Goal: Task Accomplishment & Management: Use online tool/utility

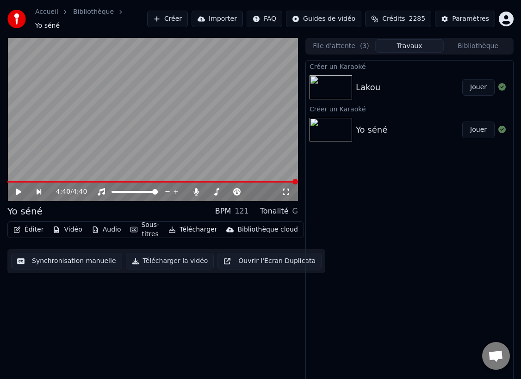
click at [182, 15] on button "Créer" at bounding box center [167, 19] width 41 height 17
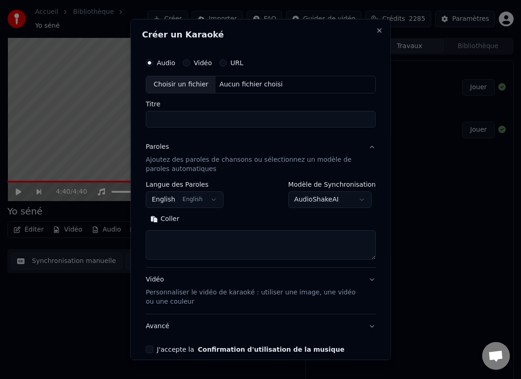
click at [167, 84] on div "Choisir un fichier" at bounding box center [180, 84] width 69 height 17
type input "**********"
click at [189, 234] on textarea at bounding box center [261, 245] width 230 height 30
paste textarea "**********"
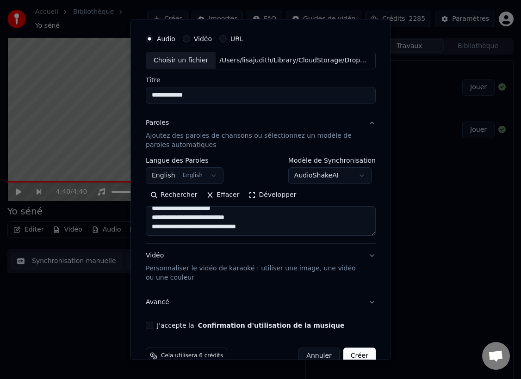
scroll to position [37, 0]
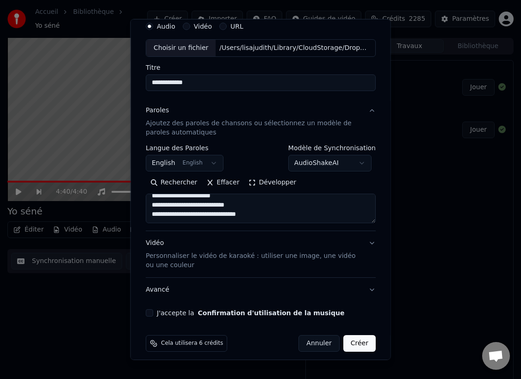
type textarea "**********"
click at [179, 258] on p "Personnaliser le vidéo de karaoké : utiliser une image, une vidéo ou une couleur" at bounding box center [253, 261] width 215 height 19
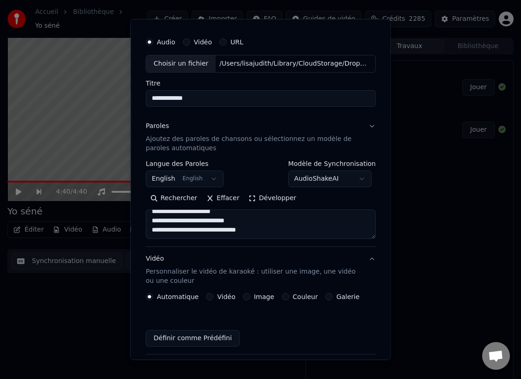
scroll to position [19, 0]
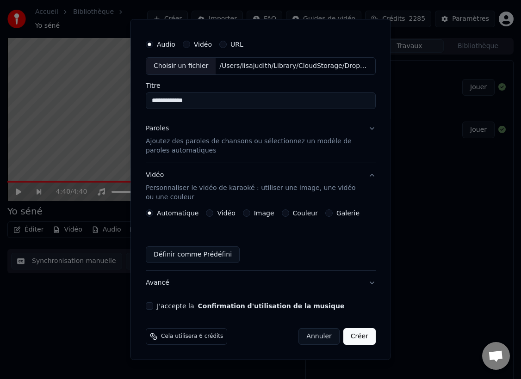
click at [243, 213] on button "Image" at bounding box center [246, 213] width 7 height 7
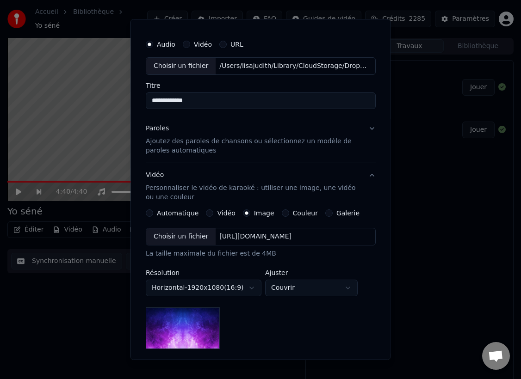
click at [167, 238] on div "Choisir un fichier" at bounding box center [180, 237] width 69 height 17
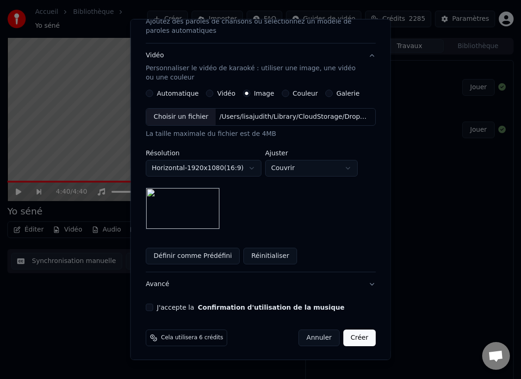
scroll to position [140, 0]
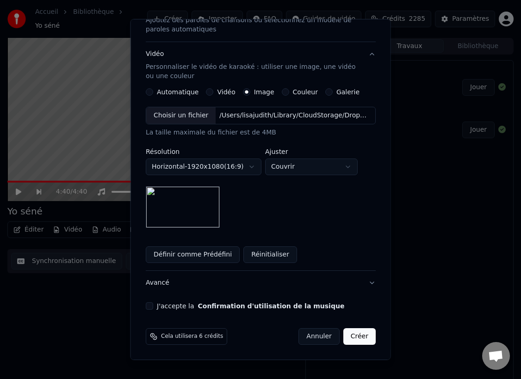
click at [149, 307] on button "J'accepte la Confirmation d'utilisation de la musique" at bounding box center [149, 306] width 7 height 7
click at [362, 339] on button "Créer" at bounding box center [359, 337] width 32 height 17
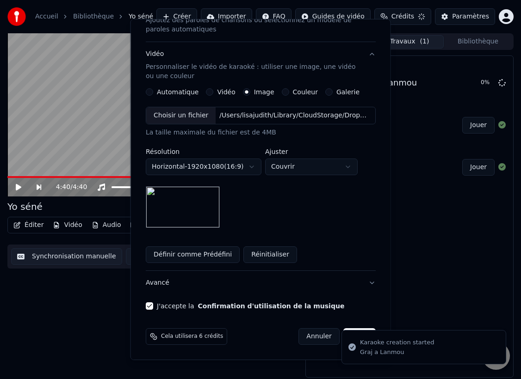
scroll to position [19, 0]
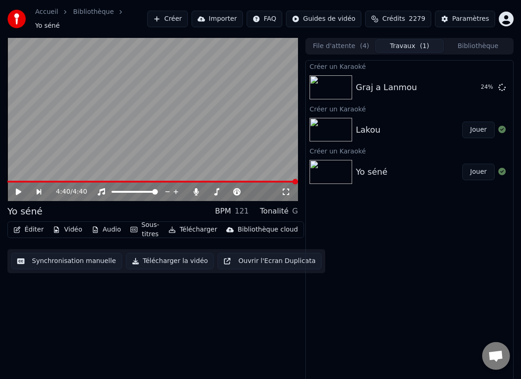
click at [18, 188] on icon at bounding box center [25, 191] width 20 height 7
click at [70, 258] on button "Synchronisation manuelle" at bounding box center [66, 261] width 111 height 17
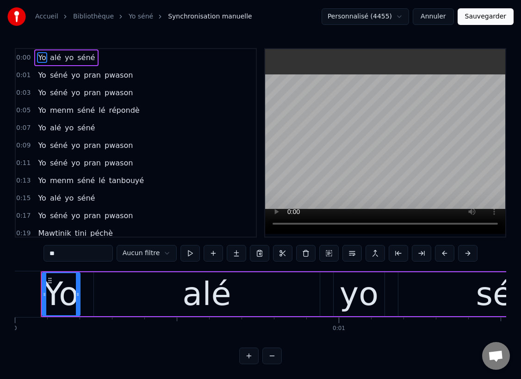
click at [59, 289] on div "Yo" at bounding box center [61, 294] width 35 height 49
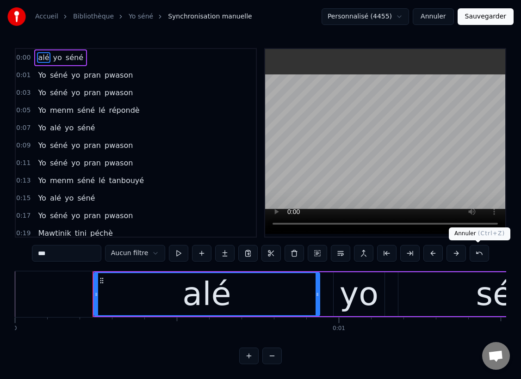
click at [476, 254] on button at bounding box center [479, 253] width 19 height 17
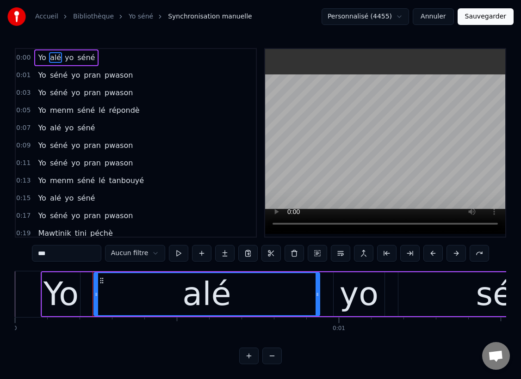
click at [44, 56] on span "Yo" at bounding box center [42, 57] width 10 height 11
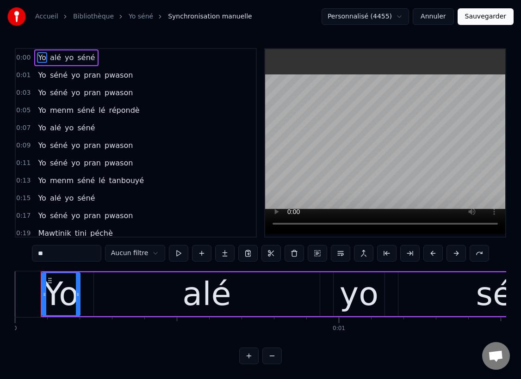
drag, startPoint x: 44, startPoint y: 256, endPoint x: 33, endPoint y: 256, distance: 10.2
click at [33, 256] on input "**" at bounding box center [66, 253] width 69 height 17
type input "*"
click at [41, 77] on span "Yo" at bounding box center [42, 75] width 10 height 11
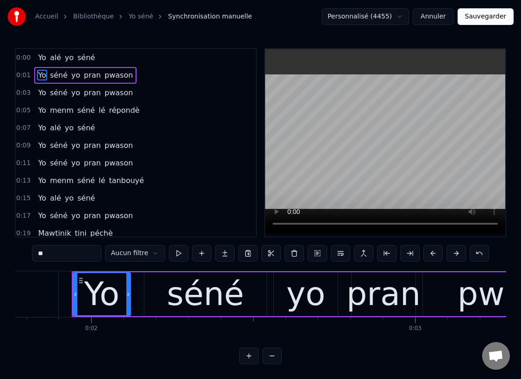
scroll to position [0, 582]
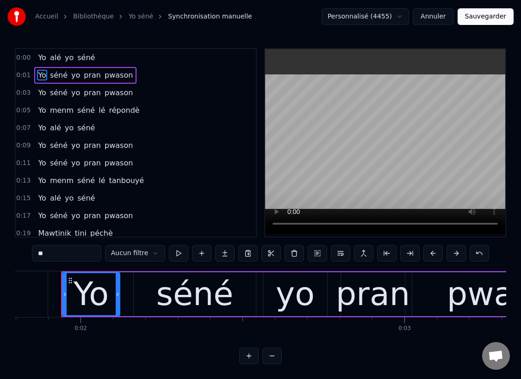
click at [44, 254] on input "**" at bounding box center [66, 253] width 69 height 17
click at [47, 256] on input "****" at bounding box center [66, 253] width 69 height 17
type input "*"
click at [41, 93] on span "Yo" at bounding box center [42, 92] width 10 height 11
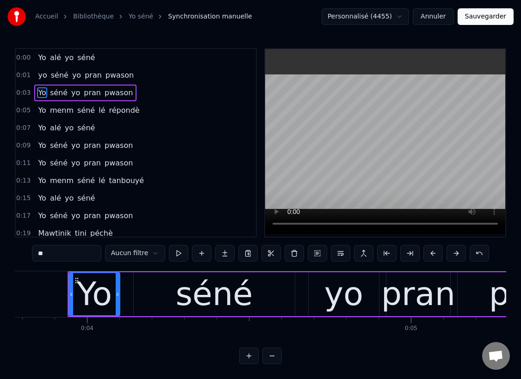
scroll to position [0, 1230]
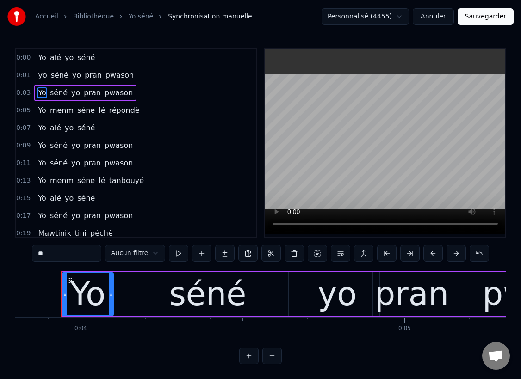
drag, startPoint x: 43, startPoint y: 254, endPoint x: 36, endPoint y: 254, distance: 7.4
click at [36, 254] on input "**" at bounding box center [66, 253] width 69 height 17
click at [41, 110] on span "Yo" at bounding box center [42, 110] width 10 height 11
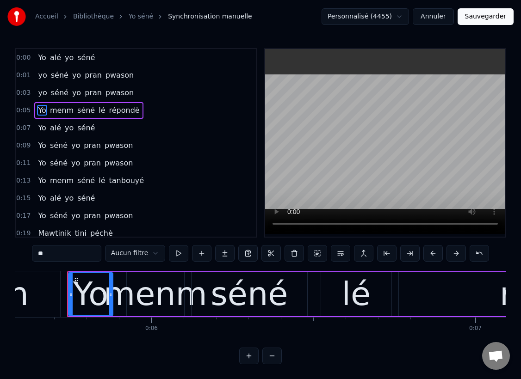
scroll to position [0, 1813]
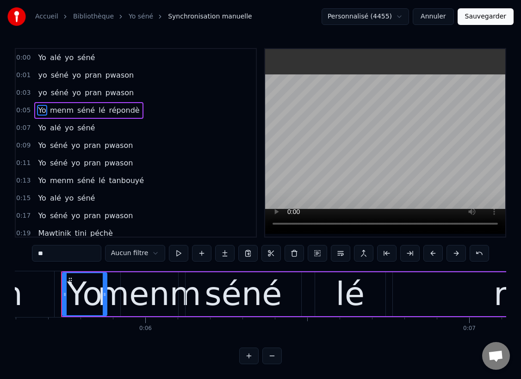
drag, startPoint x: 43, startPoint y: 253, endPoint x: 31, endPoint y: 252, distance: 11.6
click at [31, 252] on div "0:[DEMOGRAPHIC_DATA] alé yo séné 0:[DEMOGRAPHIC_DATA] séné yo [PERSON_NAME] pwa…" at bounding box center [260, 206] width 491 height 317
click at [40, 130] on span "Yo" at bounding box center [42, 128] width 10 height 11
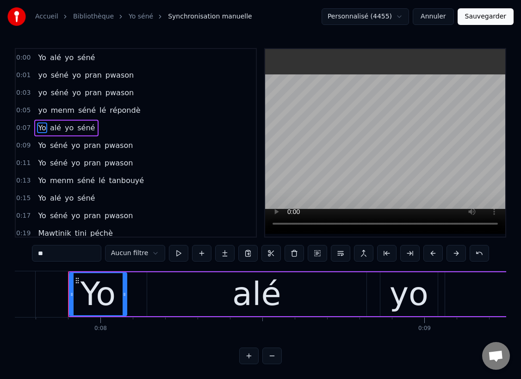
scroll to position [0, 2513]
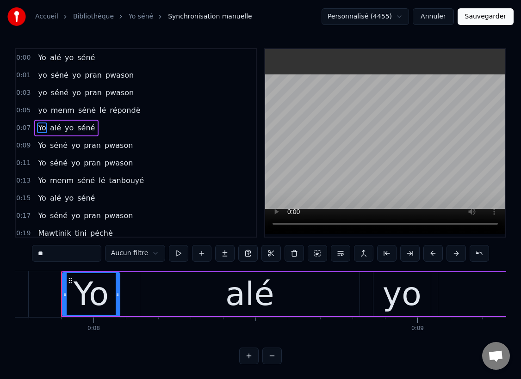
drag, startPoint x: 44, startPoint y: 255, endPoint x: 35, endPoint y: 254, distance: 9.8
click at [35, 254] on input "**" at bounding box center [66, 253] width 69 height 17
click at [38, 145] on span "Yo" at bounding box center [42, 145] width 10 height 11
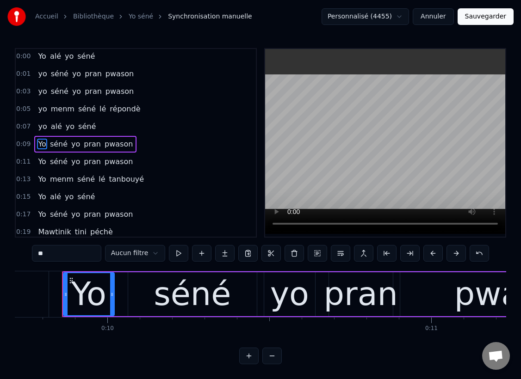
scroll to position [0, 3148]
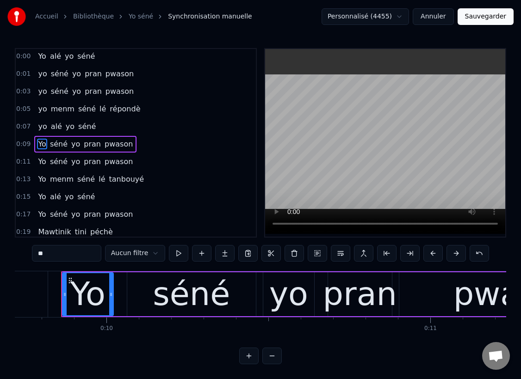
drag, startPoint x: 44, startPoint y: 255, endPoint x: 31, endPoint y: 252, distance: 13.2
click at [31, 252] on div "0:[DEMOGRAPHIC_DATA] alé yo séné 0:[DEMOGRAPHIC_DATA] séné yo [PERSON_NAME] pwa…" at bounding box center [260, 206] width 491 height 317
click at [37, 163] on span "Yo" at bounding box center [42, 161] width 10 height 11
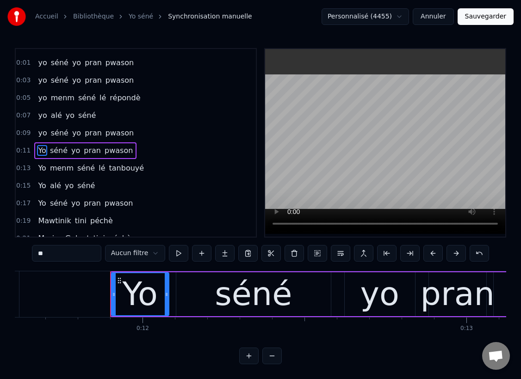
scroll to position [0, 3809]
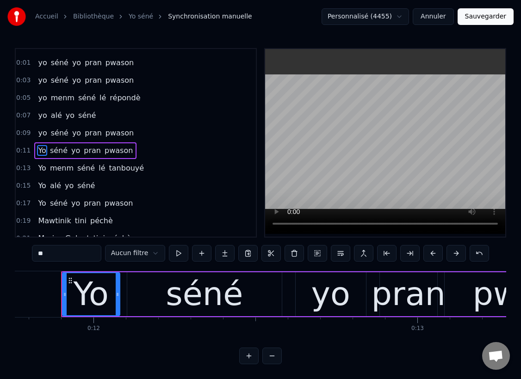
drag, startPoint x: 44, startPoint y: 254, endPoint x: 29, endPoint y: 254, distance: 14.3
click at [29, 254] on div "0:[DEMOGRAPHIC_DATA] alé yo séné 0:[DEMOGRAPHIC_DATA] séné yo [PERSON_NAME] pwa…" at bounding box center [260, 206] width 491 height 317
click at [41, 168] on span "Yo" at bounding box center [42, 168] width 10 height 11
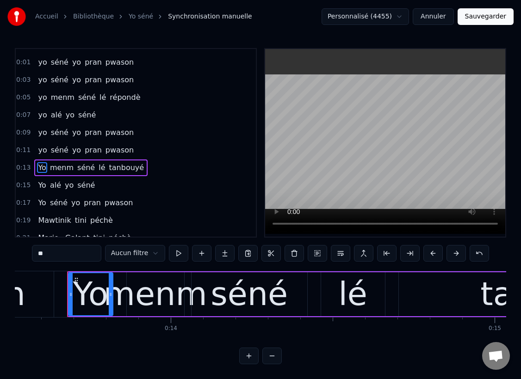
scroll to position [0, 4385]
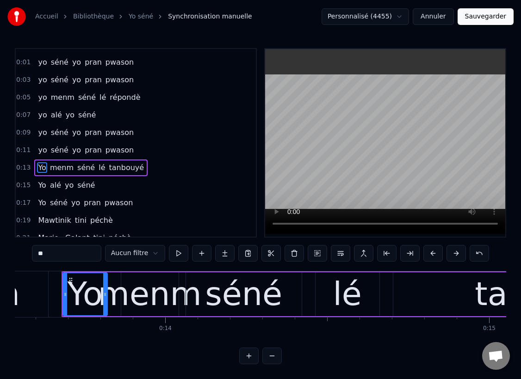
click at [79, 293] on div "Yo" at bounding box center [85, 294] width 35 height 49
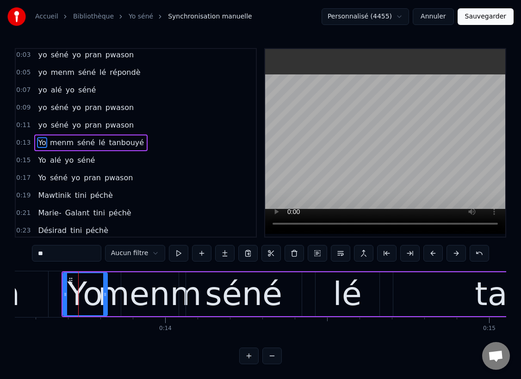
drag, startPoint x: 43, startPoint y: 255, endPoint x: 32, endPoint y: 251, distance: 11.3
click at [32, 251] on div "0:[DEMOGRAPHIC_DATA] alé yo séné 0:[DEMOGRAPHIC_DATA] séné yo [PERSON_NAME] pwa…" at bounding box center [260, 206] width 491 height 317
click at [37, 159] on span "Yo" at bounding box center [42, 160] width 10 height 11
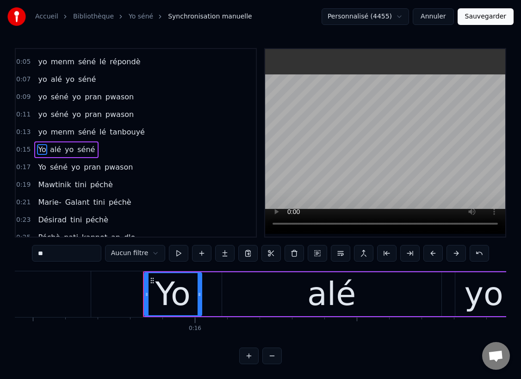
scroll to position [0, 5085]
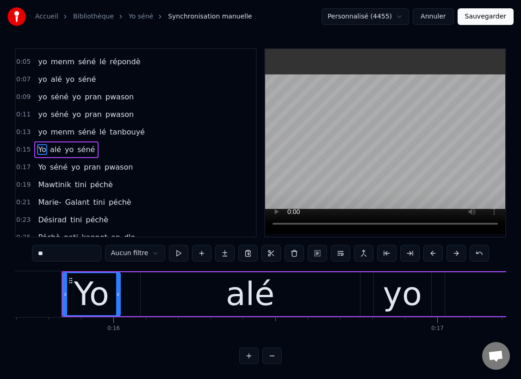
drag, startPoint x: 43, startPoint y: 254, endPoint x: 34, endPoint y: 252, distance: 8.9
click at [40, 168] on span "Yo" at bounding box center [42, 167] width 10 height 11
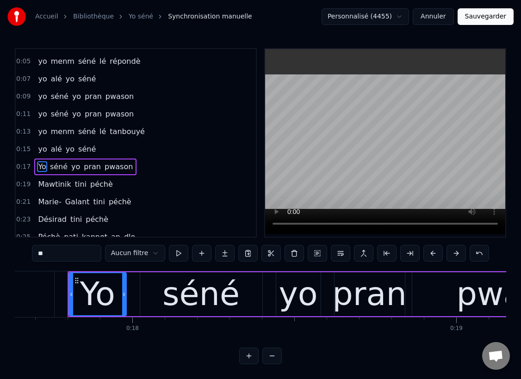
scroll to position [0, 5720]
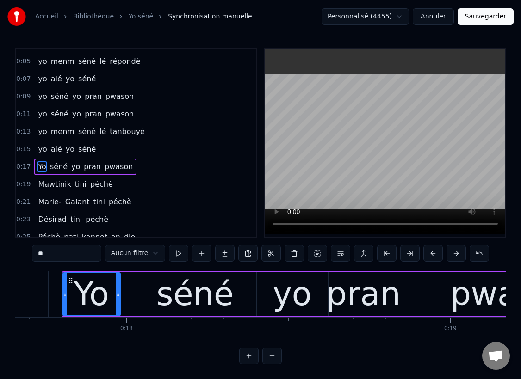
drag, startPoint x: 43, startPoint y: 255, endPoint x: 36, endPoint y: 254, distance: 6.6
click at [36, 254] on input "**" at bounding box center [66, 253] width 69 height 17
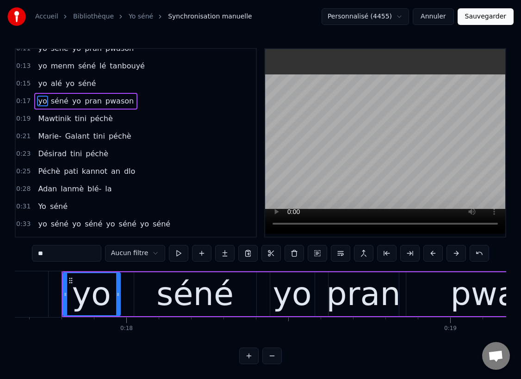
scroll to position [116, 0]
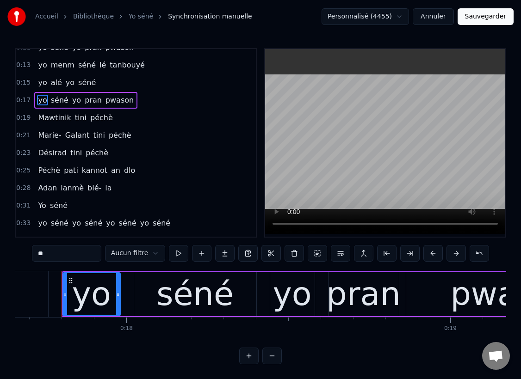
click at [42, 169] on span "Péchè" at bounding box center [49, 170] width 24 height 11
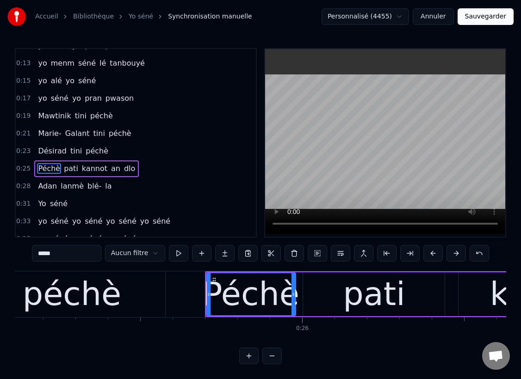
scroll to position [0, 8279]
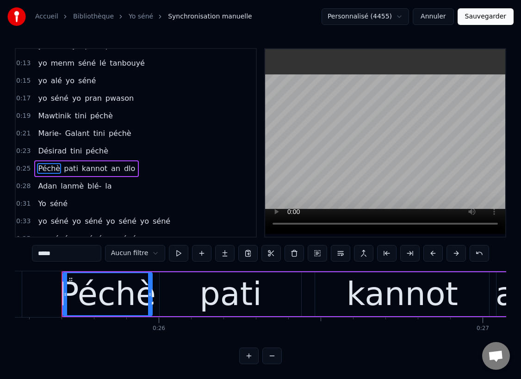
drag, startPoint x: 42, startPoint y: 254, endPoint x: 31, endPoint y: 253, distance: 11.6
click at [31, 253] on div "0:[DEMOGRAPHIC_DATA] alé yo séné 0:[DEMOGRAPHIC_DATA] séné yo [PERSON_NAME] pwa…" at bounding box center [260, 206] width 491 height 317
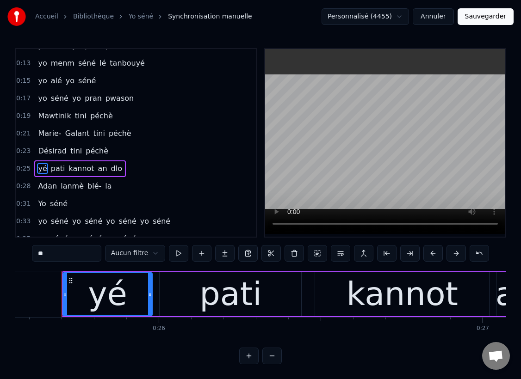
type input "*"
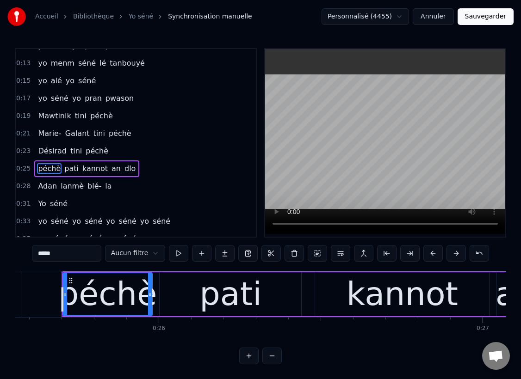
click at [42, 188] on span "Adan" at bounding box center [47, 186] width 21 height 11
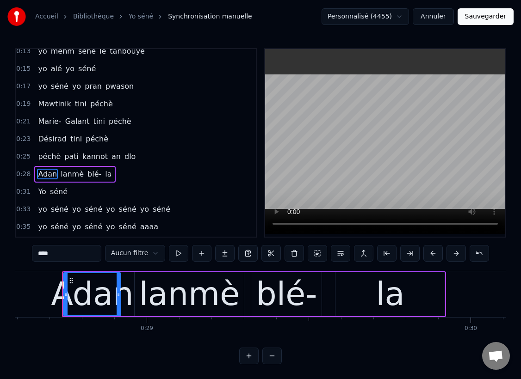
scroll to position [0, 9264]
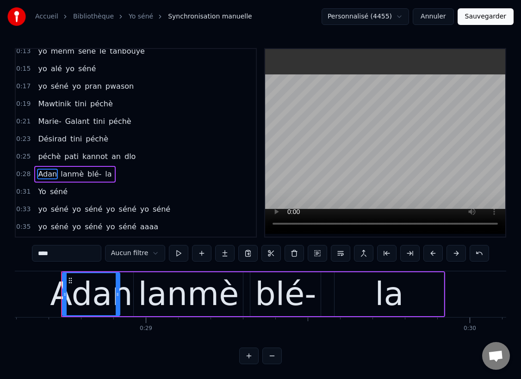
drag, startPoint x: 43, startPoint y: 253, endPoint x: 34, endPoint y: 253, distance: 8.8
click at [34, 253] on input "****" at bounding box center [66, 253] width 69 height 17
click at [38, 195] on span "Yo" at bounding box center [42, 192] width 10 height 11
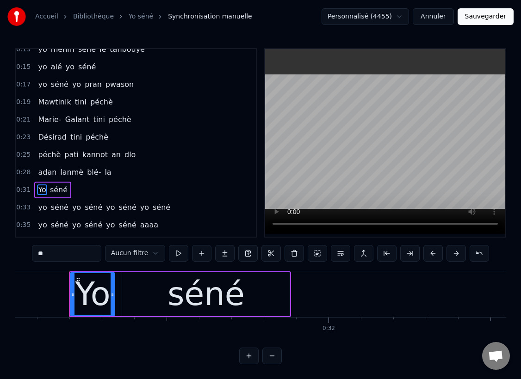
scroll to position [0, 10061]
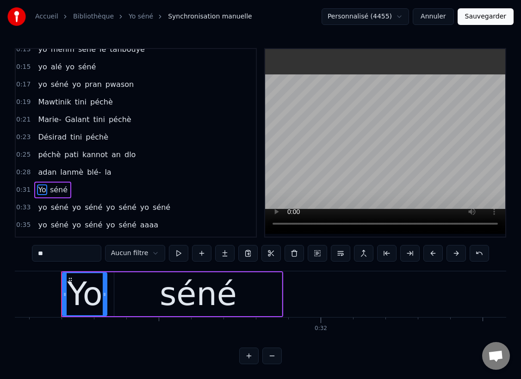
drag, startPoint x: 42, startPoint y: 253, endPoint x: 25, endPoint y: 251, distance: 17.3
click at [25, 251] on div "0:[DEMOGRAPHIC_DATA] alé yo séné 0:[DEMOGRAPHIC_DATA] séné yo [PERSON_NAME] pwa…" at bounding box center [260, 206] width 491 height 317
click at [43, 210] on span "yo" at bounding box center [42, 207] width 11 height 11
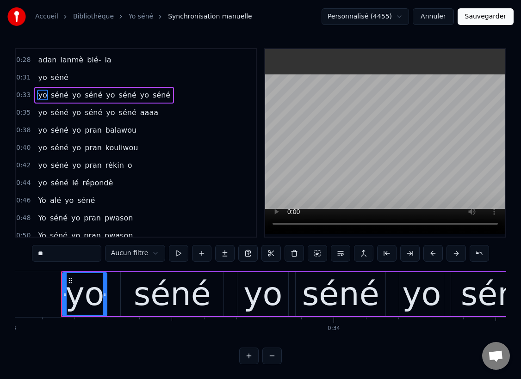
scroll to position [249, 0]
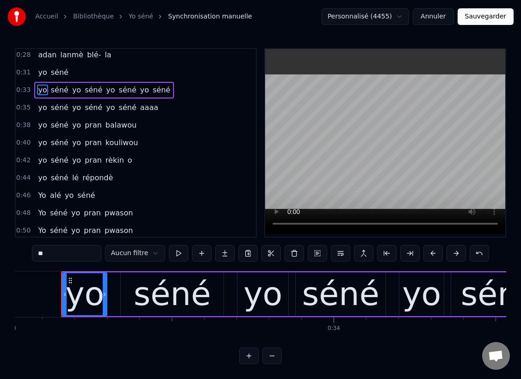
click at [39, 200] on span "Yo" at bounding box center [42, 195] width 10 height 11
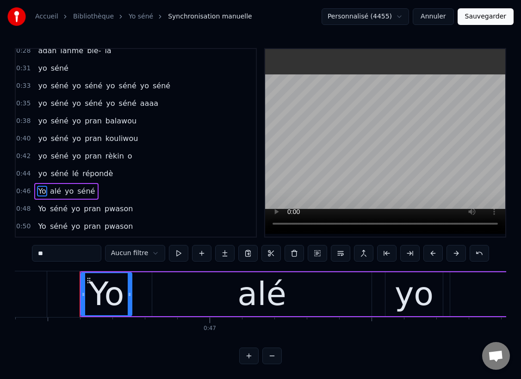
scroll to position [0, 15050]
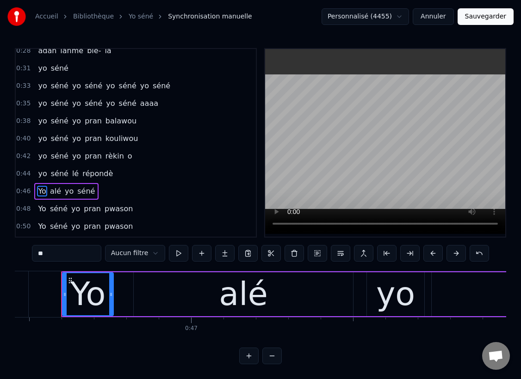
drag, startPoint x: 43, startPoint y: 254, endPoint x: 28, endPoint y: 254, distance: 14.3
click at [28, 254] on div "0:[DEMOGRAPHIC_DATA] alé yo séné 0:[DEMOGRAPHIC_DATA] séné yo [PERSON_NAME] pwa…" at bounding box center [260, 206] width 491 height 317
click at [38, 211] on span "Yo" at bounding box center [42, 209] width 10 height 11
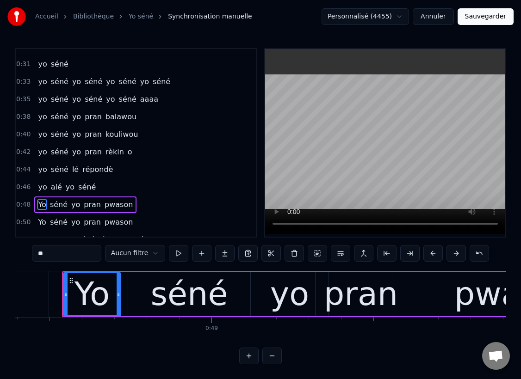
scroll to position [0, 15678]
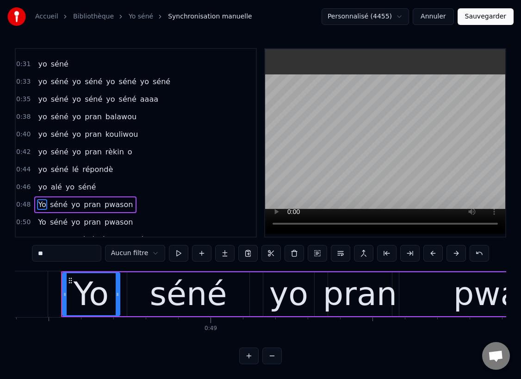
click at [87, 295] on div "Yo" at bounding box center [91, 294] width 35 height 49
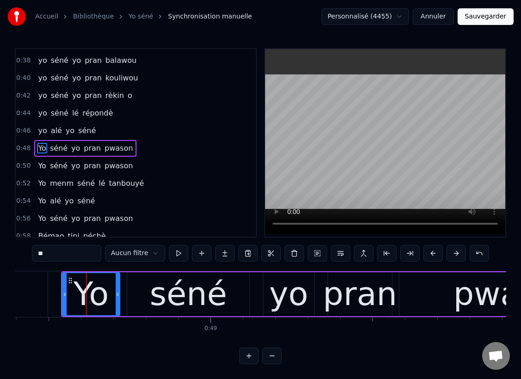
scroll to position [319, 0]
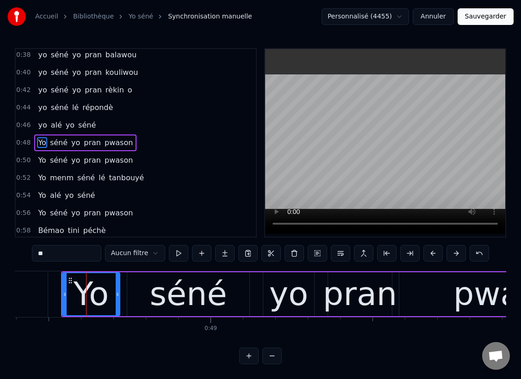
drag, startPoint x: 43, startPoint y: 256, endPoint x: 28, endPoint y: 253, distance: 15.2
click at [28, 253] on div "0:[DEMOGRAPHIC_DATA] alé yo séné 0:[DEMOGRAPHIC_DATA] séné yo [PERSON_NAME] pwa…" at bounding box center [260, 206] width 491 height 317
click at [42, 164] on span "Yo" at bounding box center [42, 160] width 10 height 11
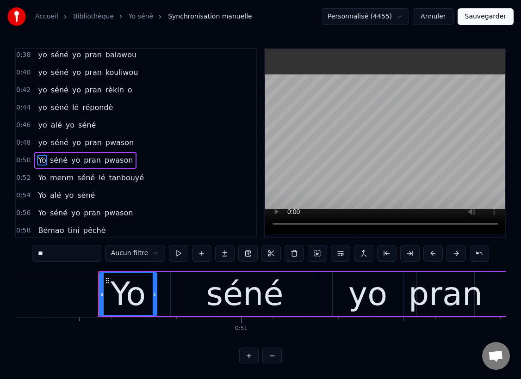
scroll to position [0, 16333]
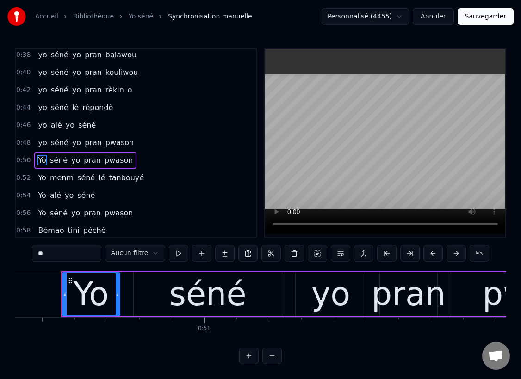
drag, startPoint x: 43, startPoint y: 254, endPoint x: 33, endPoint y: 251, distance: 10.1
click at [34, 252] on input "**" at bounding box center [66, 253] width 69 height 17
click at [40, 177] on span "Yo" at bounding box center [42, 178] width 10 height 11
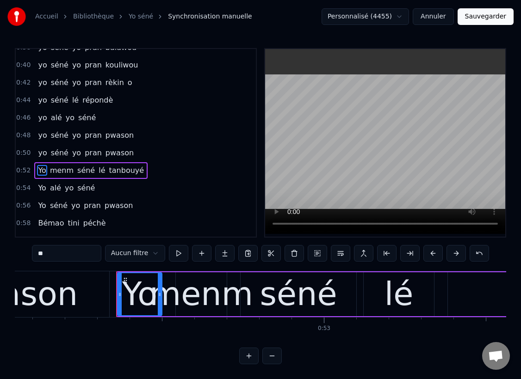
scroll to position [0, 16916]
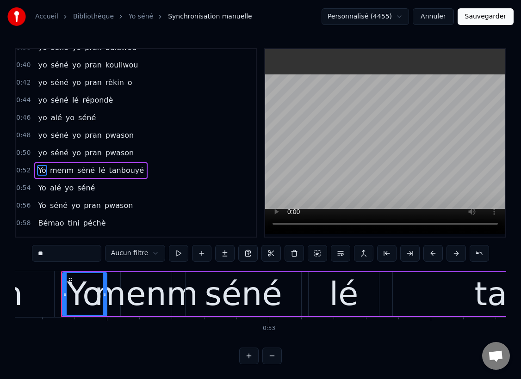
drag, startPoint x: 44, startPoint y: 255, endPoint x: 35, endPoint y: 253, distance: 9.4
click at [34, 255] on input "**" at bounding box center [66, 253] width 69 height 17
click at [39, 188] on span "Yo" at bounding box center [42, 188] width 10 height 11
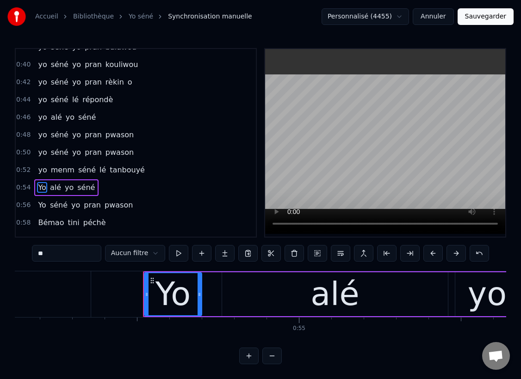
scroll to position [0, 17616]
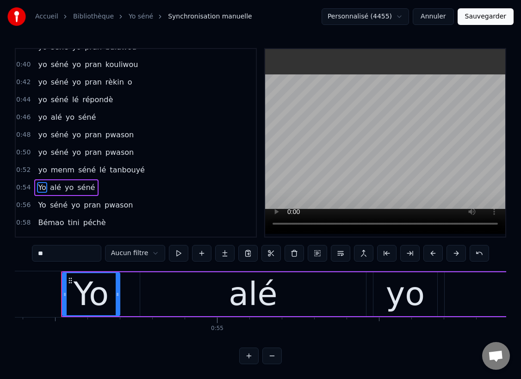
drag, startPoint x: 43, startPoint y: 255, endPoint x: 33, endPoint y: 254, distance: 9.7
click at [33, 254] on div "0:[DEMOGRAPHIC_DATA] alé yo séné 0:[DEMOGRAPHIC_DATA] séné yo [PERSON_NAME] pwa…" at bounding box center [260, 206] width 491 height 317
click at [41, 204] on span "Yo" at bounding box center [42, 205] width 10 height 11
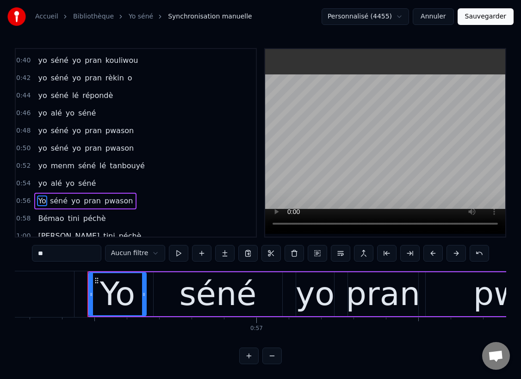
scroll to position [0, 18251]
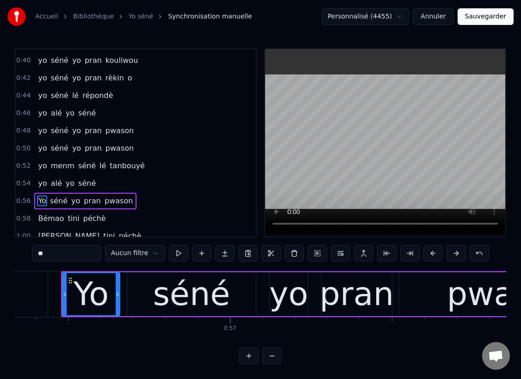
click at [94, 300] on div "Yo" at bounding box center [91, 294] width 35 height 49
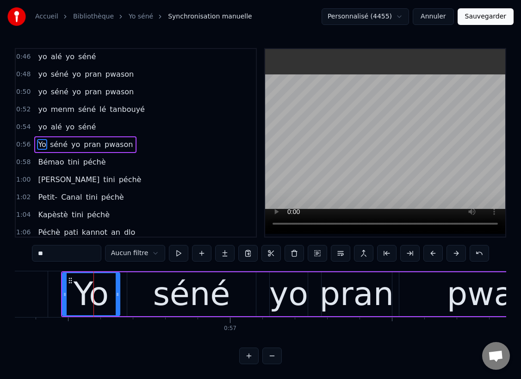
scroll to position [390, 0]
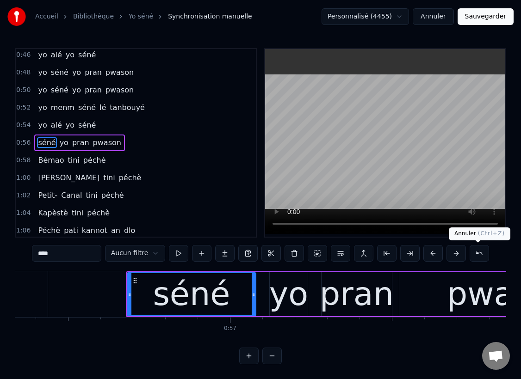
click at [478, 256] on button at bounding box center [479, 253] width 19 height 17
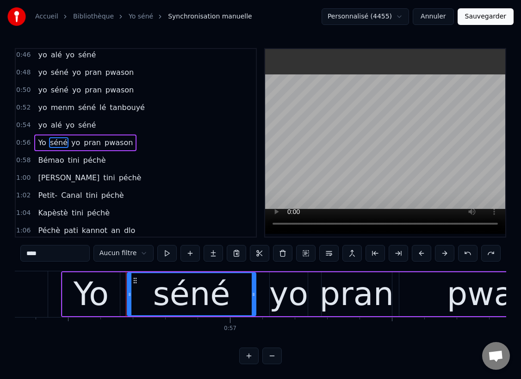
click at [93, 309] on div "Yo" at bounding box center [91, 294] width 35 height 49
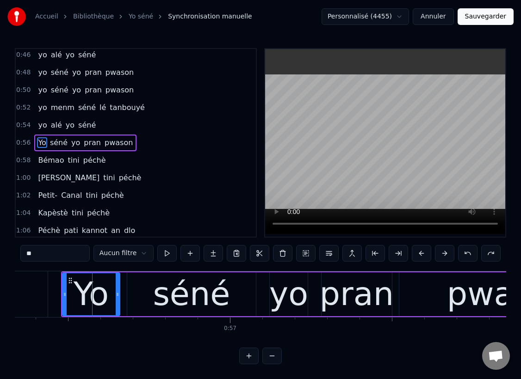
drag, startPoint x: 30, startPoint y: 253, endPoint x: 21, endPoint y: 253, distance: 8.8
click at [21, 253] on div "0:[DEMOGRAPHIC_DATA] alé yo séné 0:[DEMOGRAPHIC_DATA] séné yo [PERSON_NAME] pwa…" at bounding box center [260, 206] width 491 height 317
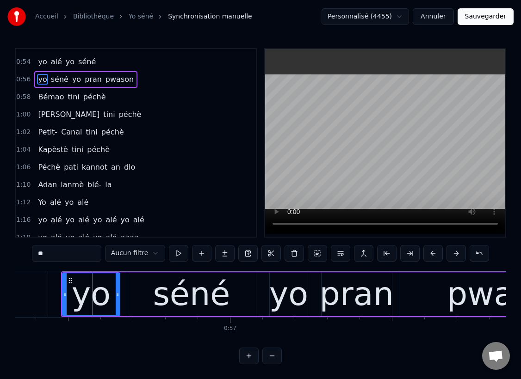
click at [42, 166] on span "Péchè" at bounding box center [49, 167] width 24 height 11
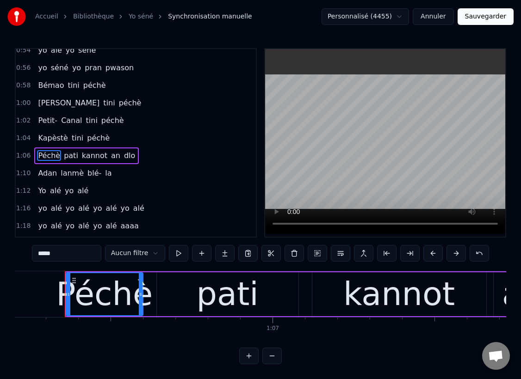
scroll to position [0, 21451]
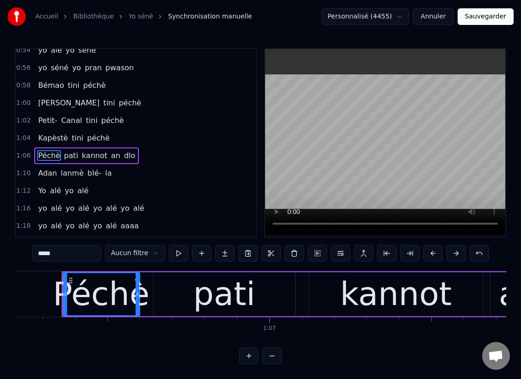
drag, startPoint x: 42, startPoint y: 252, endPoint x: 29, endPoint y: 249, distance: 12.8
click at [29, 249] on div "0:[DEMOGRAPHIC_DATA] alé yo séné 0:[DEMOGRAPHIC_DATA] séné yo [PERSON_NAME] pwa…" at bounding box center [260, 206] width 491 height 317
type input "*****"
drag, startPoint x: 39, startPoint y: 172, endPoint x: 26, endPoint y: 172, distance: 12.5
click at [26, 172] on div "1:10 Adan lanmè blé- la" at bounding box center [136, 174] width 240 height 18
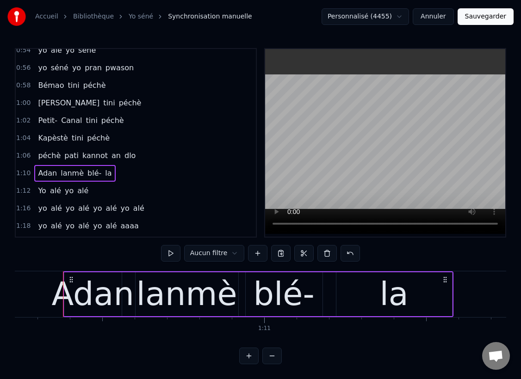
scroll to position [0, 22753]
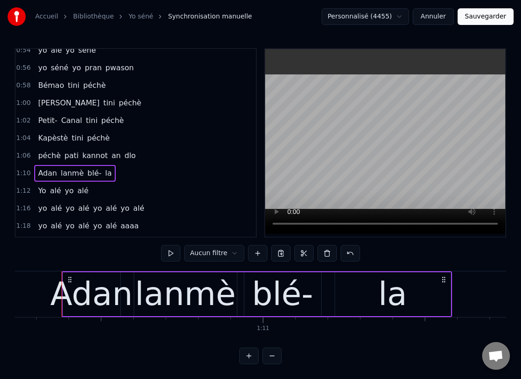
click at [42, 174] on span "Adan" at bounding box center [47, 173] width 21 height 11
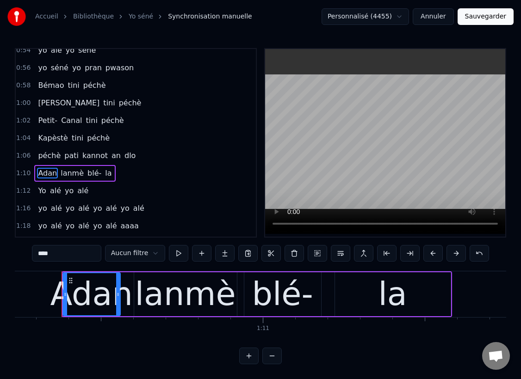
scroll to position [495, 0]
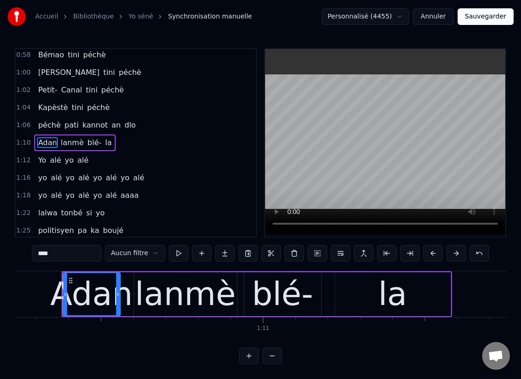
drag, startPoint x: 44, startPoint y: 254, endPoint x: 33, endPoint y: 254, distance: 10.6
click at [33, 254] on input "****" at bounding box center [66, 253] width 69 height 17
click at [39, 160] on span "Yo" at bounding box center [42, 160] width 10 height 11
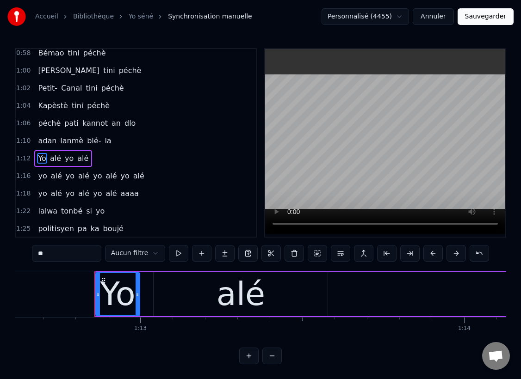
scroll to position [0, 23557]
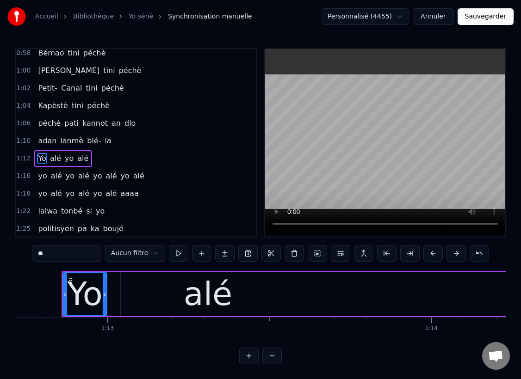
drag, startPoint x: 43, startPoint y: 254, endPoint x: 31, endPoint y: 246, distance: 14.4
click at [30, 251] on div "0:[DEMOGRAPHIC_DATA] alé yo séné 0:[DEMOGRAPHIC_DATA] séné yo [PERSON_NAME] pwa…" at bounding box center [260, 206] width 491 height 317
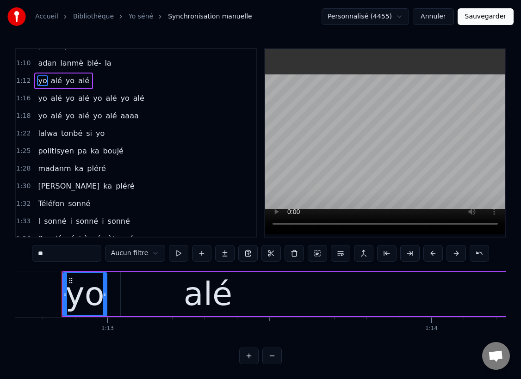
scroll to position [578, 0]
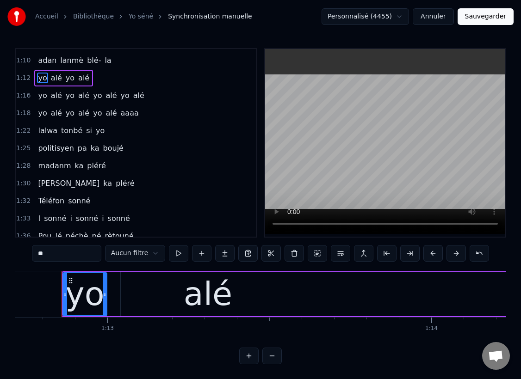
click at [39, 185] on span "[PERSON_NAME]" at bounding box center [68, 183] width 63 height 11
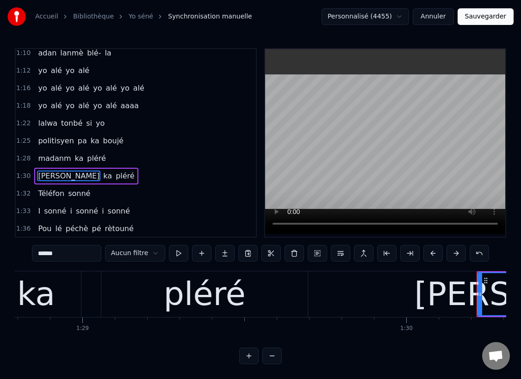
scroll to position [0, 29181]
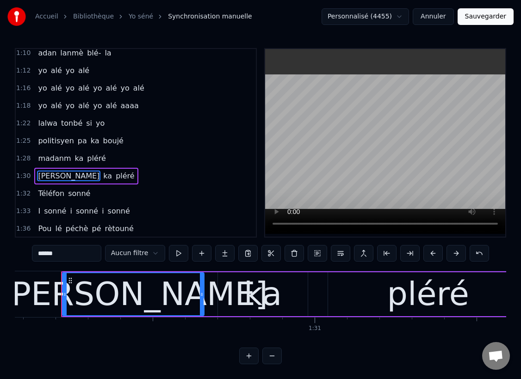
drag, startPoint x: 42, startPoint y: 253, endPoint x: 34, endPoint y: 253, distance: 8.3
click at [34, 253] on input "******" at bounding box center [66, 253] width 69 height 17
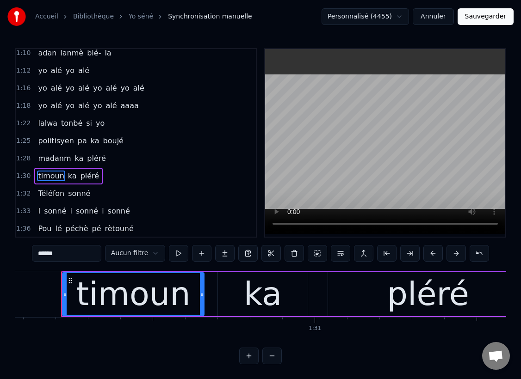
click at [44, 194] on span "Téléfon" at bounding box center [51, 193] width 28 height 11
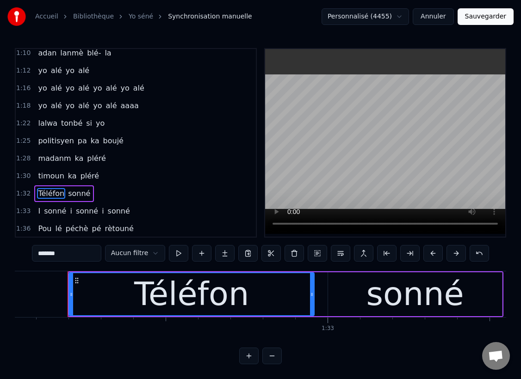
scroll to position [0, 29822]
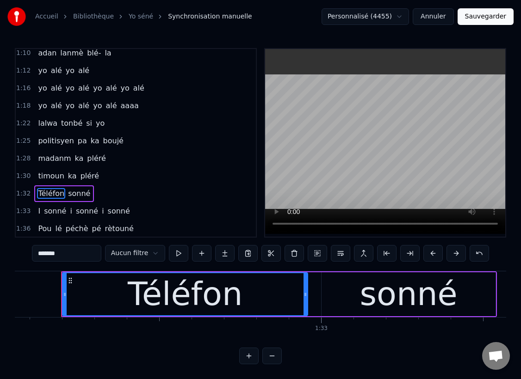
drag, startPoint x: 43, startPoint y: 255, endPoint x: 26, endPoint y: 255, distance: 16.7
click at [26, 255] on div "0:[DEMOGRAPHIC_DATA] alé yo séné 0:[DEMOGRAPHIC_DATA] séné yo [PERSON_NAME] pwa…" at bounding box center [260, 206] width 491 height 317
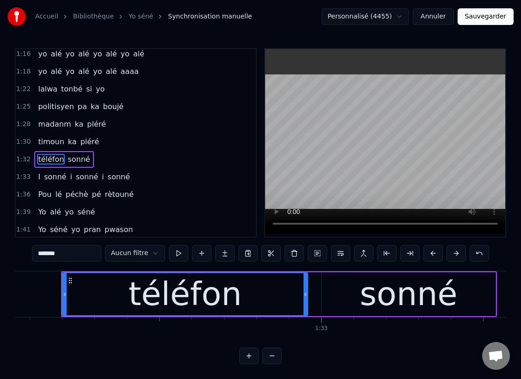
scroll to position [624, 0]
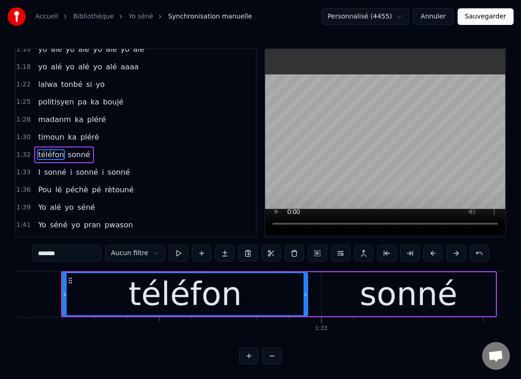
click at [38, 172] on span "I" at bounding box center [39, 172] width 4 height 11
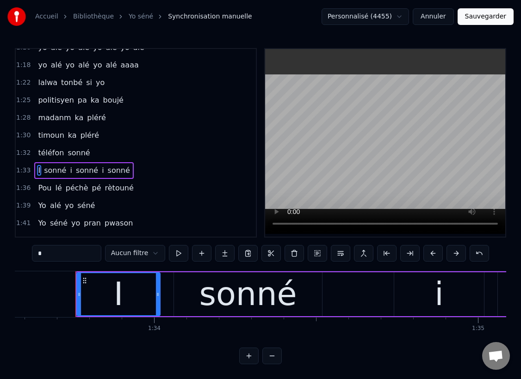
scroll to position [0, 30327]
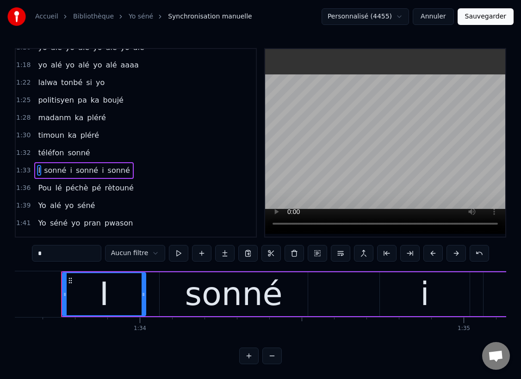
drag, startPoint x: 46, startPoint y: 255, endPoint x: 28, endPoint y: 254, distance: 17.6
click at [28, 255] on div "0:[DEMOGRAPHIC_DATA] alé yo séné 0:[DEMOGRAPHIC_DATA] séné yo [PERSON_NAME] pwa…" at bounding box center [260, 206] width 491 height 317
click at [37, 188] on span "Pou" at bounding box center [44, 188] width 15 height 11
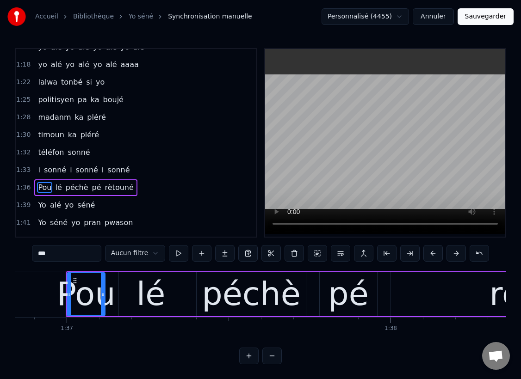
scroll to position [0, 31377]
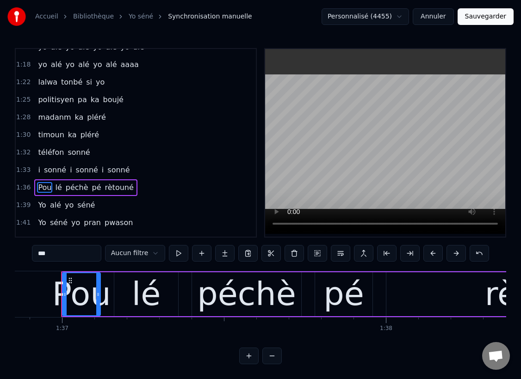
drag, startPoint x: 42, startPoint y: 253, endPoint x: 36, endPoint y: 252, distance: 6.2
click at [36, 252] on input "***" at bounding box center [66, 253] width 69 height 17
click at [39, 209] on span "Yo" at bounding box center [42, 205] width 10 height 11
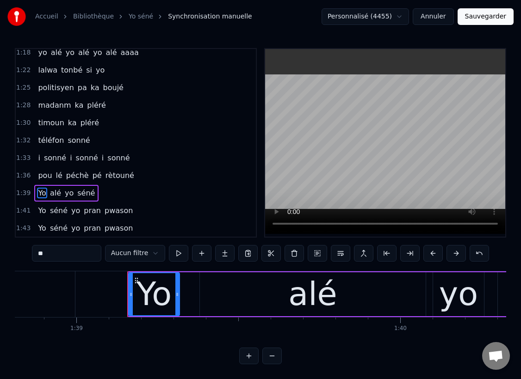
scroll to position [0, 32077]
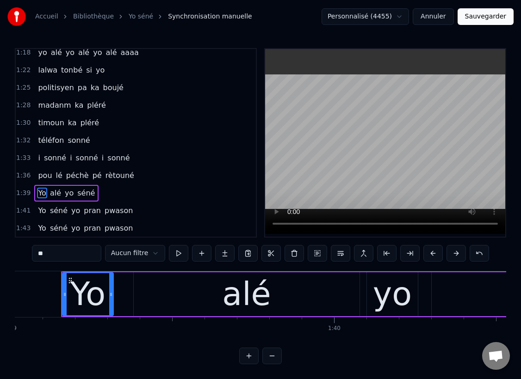
drag, startPoint x: 42, startPoint y: 254, endPoint x: 27, endPoint y: 254, distance: 15.3
click at [27, 254] on div "0:[DEMOGRAPHIC_DATA] alé yo séné 0:[DEMOGRAPHIC_DATA] séné yo [PERSON_NAME] pwa…" at bounding box center [260, 206] width 491 height 317
click at [37, 211] on span "Yo" at bounding box center [42, 210] width 10 height 11
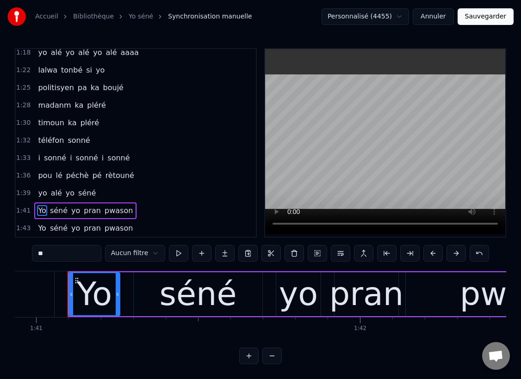
scroll to position [0, 32705]
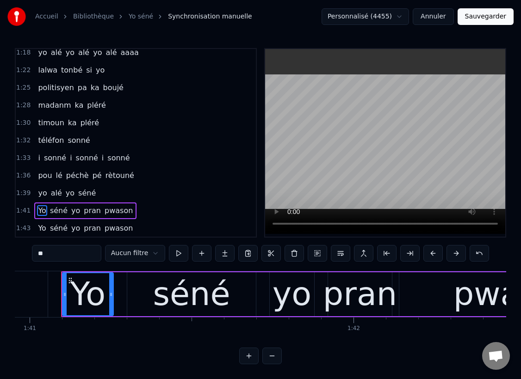
drag, startPoint x: 43, startPoint y: 254, endPoint x: 33, endPoint y: 252, distance: 9.9
click at [33, 252] on input "**" at bounding box center [66, 253] width 69 height 17
click at [40, 230] on span "Yo" at bounding box center [42, 228] width 10 height 11
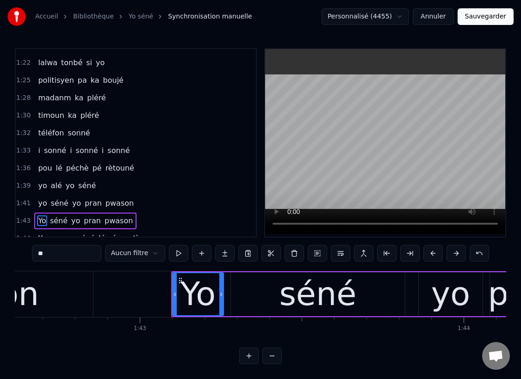
scroll to position [0, 33353]
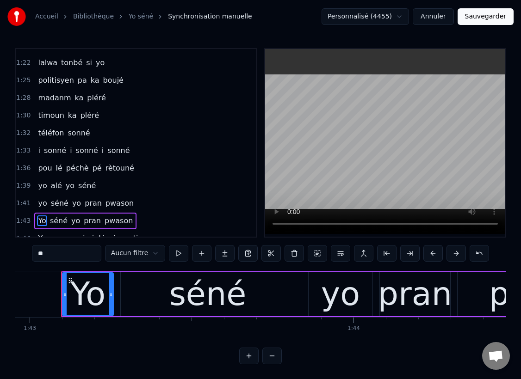
drag, startPoint x: 43, startPoint y: 252, endPoint x: 31, endPoint y: 252, distance: 12.5
click at [31, 252] on div "0:[DEMOGRAPHIC_DATA] alé yo séné 0:[DEMOGRAPHIC_DATA] séné yo [PERSON_NAME] pwa…" at bounding box center [260, 206] width 491 height 317
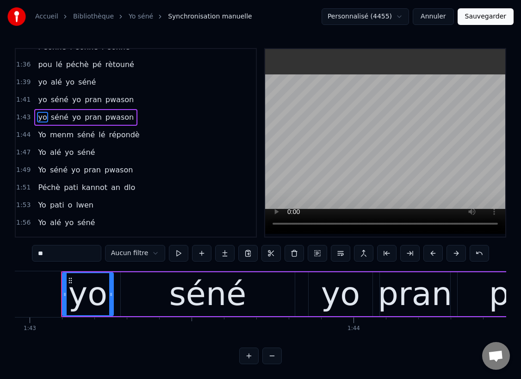
scroll to position [752, 0]
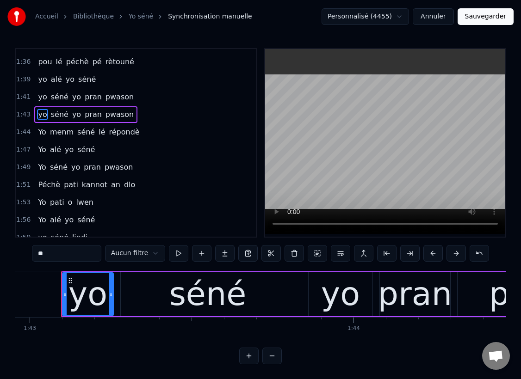
click at [40, 134] on span "Yo" at bounding box center [42, 132] width 10 height 11
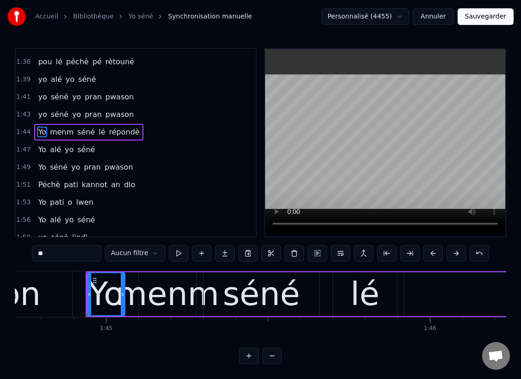
scroll to position [0, 33949]
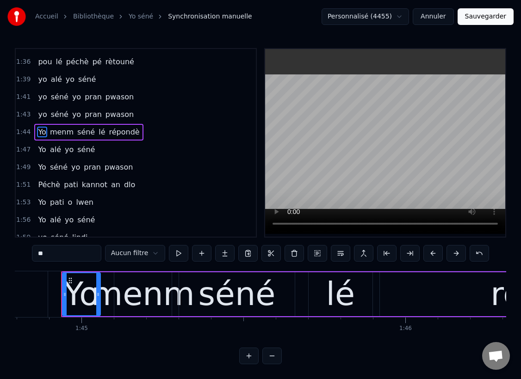
drag, startPoint x: 43, startPoint y: 253, endPoint x: 35, endPoint y: 250, distance: 7.9
click at [35, 250] on input "**" at bounding box center [66, 253] width 69 height 17
click at [39, 149] on span "Yo" at bounding box center [42, 149] width 10 height 11
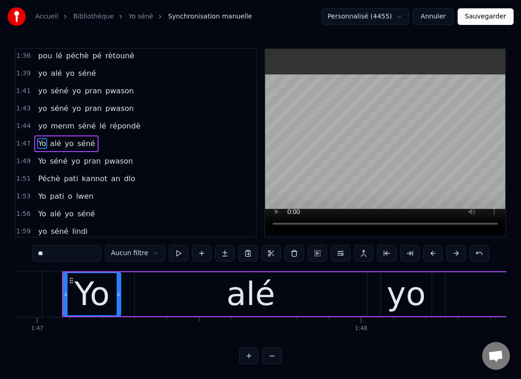
scroll to position [0, 34643]
drag, startPoint x: 44, startPoint y: 253, endPoint x: 33, endPoint y: 253, distance: 10.2
click at [33, 253] on input "**" at bounding box center [66, 253] width 69 height 17
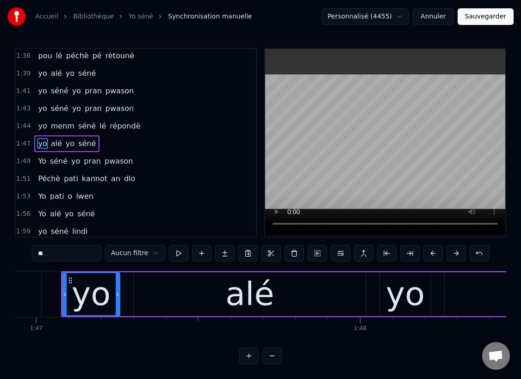
click at [40, 162] on span "Yo" at bounding box center [42, 161] width 10 height 11
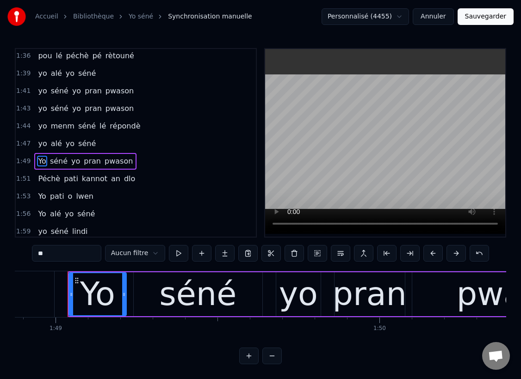
scroll to position [0, 35278]
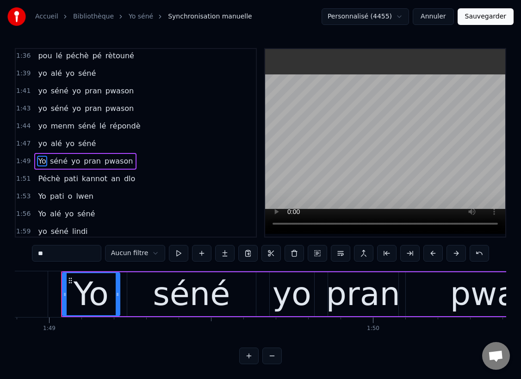
drag, startPoint x: 44, startPoint y: 253, endPoint x: 31, endPoint y: 253, distance: 12.0
click at [31, 253] on div "0:[DEMOGRAPHIC_DATA] alé yo séné 0:[DEMOGRAPHIC_DATA] séné yo [PERSON_NAME] pwa…" at bounding box center [260, 206] width 491 height 317
click at [45, 178] on span "Péchè" at bounding box center [49, 179] width 24 height 11
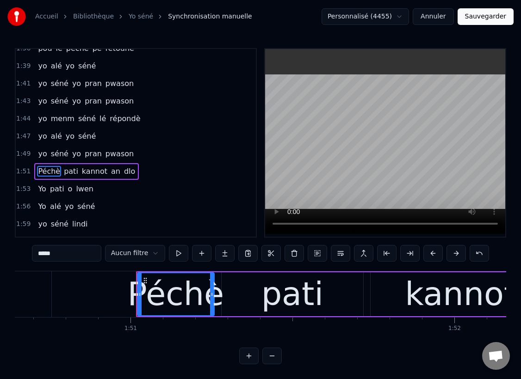
scroll to position [0, 35919]
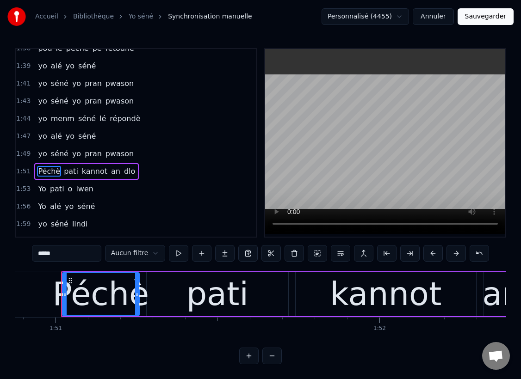
drag, startPoint x: 42, startPoint y: 252, endPoint x: 31, endPoint y: 252, distance: 10.2
click at [31, 252] on div "0:[DEMOGRAPHIC_DATA] alé yo séné 0:[DEMOGRAPHIC_DATA] séné yo [PERSON_NAME] pwa…" at bounding box center [260, 206] width 491 height 317
click at [37, 191] on span "Yo" at bounding box center [42, 189] width 10 height 11
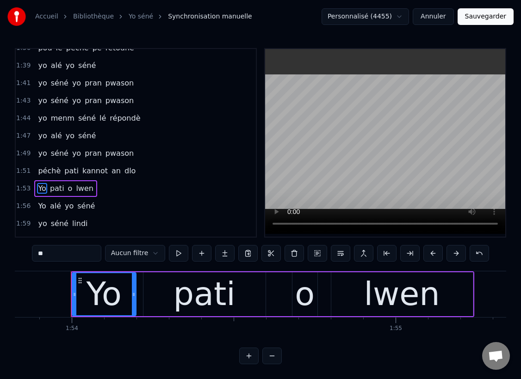
scroll to position [0, 36884]
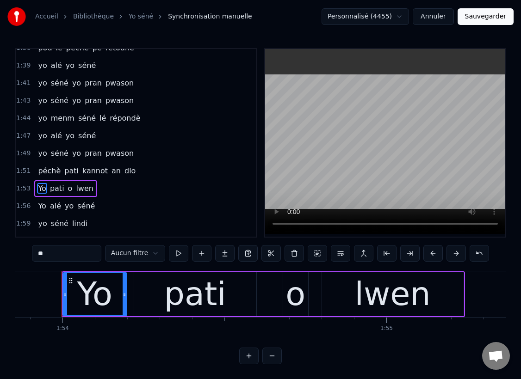
drag, startPoint x: 43, startPoint y: 252, endPoint x: 31, endPoint y: 248, distance: 12.3
click at [31, 248] on div "0:[DEMOGRAPHIC_DATA] alé yo séné 0:[DEMOGRAPHIC_DATA] séné yo [PERSON_NAME] pwa…" at bounding box center [260, 206] width 491 height 317
click at [41, 204] on span "Yo" at bounding box center [42, 206] width 10 height 11
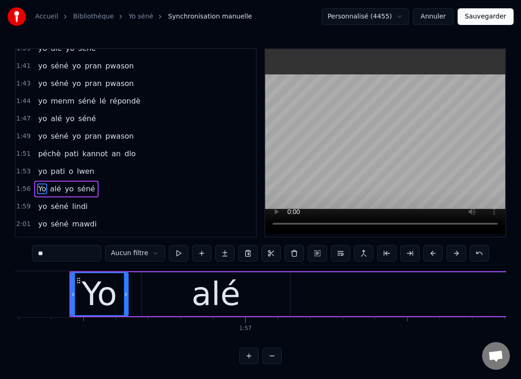
scroll to position [0, 37681]
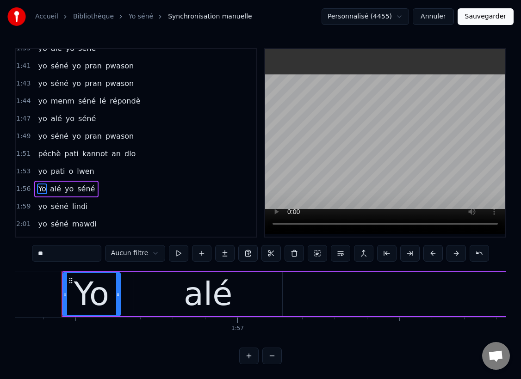
drag, startPoint x: 43, startPoint y: 254, endPoint x: 30, endPoint y: 253, distance: 12.6
click at [30, 253] on div "0:[DEMOGRAPHIC_DATA] alé yo séné 0:[DEMOGRAPHIC_DATA] séné yo [PERSON_NAME] pwa…" at bounding box center [260, 206] width 491 height 317
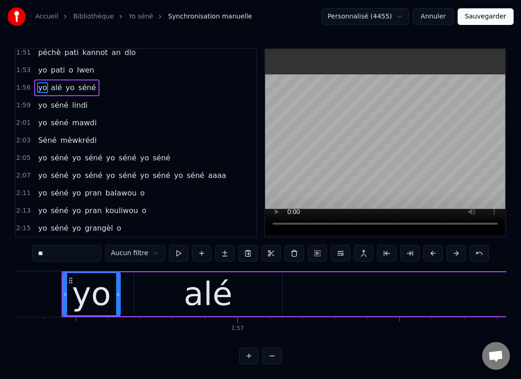
scroll to position [886, 0]
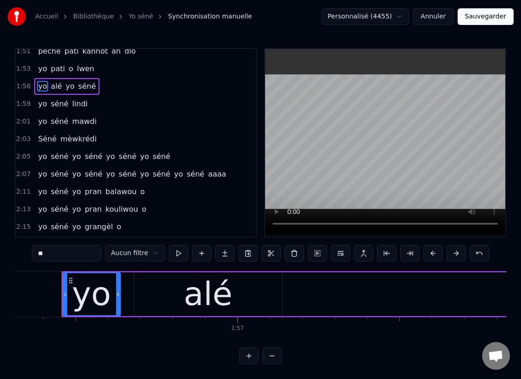
click at [46, 139] on span "Séné" at bounding box center [47, 139] width 20 height 11
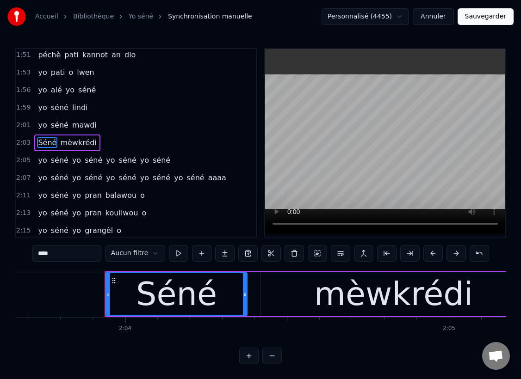
scroll to position [0, 40104]
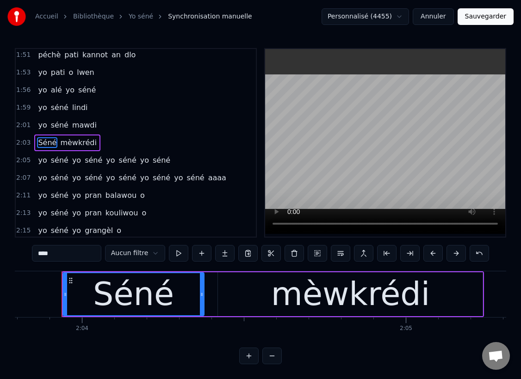
drag, startPoint x: 43, startPoint y: 255, endPoint x: 34, endPoint y: 254, distance: 8.8
click at [34, 254] on input "****" at bounding box center [66, 253] width 69 height 17
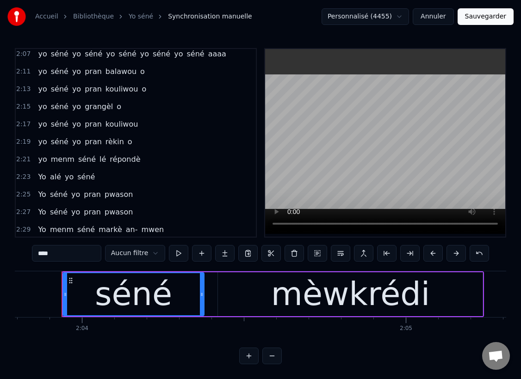
scroll to position [1008, 0]
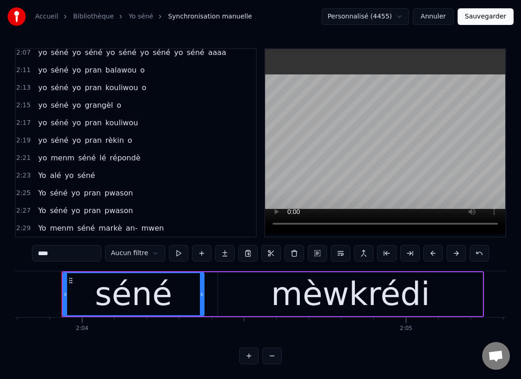
click at [40, 173] on span "Yo" at bounding box center [42, 175] width 10 height 11
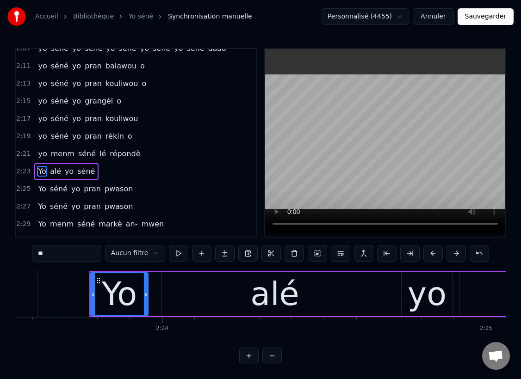
scroll to position [0, 46531]
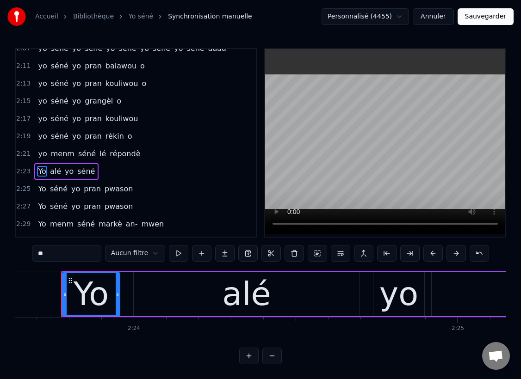
drag, startPoint x: 43, startPoint y: 252, endPoint x: 37, endPoint y: 252, distance: 6.0
click at [37, 252] on input "**" at bounding box center [66, 253] width 69 height 17
click at [41, 193] on span "Yo" at bounding box center [42, 189] width 10 height 11
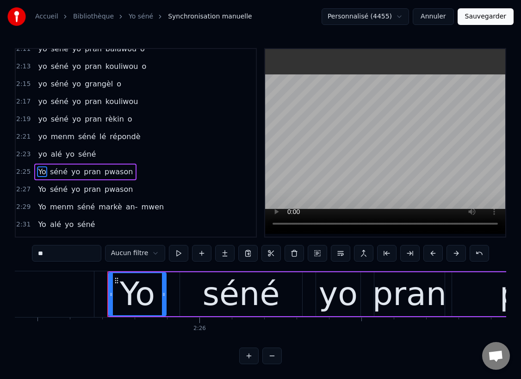
scroll to position [0, 47160]
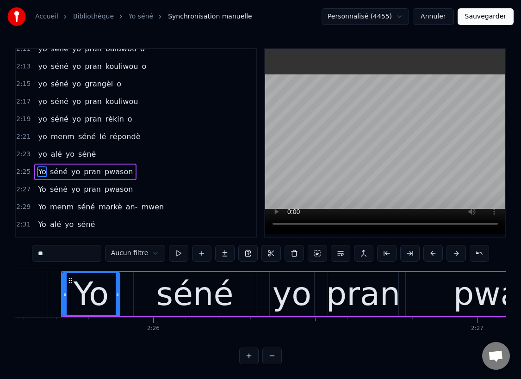
drag, startPoint x: 43, startPoint y: 253, endPoint x: 35, endPoint y: 253, distance: 8.3
click at [35, 253] on input "**" at bounding box center [66, 253] width 69 height 17
click at [41, 190] on span "Yo" at bounding box center [42, 189] width 10 height 11
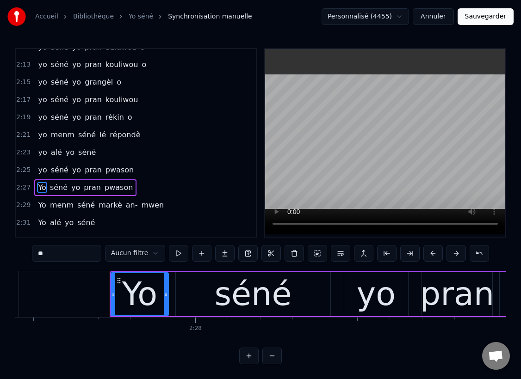
scroll to position [0, 47814]
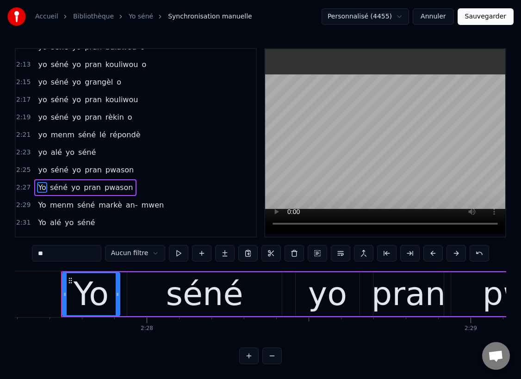
drag, startPoint x: 43, startPoint y: 254, endPoint x: 30, endPoint y: 249, distance: 13.9
click at [30, 249] on div "0:[DEMOGRAPHIC_DATA] alé yo séné 0:[DEMOGRAPHIC_DATA] séné yo [PERSON_NAME] pwa…" at bounding box center [260, 206] width 491 height 317
click at [38, 203] on span "Yo" at bounding box center [42, 205] width 10 height 11
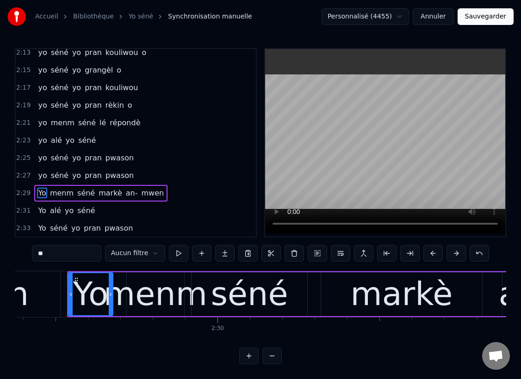
scroll to position [0, 48398]
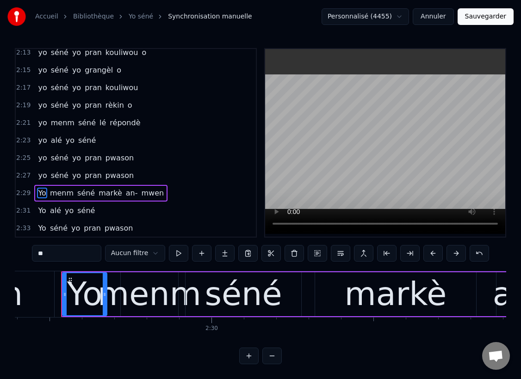
drag, startPoint x: 43, startPoint y: 253, endPoint x: 27, endPoint y: 251, distance: 15.4
click at [27, 251] on div "0:[DEMOGRAPHIC_DATA] alé yo séné 0:[DEMOGRAPHIC_DATA] séné yo [PERSON_NAME] pwa…" at bounding box center [260, 206] width 491 height 317
click at [41, 212] on span "Yo" at bounding box center [42, 210] width 10 height 11
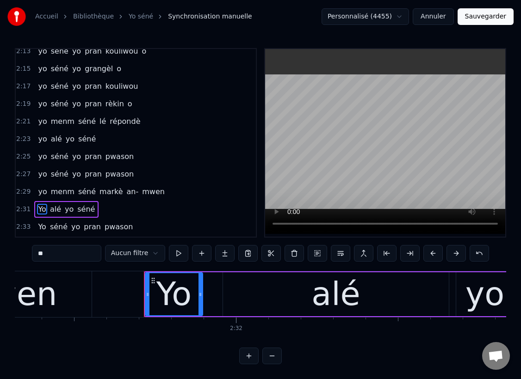
scroll to position [0, 49104]
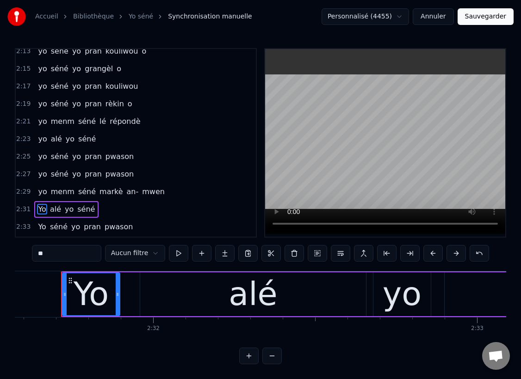
drag, startPoint x: 43, startPoint y: 252, endPoint x: 28, endPoint y: 248, distance: 16.0
click at [30, 249] on div "0:[DEMOGRAPHIC_DATA] alé yo séné 0:[DEMOGRAPHIC_DATA] séné yo [PERSON_NAME] pwa…" at bounding box center [260, 206] width 491 height 317
click at [40, 226] on span "Yo" at bounding box center [42, 227] width 10 height 11
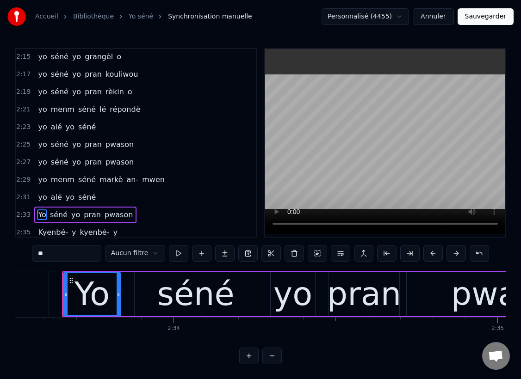
scroll to position [0, 49732]
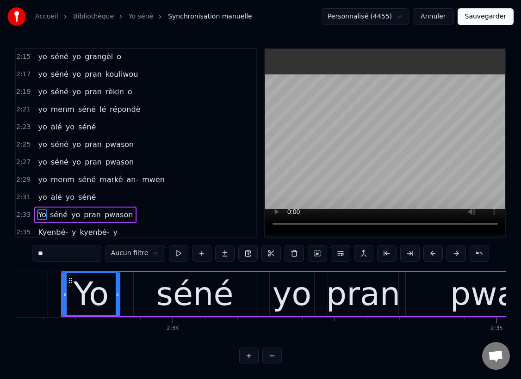
drag, startPoint x: 43, startPoint y: 253, endPoint x: 23, endPoint y: 253, distance: 19.4
click at [23, 253] on div "0:[DEMOGRAPHIC_DATA] alé yo séné 0:[DEMOGRAPHIC_DATA] séné yo [PERSON_NAME] pwa…" at bounding box center [260, 206] width 491 height 317
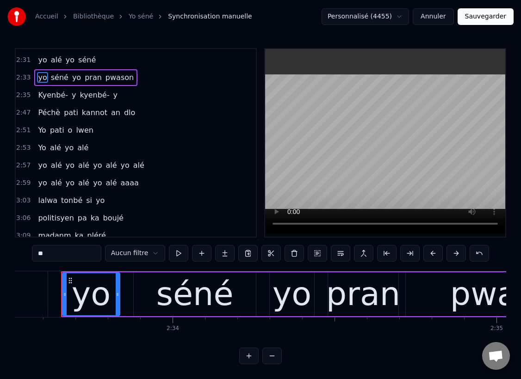
scroll to position [1197, 0]
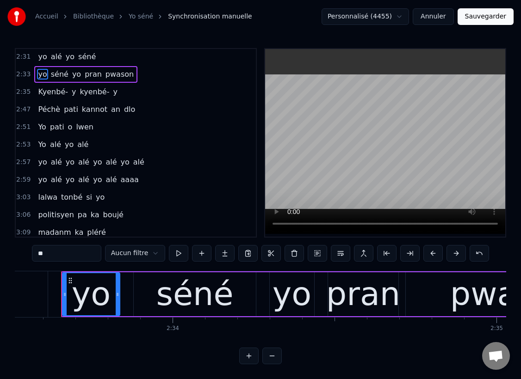
click at [46, 91] on span "Kyenbé-" at bounding box center [53, 92] width 32 height 11
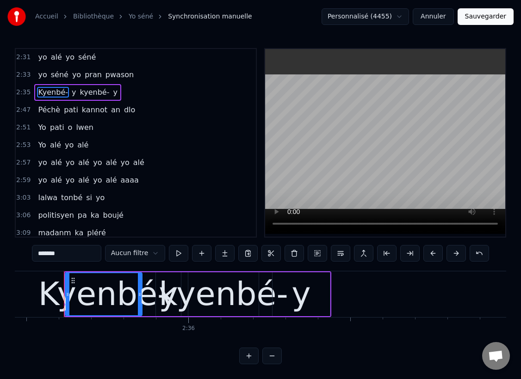
scroll to position [0, 50367]
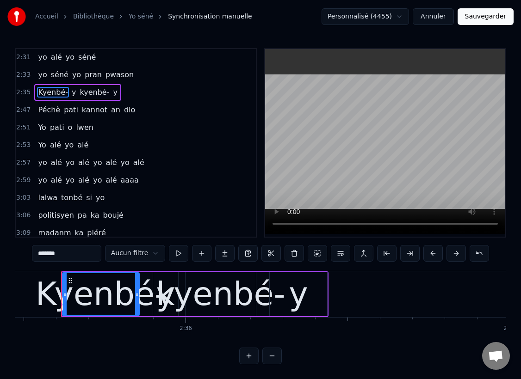
drag, startPoint x: 43, startPoint y: 255, endPoint x: 36, endPoint y: 252, distance: 7.3
click at [36, 252] on input "*******" at bounding box center [66, 253] width 69 height 17
click at [43, 112] on span "Péchè" at bounding box center [49, 110] width 24 height 11
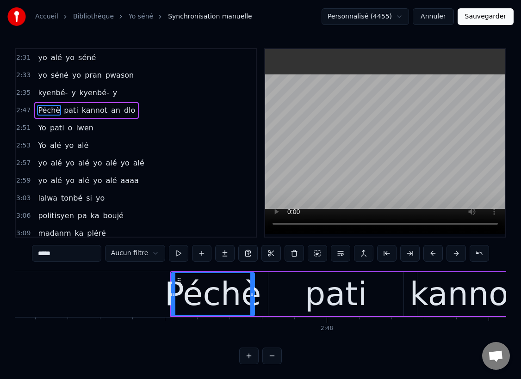
scroll to position [0, 54222]
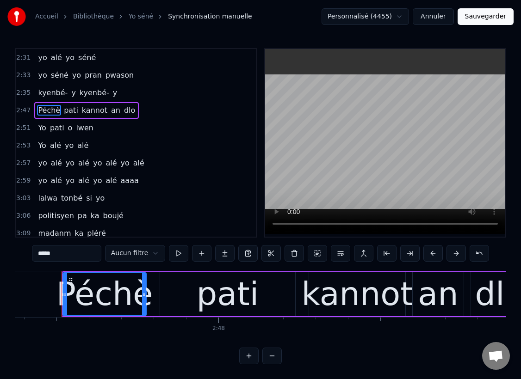
drag, startPoint x: 43, startPoint y: 253, endPoint x: 36, endPoint y: 253, distance: 6.9
click at [36, 253] on input "*****" at bounding box center [66, 253] width 69 height 17
click at [42, 127] on span "Yo" at bounding box center [42, 128] width 10 height 11
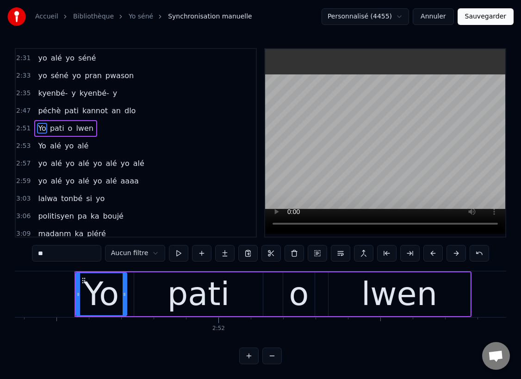
scroll to position [0, 55531]
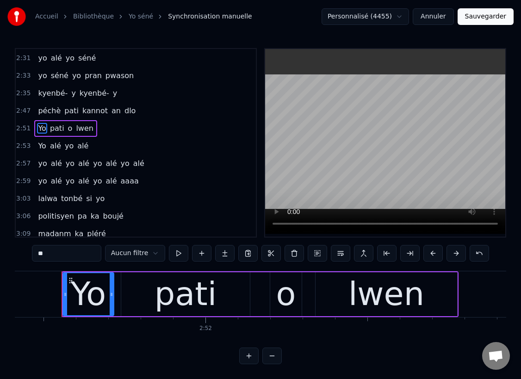
drag, startPoint x: 44, startPoint y: 253, endPoint x: 32, endPoint y: 253, distance: 11.1
click at [32, 253] on div "0:[DEMOGRAPHIC_DATA] alé yo séné 0:[DEMOGRAPHIC_DATA] séné yo [PERSON_NAME] pwa…" at bounding box center [260, 206] width 491 height 317
click at [41, 146] on span "Yo" at bounding box center [42, 146] width 10 height 11
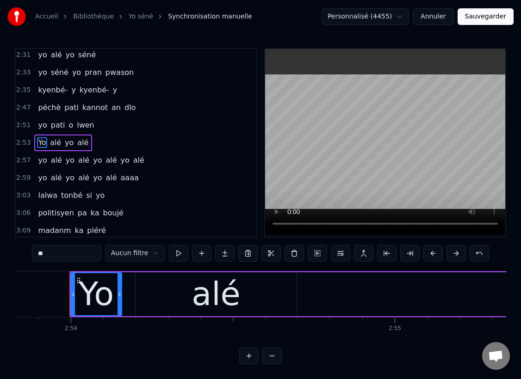
scroll to position [0, 56321]
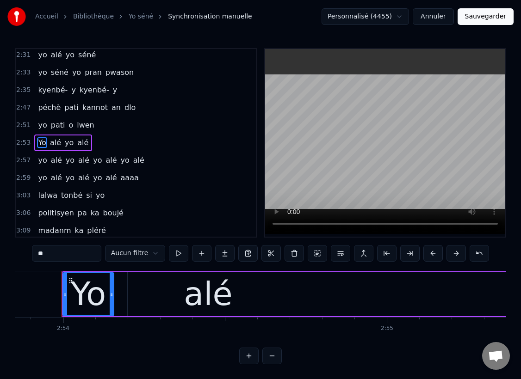
drag, startPoint x: 43, startPoint y: 255, endPoint x: 35, endPoint y: 255, distance: 8.3
click at [35, 255] on input "**" at bounding box center [66, 253] width 69 height 17
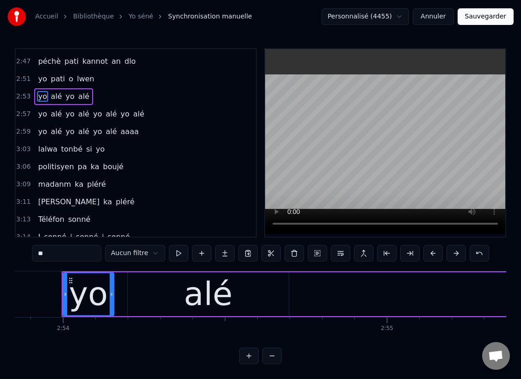
scroll to position [1248, 0]
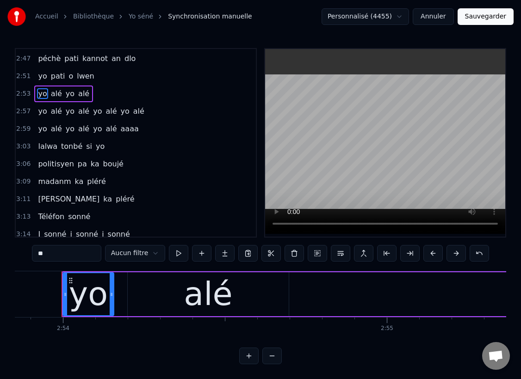
click at [40, 197] on span "[PERSON_NAME]" at bounding box center [68, 199] width 63 height 11
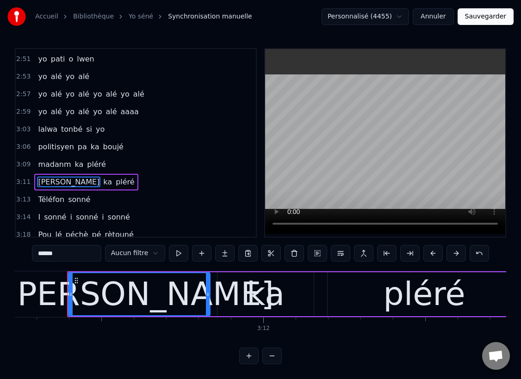
scroll to position [0, 61958]
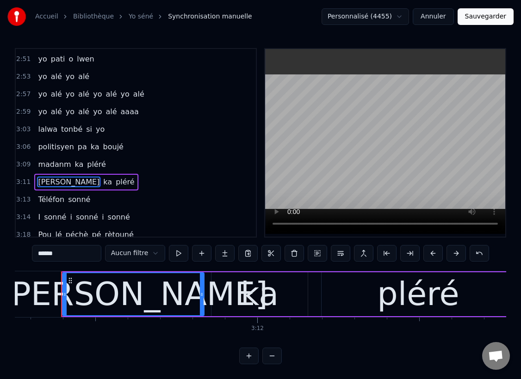
drag, startPoint x: 42, startPoint y: 253, endPoint x: 30, endPoint y: 252, distance: 11.6
click at [30, 252] on div "0:[DEMOGRAPHIC_DATA] alé yo séné 0:[DEMOGRAPHIC_DATA] séné yo [PERSON_NAME] pwa…" at bounding box center [260, 206] width 491 height 317
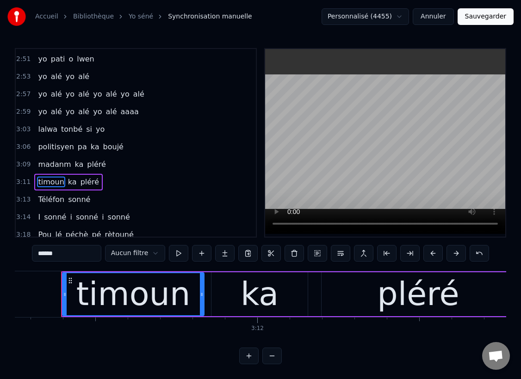
click at [44, 204] on span "Téléfon" at bounding box center [51, 199] width 28 height 11
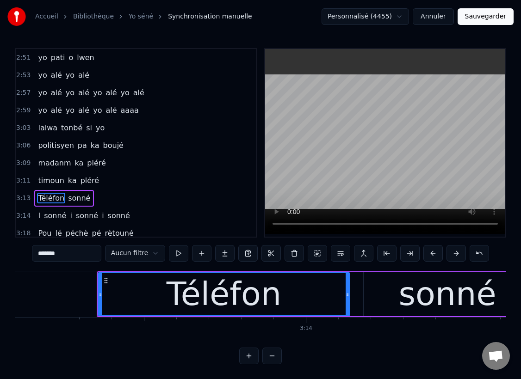
scroll to position [0, 62593]
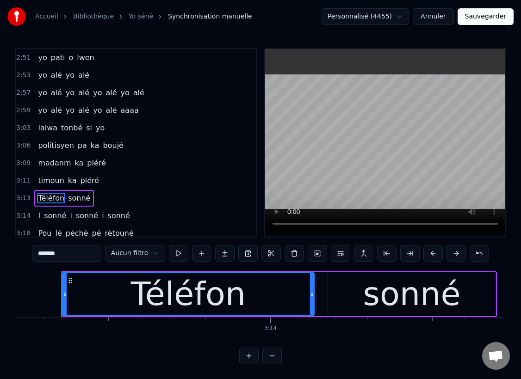
drag, startPoint x: 42, startPoint y: 254, endPoint x: 37, endPoint y: 253, distance: 5.1
click at [37, 253] on input "*******" at bounding box center [66, 253] width 69 height 17
click at [37, 215] on span "I" at bounding box center [39, 216] width 4 height 11
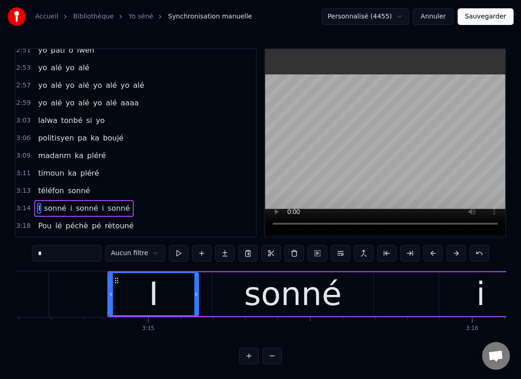
scroll to position [0, 63085]
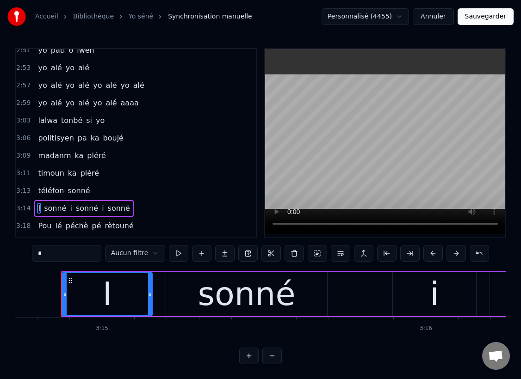
drag, startPoint x: 60, startPoint y: 251, endPoint x: 22, endPoint y: 252, distance: 38.0
click at [22, 252] on div "0:[DEMOGRAPHIC_DATA] alé yo séné 0:[DEMOGRAPHIC_DATA] séné yo [PERSON_NAME] pwa…" at bounding box center [260, 206] width 491 height 317
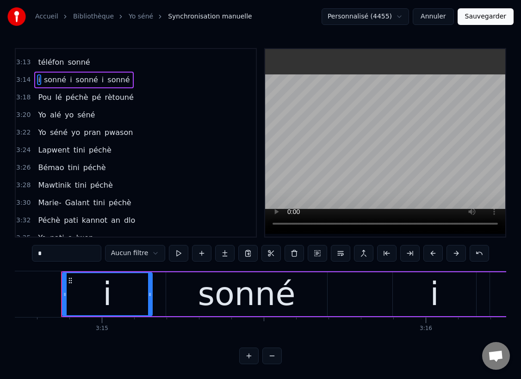
scroll to position [1412, 0]
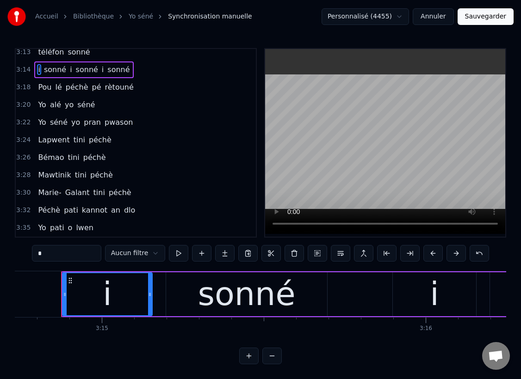
click at [40, 88] on span "Pou" at bounding box center [44, 87] width 15 height 11
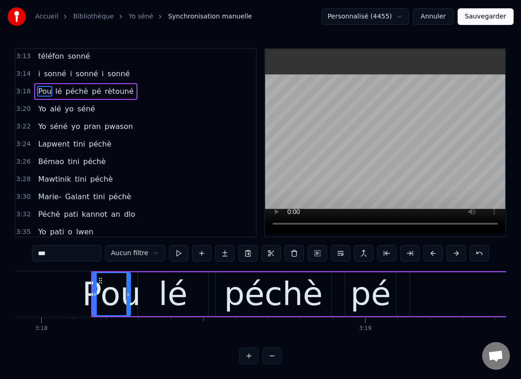
scroll to position [0, 64148]
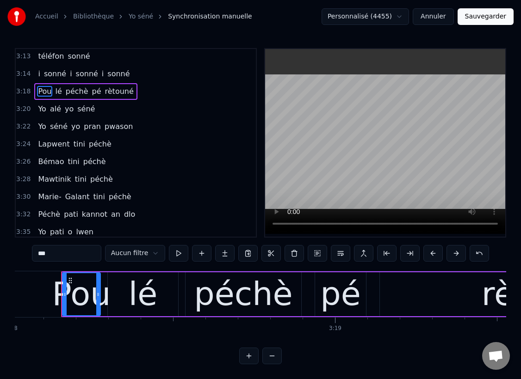
drag, startPoint x: 42, startPoint y: 254, endPoint x: 34, endPoint y: 253, distance: 8.3
click at [34, 254] on input "***" at bounding box center [66, 253] width 69 height 17
click at [41, 108] on span "Yo" at bounding box center [42, 109] width 10 height 11
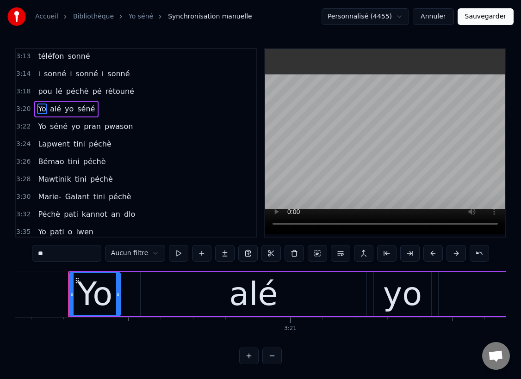
scroll to position [0, 64848]
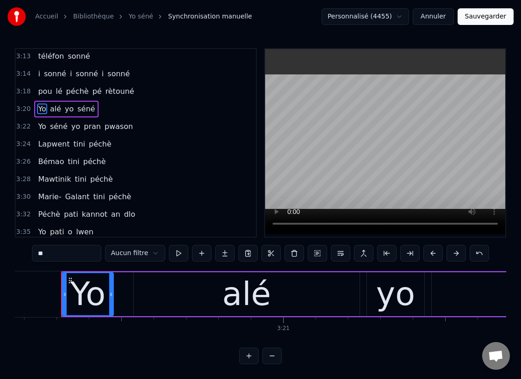
drag, startPoint x: 43, startPoint y: 254, endPoint x: 36, endPoint y: 252, distance: 7.1
click at [36, 252] on input "**" at bounding box center [66, 253] width 69 height 17
click at [42, 126] on span "Yo" at bounding box center [42, 126] width 10 height 11
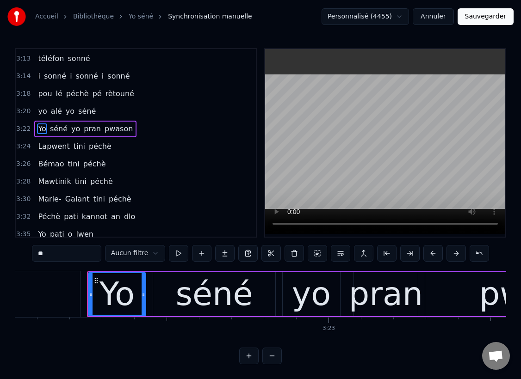
scroll to position [0, 65476]
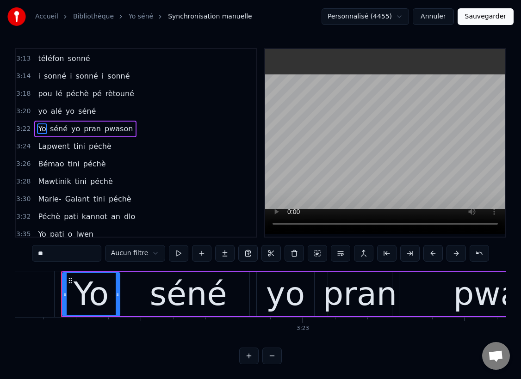
drag, startPoint x: 44, startPoint y: 255, endPoint x: 28, endPoint y: 253, distance: 16.3
click at [28, 253] on div "0:[DEMOGRAPHIC_DATA] alé yo séné 0:[DEMOGRAPHIC_DATA] séné yo [PERSON_NAME] pwa…" at bounding box center [260, 206] width 491 height 317
click at [51, 219] on span "Péchè" at bounding box center [49, 217] width 24 height 11
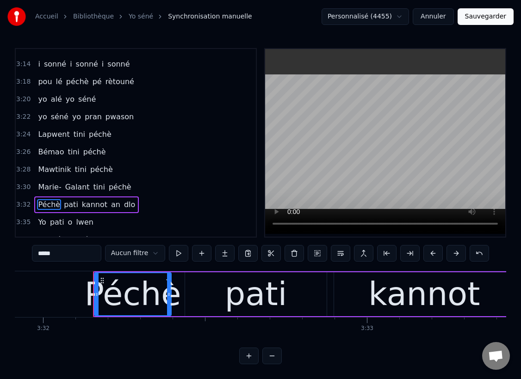
scroll to position [0, 68684]
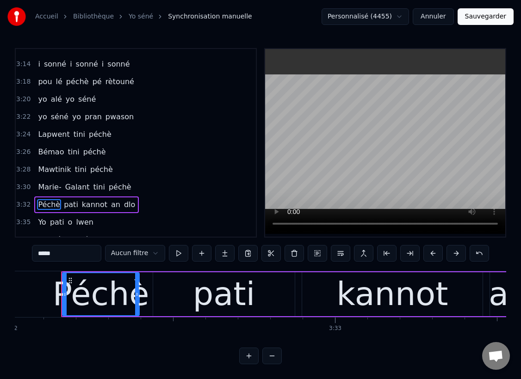
drag, startPoint x: 44, startPoint y: 254, endPoint x: 34, endPoint y: 254, distance: 9.7
click at [34, 254] on input "*****" at bounding box center [66, 253] width 69 height 17
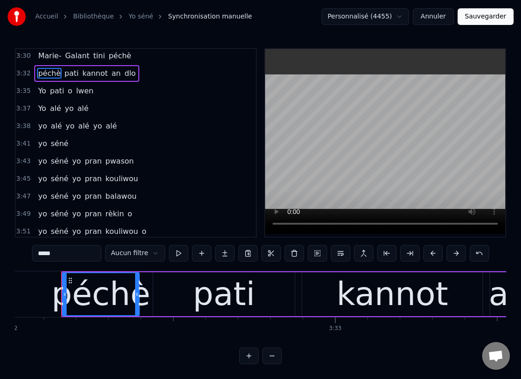
scroll to position [1549, 0]
click at [40, 89] on span "Yo" at bounding box center [42, 91] width 10 height 11
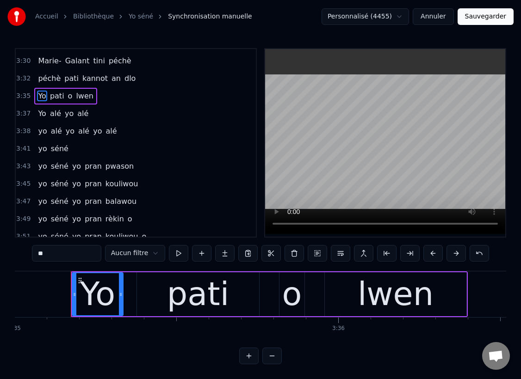
scroll to position [0, 69661]
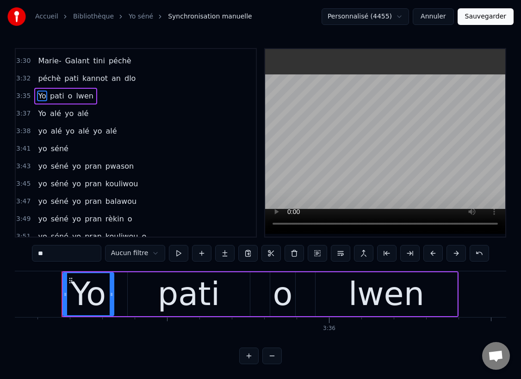
drag, startPoint x: 43, startPoint y: 254, endPoint x: 35, endPoint y: 253, distance: 7.9
click at [35, 253] on input "**" at bounding box center [66, 253] width 69 height 17
click at [39, 116] on span "Yo" at bounding box center [42, 113] width 10 height 11
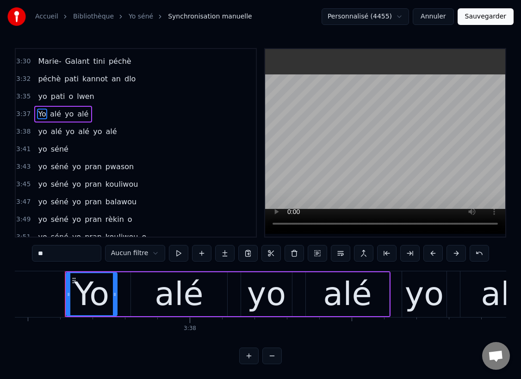
scroll to position [0, 70452]
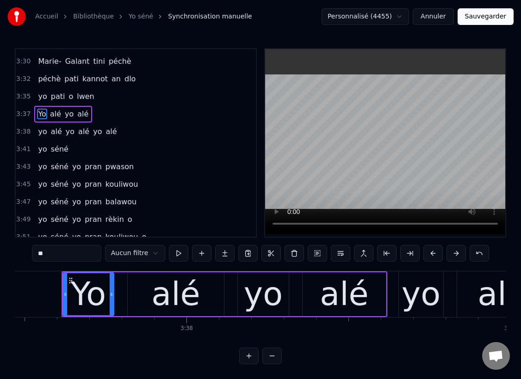
drag, startPoint x: 43, startPoint y: 254, endPoint x: 34, endPoint y: 252, distance: 9.0
click at [34, 252] on input "**" at bounding box center [66, 253] width 69 height 17
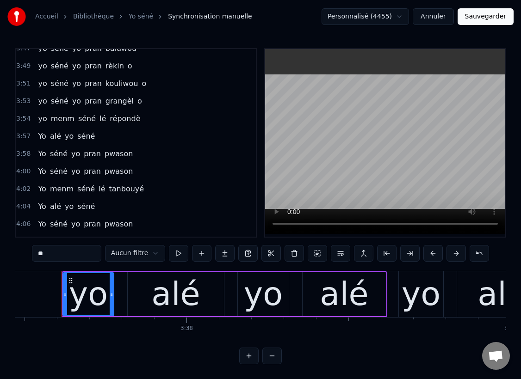
scroll to position [1698, 0]
click at [41, 135] on span "Yo" at bounding box center [42, 136] width 10 height 11
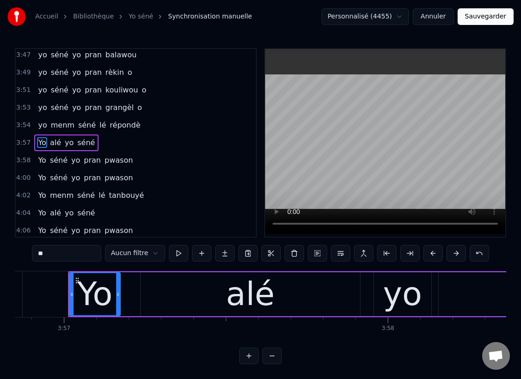
scroll to position [0, 76737]
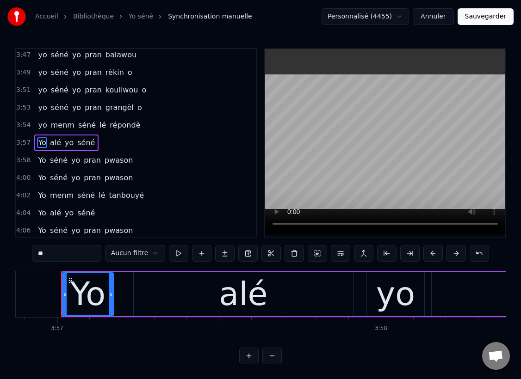
drag, startPoint x: 44, startPoint y: 255, endPoint x: 36, endPoint y: 255, distance: 8.3
click at [36, 255] on input "**" at bounding box center [66, 253] width 69 height 17
click at [39, 160] on span "Yo" at bounding box center [42, 160] width 10 height 11
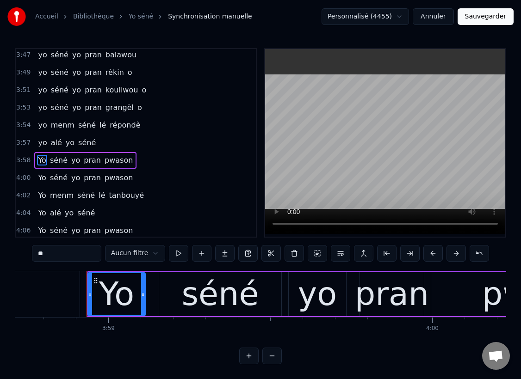
scroll to position [0, 77359]
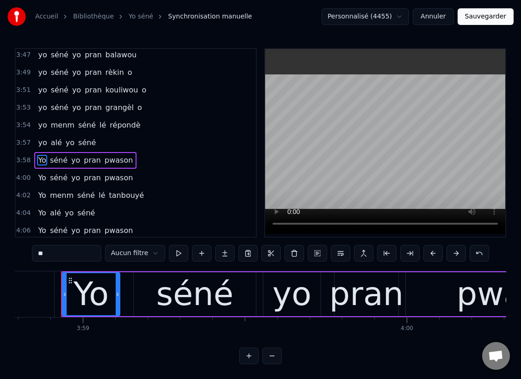
drag, startPoint x: 43, startPoint y: 254, endPoint x: 31, endPoint y: 248, distance: 13.7
click at [32, 249] on div "0:[DEMOGRAPHIC_DATA] alé yo séné 0:[DEMOGRAPHIC_DATA] séné yo [PERSON_NAME] pwa…" at bounding box center [260, 206] width 491 height 317
click at [42, 178] on span "Yo" at bounding box center [42, 178] width 10 height 11
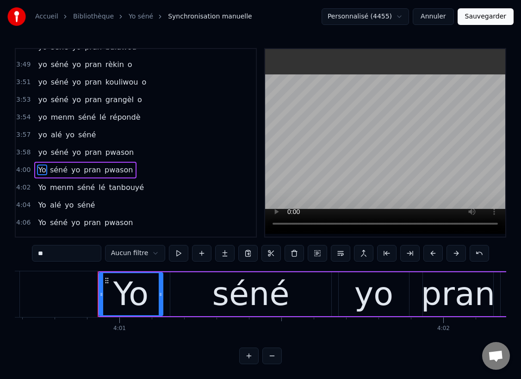
scroll to position [0, 78007]
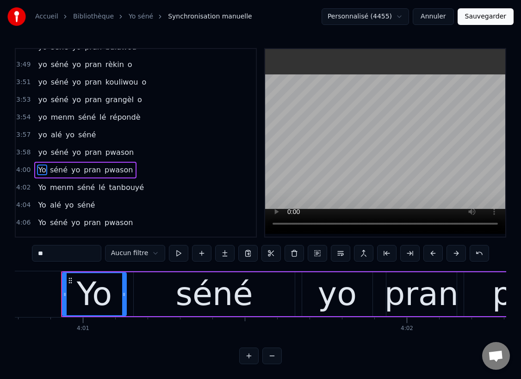
drag, startPoint x: 43, startPoint y: 253, endPoint x: 31, endPoint y: 252, distance: 11.7
click at [31, 252] on div "0:[DEMOGRAPHIC_DATA] alé yo séné 0:[DEMOGRAPHIC_DATA] séné yo [PERSON_NAME] pwa…" at bounding box center [260, 206] width 491 height 317
click at [44, 187] on span "Yo" at bounding box center [42, 187] width 10 height 11
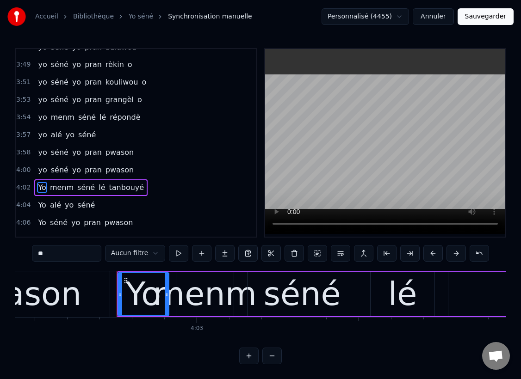
scroll to position [0, 78596]
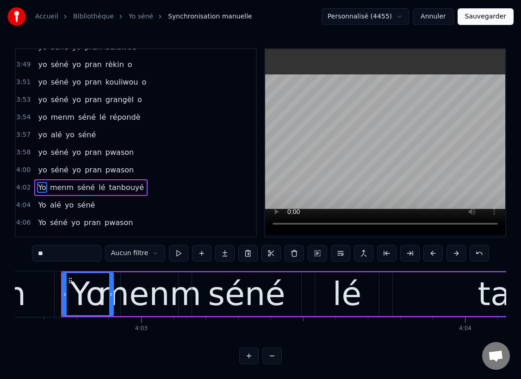
drag, startPoint x: 44, startPoint y: 254, endPoint x: 28, endPoint y: 253, distance: 15.8
click at [28, 253] on div "0:[DEMOGRAPHIC_DATA] alé yo séné 0:[DEMOGRAPHIC_DATA] séné yo [PERSON_NAME] pwa…" at bounding box center [260, 206] width 491 height 317
click at [40, 206] on span "Yo" at bounding box center [42, 205] width 10 height 11
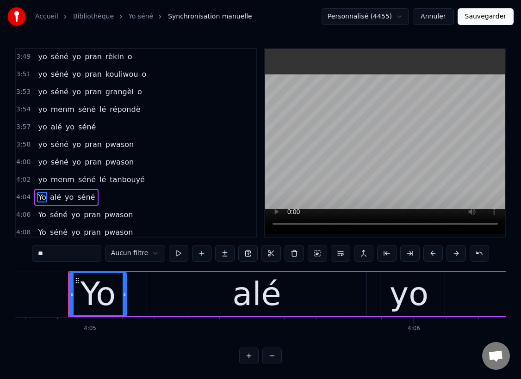
scroll to position [0, 79303]
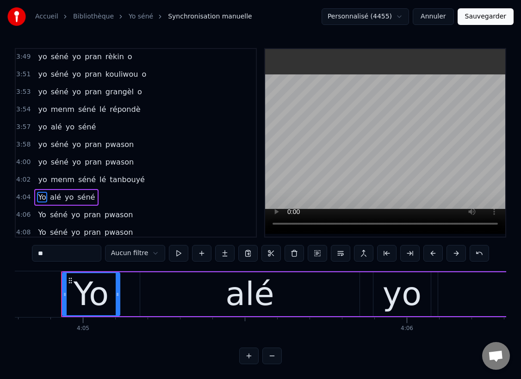
drag, startPoint x: 43, startPoint y: 255, endPoint x: 34, endPoint y: 253, distance: 9.1
click at [34, 253] on input "**" at bounding box center [66, 253] width 69 height 17
click at [41, 216] on span "Yo" at bounding box center [42, 215] width 10 height 11
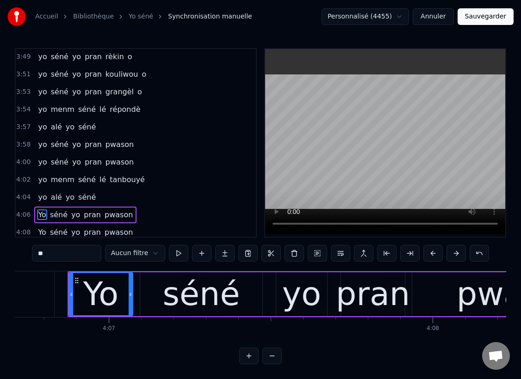
scroll to position [0, 79931]
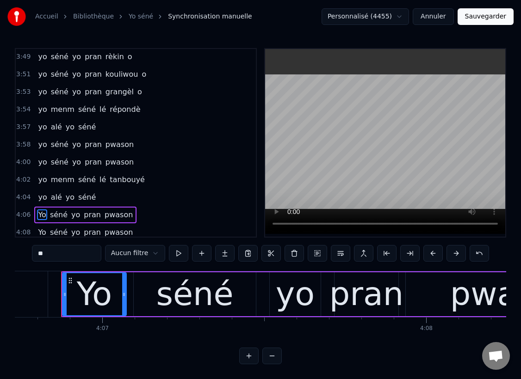
drag, startPoint x: 42, startPoint y: 255, endPoint x: 30, endPoint y: 246, distance: 14.9
click at [30, 251] on div "0:[DEMOGRAPHIC_DATA] alé yo séné 0:[DEMOGRAPHIC_DATA] séné yo [PERSON_NAME] pwa…" at bounding box center [260, 206] width 491 height 317
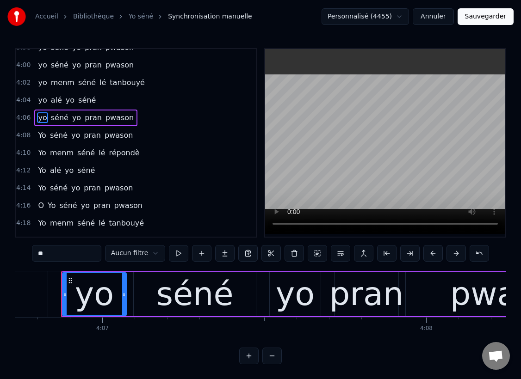
scroll to position [1804, 0]
click at [43, 135] on span "Yo" at bounding box center [42, 135] width 10 height 11
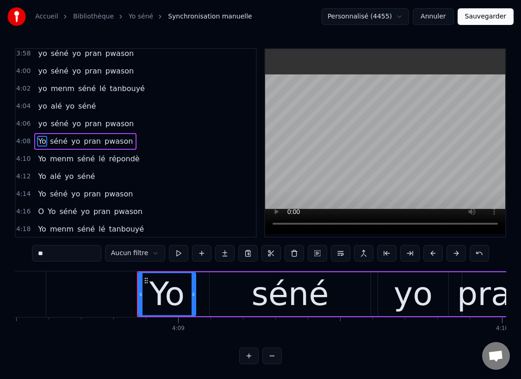
scroll to position [0, 80579]
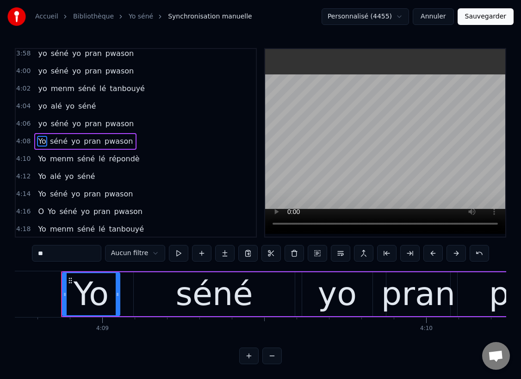
drag, startPoint x: 44, startPoint y: 253, endPoint x: 32, endPoint y: 252, distance: 11.6
click at [32, 252] on div "0:[DEMOGRAPHIC_DATA] alé yo séné 0:[DEMOGRAPHIC_DATA] séné yo [PERSON_NAME] pwa…" at bounding box center [260, 206] width 491 height 317
click at [38, 161] on span "Yo" at bounding box center [42, 159] width 10 height 11
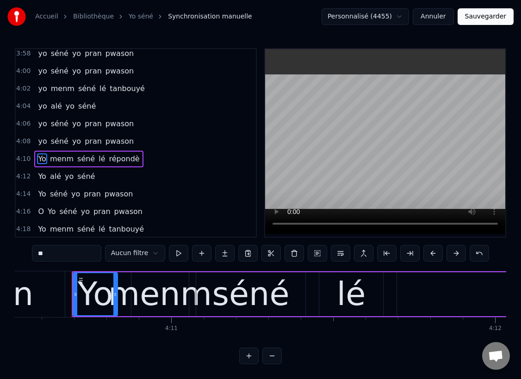
scroll to position [0, 81169]
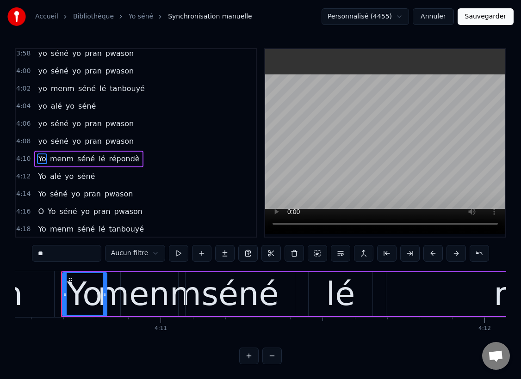
drag, startPoint x: 43, startPoint y: 256, endPoint x: 37, endPoint y: 249, distance: 9.2
click at [37, 251] on input "**" at bounding box center [66, 253] width 69 height 17
click at [41, 178] on span "Yo" at bounding box center [42, 176] width 10 height 11
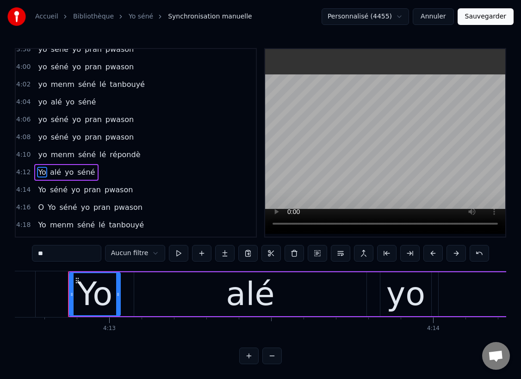
scroll to position [0, 81875]
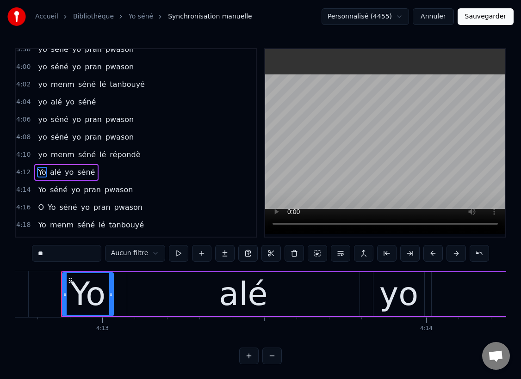
drag, startPoint x: 43, startPoint y: 253, endPoint x: 34, endPoint y: 249, distance: 9.5
click at [34, 249] on input "**" at bounding box center [66, 253] width 69 height 17
click at [43, 191] on span "Yo" at bounding box center [42, 190] width 10 height 11
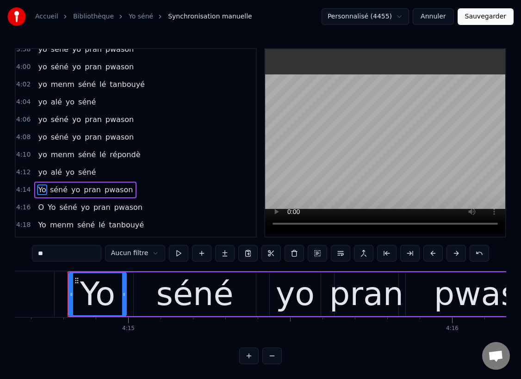
scroll to position [0, 82503]
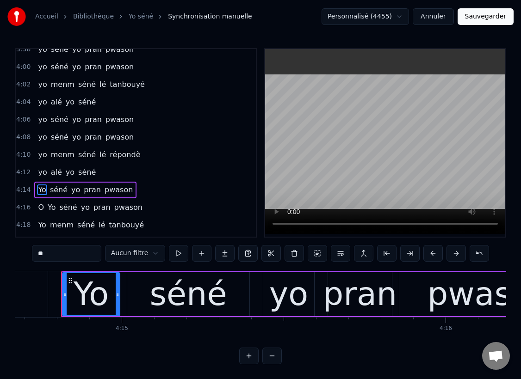
drag, startPoint x: 43, startPoint y: 254, endPoint x: 33, endPoint y: 249, distance: 10.8
click at [33, 249] on input "**" at bounding box center [66, 253] width 69 height 17
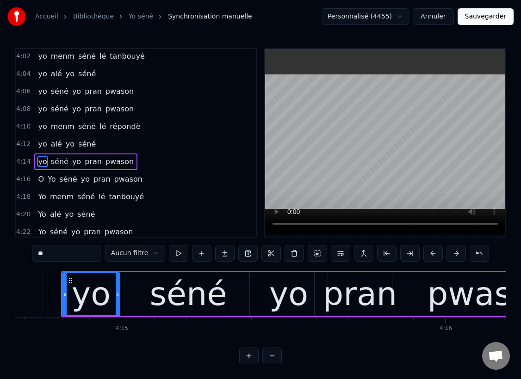
scroll to position [1838, 0]
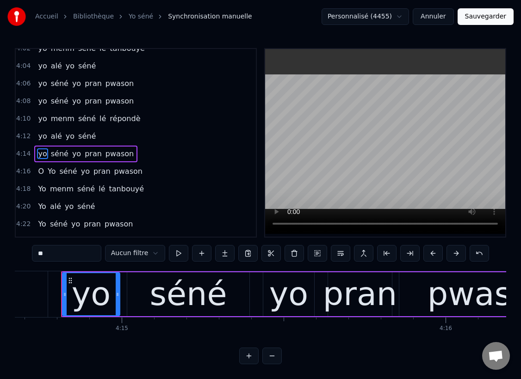
click at [40, 187] on span "Yo" at bounding box center [42, 189] width 10 height 11
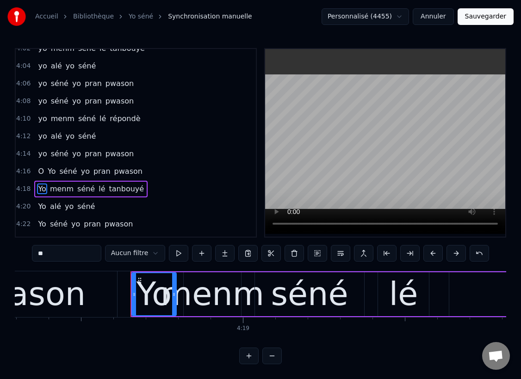
scroll to position [0, 83747]
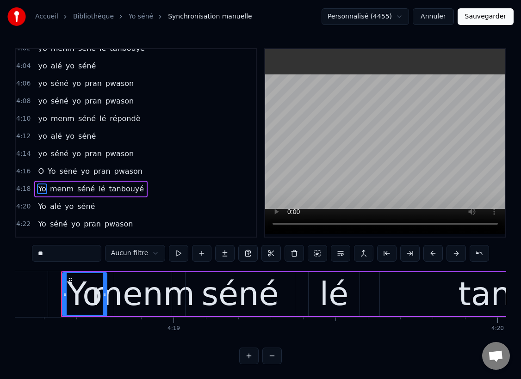
drag, startPoint x: 43, startPoint y: 254, endPoint x: 31, endPoint y: 248, distance: 12.4
click at [31, 248] on div "0:[DEMOGRAPHIC_DATA] alé yo séné 0:[DEMOGRAPHIC_DATA] séné yo [PERSON_NAME] pwa…" at bounding box center [260, 206] width 491 height 317
click at [40, 205] on span "Yo" at bounding box center [42, 206] width 10 height 11
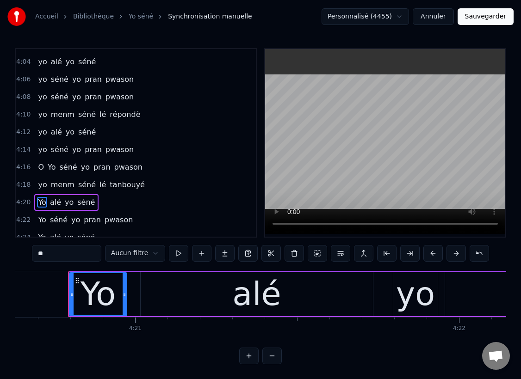
scroll to position [0, 84441]
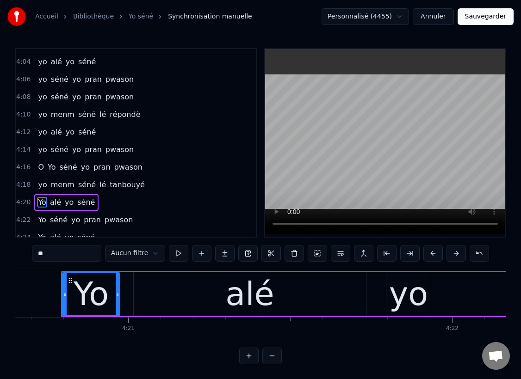
drag, startPoint x: 43, startPoint y: 253, endPoint x: 27, endPoint y: 246, distance: 17.2
click at [28, 247] on div "0:[DEMOGRAPHIC_DATA] alé yo séné 0:[DEMOGRAPHIC_DATA] séné yo [PERSON_NAME] pwa…" at bounding box center [260, 206] width 491 height 317
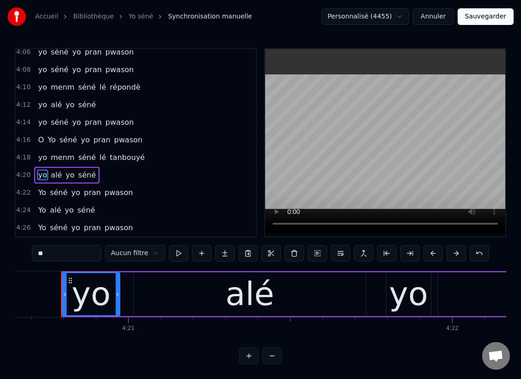
click at [42, 194] on span "Yo" at bounding box center [42, 192] width 10 height 11
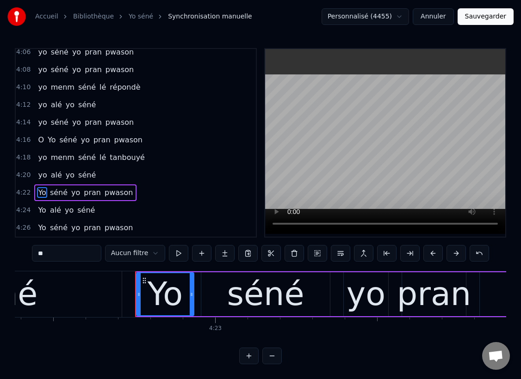
scroll to position [0, 85075]
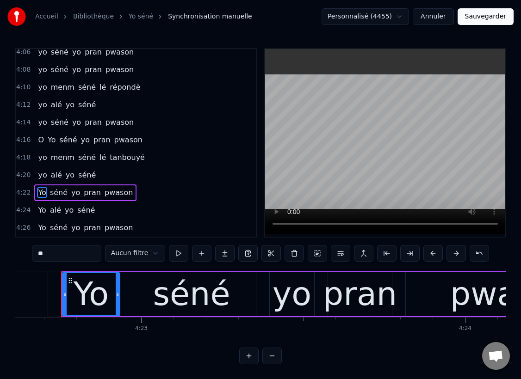
drag, startPoint x: 42, startPoint y: 253, endPoint x: 28, endPoint y: 250, distance: 14.7
click at [28, 250] on div "0:[DEMOGRAPHIC_DATA] alé yo séné 0:[DEMOGRAPHIC_DATA] séné yo [PERSON_NAME] pwa…" at bounding box center [260, 206] width 491 height 317
click at [44, 211] on span "Yo" at bounding box center [42, 210] width 10 height 11
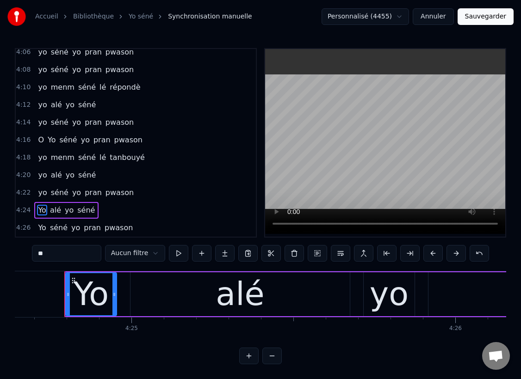
scroll to position [0, 85736]
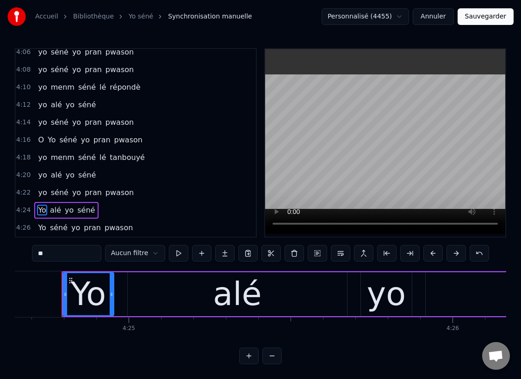
drag, startPoint x: 43, startPoint y: 254, endPoint x: 24, endPoint y: 253, distance: 18.6
click at [24, 253] on div "0:[DEMOGRAPHIC_DATA] alé yo séné 0:[DEMOGRAPHIC_DATA] séné yo [PERSON_NAME] pwa…" at bounding box center [260, 206] width 491 height 317
click at [40, 230] on span "Yo" at bounding box center [42, 228] width 10 height 11
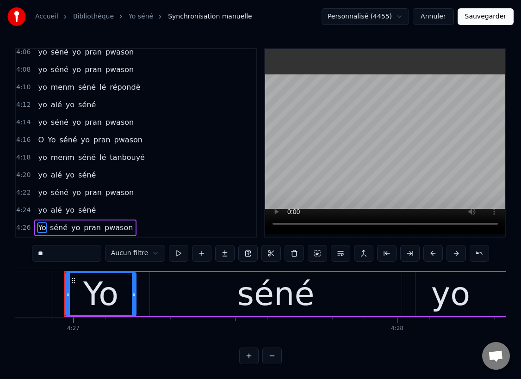
scroll to position [0, 86442]
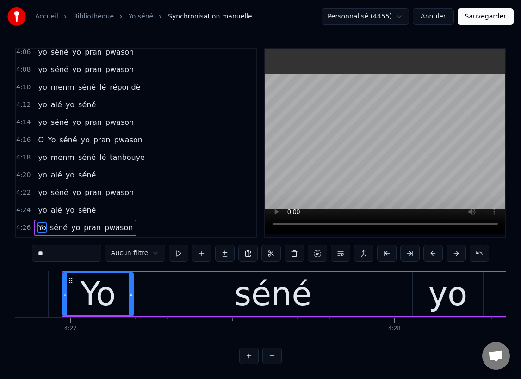
drag, startPoint x: 43, startPoint y: 251, endPoint x: 32, endPoint y: 251, distance: 10.2
click at [32, 251] on div "0:[DEMOGRAPHIC_DATA] alé yo séné 0:[DEMOGRAPHIC_DATA] séné yo [PERSON_NAME] pwa…" at bounding box center [260, 206] width 491 height 317
click at [43, 139] on span "O" at bounding box center [41, 140] width 8 height 11
type input "*"
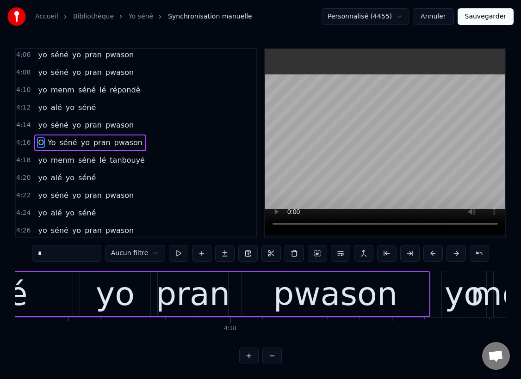
scroll to position [0, 83048]
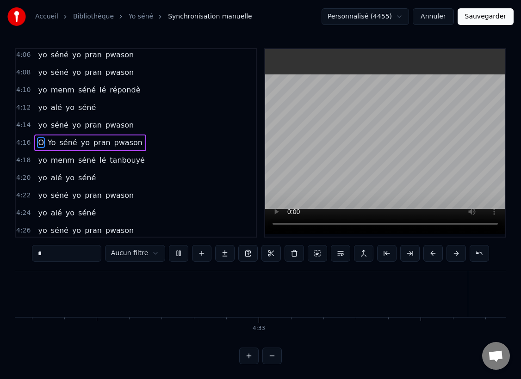
click at [475, 17] on button "Sauvegarder" at bounding box center [486, 16] width 56 height 17
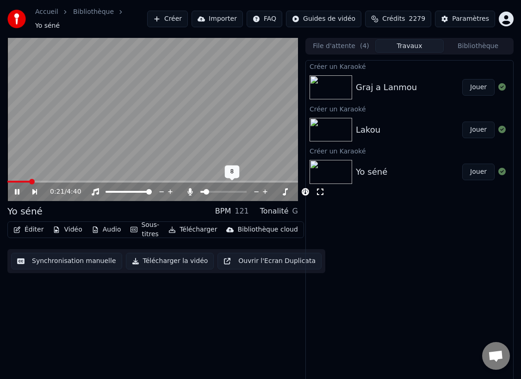
click at [204, 189] on span at bounding box center [207, 192] width 6 height 6
click at [152, 260] on button "Télécharger la vidéo" at bounding box center [170, 261] width 88 height 17
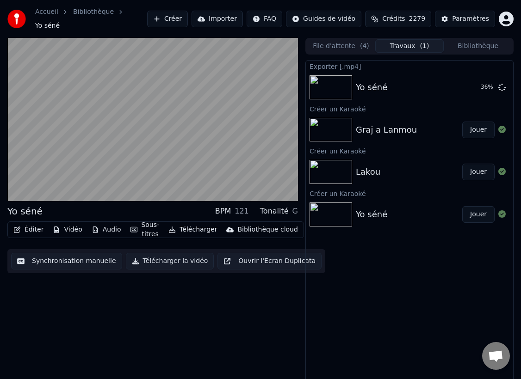
click at [330, 126] on img at bounding box center [331, 130] width 43 height 24
click at [332, 169] on img at bounding box center [331, 172] width 43 height 24
click at [401, 42] on button "Travaux ( 1 )" at bounding box center [409, 45] width 68 height 13
click at [324, 121] on img at bounding box center [331, 130] width 43 height 24
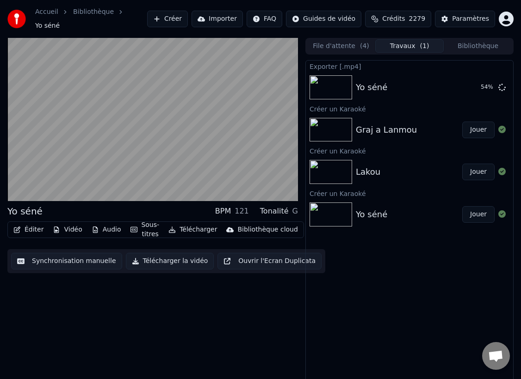
click at [472, 42] on button "Bibliothèque" at bounding box center [478, 45] width 68 height 13
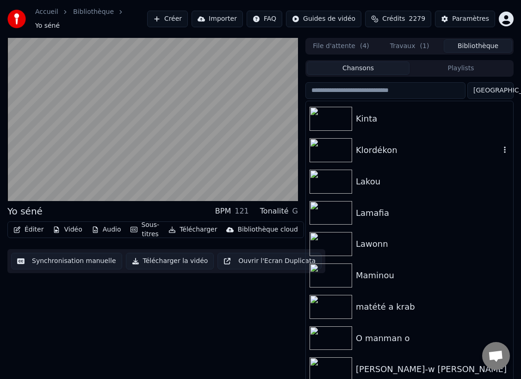
scroll to position [287, 0]
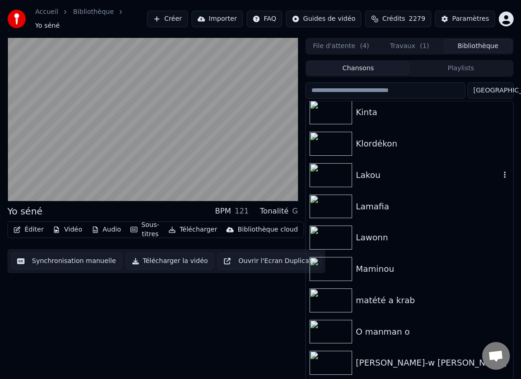
click at [336, 173] on img at bounding box center [331, 175] width 43 height 24
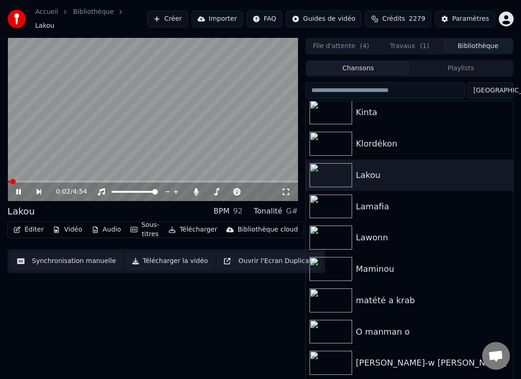
click at [161, 256] on button "Télécharger la vidéo" at bounding box center [170, 261] width 88 height 17
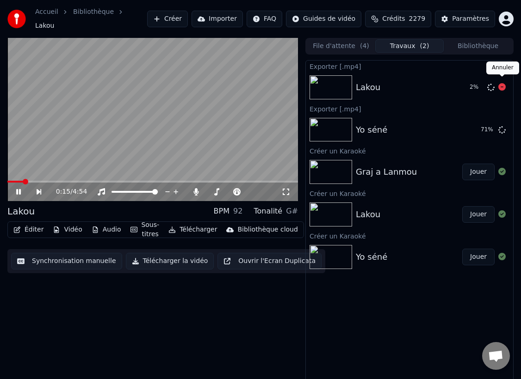
click at [504, 83] on icon at bounding box center [501, 86] width 7 height 7
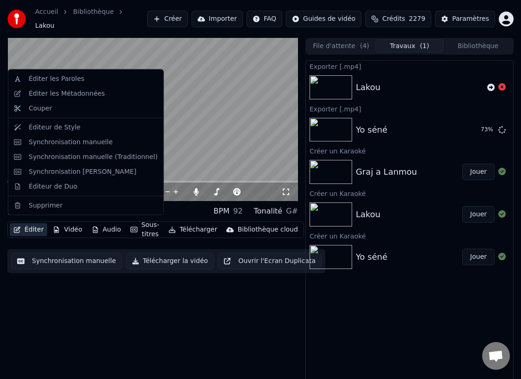
click at [27, 225] on button "Éditer" at bounding box center [28, 230] width 37 height 13
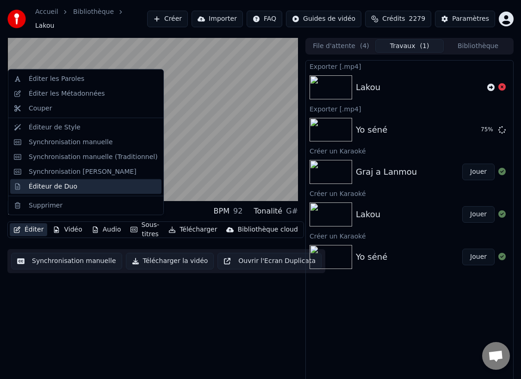
click at [38, 187] on div "Éditeur de Duo" at bounding box center [53, 186] width 49 height 9
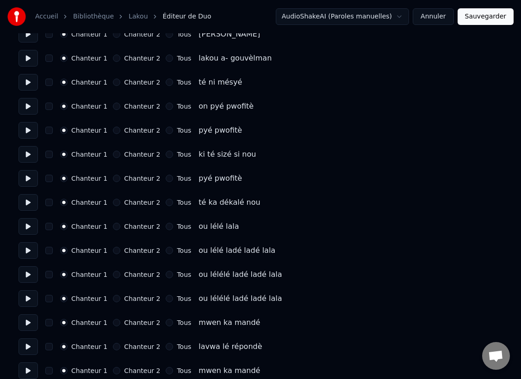
scroll to position [100, 0]
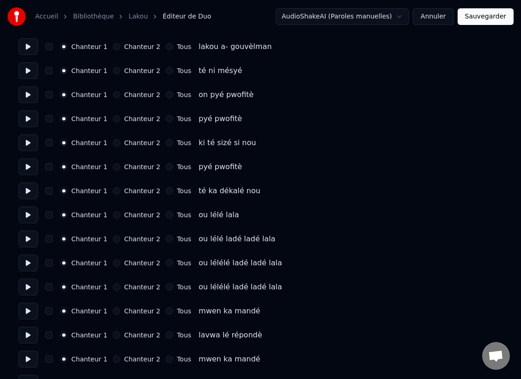
click at [48, 218] on button "button" at bounding box center [48, 215] width 7 height 7
click at [113, 218] on button "Chanteur 2" at bounding box center [116, 215] width 7 height 7
click at [114, 240] on button "Chanteur 2" at bounding box center [116, 239] width 7 height 7
click at [114, 265] on button "Chanteur 2" at bounding box center [116, 263] width 7 height 7
click at [113, 286] on button "Chanteur 2" at bounding box center [116, 287] width 7 height 7
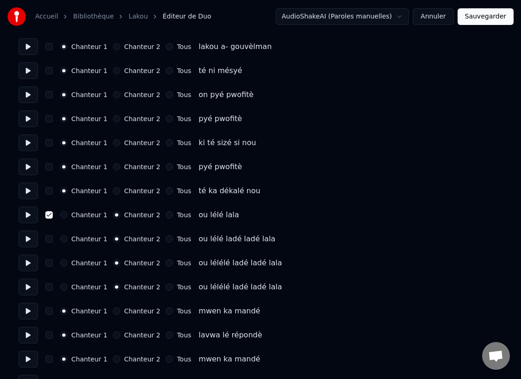
click at [48, 289] on button "button" at bounding box center [48, 287] width 7 height 7
click at [47, 267] on div "Chanteur 1 Chanteur 2 Tous ou lélélé [PERSON_NAME] [PERSON_NAME]" at bounding box center [261, 263] width 484 height 17
click at [47, 241] on button "button" at bounding box center [48, 239] width 7 height 7
click at [48, 263] on button "button" at bounding box center [48, 263] width 7 height 7
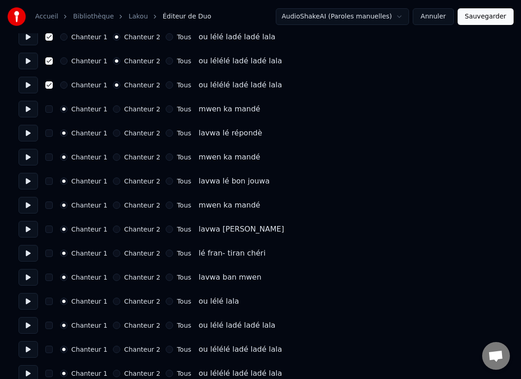
scroll to position [310, 0]
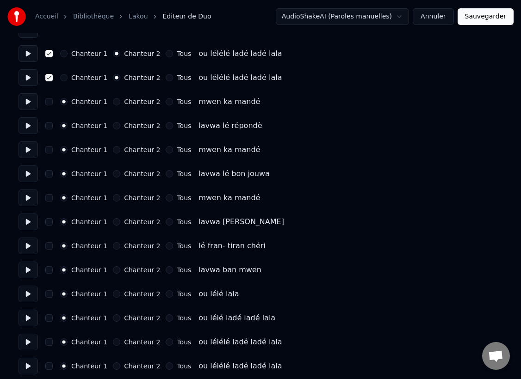
click at [113, 294] on button "Chanteur 2" at bounding box center [116, 294] width 7 height 7
click at [113, 321] on button "Chanteur 2" at bounding box center [116, 318] width 7 height 7
click at [113, 342] on button "Chanteur 2" at bounding box center [116, 342] width 7 height 7
click at [113, 367] on button "Chanteur 2" at bounding box center [116, 366] width 7 height 7
click at [49, 295] on button "button" at bounding box center [48, 294] width 7 height 7
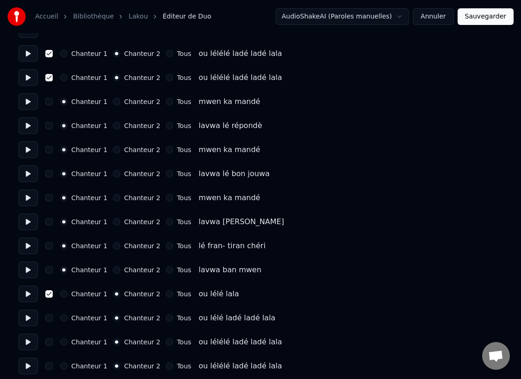
click at [48, 318] on button "button" at bounding box center [48, 318] width 7 height 7
click at [47, 345] on button "button" at bounding box center [48, 342] width 7 height 7
click at [48, 369] on button "button" at bounding box center [48, 366] width 7 height 7
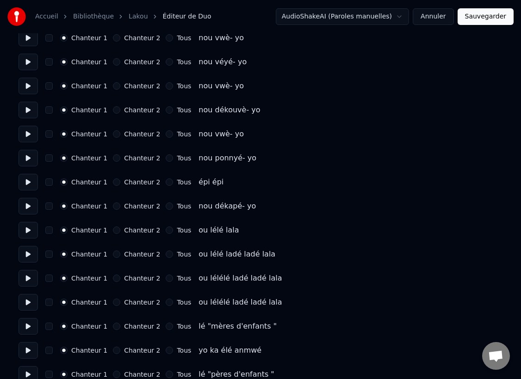
scroll to position [687, 0]
click at [113, 229] on button "Chanteur 2" at bounding box center [116, 229] width 7 height 7
click at [114, 250] on button "Chanteur 2" at bounding box center [116, 253] width 7 height 7
click at [113, 277] on button "Chanteur 2" at bounding box center [116, 277] width 7 height 7
click at [113, 300] on button "Chanteur 2" at bounding box center [116, 302] width 7 height 7
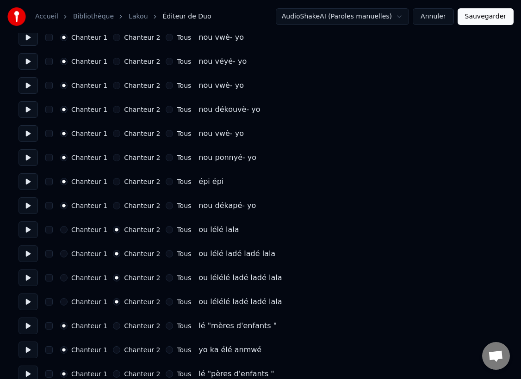
click at [48, 303] on button "button" at bounding box center [48, 302] width 7 height 7
click at [48, 277] on button "button" at bounding box center [48, 277] width 7 height 7
click at [47, 254] on button "button" at bounding box center [48, 253] width 7 height 7
click at [48, 232] on button "button" at bounding box center [48, 229] width 7 height 7
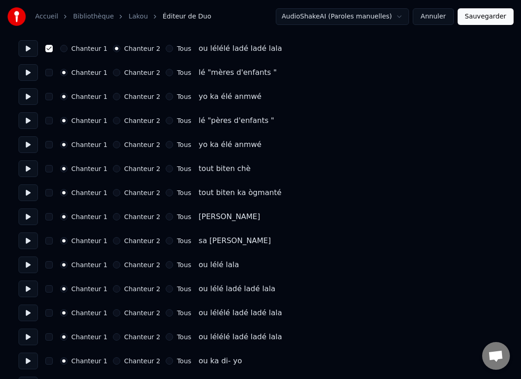
scroll to position [943, 0]
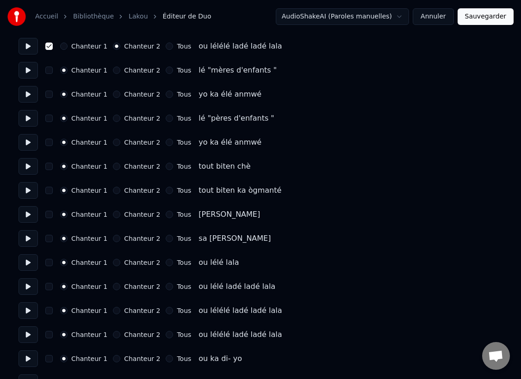
click at [113, 262] on button "Chanteur 2" at bounding box center [116, 262] width 7 height 7
click at [113, 288] on button "Chanteur 2" at bounding box center [116, 286] width 7 height 7
click at [113, 312] on button "Chanteur 2" at bounding box center [116, 310] width 7 height 7
click at [113, 336] on button "Chanteur 2" at bounding box center [116, 334] width 7 height 7
click at [50, 337] on button "button" at bounding box center [48, 334] width 7 height 7
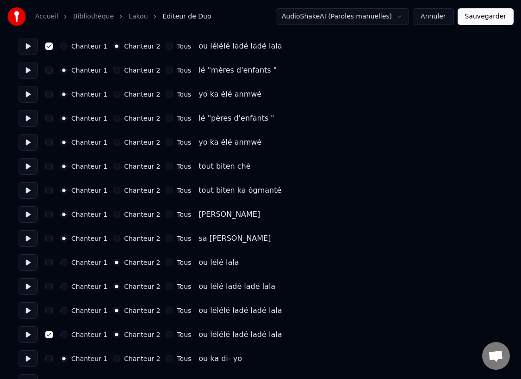
click at [48, 312] on button "button" at bounding box center [48, 310] width 7 height 7
click at [48, 288] on button "button" at bounding box center [48, 286] width 7 height 7
click at [48, 264] on button "button" at bounding box center [48, 262] width 7 height 7
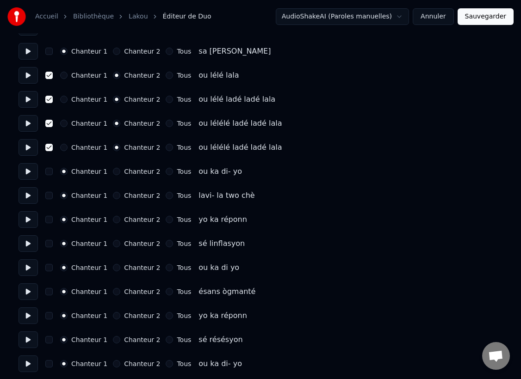
scroll to position [1142, 0]
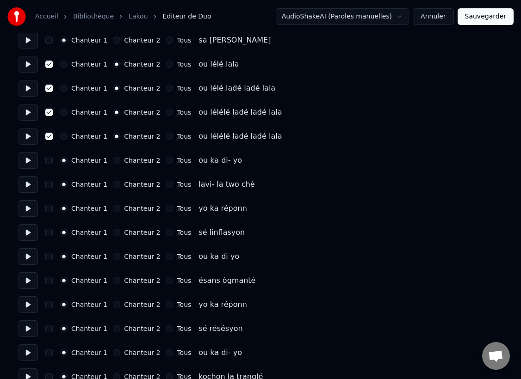
click at [50, 234] on button "button" at bounding box center [48, 232] width 7 height 7
click at [113, 234] on button "Chanteur 2" at bounding box center [116, 232] width 7 height 7
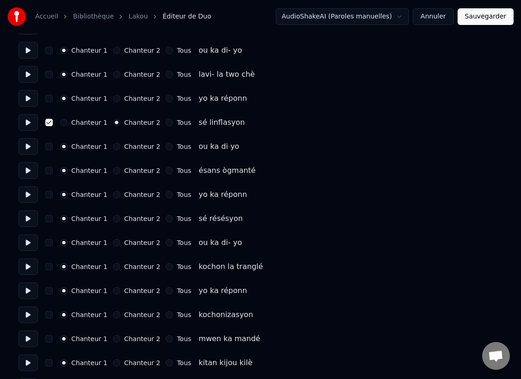
scroll to position [1253, 0]
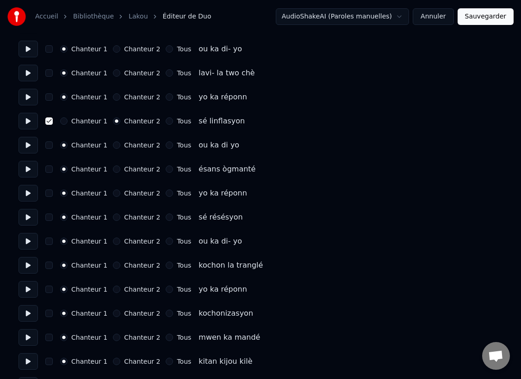
click at [113, 218] on button "Chanteur 2" at bounding box center [116, 217] width 7 height 7
click at [50, 219] on button "button" at bounding box center [48, 217] width 7 height 7
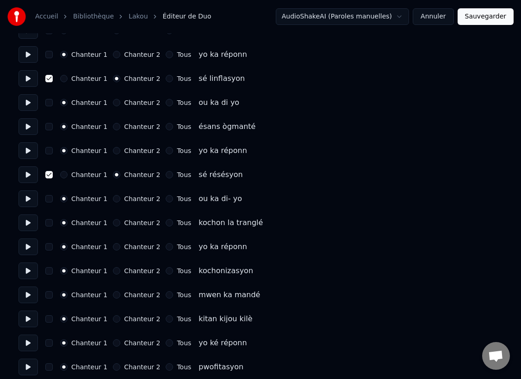
scroll to position [1298, 0]
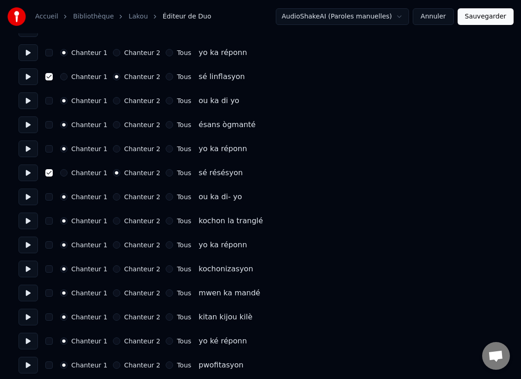
click at [113, 269] on button "Chanteur 2" at bounding box center [116, 269] width 7 height 7
click at [49, 268] on button "button" at bounding box center [48, 269] width 7 height 7
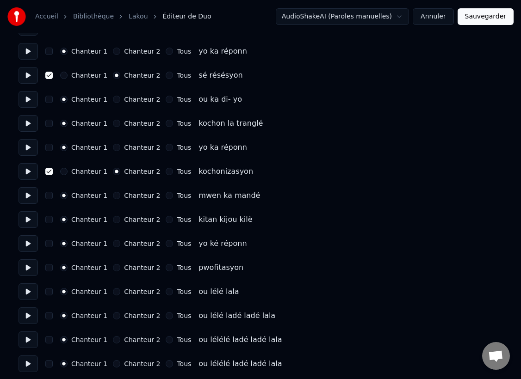
scroll to position [1396, 0]
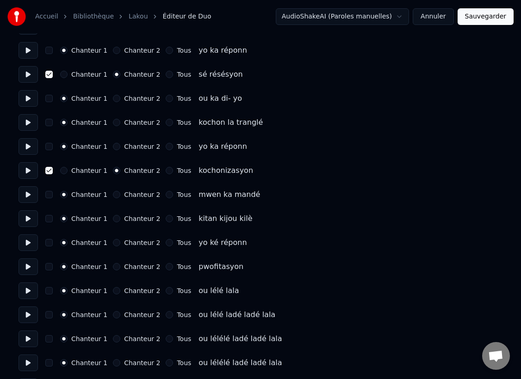
click at [113, 269] on button "Chanteur 2" at bounding box center [116, 266] width 7 height 7
click at [50, 268] on button "button" at bounding box center [48, 266] width 7 height 7
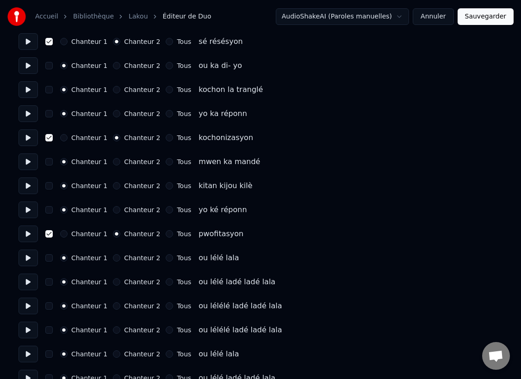
scroll to position [1446, 0]
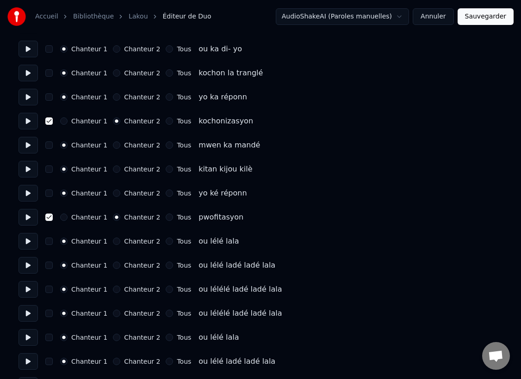
click at [113, 240] on button "Chanteur 2" at bounding box center [116, 241] width 7 height 7
click at [113, 267] on button "Chanteur 2" at bounding box center [116, 265] width 7 height 7
click at [113, 289] on button "Chanteur 2" at bounding box center [116, 289] width 7 height 7
click at [113, 311] on button "Chanteur 2" at bounding box center [116, 313] width 7 height 7
click at [113, 335] on button "Chanteur 2" at bounding box center [116, 337] width 7 height 7
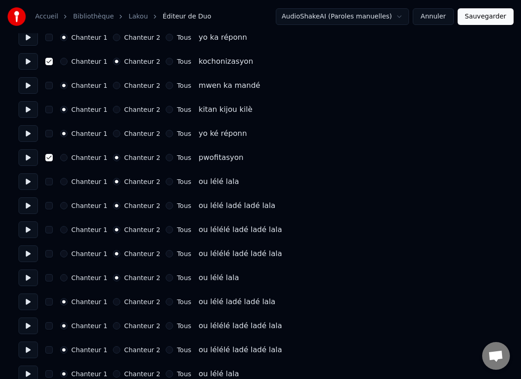
scroll to position [1508, 0]
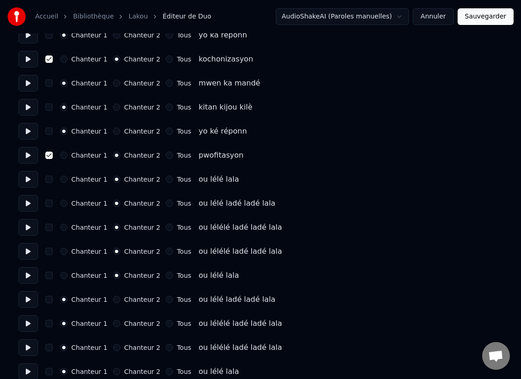
click at [30, 276] on button at bounding box center [28, 275] width 19 height 17
click at [115, 276] on circle "button" at bounding box center [116, 275] width 3 height 3
click at [52, 276] on button "button" at bounding box center [48, 275] width 7 height 7
click at [49, 254] on button "button" at bounding box center [48, 251] width 7 height 7
click at [46, 226] on button "button" at bounding box center [48, 227] width 7 height 7
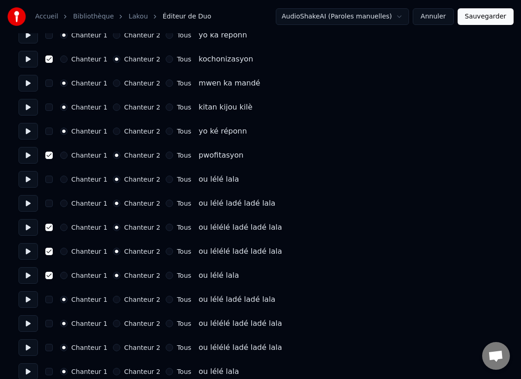
click at [46, 200] on button "button" at bounding box center [48, 203] width 7 height 7
click at [46, 177] on button "button" at bounding box center [48, 179] width 7 height 7
click at [49, 277] on button "button" at bounding box center [48, 275] width 7 height 7
click at [63, 276] on button "Chanteur 1" at bounding box center [63, 275] width 7 height 7
click at [30, 274] on button at bounding box center [28, 275] width 19 height 17
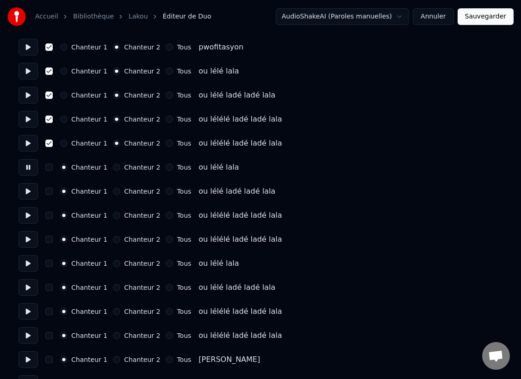
scroll to position [1619, 0]
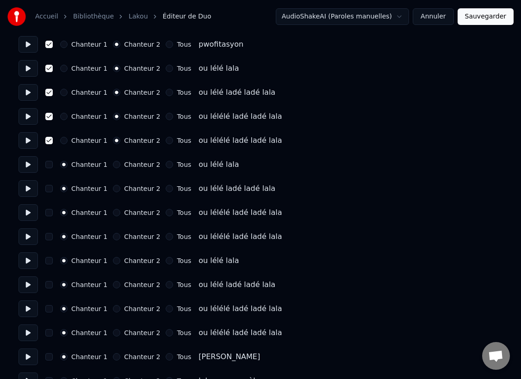
click at [28, 262] on button at bounding box center [28, 261] width 19 height 17
click at [49, 262] on button "button" at bounding box center [48, 260] width 7 height 7
click at [114, 262] on button "Chanteur 2" at bounding box center [116, 260] width 7 height 7
click at [113, 285] on button "Chanteur 2" at bounding box center [116, 284] width 7 height 7
click at [113, 311] on button "Chanteur 2" at bounding box center [116, 308] width 7 height 7
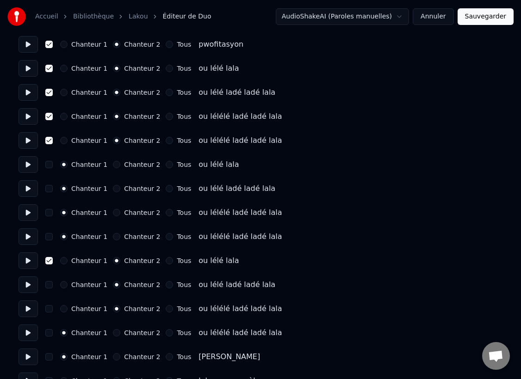
click at [113, 333] on button "Chanteur 2" at bounding box center [116, 333] width 7 height 7
click at [46, 332] on button "button" at bounding box center [48, 333] width 7 height 7
click at [48, 310] on button "button" at bounding box center [48, 308] width 7 height 7
click at [48, 286] on button "button" at bounding box center [48, 284] width 7 height 7
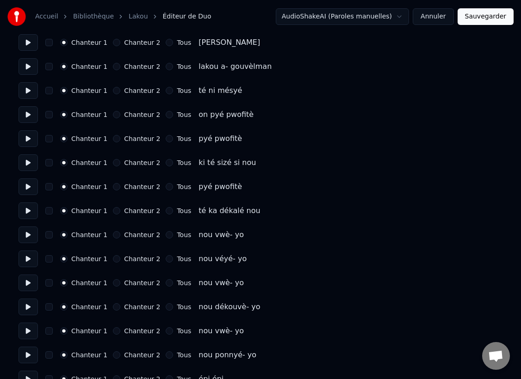
scroll to position [1936, 0]
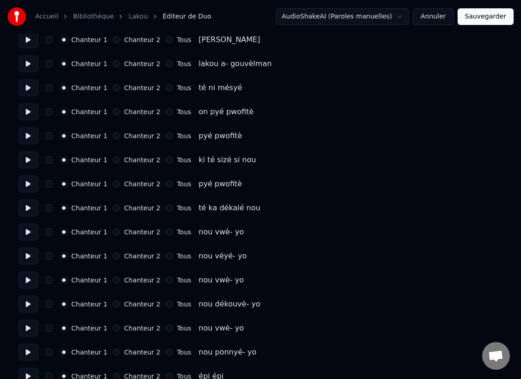
click at [26, 211] on button at bounding box center [28, 208] width 19 height 17
click at [25, 234] on button at bounding box center [28, 232] width 19 height 17
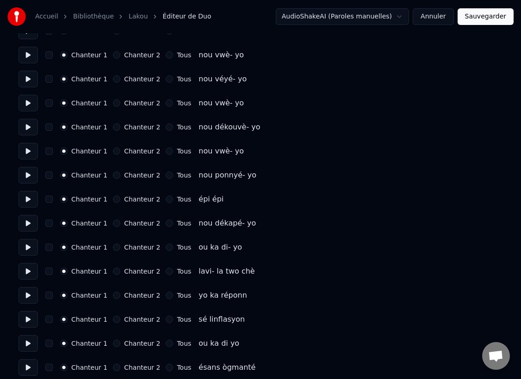
scroll to position [2116, 0]
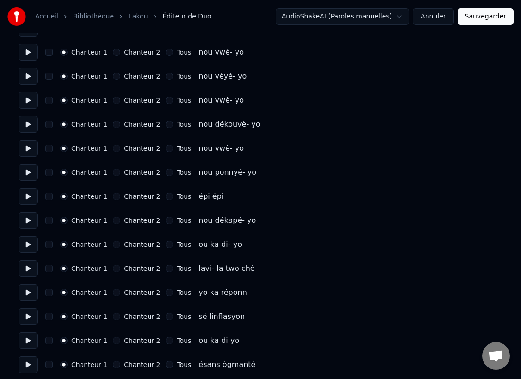
click at [26, 221] on button at bounding box center [28, 220] width 19 height 17
click at [25, 247] on button at bounding box center [28, 244] width 19 height 17
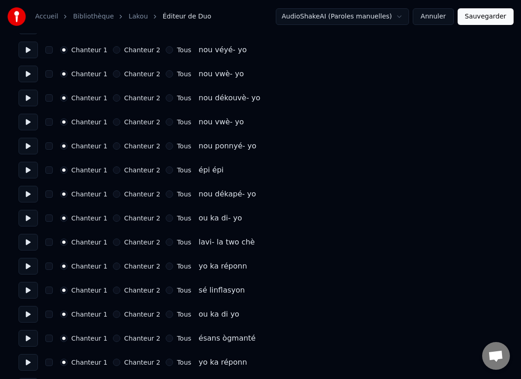
scroll to position [2151, 0]
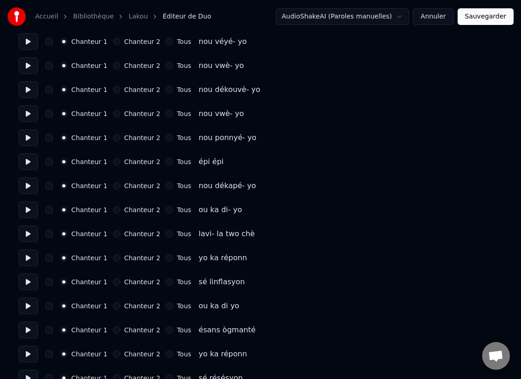
click at [114, 282] on button "Chanteur 2" at bounding box center [116, 282] width 7 height 7
click at [49, 281] on button "button" at bounding box center [48, 282] width 7 height 7
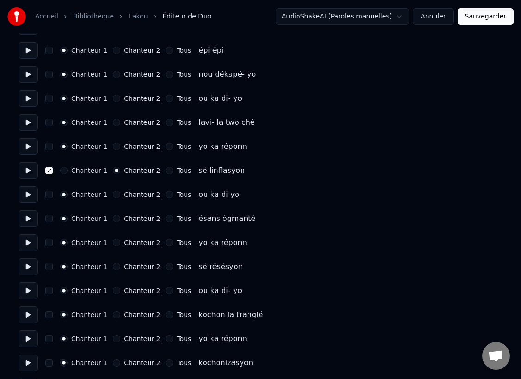
scroll to position [2264, 0]
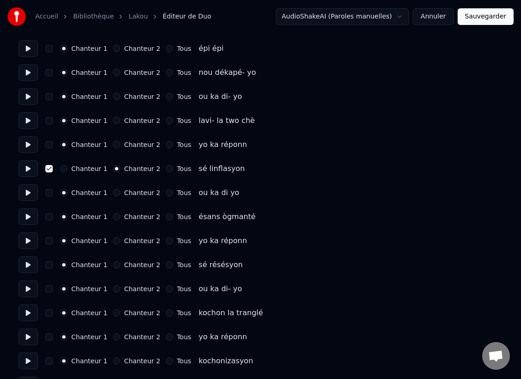
click at [113, 267] on button "Chanteur 2" at bounding box center [116, 264] width 7 height 7
click at [48, 267] on button "button" at bounding box center [48, 264] width 7 height 7
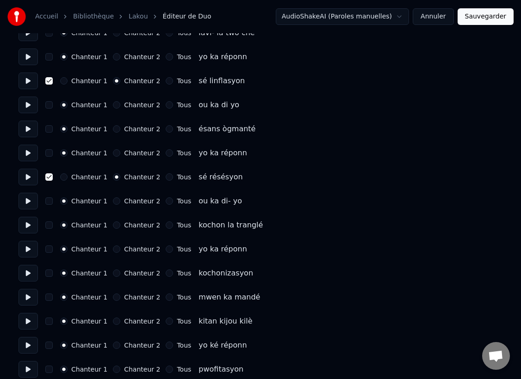
scroll to position [2354, 0]
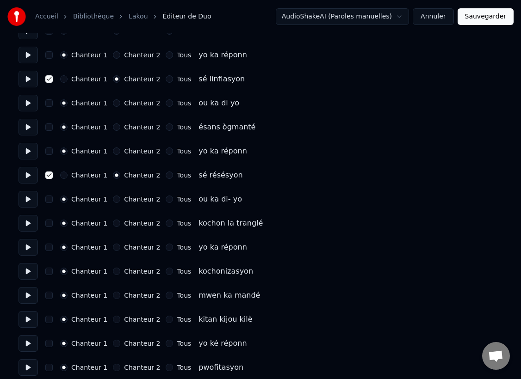
click at [113, 272] on button "Chanteur 2" at bounding box center [116, 271] width 7 height 7
click at [49, 273] on button "button" at bounding box center [48, 271] width 7 height 7
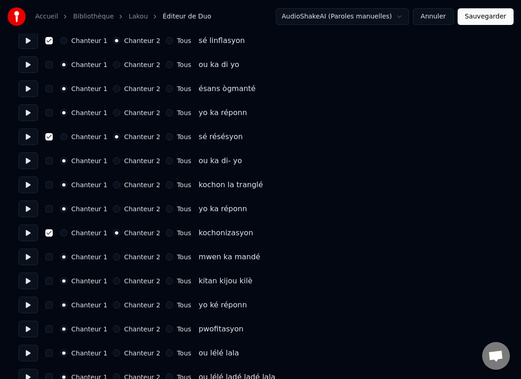
scroll to position [2399, 0]
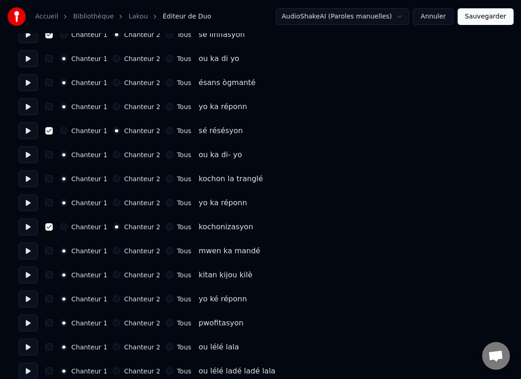
click at [113, 323] on button "Chanteur 2" at bounding box center [116, 323] width 7 height 7
click at [50, 324] on button "button" at bounding box center [48, 323] width 7 height 7
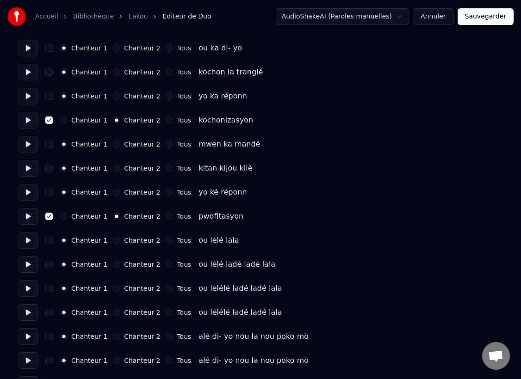
scroll to position [2507, 0]
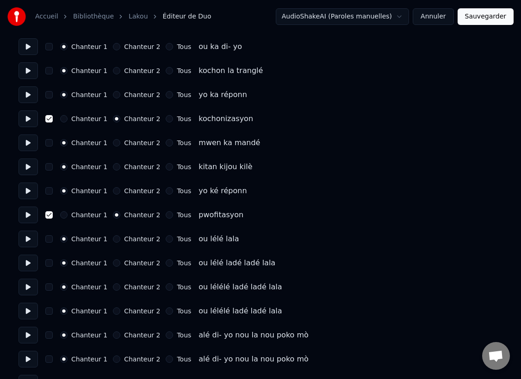
click at [48, 242] on button "button" at bounding box center [48, 239] width 7 height 7
click at [48, 265] on button "button" at bounding box center [48, 263] width 7 height 7
click at [48, 288] on button "button" at bounding box center [48, 287] width 7 height 7
click at [48, 312] on button "button" at bounding box center [48, 311] width 7 height 7
click at [113, 310] on button "Chanteur 2" at bounding box center [116, 311] width 7 height 7
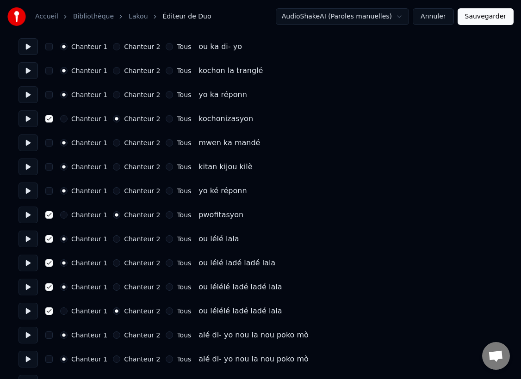
click at [114, 286] on button "Chanteur 2" at bounding box center [116, 287] width 7 height 7
click at [113, 264] on button "Chanteur 2" at bounding box center [116, 263] width 7 height 7
click at [113, 239] on button "Chanteur 2" at bounding box center [116, 239] width 7 height 7
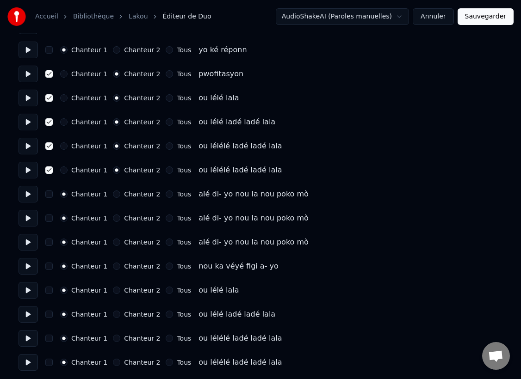
scroll to position [2649, 0]
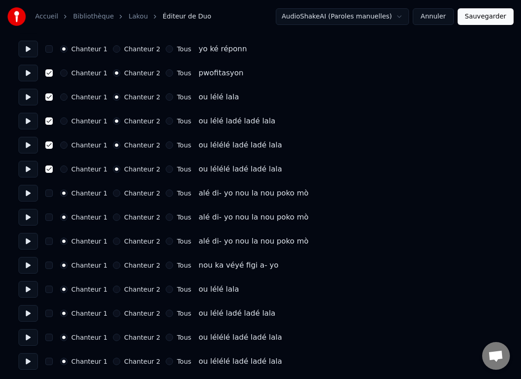
click at [25, 290] on button at bounding box center [28, 289] width 19 height 17
click at [49, 292] on button "button" at bounding box center [48, 289] width 7 height 7
click at [113, 291] on button "Chanteur 2" at bounding box center [116, 289] width 7 height 7
click at [50, 363] on button "button" at bounding box center [48, 361] width 7 height 7
click at [50, 338] on button "button" at bounding box center [48, 337] width 7 height 7
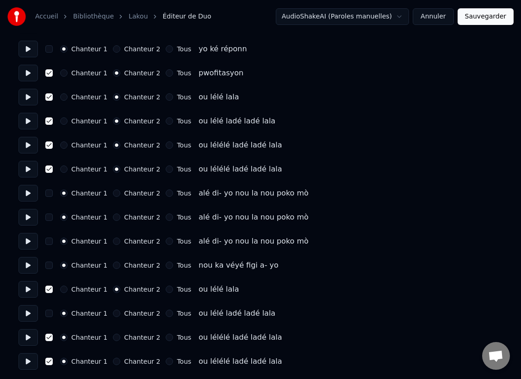
click at [47, 315] on button "button" at bounding box center [48, 313] width 7 height 7
click at [114, 364] on button "Chanteur 2" at bounding box center [116, 361] width 7 height 7
click at [113, 341] on button "Chanteur 2" at bounding box center [116, 337] width 7 height 7
click at [113, 315] on button "Chanteur 2" at bounding box center [116, 313] width 7 height 7
click at [28, 364] on button at bounding box center [28, 362] width 19 height 17
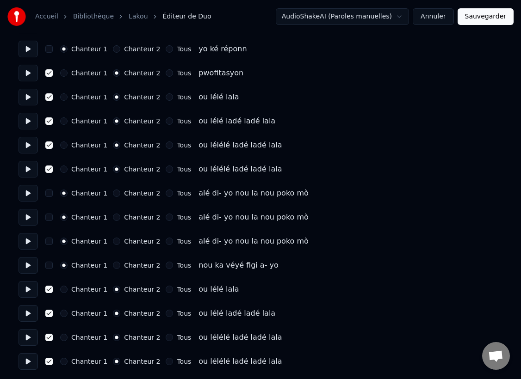
click at [478, 19] on button "Sauvegarder" at bounding box center [486, 16] width 56 height 17
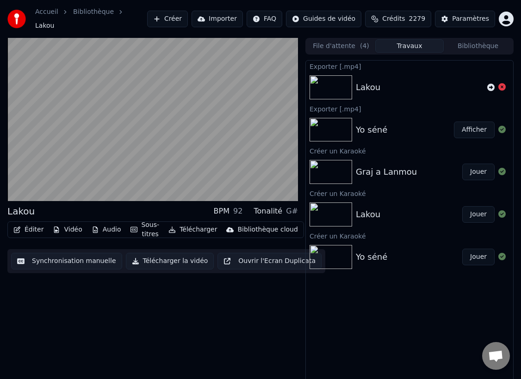
click at [169, 257] on button "Télécharger la vidéo" at bounding box center [170, 261] width 88 height 17
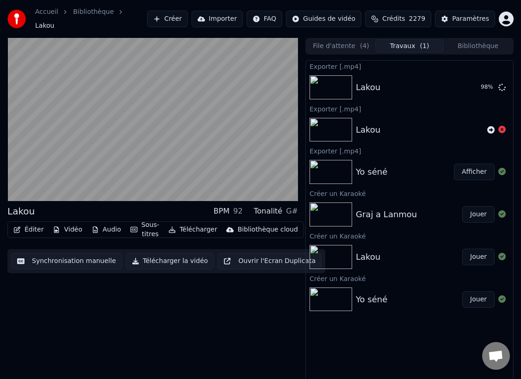
click at [62, 257] on button "Synchronisation manuelle" at bounding box center [66, 261] width 111 height 17
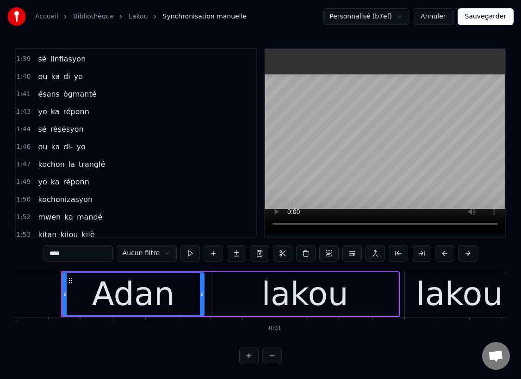
scroll to position [917, 0]
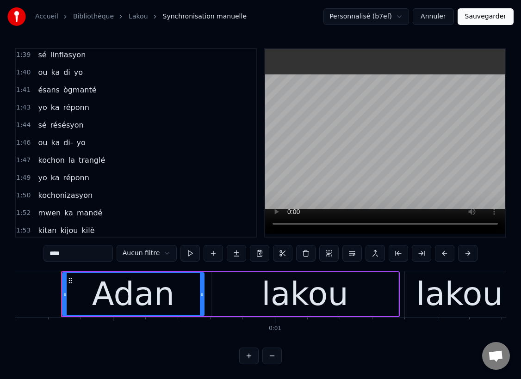
click at [57, 157] on span "kochon" at bounding box center [51, 160] width 28 height 11
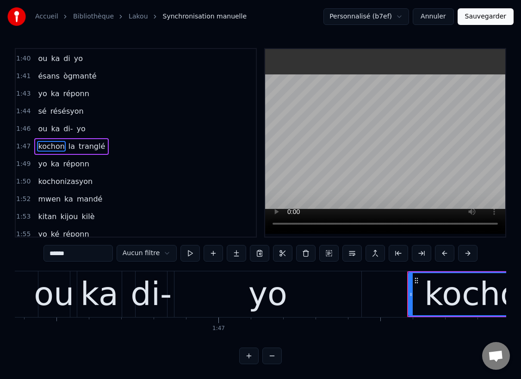
scroll to position [0, 34806]
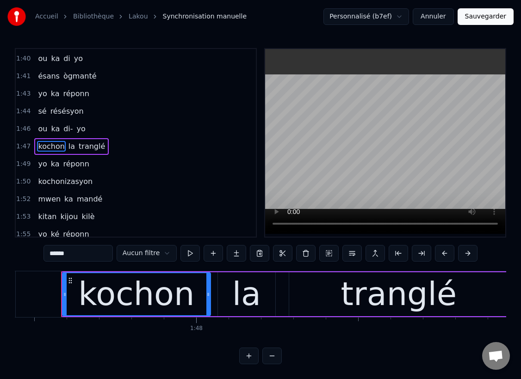
click at [76, 255] on input "******" at bounding box center [78, 253] width 69 height 17
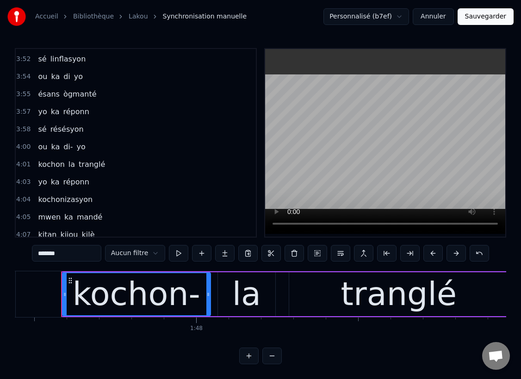
scroll to position [1689, 0]
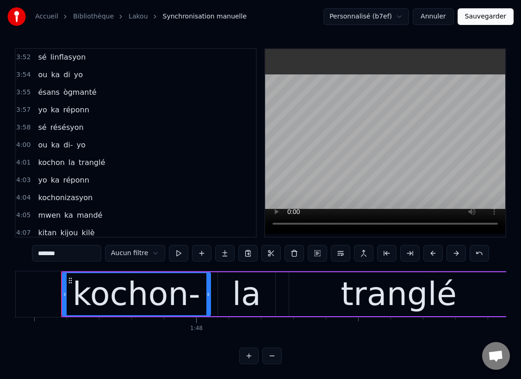
click at [51, 163] on span "kochon" at bounding box center [51, 162] width 28 height 11
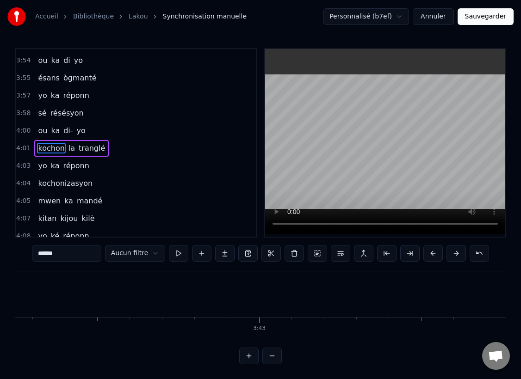
scroll to position [0, 78160]
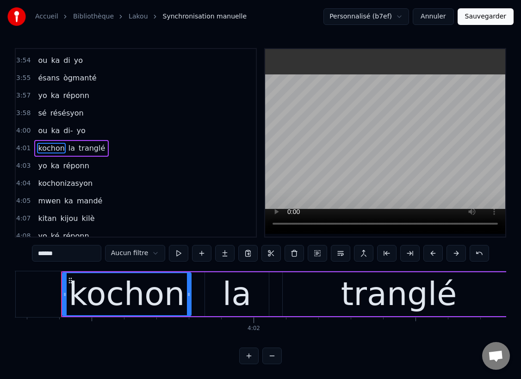
click at [64, 250] on input "******" at bounding box center [66, 253] width 69 height 17
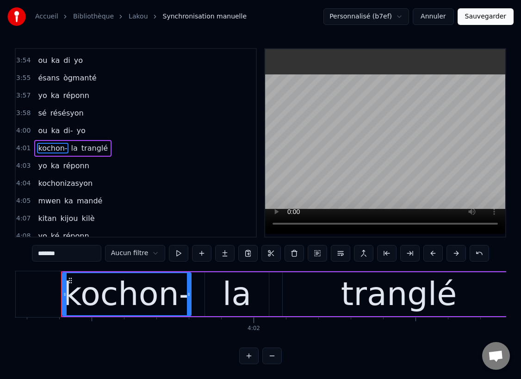
type input "*******"
click at [490, 15] on button "Sauvegarder" at bounding box center [486, 16] width 56 height 17
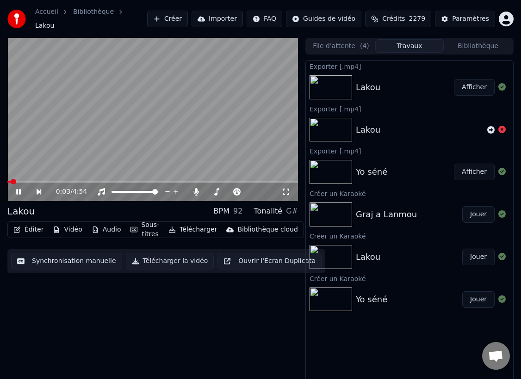
click at [164, 255] on button "Télécharger la vidéo" at bounding box center [170, 261] width 88 height 17
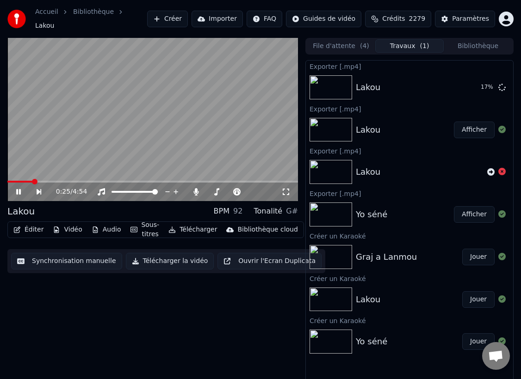
click at [145, 181] on span at bounding box center [152, 182] width 291 height 2
click at [214, 181] on span at bounding box center [152, 182] width 291 height 2
click at [168, 181] on span at bounding box center [111, 182] width 208 height 2
click at [144, 181] on span at bounding box center [75, 182] width 137 height 2
click at [129, 175] on video at bounding box center [152, 119] width 291 height 163
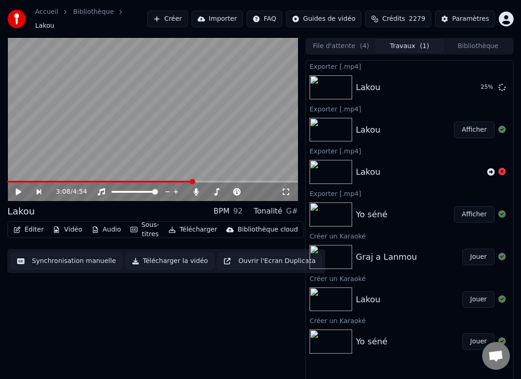
click at [193, 181] on span at bounding box center [152, 182] width 291 height 2
click at [15, 188] on icon at bounding box center [25, 191] width 20 height 7
click at [227, 189] on span at bounding box center [226, 192] width 6 height 6
click at [190, 179] on span at bounding box center [193, 182] width 6 height 6
click at [246, 189] on span at bounding box center [247, 192] width 6 height 6
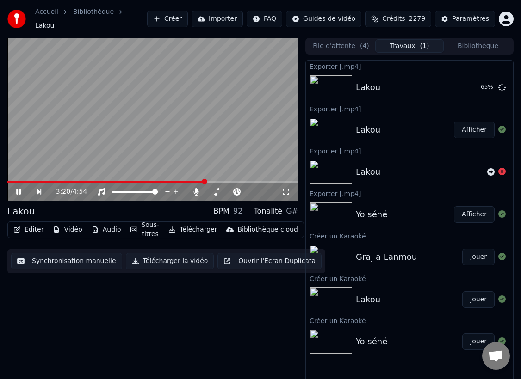
click at [59, 262] on button "Synchronisation manuelle" at bounding box center [66, 261] width 111 height 17
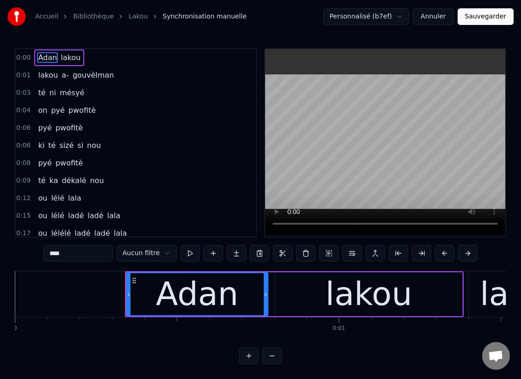
click at [434, 17] on button "Annuler" at bounding box center [433, 16] width 41 height 17
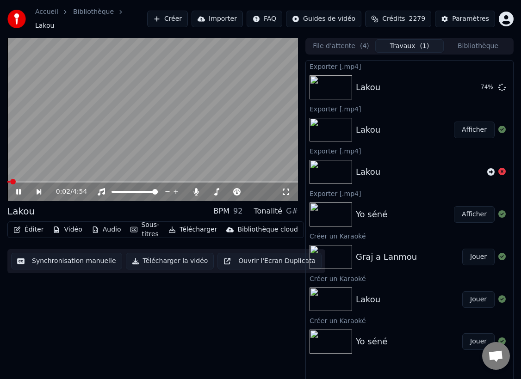
click at [30, 228] on button "Éditer" at bounding box center [28, 230] width 37 height 13
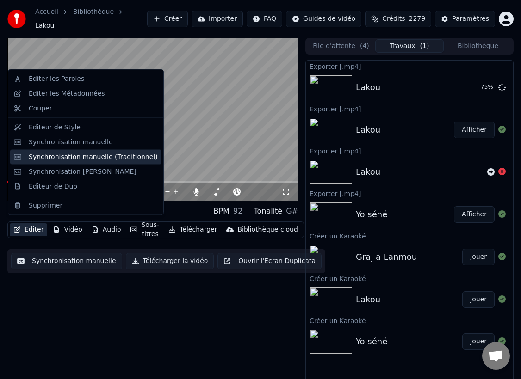
click at [61, 159] on div "Synchronisation manuelle (Traditionnel)" at bounding box center [93, 156] width 129 height 9
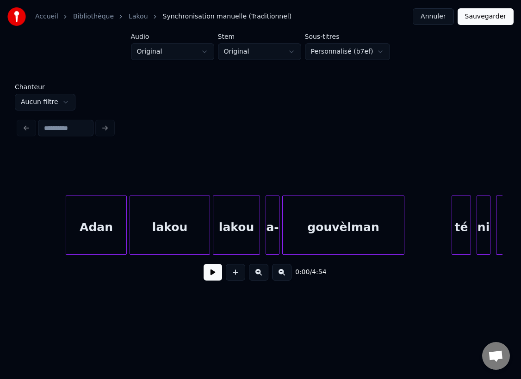
click at [212, 271] on button at bounding box center [213, 272] width 19 height 17
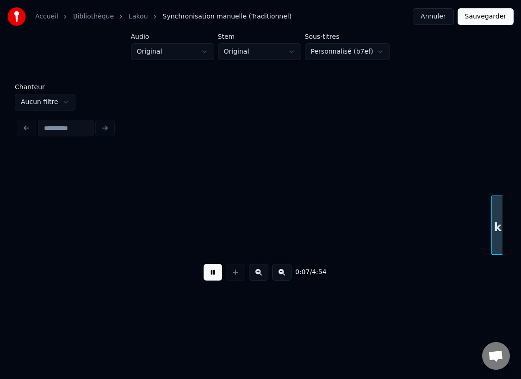
scroll to position [0, 972]
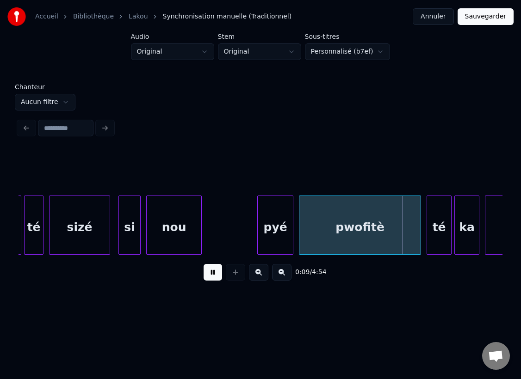
click at [436, 14] on button "Annuler" at bounding box center [433, 16] width 41 height 17
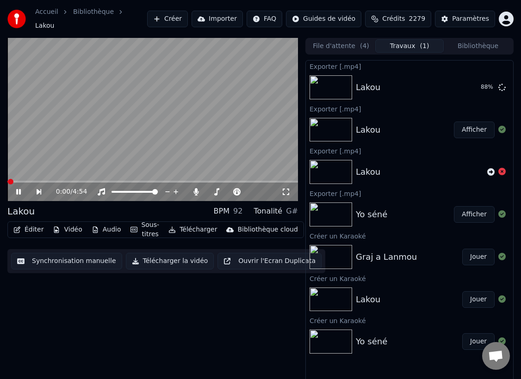
click at [60, 259] on button "Synchronisation manuelle" at bounding box center [66, 261] width 111 height 17
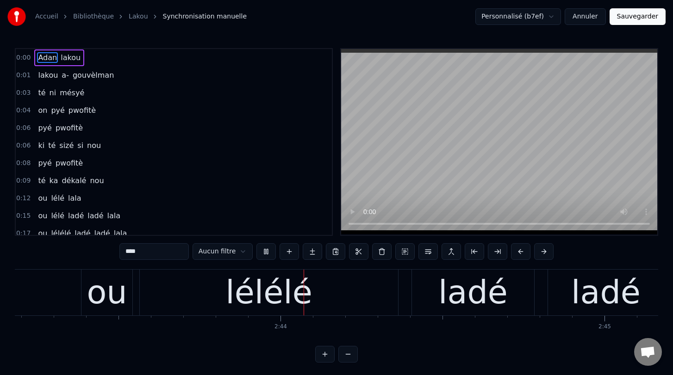
scroll to position [0, 52864]
click at [249, 293] on div "lélélé" at bounding box center [268, 292] width 87 height 49
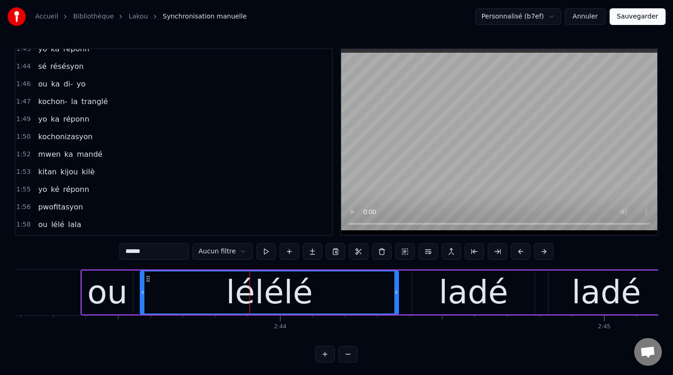
scroll to position [970, 0]
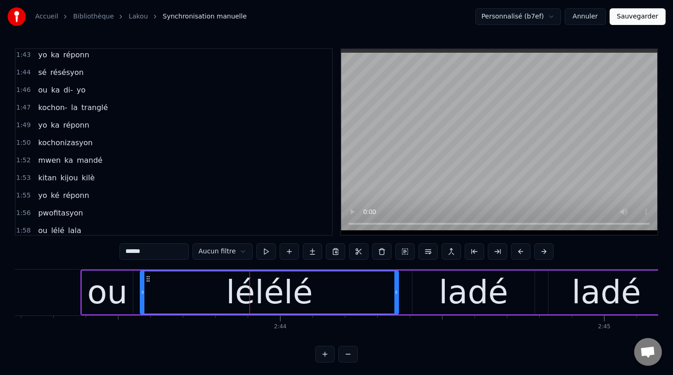
click at [41, 143] on span "kochonizasyon" at bounding box center [65, 142] width 56 height 11
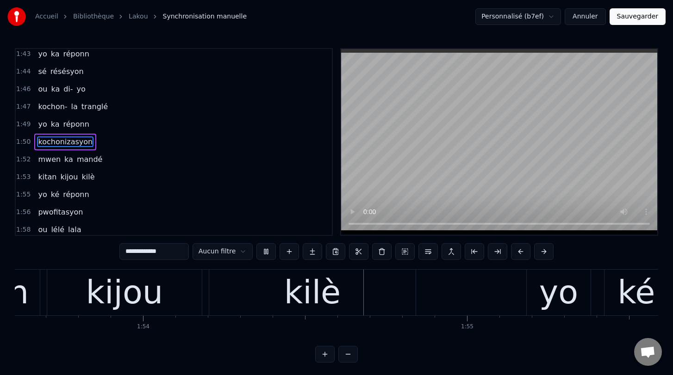
scroll to position [0, 0]
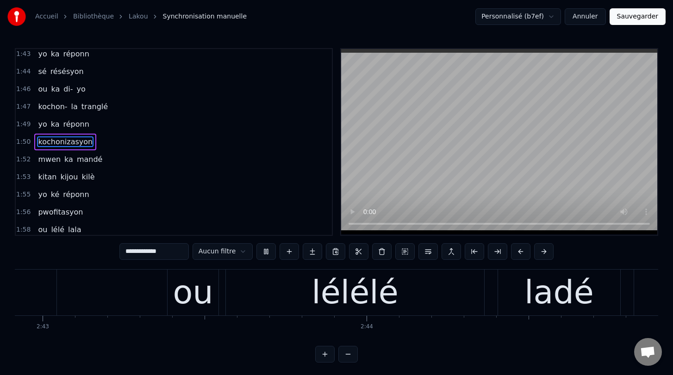
click at [198, 297] on div "ou" at bounding box center [193, 292] width 40 height 49
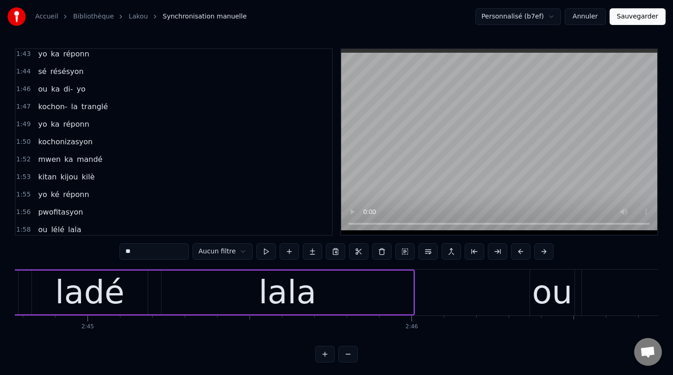
click at [100, 287] on div "ladé" at bounding box center [89, 292] width 69 height 49
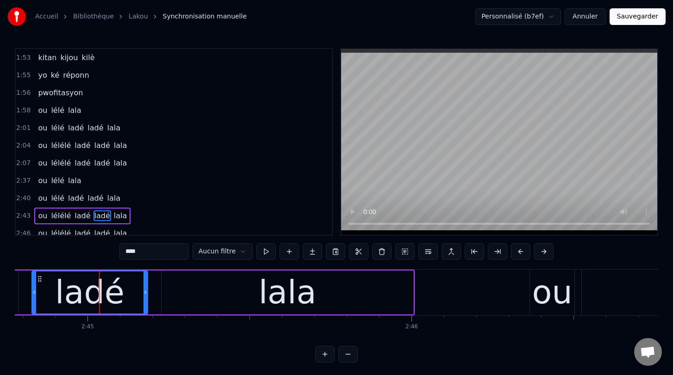
scroll to position [1082, 0]
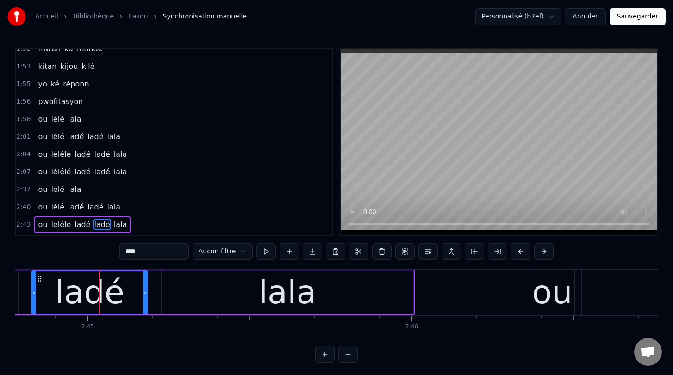
click at [40, 118] on span "ou" at bounding box center [42, 119] width 11 height 11
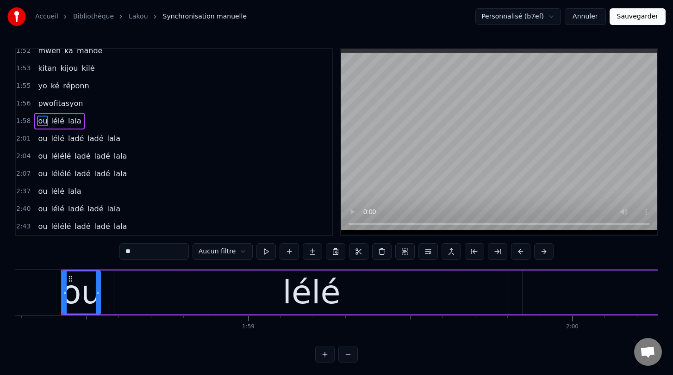
click at [50, 103] on span "pwofitasyon" at bounding box center [60, 103] width 47 height 11
type input "**********"
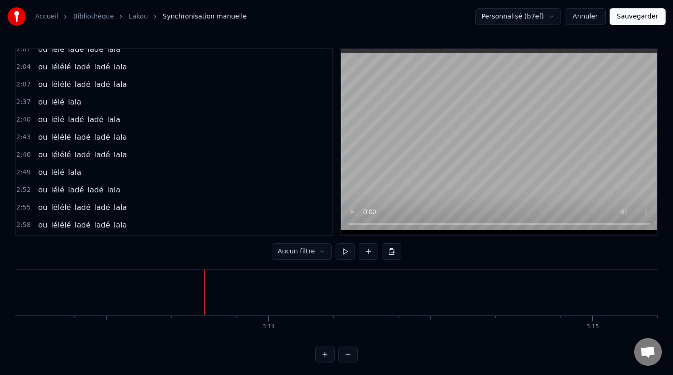
scroll to position [1174, 0]
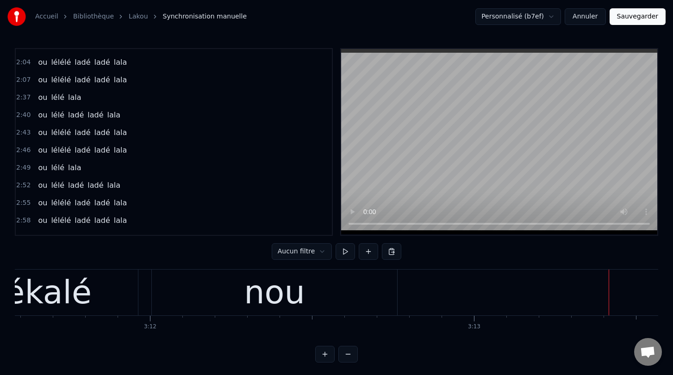
scroll to position [0, 62064]
click at [214, 296] on div "nou" at bounding box center [276, 293] width 245 height 46
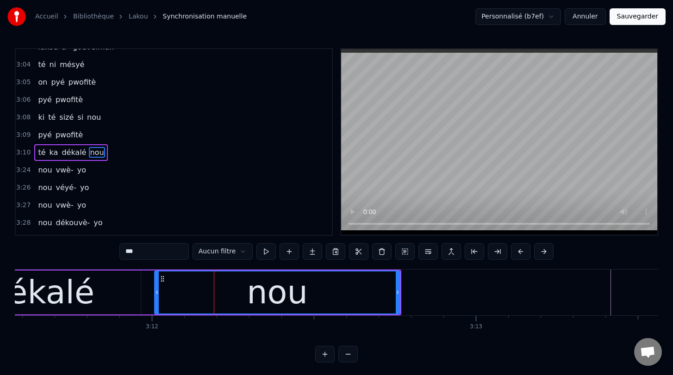
scroll to position [1393, 0]
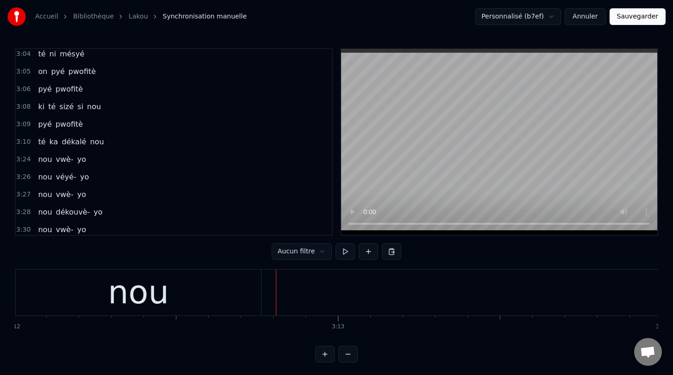
scroll to position [0, 62241]
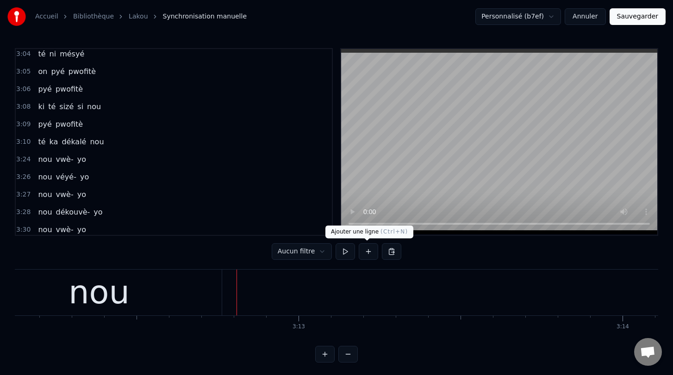
click at [367, 251] on button at bounding box center [368, 251] width 19 height 17
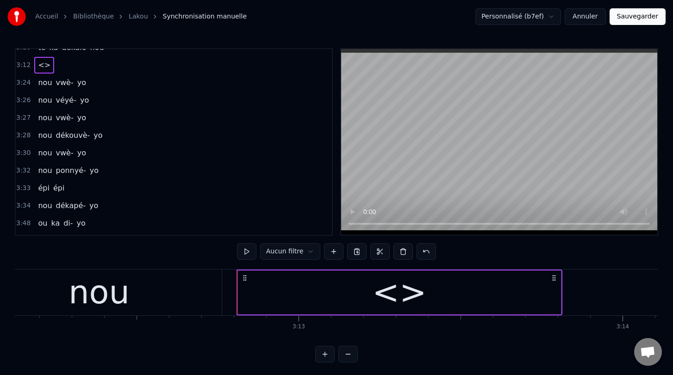
scroll to position [1472, 0]
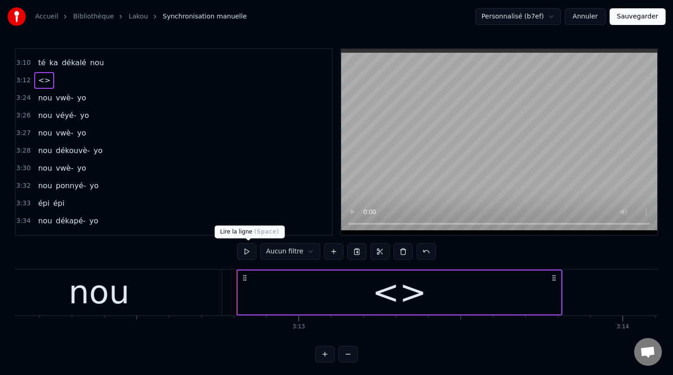
click at [248, 249] on button at bounding box center [246, 251] width 19 height 17
click at [331, 272] on div "<>" at bounding box center [399, 293] width 323 height 44
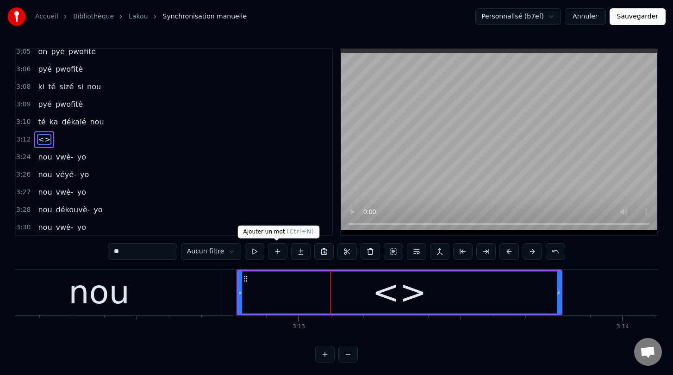
scroll to position [1411, 0]
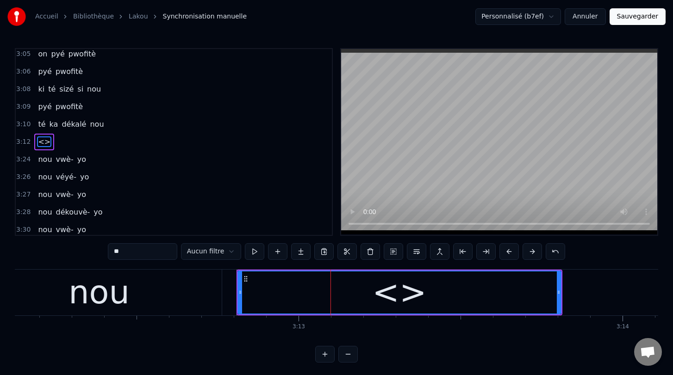
drag, startPoint x: 143, startPoint y: 249, endPoint x: 103, endPoint y: 248, distance: 40.3
click at [103, 248] on div "0:00 [PERSON_NAME] lakou 0:01 lakou a- gouvèlman 0:03 té ni mésyé 0:04 on [PERS…" at bounding box center [336, 205] width 643 height 315
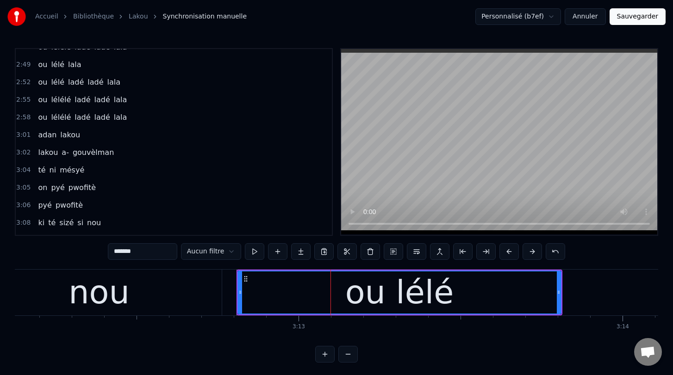
scroll to position [1317, 0]
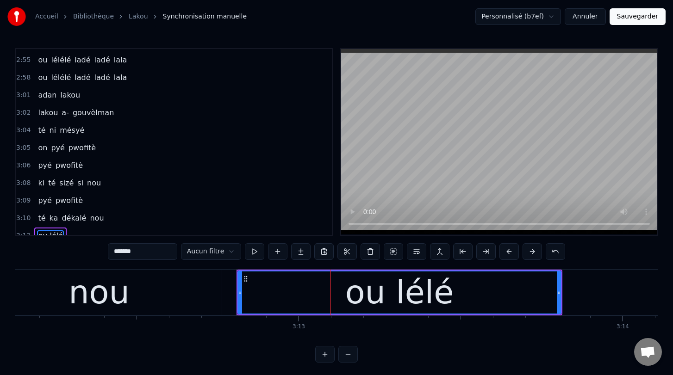
click at [455, 302] on div "ou lélé" at bounding box center [399, 293] width 322 height 42
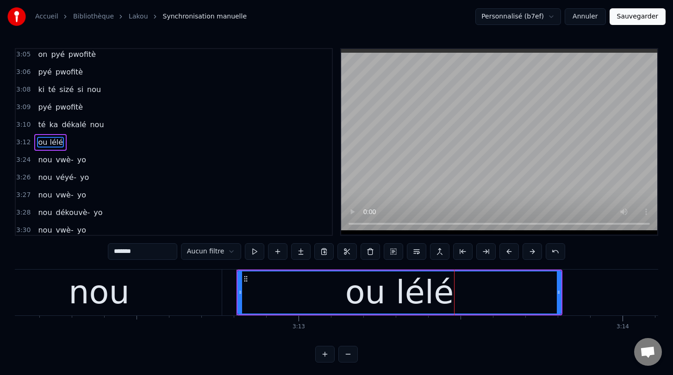
scroll to position [1411, 0]
click at [152, 252] on input "*******" at bounding box center [142, 251] width 69 height 17
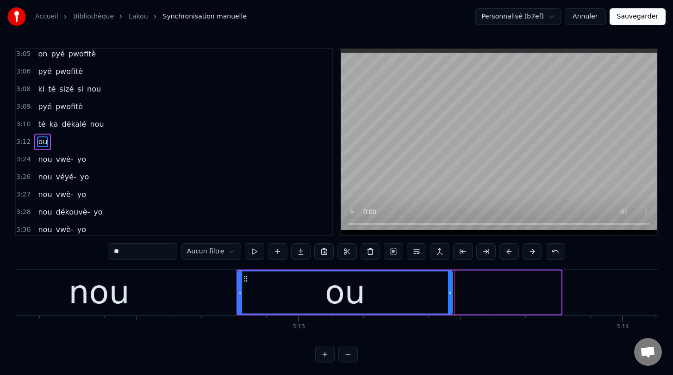
drag, startPoint x: 558, startPoint y: 293, endPoint x: 451, endPoint y: 295, distance: 107.4
click at [451, 295] on icon at bounding box center [450, 292] width 4 height 7
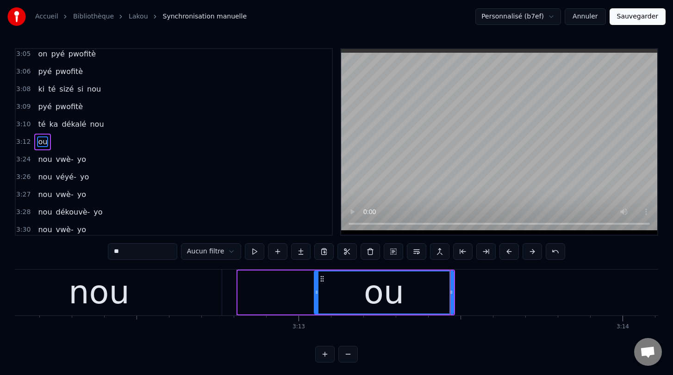
drag, startPoint x: 239, startPoint y: 294, endPoint x: 316, endPoint y: 306, distance: 77.3
click at [316, 306] on div at bounding box center [317, 293] width 4 height 42
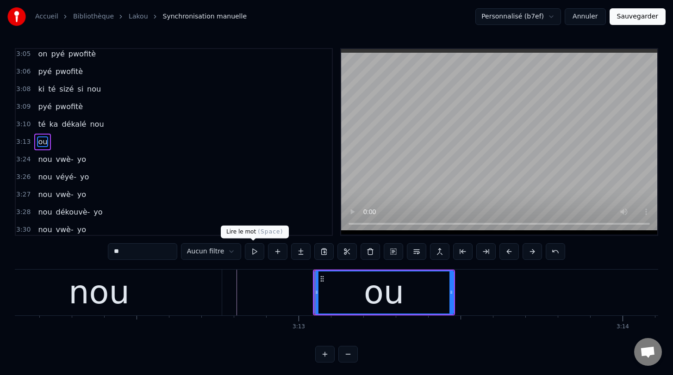
type input "**"
click at [254, 251] on button at bounding box center [254, 251] width 19 height 17
drag, startPoint x: 451, startPoint y: 295, endPoint x: 440, endPoint y: 294, distance: 10.7
click at [439, 294] on icon at bounding box center [440, 292] width 4 height 7
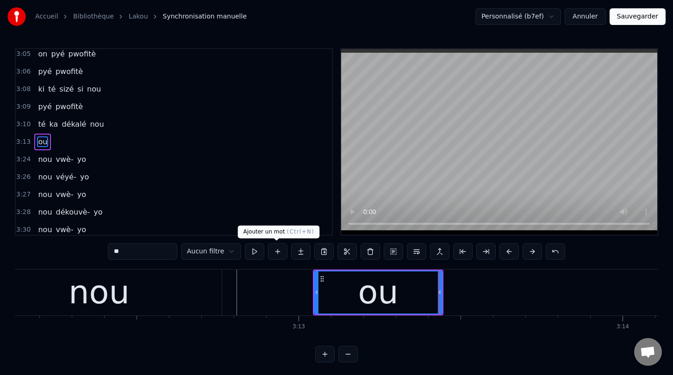
click at [274, 251] on button at bounding box center [277, 251] width 19 height 17
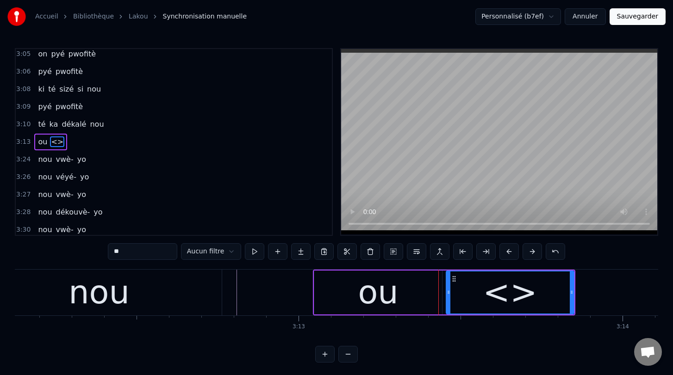
drag, startPoint x: 131, startPoint y: 252, endPoint x: 97, endPoint y: 247, distance: 34.2
click at [97, 247] on div "0:00 [PERSON_NAME] lakou 0:01 lakou a- gouvèlman 0:03 té ni mésyé 0:04 on [PERS…" at bounding box center [336, 205] width 643 height 315
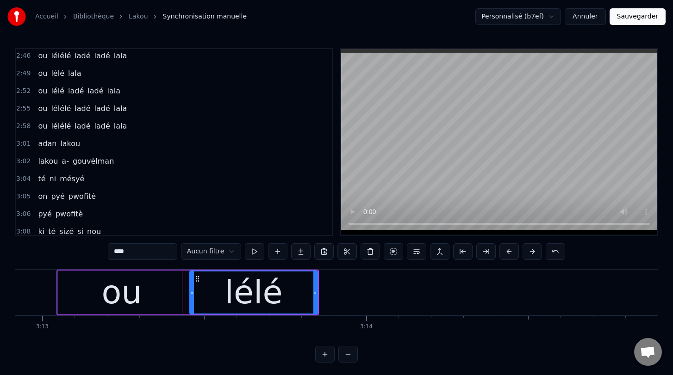
scroll to position [1279, 0]
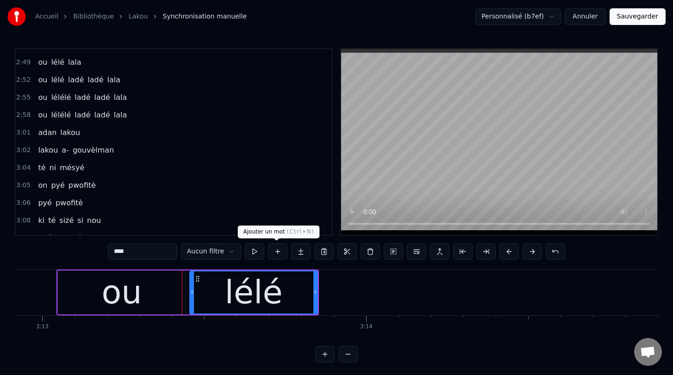
type input "****"
click at [278, 249] on button at bounding box center [277, 251] width 19 height 17
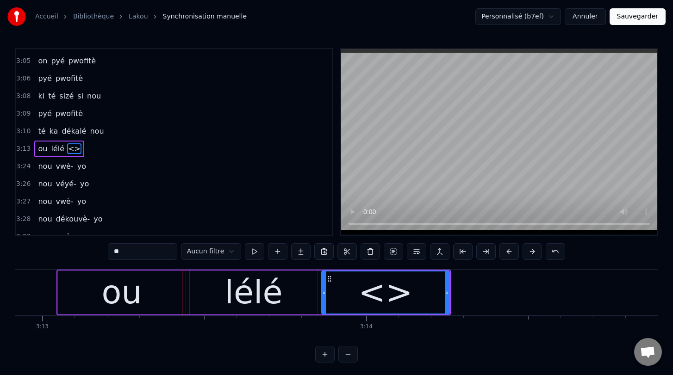
scroll to position [1411, 0]
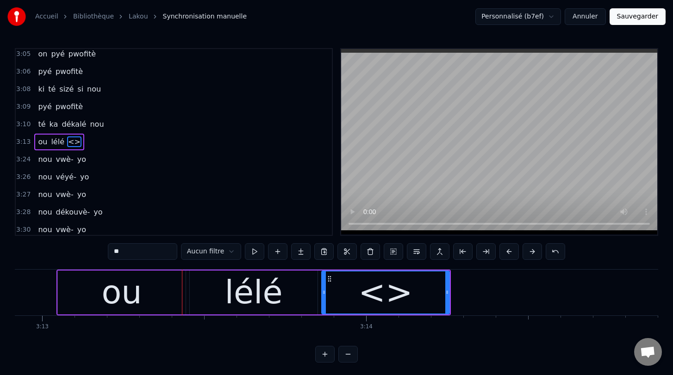
click at [390, 299] on div "<>" at bounding box center [385, 292] width 54 height 49
drag, startPoint x: 140, startPoint y: 251, endPoint x: 107, endPoint y: 252, distance: 32.4
click at [107, 252] on div "0:00 [PERSON_NAME] lakou 0:01 lakou a- gouvèlman 0:03 té ni mésyé 0:04 on [PERS…" at bounding box center [336, 205] width 643 height 315
click at [109, 287] on div "ou" at bounding box center [121, 292] width 40 height 49
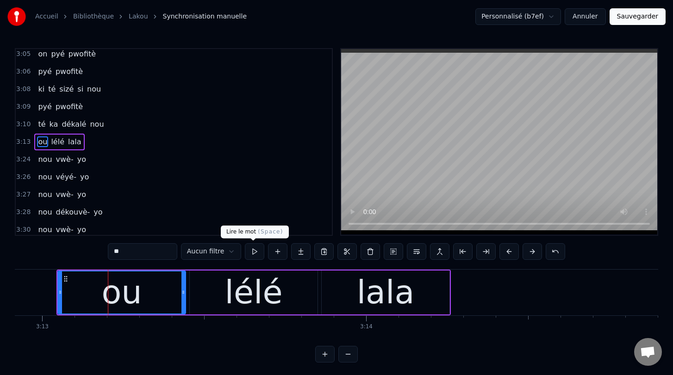
click at [255, 254] on button at bounding box center [254, 251] width 19 height 17
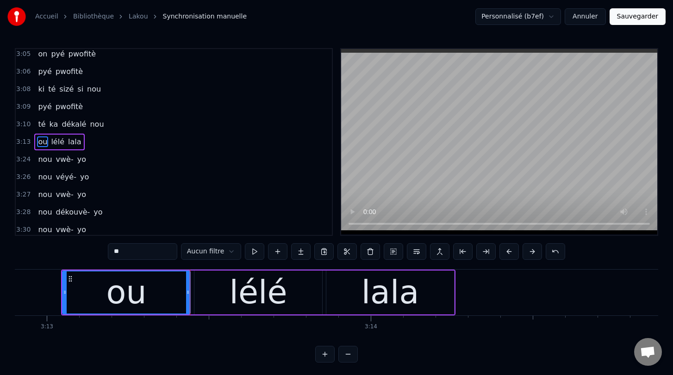
click at [258, 295] on div "lélé" at bounding box center [258, 292] width 58 height 49
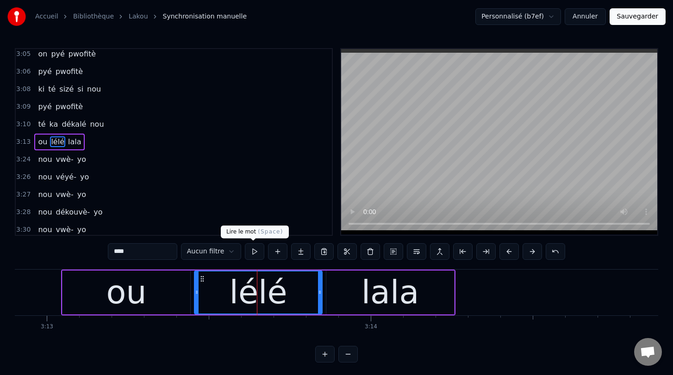
click at [255, 255] on button at bounding box center [254, 251] width 19 height 17
click at [333, 292] on div "lala" at bounding box center [390, 293] width 128 height 44
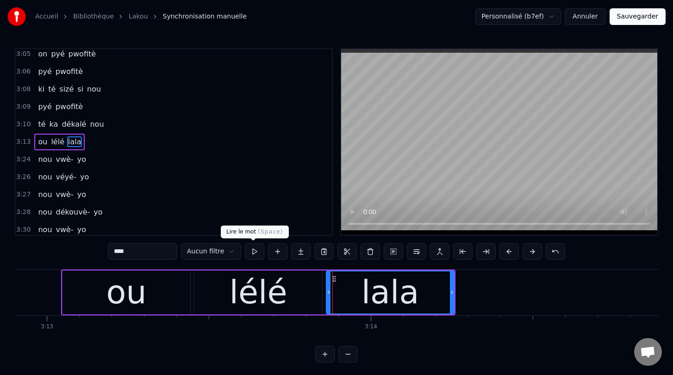
click at [255, 252] on button at bounding box center [254, 251] width 19 height 17
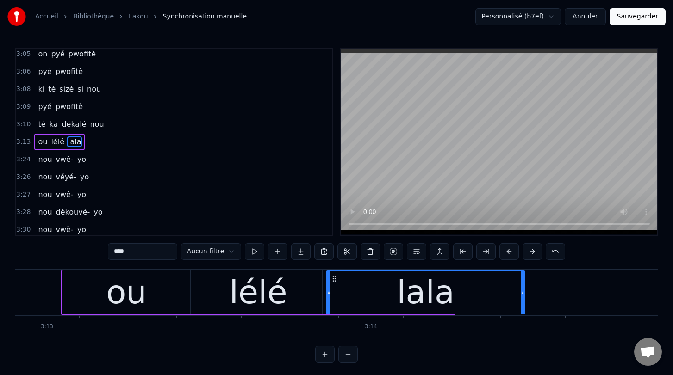
drag, startPoint x: 452, startPoint y: 291, endPoint x: 529, endPoint y: 317, distance: 80.6
click at [521, 317] on div "Adan lakou lakou a- gouvèlman té ni mésyé on pyé pwofitè pyé pwofitè ki té sizé…" at bounding box center [336, 303] width 643 height 69
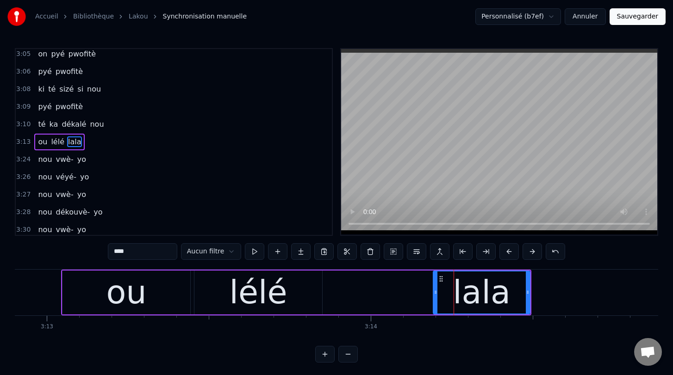
drag, startPoint x: 329, startPoint y: 293, endPoint x: 436, endPoint y: 294, distance: 107.4
click at [436, 294] on icon at bounding box center [436, 292] width 4 height 7
click at [255, 252] on button at bounding box center [254, 251] width 19 height 17
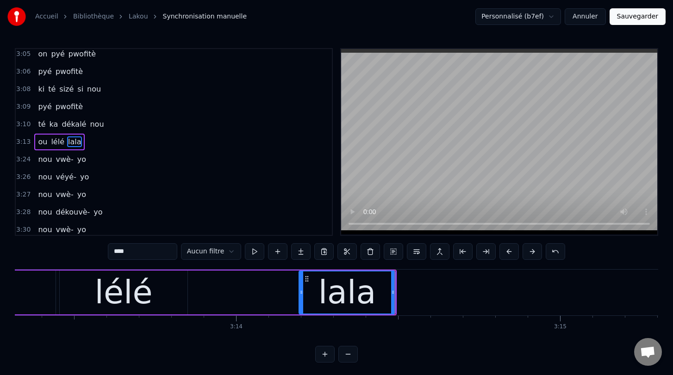
scroll to position [0, 62636]
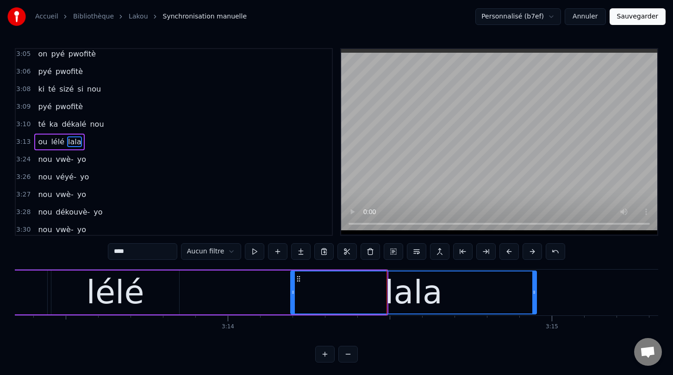
drag, startPoint x: 384, startPoint y: 292, endPoint x: 533, endPoint y: 299, distance: 149.6
click at [521, 299] on div at bounding box center [534, 293] width 4 height 42
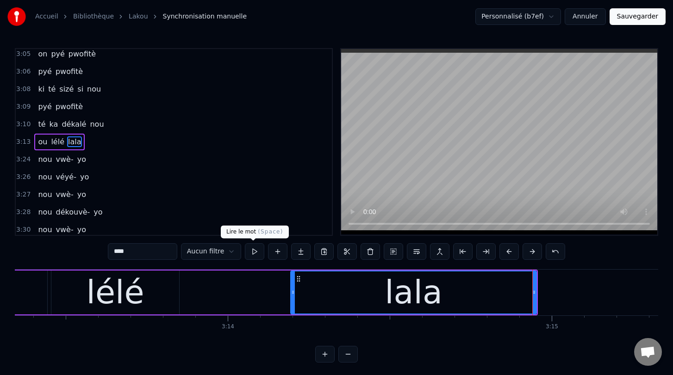
click at [253, 252] on button at bounding box center [254, 251] width 19 height 17
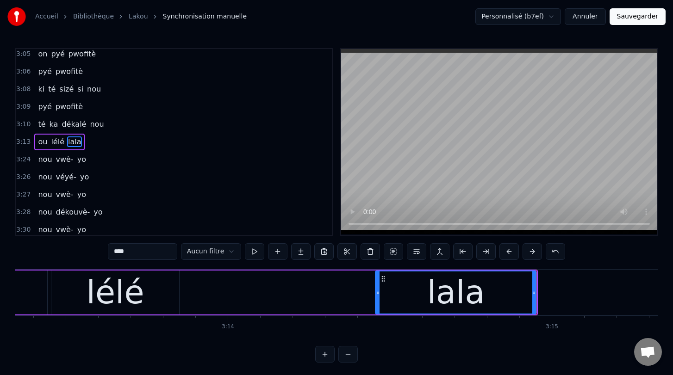
drag, startPoint x: 293, startPoint y: 292, endPoint x: 379, endPoint y: 306, distance: 87.2
click at [379, 306] on div at bounding box center [378, 293] width 4 height 42
click at [145, 294] on div "lélé" at bounding box center [115, 293] width 128 height 44
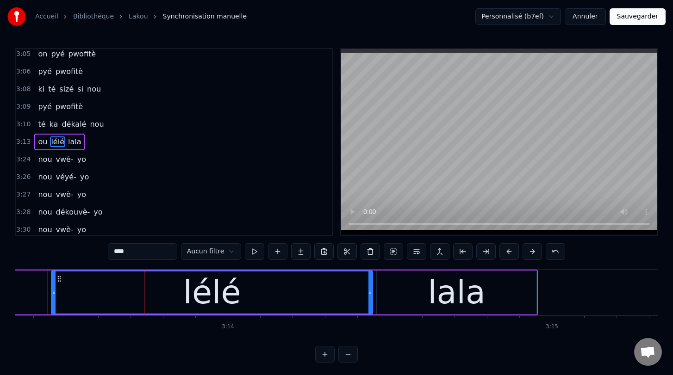
drag, startPoint x: 177, startPoint y: 294, endPoint x: 370, endPoint y: 302, distance: 193.6
click at [370, 302] on div at bounding box center [370, 293] width 4 height 42
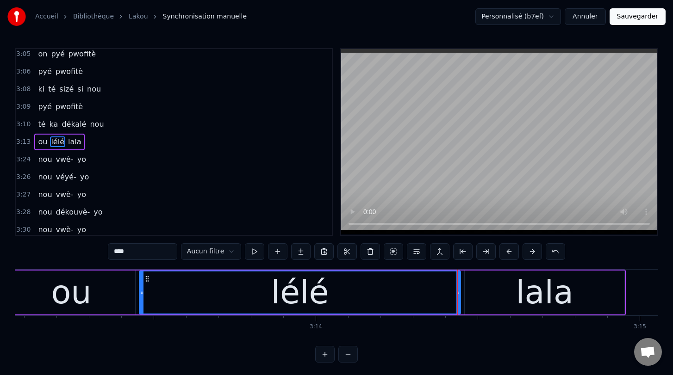
scroll to position [0, 62546]
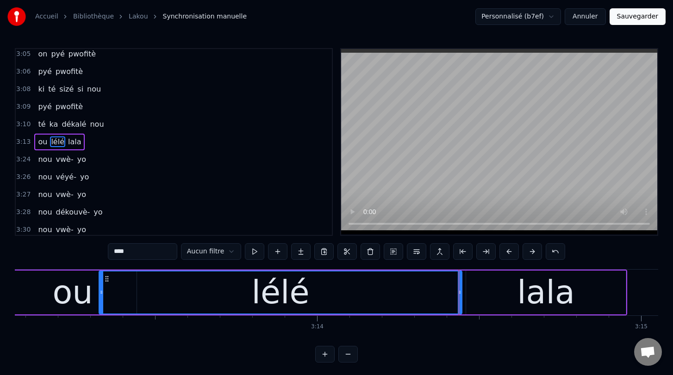
drag, startPoint x: 142, startPoint y: 292, endPoint x: 100, endPoint y: 281, distance: 43.2
click at [100, 281] on div at bounding box center [102, 293] width 4 height 42
click at [60, 292] on div "ou" at bounding box center [72, 292] width 40 height 49
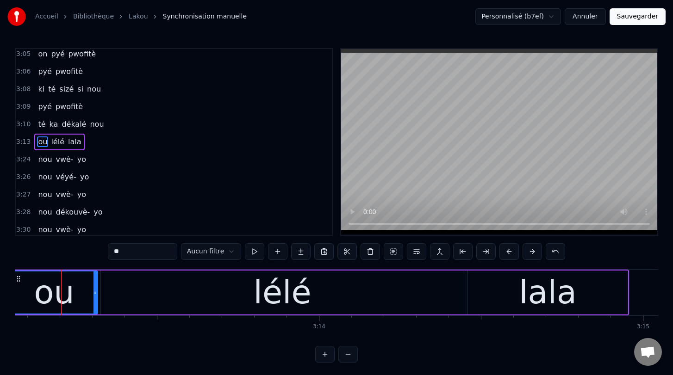
drag, startPoint x: 135, startPoint y: 294, endPoint x: 94, endPoint y: 288, distance: 41.1
click at [94, 288] on div at bounding box center [95, 293] width 4 height 42
click at [255, 251] on button at bounding box center [254, 251] width 19 height 17
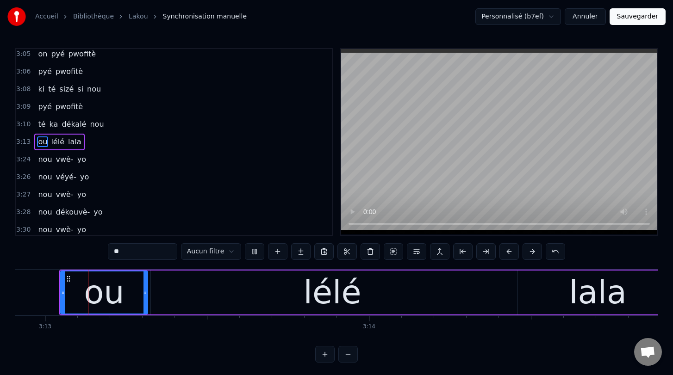
scroll to position [0, 62493]
click at [264, 291] on div "lélé" at bounding box center [334, 293] width 363 height 44
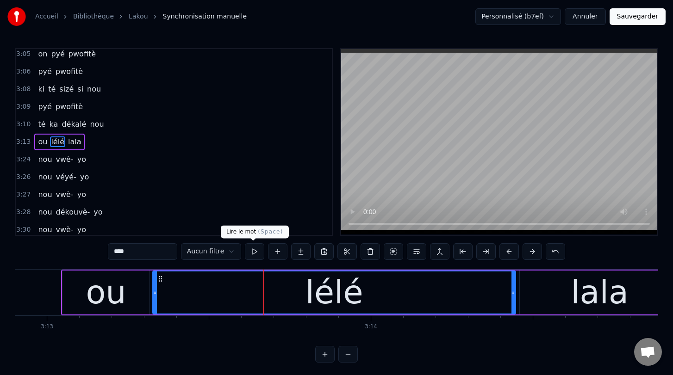
click at [257, 253] on button at bounding box center [254, 251] width 19 height 17
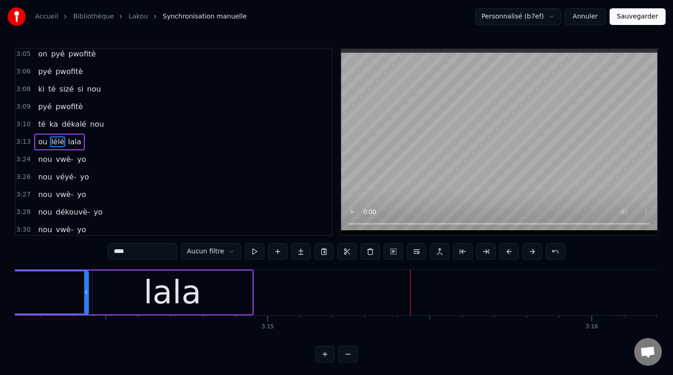
scroll to position [0, 62918]
click at [234, 296] on div "lala" at bounding box center [174, 293] width 160 height 44
type input "****"
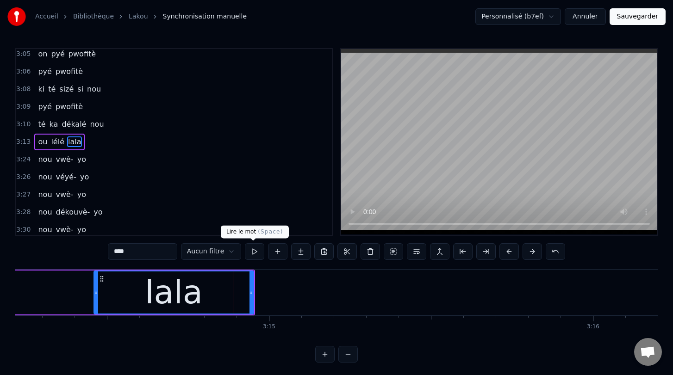
click at [252, 255] on button at bounding box center [254, 251] width 19 height 17
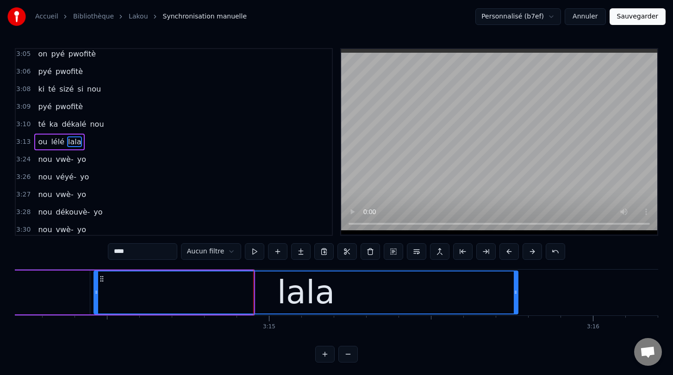
drag, startPoint x: 251, startPoint y: 293, endPoint x: 520, endPoint y: 339, distance: 272.8
click at [520, 339] on div "0:00 [PERSON_NAME] lakou 0:01 lakou a- gouvèlman 0:03 té ni mésyé 0:04 on [PERS…" at bounding box center [336, 205] width 643 height 315
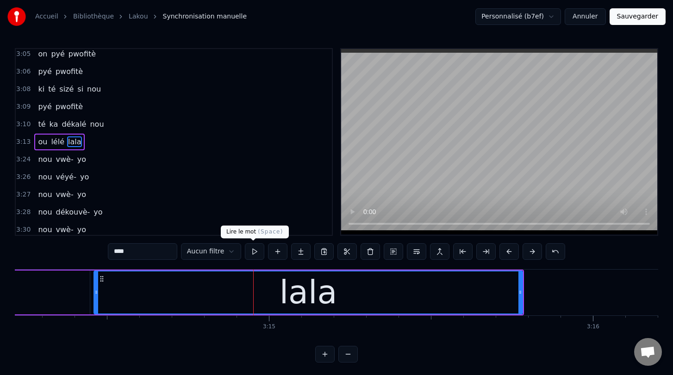
click at [250, 250] on button at bounding box center [254, 251] width 19 height 17
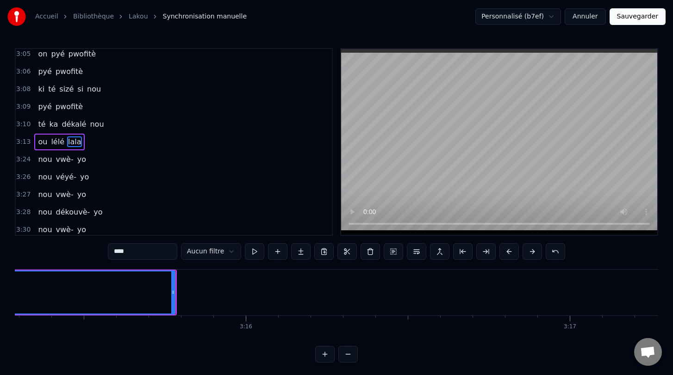
scroll to position [0, 63276]
click at [275, 253] on button at bounding box center [277, 251] width 19 height 17
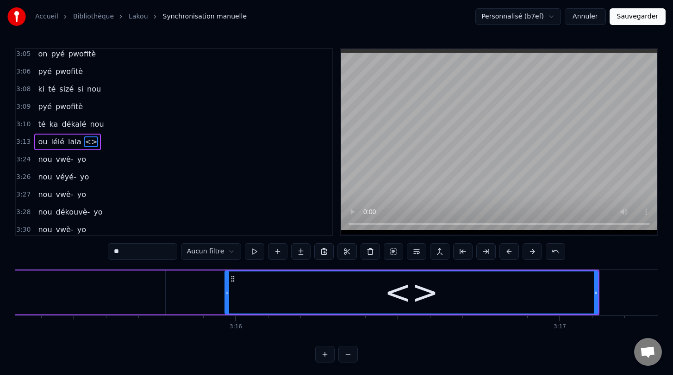
drag, startPoint x: 172, startPoint y: 293, endPoint x: 228, endPoint y: 292, distance: 55.5
click at [228, 292] on icon at bounding box center [227, 292] width 4 height 7
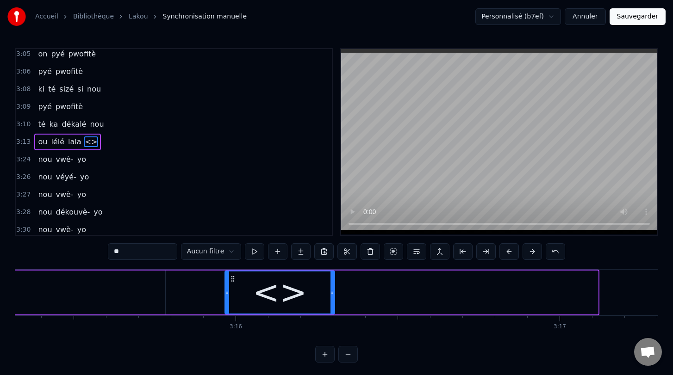
drag, startPoint x: 595, startPoint y: 293, endPoint x: 332, endPoint y: 262, distance: 265.2
click at [332, 262] on div "0:00 [PERSON_NAME] lakou 0:01 lakou a- gouvèlman 0:03 té ni mésyé 0:04 on [PERS…" at bounding box center [336, 205] width 643 height 315
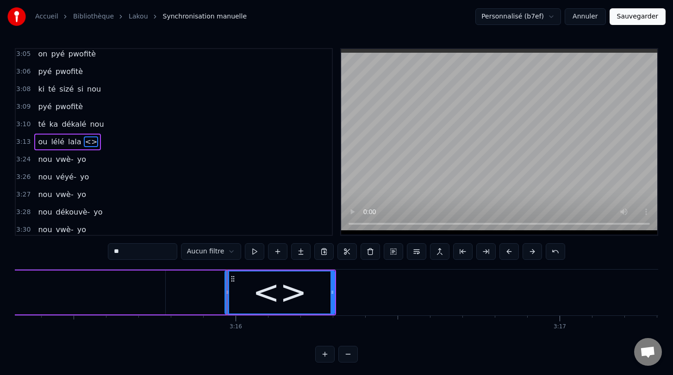
drag, startPoint x: 129, startPoint y: 253, endPoint x: 106, endPoint y: 253, distance: 23.1
click at [106, 253] on div "0:00 [PERSON_NAME] lakou 0:01 lakou a- gouvèlman 0:03 té ni mésyé 0:04 on [PERS…" at bounding box center [336, 205] width 643 height 315
type input "**"
click at [251, 252] on button at bounding box center [254, 251] width 19 height 17
click at [84, 142] on span "ou" at bounding box center [89, 142] width 11 height 11
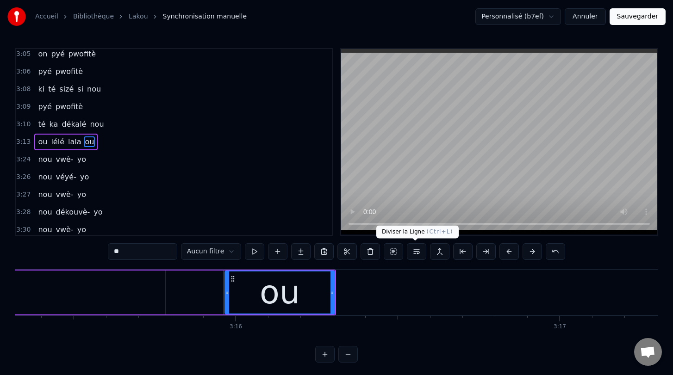
click at [414, 255] on button at bounding box center [416, 251] width 19 height 17
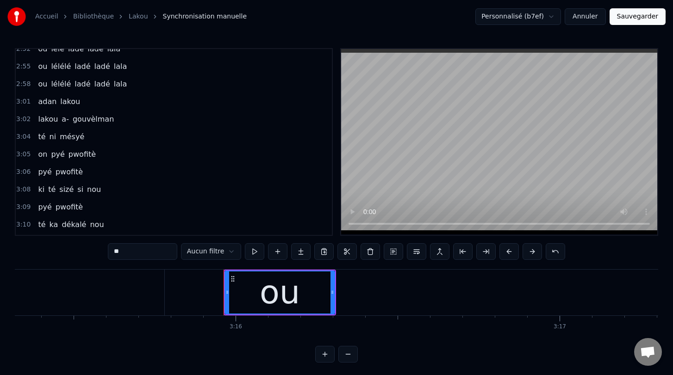
scroll to position [1323, 0]
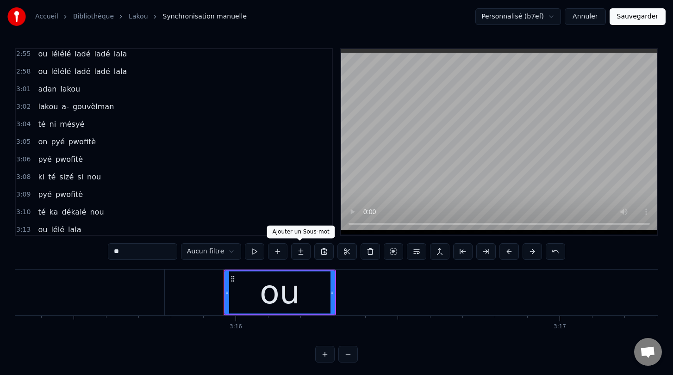
click at [301, 253] on button at bounding box center [300, 251] width 19 height 17
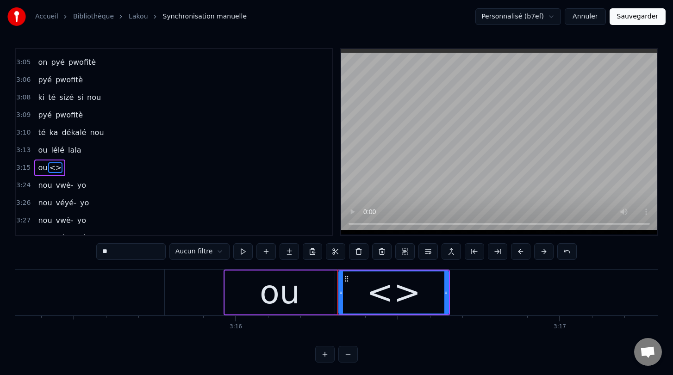
scroll to position [1428, 0]
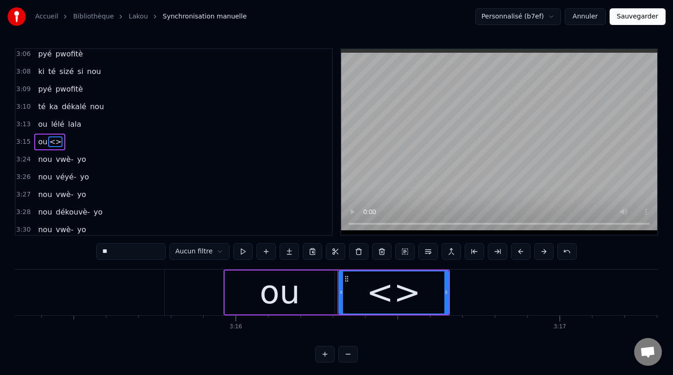
click at [303, 253] on button at bounding box center [312, 251] width 19 height 17
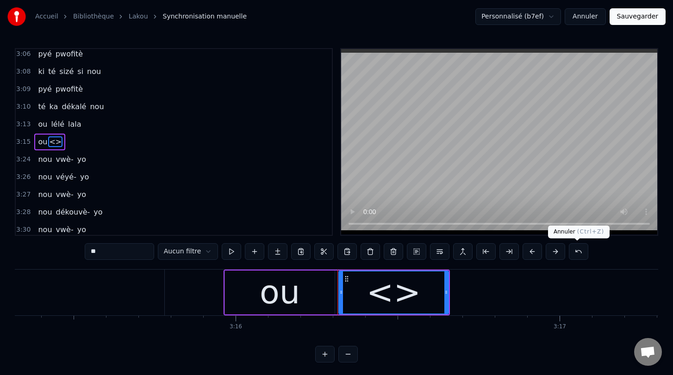
click at [521, 253] on button at bounding box center [578, 251] width 19 height 17
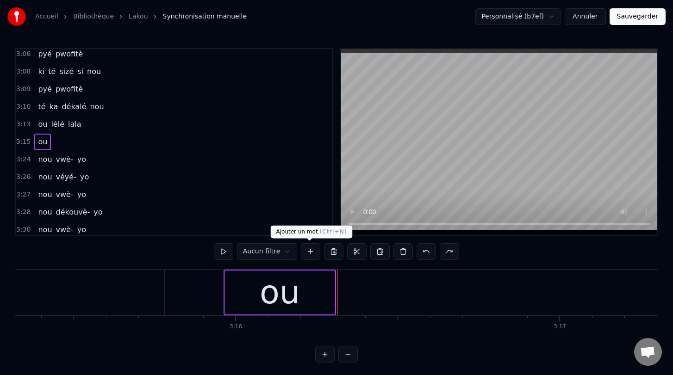
click at [311, 250] on button at bounding box center [310, 251] width 19 height 17
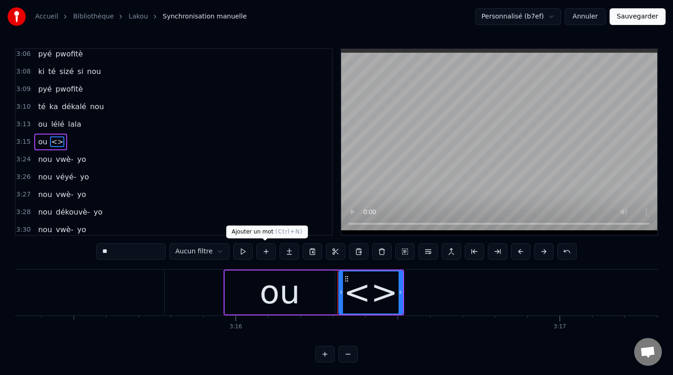
click at [268, 251] on button at bounding box center [265, 251] width 19 height 17
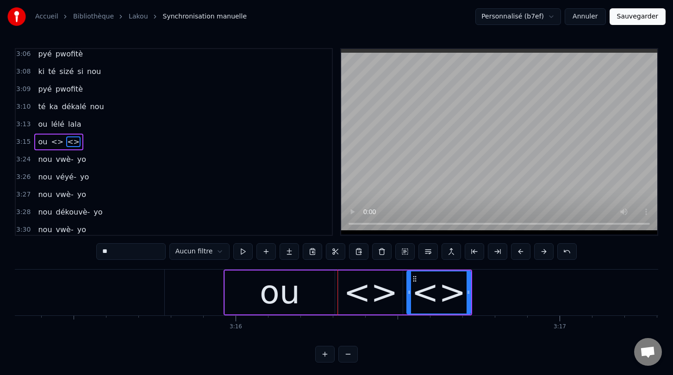
click at [268, 251] on button at bounding box center [265, 251] width 19 height 17
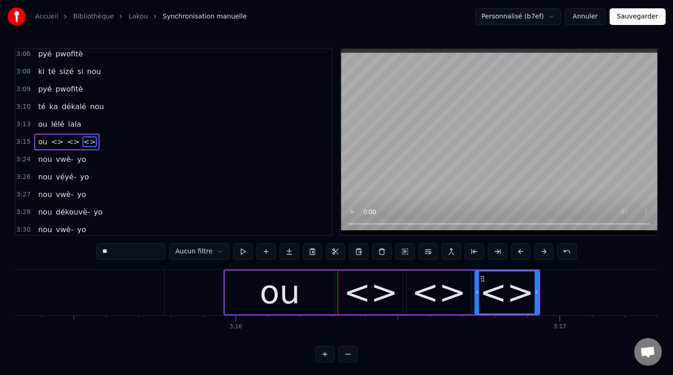
click at [268, 251] on button at bounding box center [265, 251] width 19 height 17
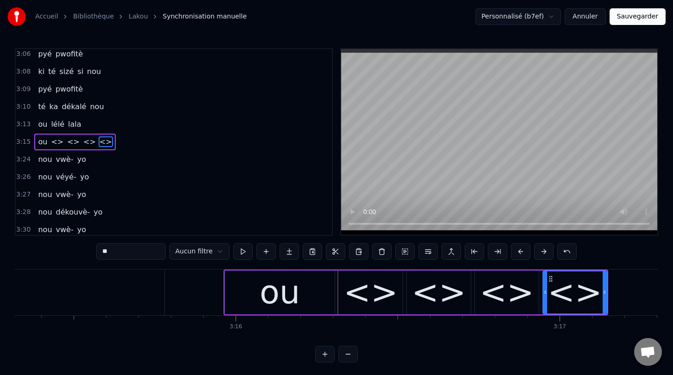
click at [375, 294] on div "<>" at bounding box center [370, 292] width 54 height 49
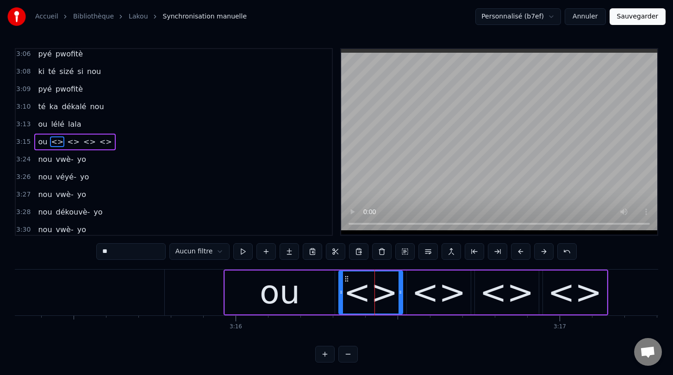
drag, startPoint x: 132, startPoint y: 252, endPoint x: 96, endPoint y: 252, distance: 36.1
click at [96, 252] on div "0:00 [PERSON_NAME] lakou 0:01 lakou a- gouvèlman 0:03 té ni mésyé 0:04 on [PERS…" at bounding box center [336, 205] width 643 height 315
click at [444, 301] on div "<>" at bounding box center [438, 292] width 54 height 49
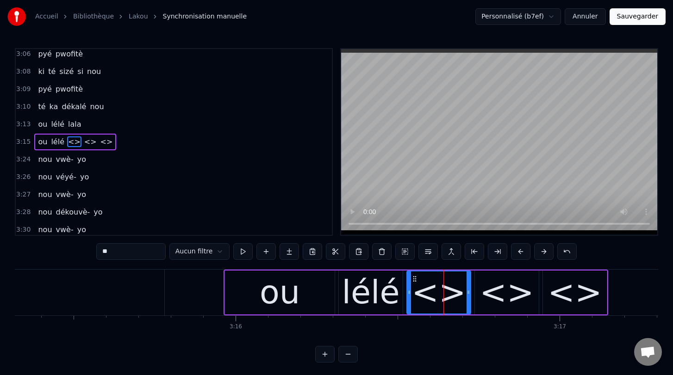
drag, startPoint x: 124, startPoint y: 253, endPoint x: 98, endPoint y: 253, distance: 25.9
click at [98, 253] on input "**" at bounding box center [130, 251] width 69 height 17
click at [510, 292] on div "<>" at bounding box center [506, 292] width 54 height 49
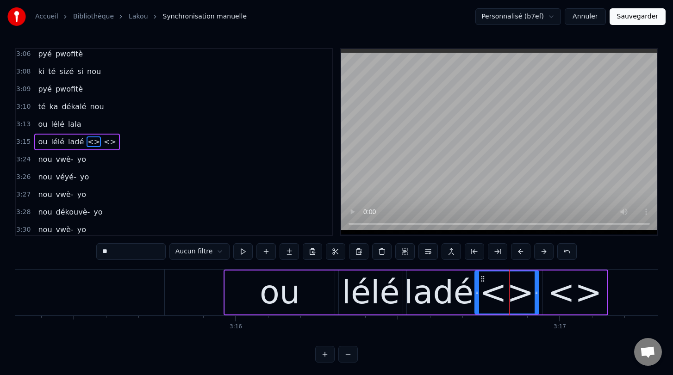
drag, startPoint x: 135, startPoint y: 255, endPoint x: 96, endPoint y: 244, distance: 40.1
click at [96, 244] on div "0:00 [PERSON_NAME] lakou 0:01 lakou a- gouvèlman 0:03 té ni mésyé 0:04 on [PERS…" at bounding box center [336, 205] width 643 height 315
click at [521, 299] on div "<>" at bounding box center [574, 292] width 54 height 49
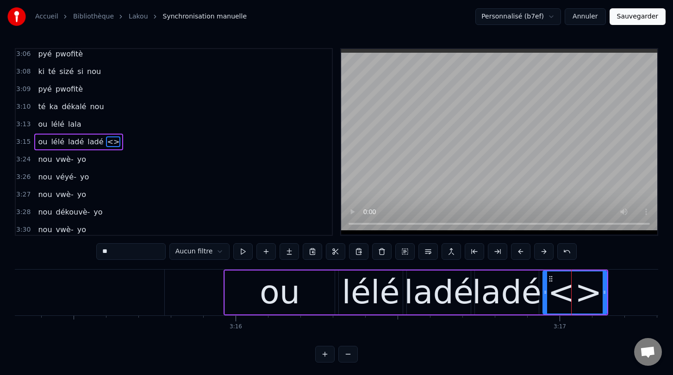
drag, startPoint x: 133, startPoint y: 254, endPoint x: 90, endPoint y: 253, distance: 42.6
click at [89, 253] on div "0:00 [PERSON_NAME] lakou 0:01 lakou a- gouvèlman 0:03 té ni mésyé 0:04 on [PERS…" at bounding box center [336, 205] width 643 height 315
click at [293, 288] on div "ou" at bounding box center [280, 292] width 40 height 49
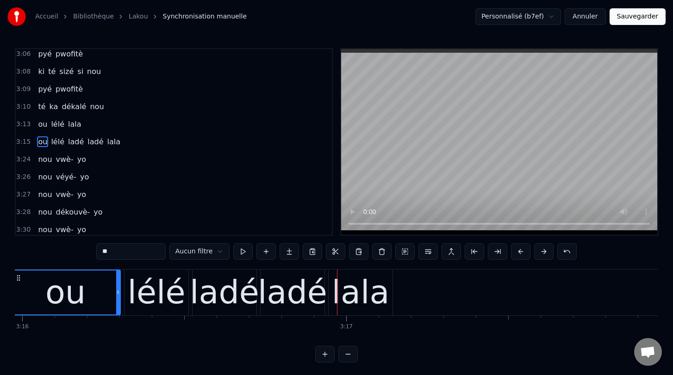
scroll to position [0, 63510]
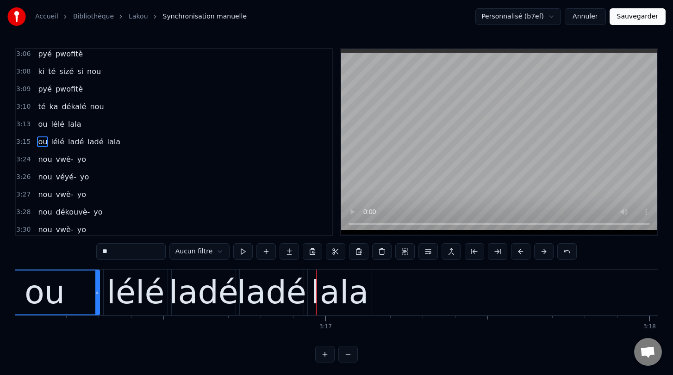
click at [349, 286] on div "lala" at bounding box center [340, 292] width 58 height 49
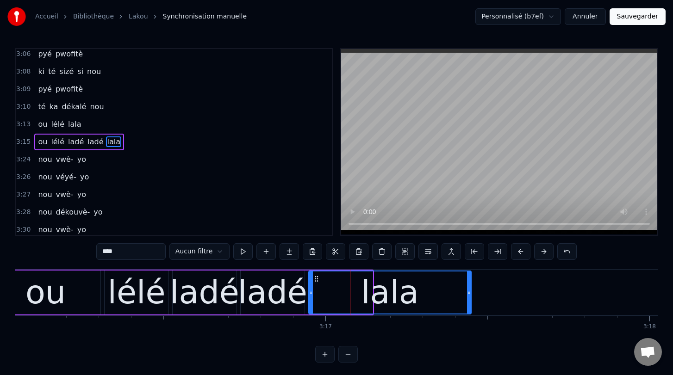
drag, startPoint x: 370, startPoint y: 292, endPoint x: 467, endPoint y: 310, distance: 98.9
click at [467, 310] on div at bounding box center [469, 293] width 4 height 42
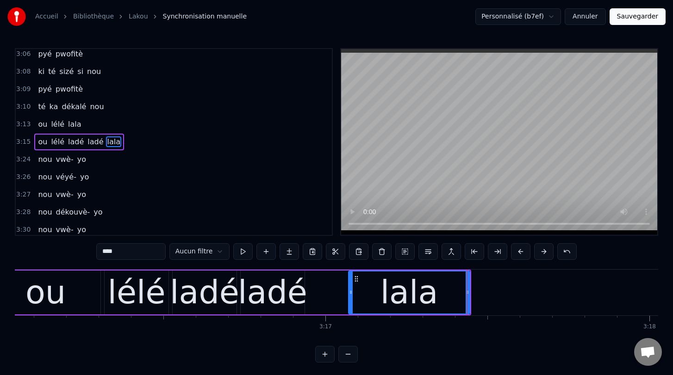
drag, startPoint x: 310, startPoint y: 290, endPoint x: 349, endPoint y: 291, distance: 39.8
click at [349, 291] on icon at bounding box center [351, 292] width 4 height 7
click at [244, 249] on button at bounding box center [242, 251] width 19 height 17
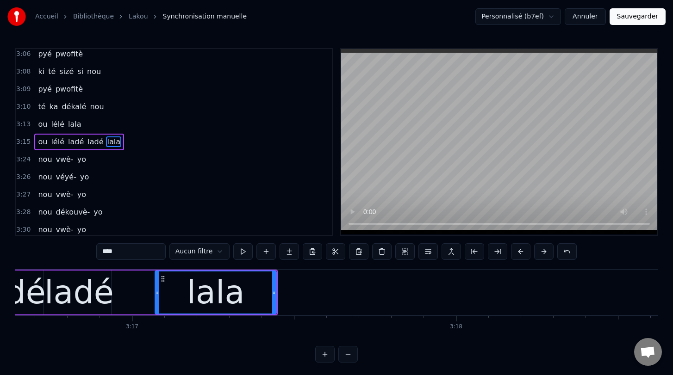
scroll to position [0, 63714]
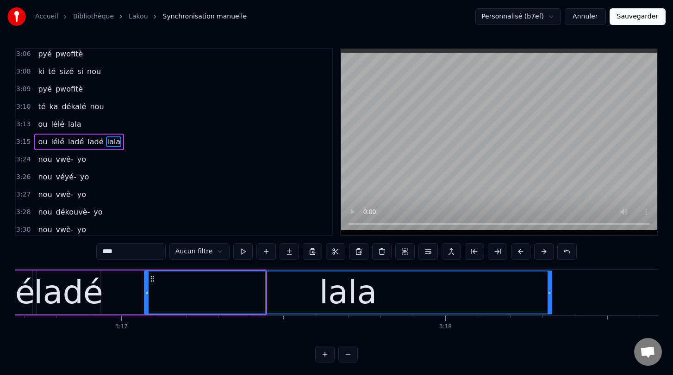
drag, startPoint x: 262, startPoint y: 292, endPoint x: 549, endPoint y: 312, distance: 287.2
click at [521, 312] on div at bounding box center [549, 293] width 4 height 42
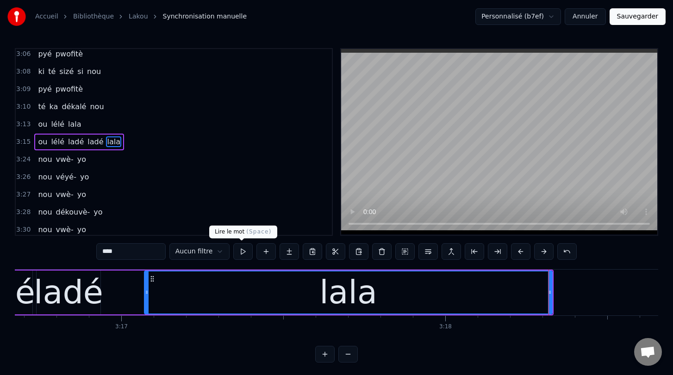
click at [240, 251] on button at bounding box center [242, 251] width 19 height 17
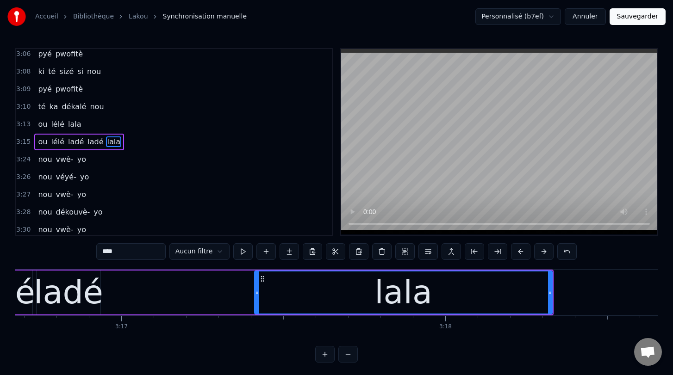
drag, startPoint x: 146, startPoint y: 293, endPoint x: 257, endPoint y: 296, distance: 110.6
click at [257, 296] on icon at bounding box center [257, 292] width 4 height 7
click at [241, 250] on button at bounding box center [242, 251] width 19 height 17
click at [241, 251] on button at bounding box center [242, 251] width 19 height 17
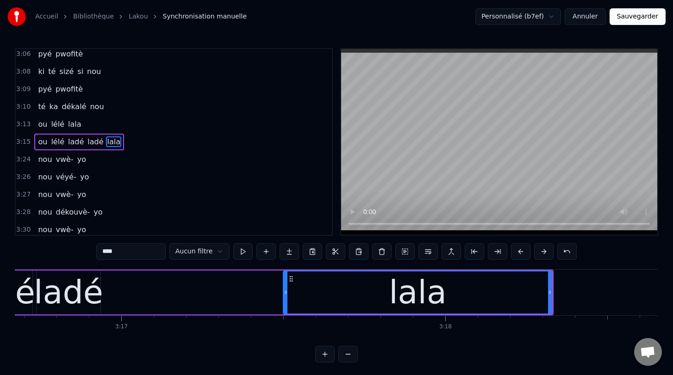
drag, startPoint x: 257, startPoint y: 292, endPoint x: 285, endPoint y: 292, distance: 28.2
click at [285, 292] on icon at bounding box center [286, 292] width 4 height 7
click at [241, 250] on button at bounding box center [242, 251] width 19 height 17
click at [240, 251] on button at bounding box center [242, 251] width 19 height 17
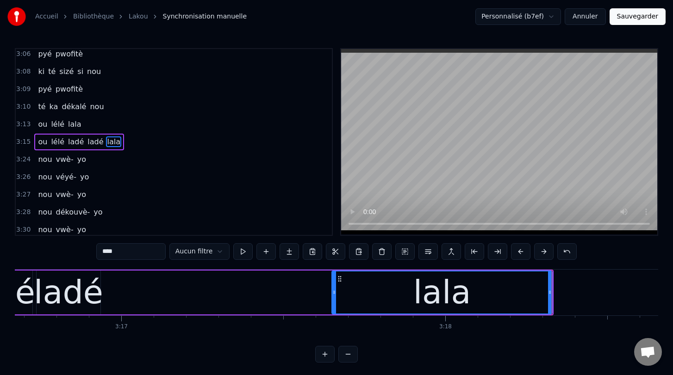
drag, startPoint x: 284, startPoint y: 294, endPoint x: 333, endPoint y: 302, distance: 49.2
click at [333, 302] on div at bounding box center [334, 293] width 4 height 42
click at [240, 249] on button at bounding box center [242, 251] width 19 height 17
click at [60, 297] on div "ladé" at bounding box center [68, 292] width 69 height 49
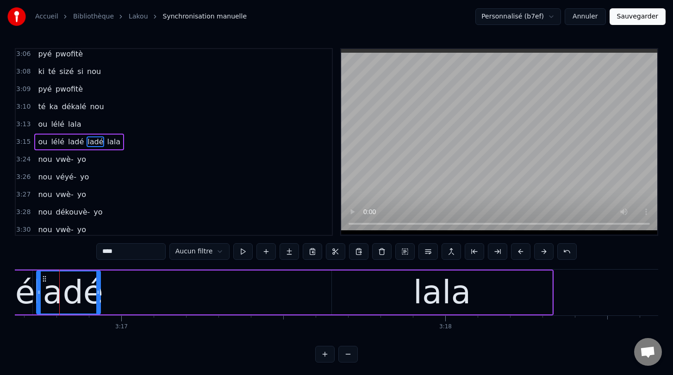
scroll to position [0, 63712]
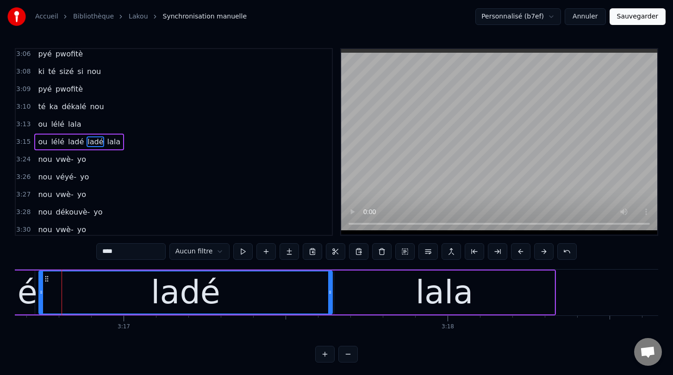
drag, startPoint x: 100, startPoint y: 292, endPoint x: 330, endPoint y: 313, distance: 231.0
click at [330, 313] on div at bounding box center [330, 293] width 4 height 42
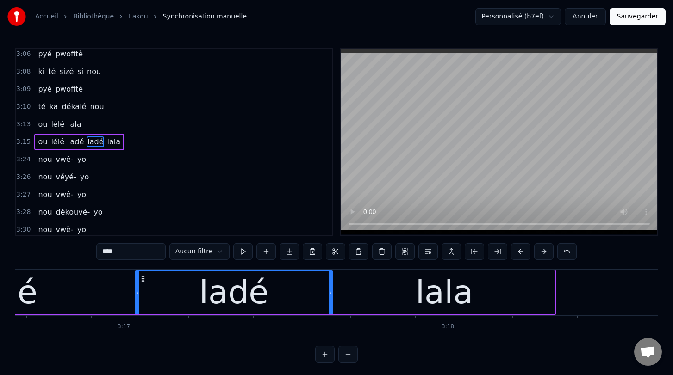
drag, startPoint x: 41, startPoint y: 292, endPoint x: 138, endPoint y: 288, distance: 97.3
click at [137, 288] on div at bounding box center [138, 293] width 4 height 42
click at [239, 251] on button at bounding box center [242, 251] width 19 height 17
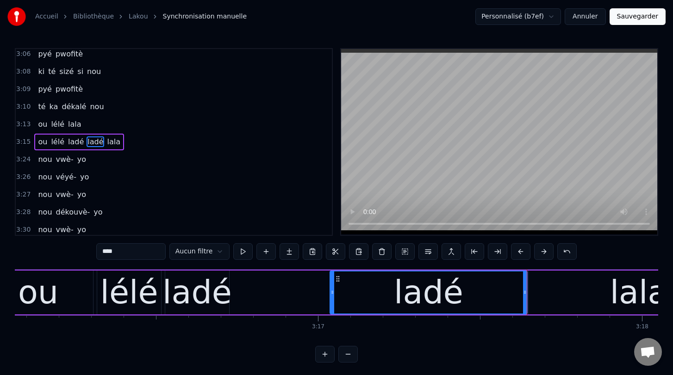
scroll to position [0, 63500]
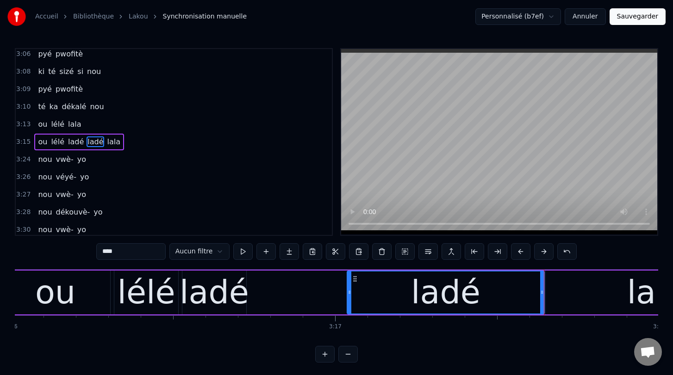
click at [228, 298] on div "ladé" at bounding box center [214, 292] width 69 height 49
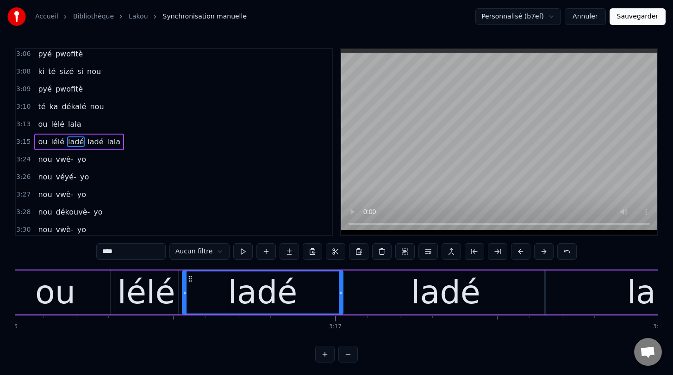
drag, startPoint x: 244, startPoint y: 292, endPoint x: 341, endPoint y: 316, distance: 99.6
click at [341, 316] on div "Adan lakou lakou a- gouvèlman té ni mésyé on pyé pwofitè pyé pwofitè ki té sizé…" at bounding box center [336, 303] width 643 height 69
click at [239, 252] on button at bounding box center [242, 251] width 19 height 17
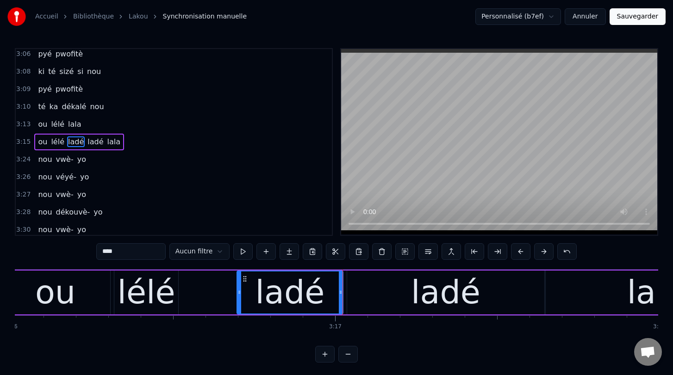
drag, startPoint x: 184, startPoint y: 294, endPoint x: 203, endPoint y: 288, distance: 19.5
click at [237, 288] on div at bounding box center [239, 293] width 4 height 42
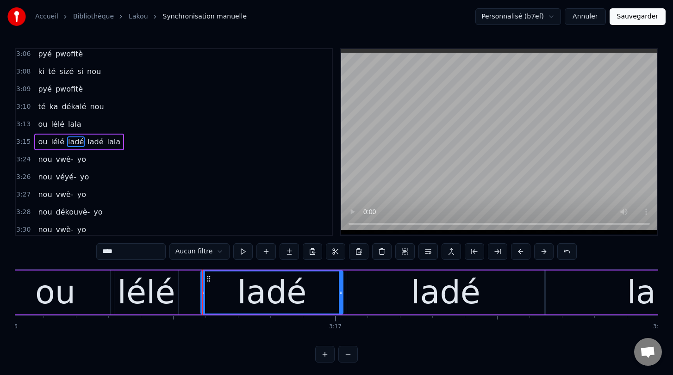
click at [132, 289] on div "lélé" at bounding box center [146, 292] width 58 height 49
type input "****"
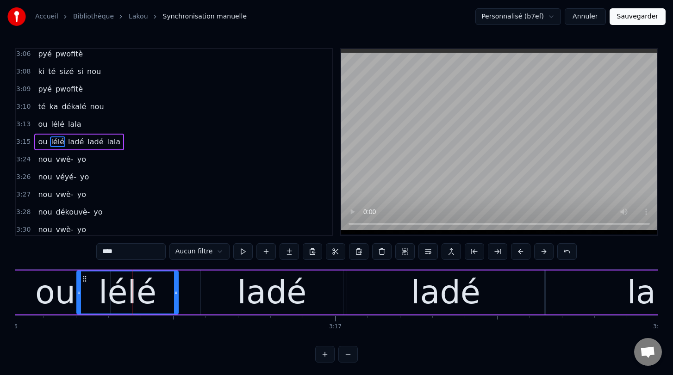
drag, startPoint x: 118, startPoint y: 292, endPoint x: 80, endPoint y: 286, distance: 38.1
click at [80, 286] on div at bounding box center [79, 293] width 4 height 42
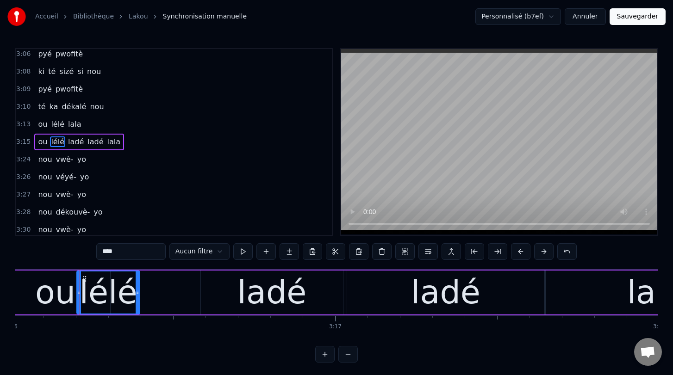
drag, startPoint x: 174, startPoint y: 292, endPoint x: 137, endPoint y: 271, distance: 42.5
click at [137, 270] on div "ou lélé ladé ladé lala" at bounding box center [383, 293] width 768 height 46
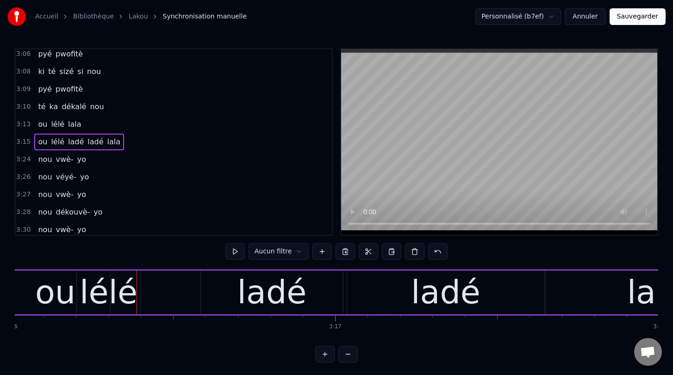
click at [205, 291] on div "ladé" at bounding box center [272, 293] width 142 height 44
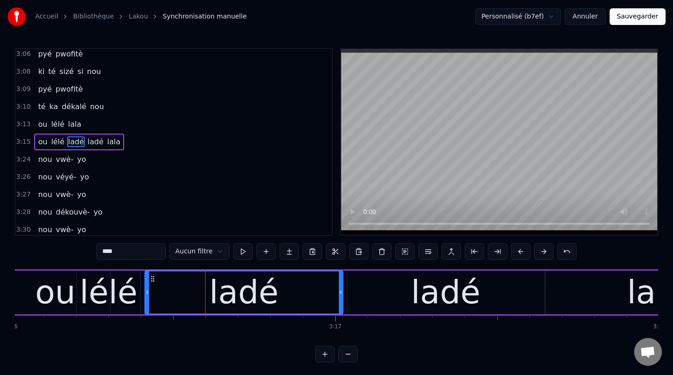
drag, startPoint x: 203, startPoint y: 292, endPoint x: 146, endPoint y: 291, distance: 56.5
click at [146, 291] on icon at bounding box center [147, 292] width 4 height 7
click at [103, 297] on div "lélé" at bounding box center [109, 292] width 58 height 49
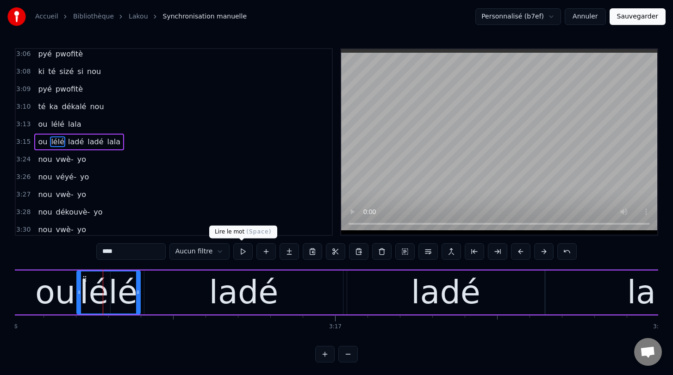
click at [241, 254] on button at bounding box center [242, 251] width 19 height 17
click at [179, 299] on div "ladé" at bounding box center [243, 293] width 199 height 44
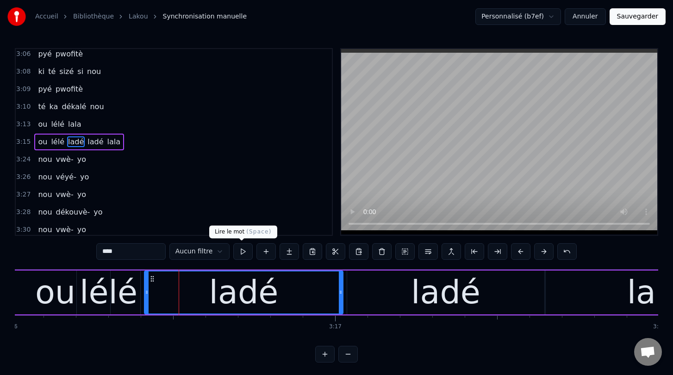
click at [240, 253] on button at bounding box center [242, 251] width 19 height 17
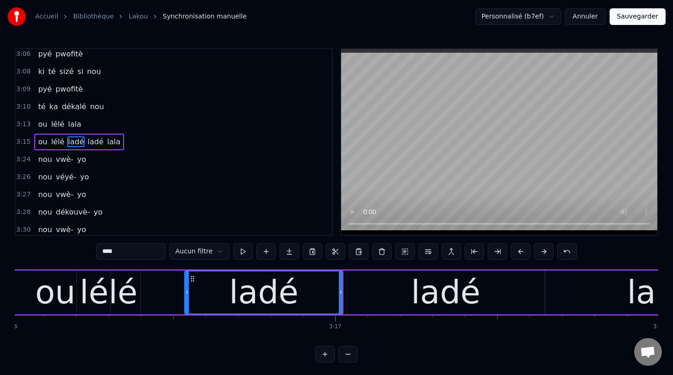
drag, startPoint x: 147, startPoint y: 294, endPoint x: 187, endPoint y: 294, distance: 40.3
click at [187, 294] on icon at bounding box center [187, 292] width 4 height 7
click at [124, 293] on div "lélé" at bounding box center [109, 292] width 58 height 49
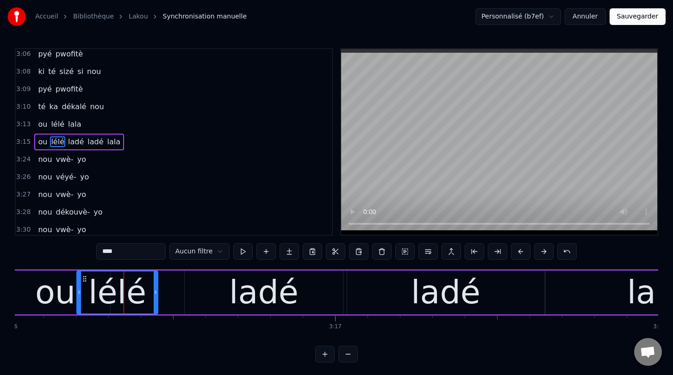
drag, startPoint x: 139, startPoint y: 292, endPoint x: 157, endPoint y: 292, distance: 17.6
click at [157, 292] on icon at bounding box center [156, 292] width 4 height 7
click at [241, 255] on button at bounding box center [242, 251] width 19 height 17
click at [37, 305] on div "ou" at bounding box center [55, 293] width 110 height 44
type input "**"
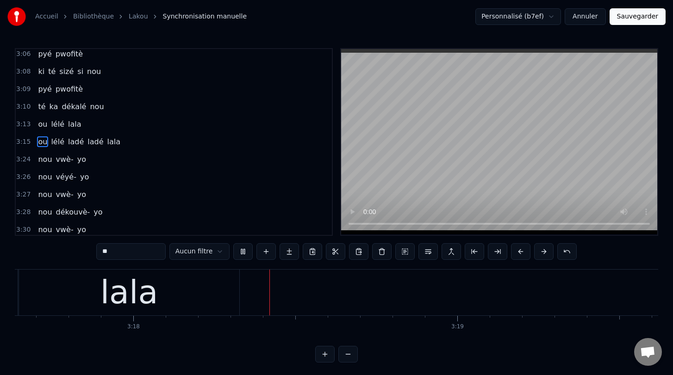
scroll to position [0, 64059]
click at [521, 18] on button "Sauvegarder" at bounding box center [638, 16] width 56 height 17
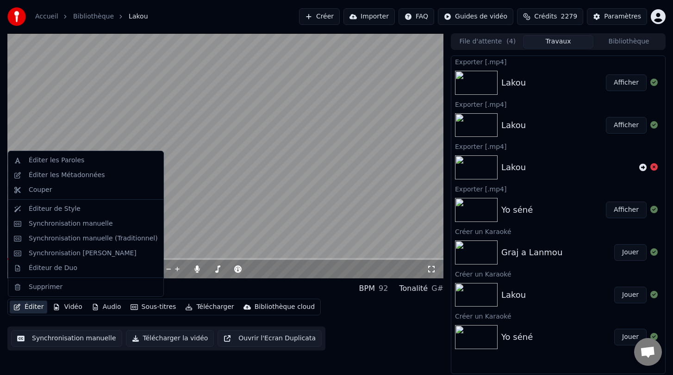
click at [28, 311] on button "Éditer" at bounding box center [28, 307] width 37 height 13
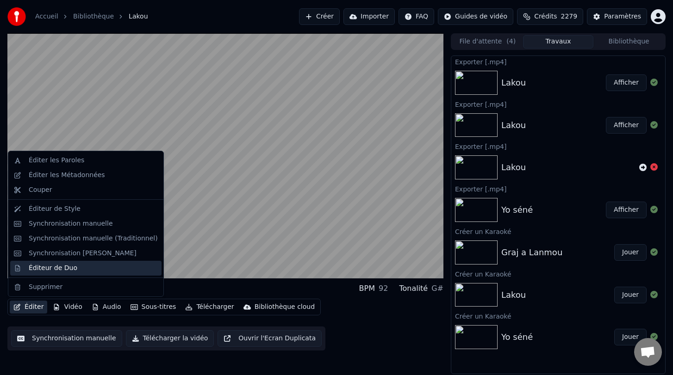
click at [59, 269] on div "Éditeur de Duo" at bounding box center [53, 268] width 49 height 9
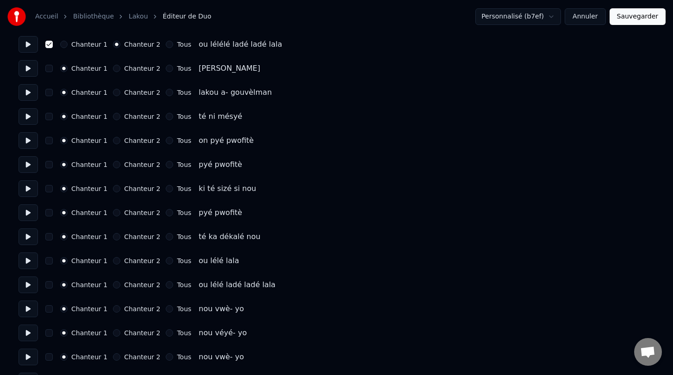
scroll to position [1909, 0]
click at [49, 260] on button "button" at bounding box center [48, 259] width 7 height 7
click at [48, 283] on button "button" at bounding box center [48, 283] width 7 height 7
click at [113, 259] on button "Chanteur 2" at bounding box center [116, 259] width 7 height 7
click at [113, 283] on button "Chanteur 2" at bounding box center [116, 283] width 7 height 7
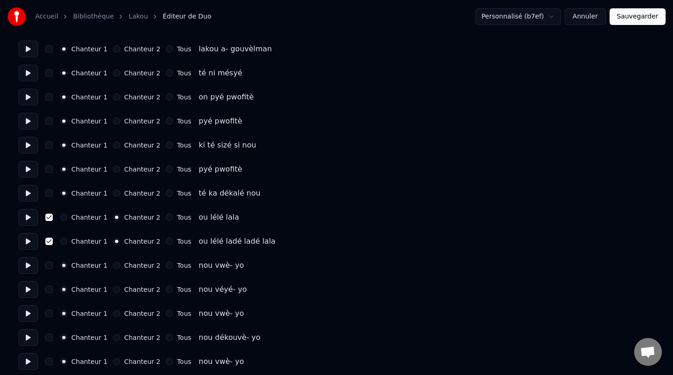
scroll to position [1961, 0]
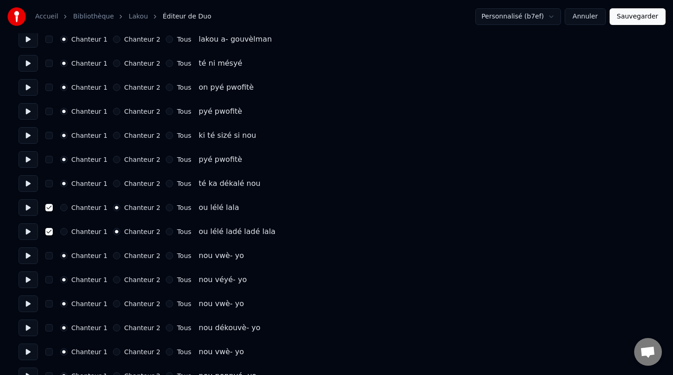
click at [521, 17] on button "Sauvegarder" at bounding box center [638, 16] width 56 height 17
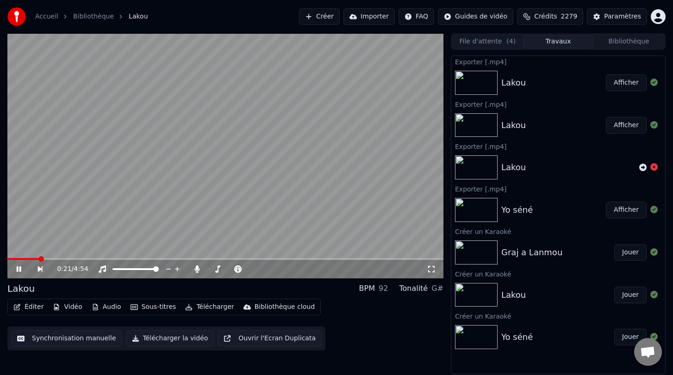
click at [216, 260] on div "0:21 / 4:54" at bounding box center [225, 269] width 436 height 19
click at [213, 259] on span at bounding box center [225, 259] width 436 height 2
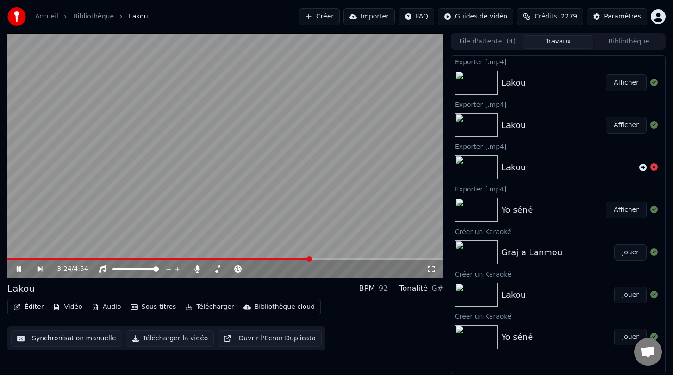
click at [60, 342] on button "Synchronisation manuelle" at bounding box center [66, 338] width 111 height 17
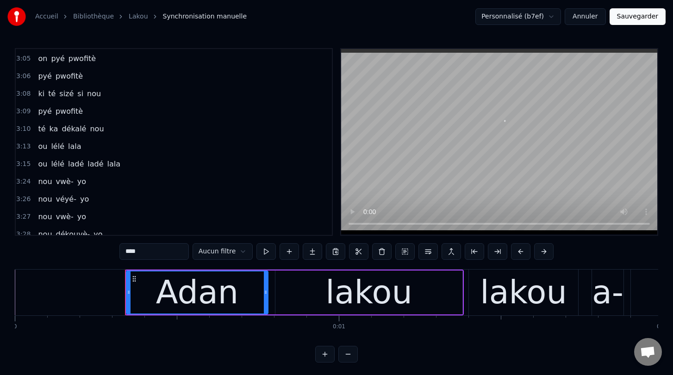
scroll to position [1412, 0]
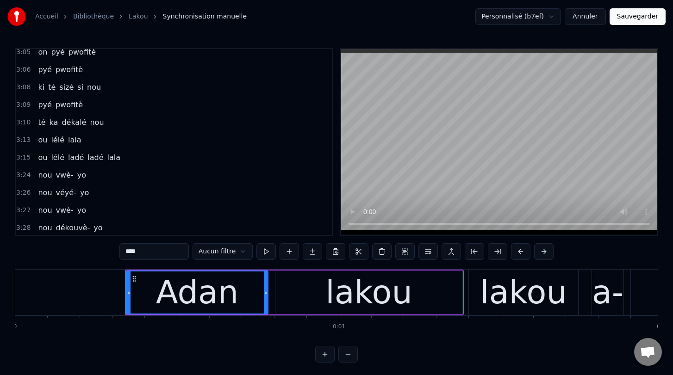
click at [40, 140] on span "ou" at bounding box center [42, 140] width 11 height 11
type input "**"
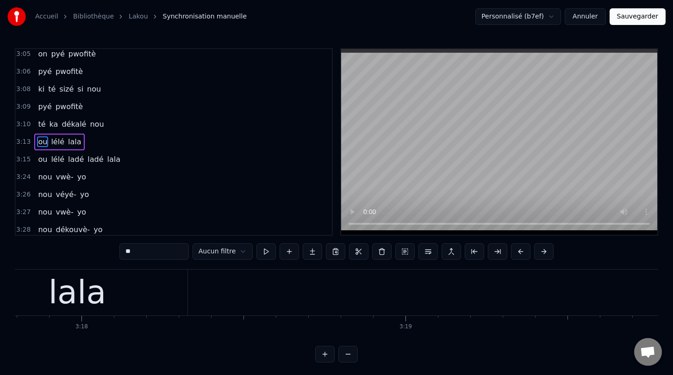
scroll to position [0, 64077]
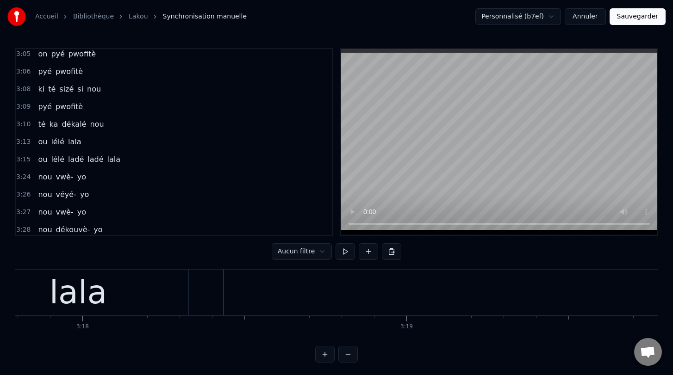
click at [181, 290] on div "lala" at bounding box center [78, 293] width 220 height 46
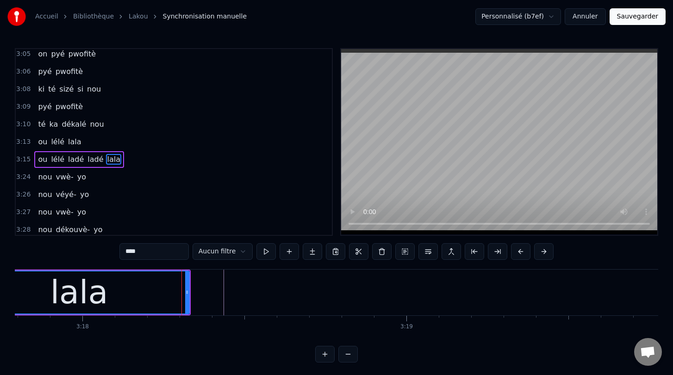
scroll to position [1428, 0]
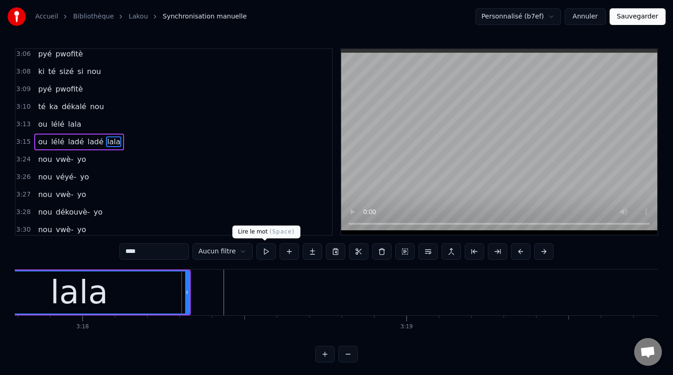
click at [265, 250] on button at bounding box center [265, 251] width 19 height 17
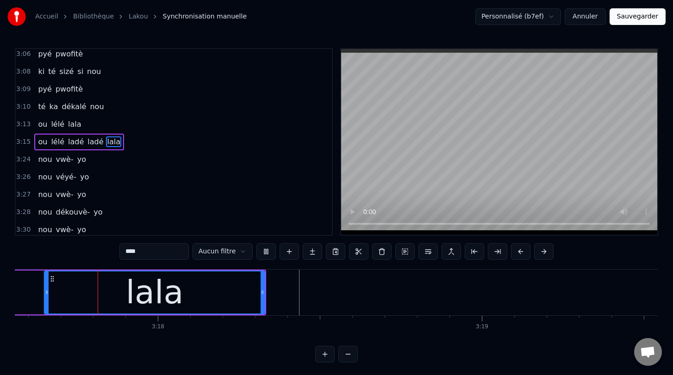
scroll to position [0, 63983]
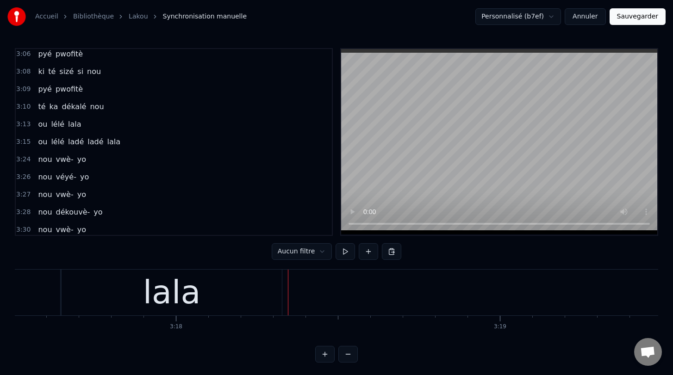
click at [271, 293] on div "lala" at bounding box center [172, 293] width 220 height 46
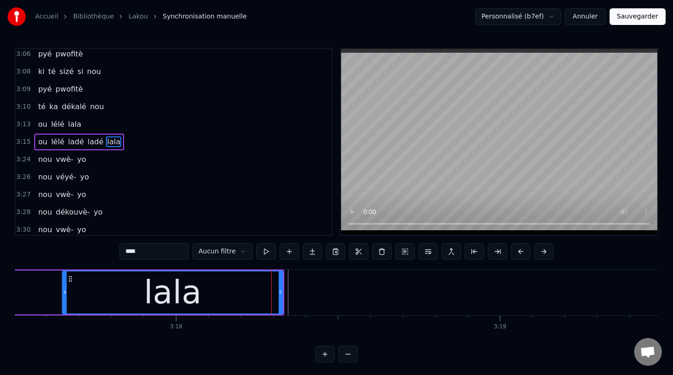
click at [282, 294] on div "lala" at bounding box center [172, 293] width 221 height 44
drag, startPoint x: 279, startPoint y: 292, endPoint x: 268, endPoint y: 292, distance: 10.7
click at [268, 292] on icon at bounding box center [270, 292] width 4 height 7
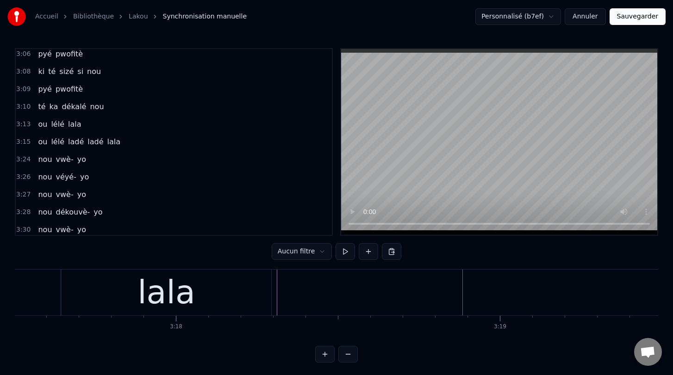
click at [230, 296] on div "lala" at bounding box center [167, 293] width 210 height 46
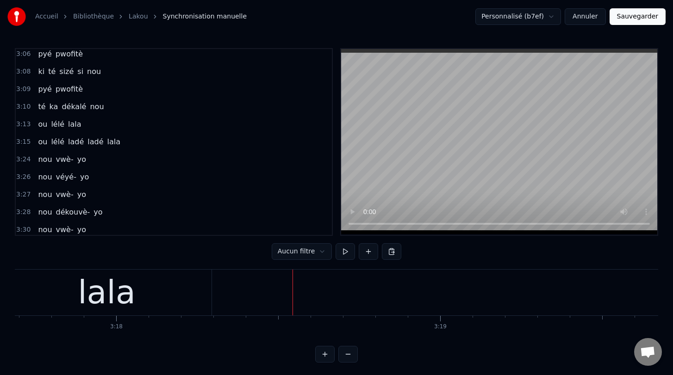
scroll to position [0, 64052]
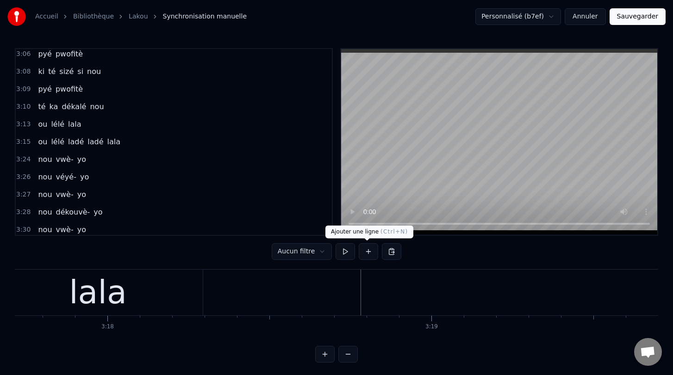
click at [365, 253] on button at bounding box center [368, 251] width 19 height 17
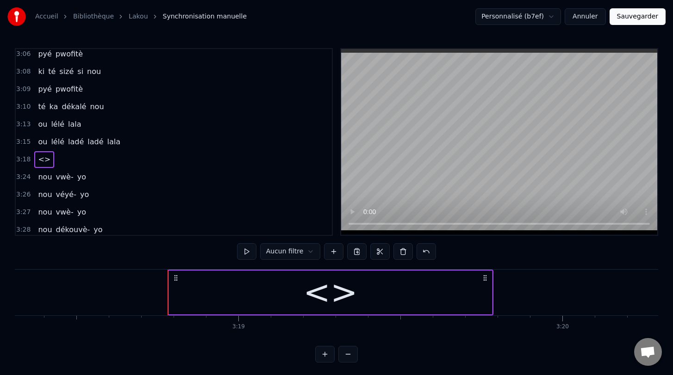
scroll to position [0, 64250]
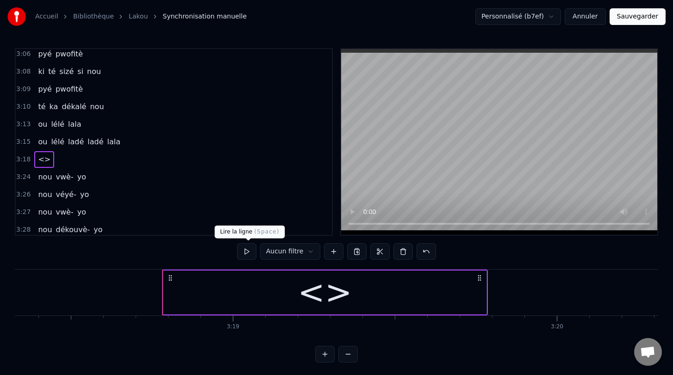
click at [252, 254] on button at bounding box center [246, 251] width 19 height 17
click at [455, 291] on div "<>" at bounding box center [324, 293] width 323 height 44
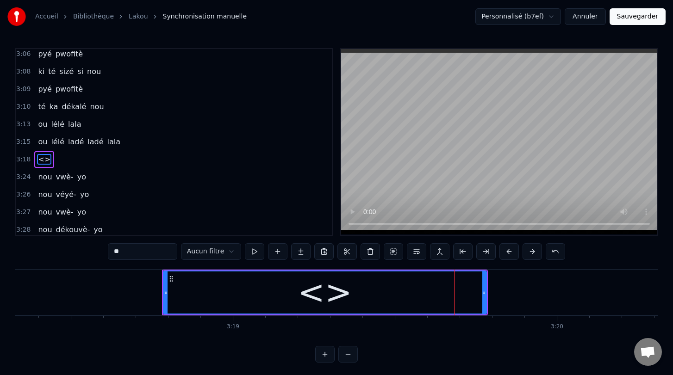
scroll to position [1446, 0]
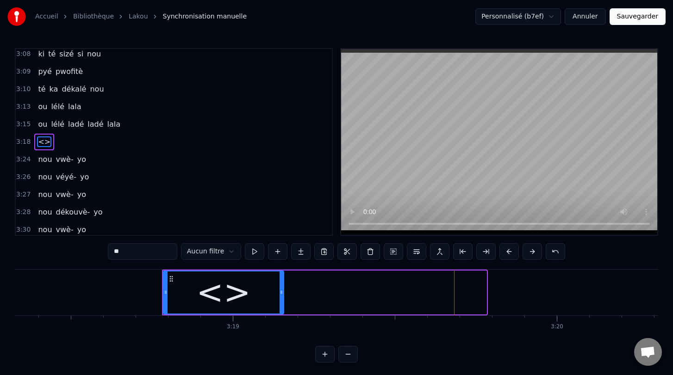
drag, startPoint x: 485, startPoint y: 293, endPoint x: 282, endPoint y: 287, distance: 202.8
click at [282, 287] on div at bounding box center [282, 293] width 4 height 42
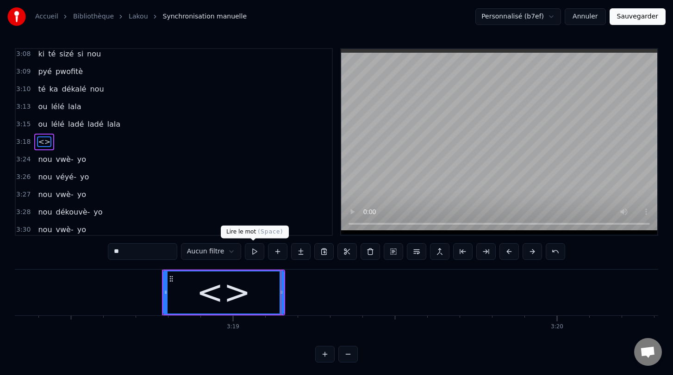
click at [253, 249] on button at bounding box center [254, 251] width 19 height 17
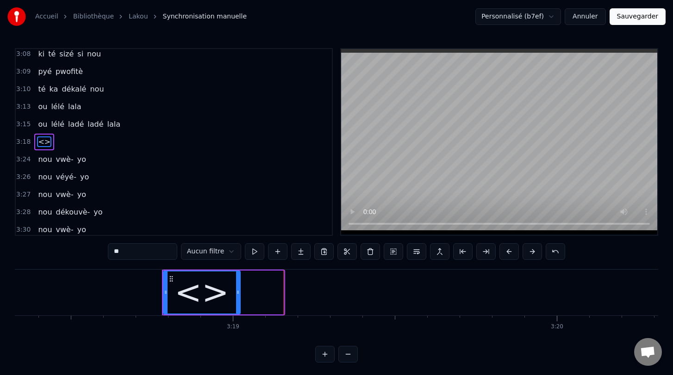
drag, startPoint x: 280, startPoint y: 291, endPoint x: 237, endPoint y: 286, distance: 43.7
click at [237, 286] on div at bounding box center [238, 293] width 4 height 42
click at [253, 253] on button at bounding box center [254, 251] width 19 height 17
drag, startPoint x: 239, startPoint y: 292, endPoint x: 230, endPoint y: 292, distance: 9.3
click at [230, 292] on icon at bounding box center [229, 292] width 4 height 7
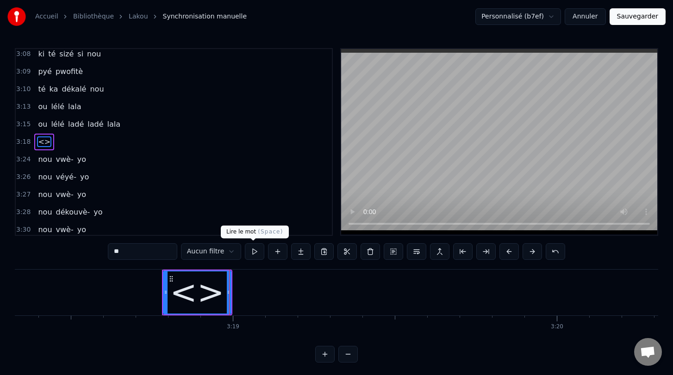
click at [253, 255] on button at bounding box center [254, 251] width 19 height 17
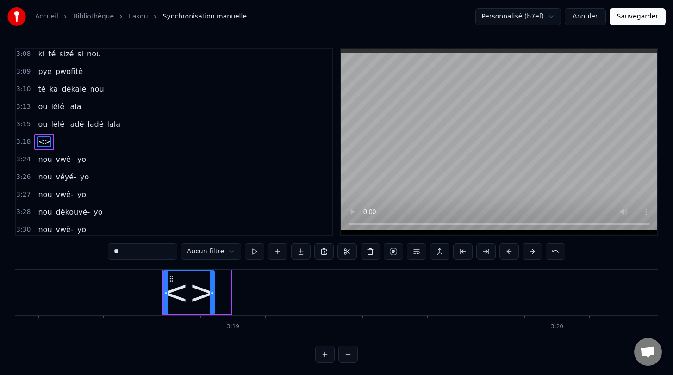
drag, startPoint x: 228, startPoint y: 292, endPoint x: 210, endPoint y: 289, distance: 17.9
click at [210, 289] on icon at bounding box center [212, 292] width 4 height 7
click at [252, 249] on button at bounding box center [254, 251] width 19 height 17
click at [273, 253] on button at bounding box center [277, 251] width 19 height 17
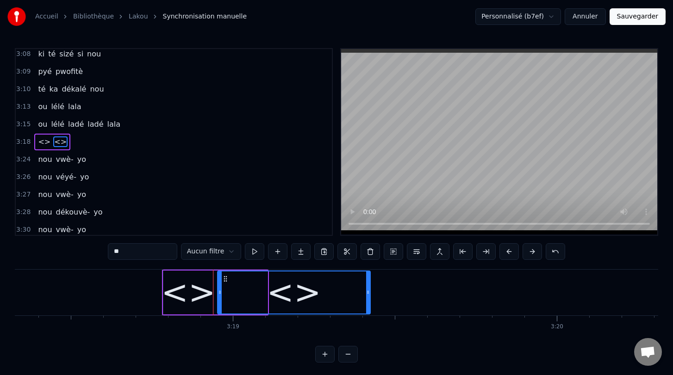
drag, startPoint x: 267, startPoint y: 293, endPoint x: 369, endPoint y: 308, distance: 103.8
click at [369, 308] on div at bounding box center [368, 293] width 4 height 42
click at [186, 293] on div "<>" at bounding box center [188, 292] width 54 height 49
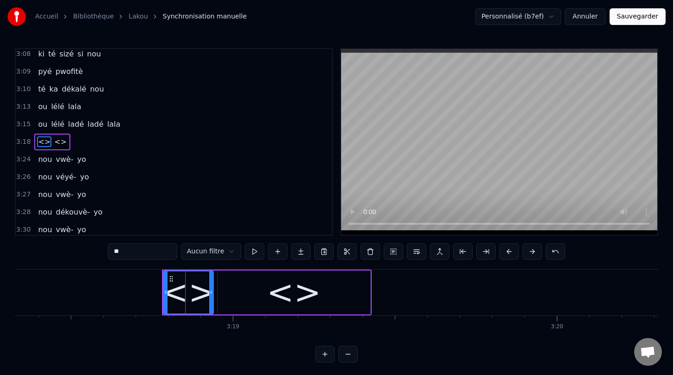
drag, startPoint x: 143, startPoint y: 249, endPoint x: 90, endPoint y: 251, distance: 52.8
click at [90, 251] on div "0:00 [PERSON_NAME] lakou 0:01 lakou a- gouvèlman 0:03 té ni mésyé 0:04 on [PERS…" at bounding box center [336, 205] width 643 height 315
click at [276, 293] on div "<>" at bounding box center [294, 292] width 54 height 49
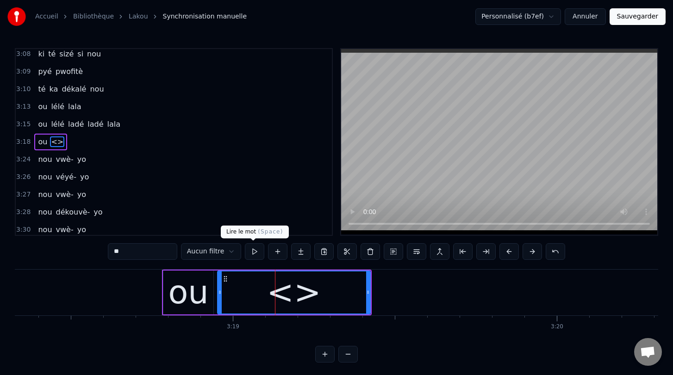
click at [250, 249] on button at bounding box center [254, 251] width 19 height 17
click at [296, 287] on div "<>" at bounding box center [294, 292] width 54 height 49
drag, startPoint x: 143, startPoint y: 246, endPoint x: 89, endPoint y: 246, distance: 54.6
click at [89, 246] on div "0:00 [PERSON_NAME] lakou 0:01 lakou a- gouvèlman 0:03 té ni mésyé 0:04 on [PERS…" at bounding box center [336, 205] width 643 height 315
drag, startPoint x: 129, startPoint y: 253, endPoint x: 110, endPoint y: 251, distance: 19.1
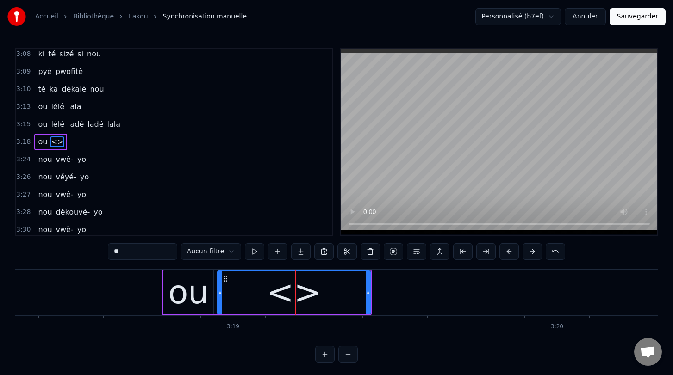
click at [110, 251] on input "**" at bounding box center [142, 251] width 69 height 17
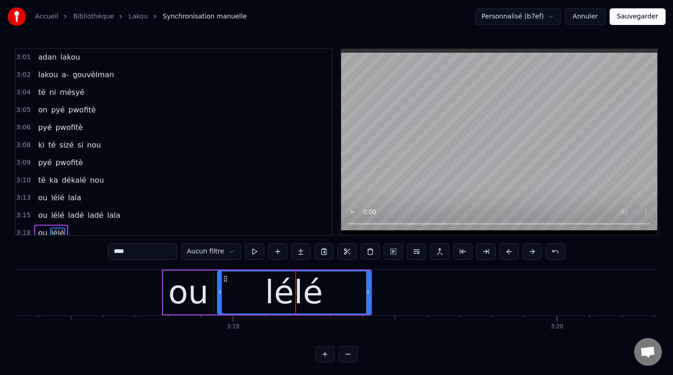
scroll to position [1356, 0]
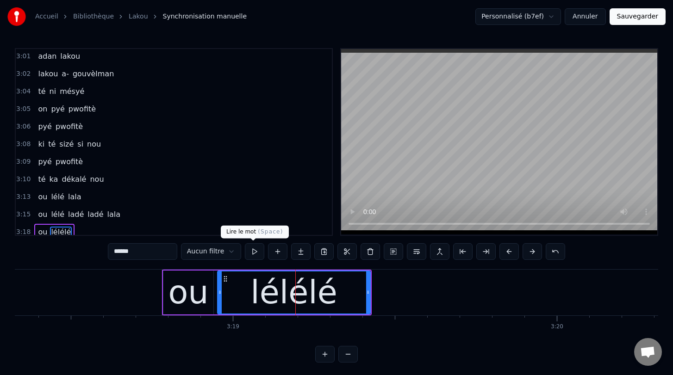
type input "******"
click at [253, 254] on button at bounding box center [254, 251] width 19 height 17
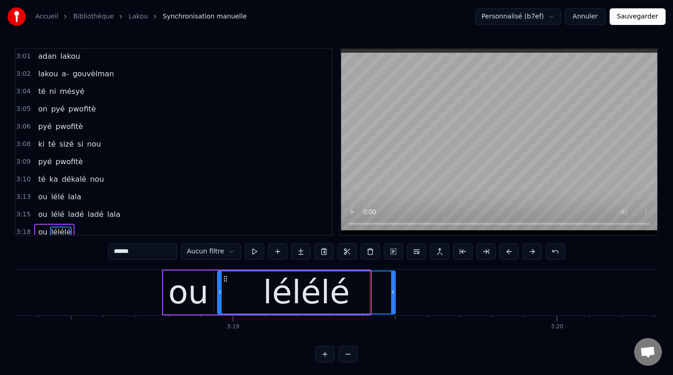
drag, startPoint x: 367, startPoint y: 293, endPoint x: 392, endPoint y: 299, distance: 25.6
click at [392, 299] on div at bounding box center [393, 293] width 4 height 42
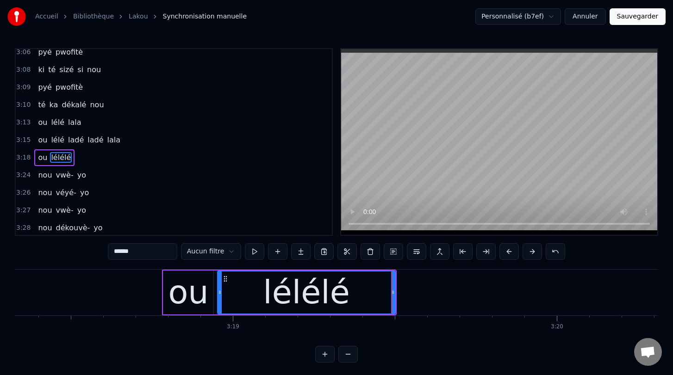
scroll to position [1446, 0]
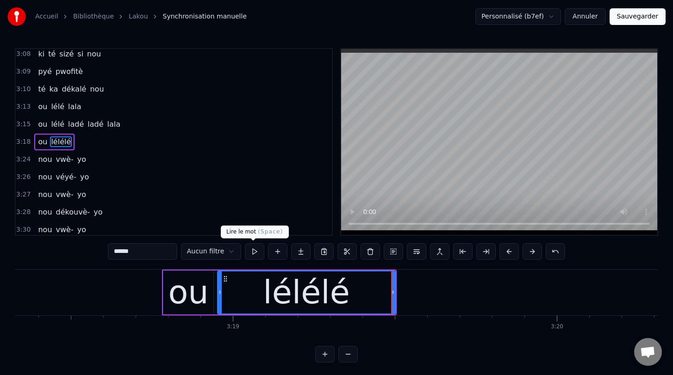
click at [251, 252] on button at bounding box center [254, 251] width 19 height 17
click at [275, 254] on button at bounding box center [277, 251] width 19 height 17
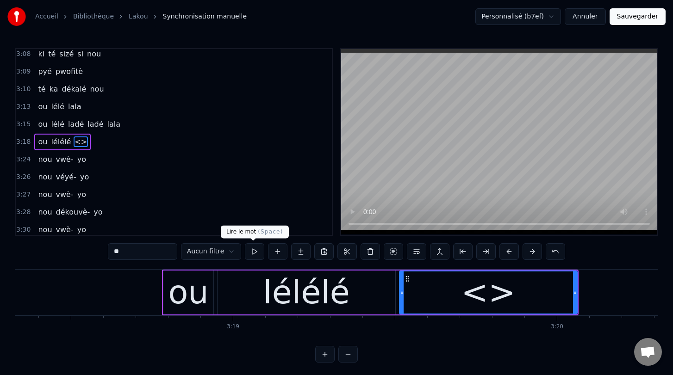
click at [252, 250] on button at bounding box center [254, 251] width 19 height 17
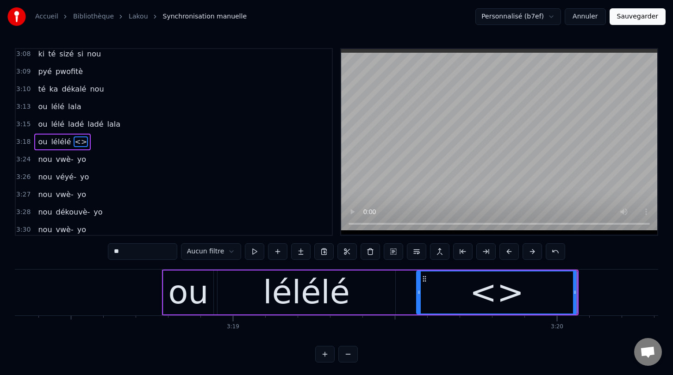
drag, startPoint x: 403, startPoint y: 295, endPoint x: 420, endPoint y: 296, distance: 17.1
click at [420, 296] on icon at bounding box center [419, 292] width 4 height 7
click at [375, 293] on div "lélélé" at bounding box center [307, 293] width 178 height 44
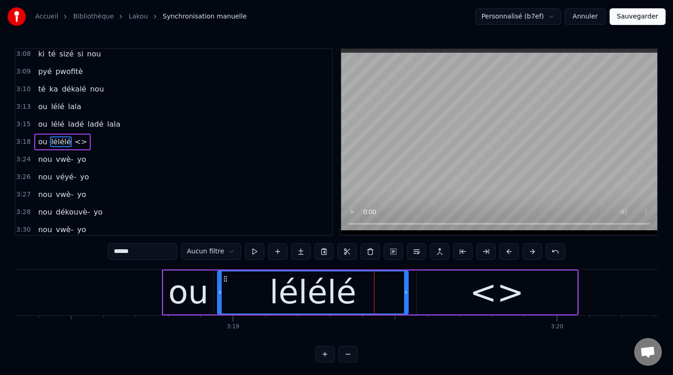
drag, startPoint x: 393, startPoint y: 293, endPoint x: 406, endPoint y: 293, distance: 13.0
click at [406, 293] on icon at bounding box center [406, 292] width 4 height 7
click at [442, 290] on div "<>" at bounding box center [497, 293] width 161 height 44
type input "**"
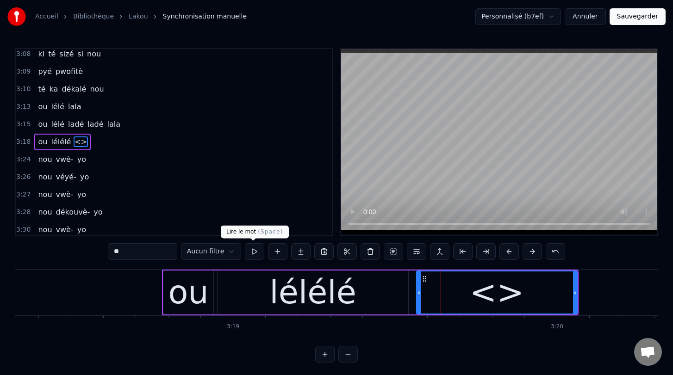
click at [249, 251] on button at bounding box center [254, 251] width 19 height 17
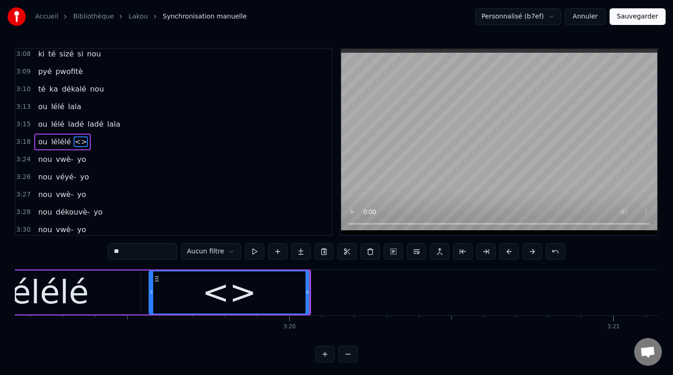
scroll to position [0, 64522]
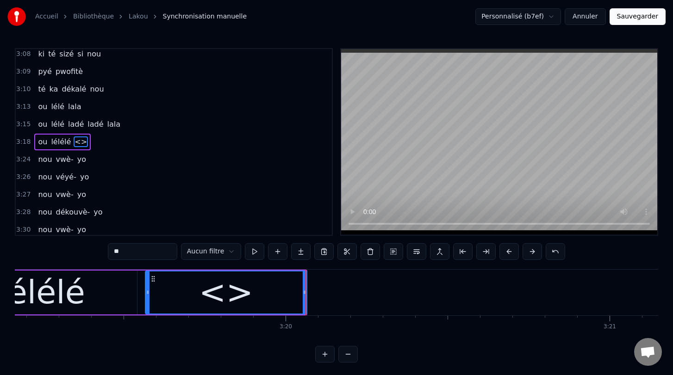
drag, startPoint x: 303, startPoint y: 292, endPoint x: 304, endPoint y: 285, distance: 7.5
click at [304, 285] on div at bounding box center [305, 293] width 4 height 42
click at [252, 251] on button at bounding box center [254, 251] width 19 height 17
click at [276, 252] on button at bounding box center [277, 251] width 19 height 17
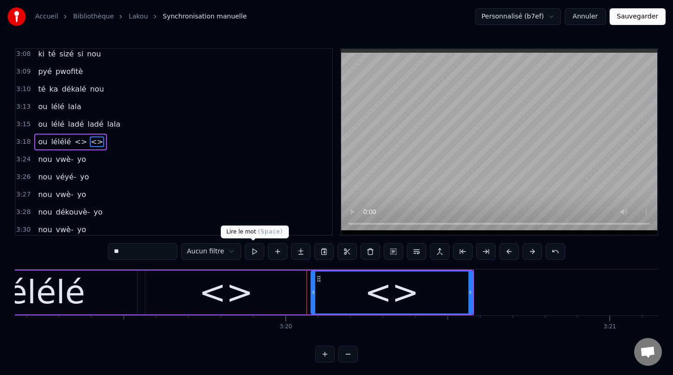
click at [252, 249] on button at bounding box center [254, 251] width 19 height 17
click at [197, 289] on div "<>" at bounding box center [226, 293] width 162 height 44
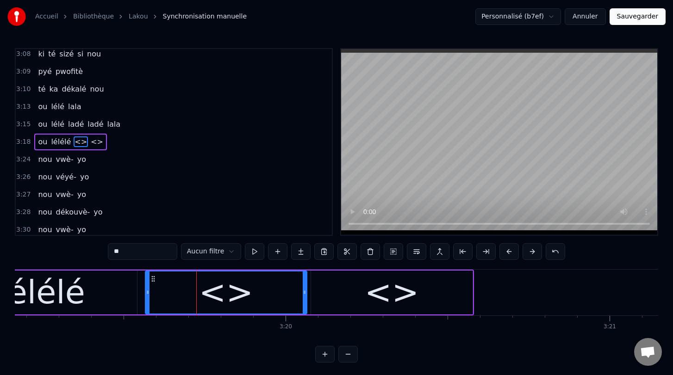
drag, startPoint x: 139, startPoint y: 254, endPoint x: 107, endPoint y: 252, distance: 32.0
click at [107, 252] on div "0:00 [PERSON_NAME] lakou 0:01 lakou a- gouvèlman 0:03 té ni mésyé 0:04 on [PERS…" at bounding box center [336, 205] width 643 height 315
click at [347, 291] on div "<>" at bounding box center [392, 293] width 162 height 44
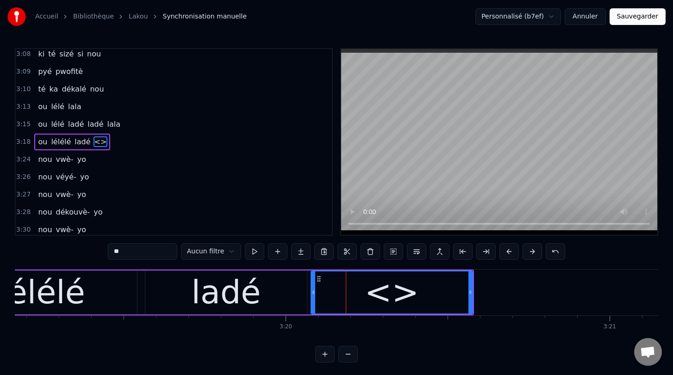
drag, startPoint x: 137, startPoint y: 255, endPoint x: 114, endPoint y: 254, distance: 22.7
click at [114, 254] on input "**" at bounding box center [142, 251] width 69 height 17
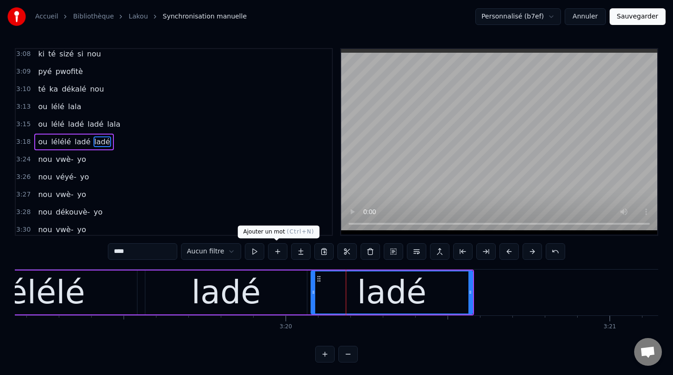
type input "****"
click at [280, 252] on button at bounding box center [277, 251] width 19 height 17
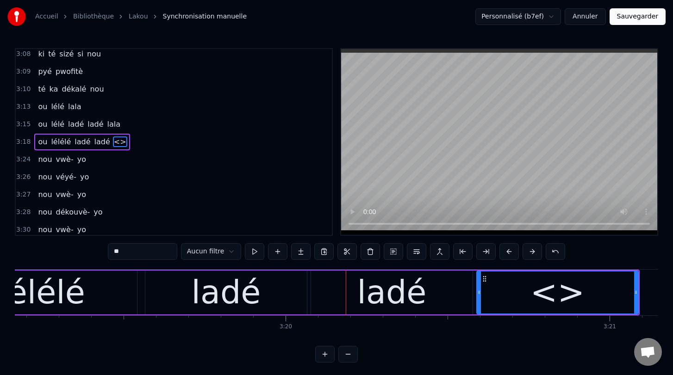
drag, startPoint x: 147, startPoint y: 252, endPoint x: 107, endPoint y: 253, distance: 39.3
click at [107, 253] on div "0:00 [PERSON_NAME] lakou 0:01 lakou a- gouvèlman 0:03 té ni mésyé 0:04 on [PERS…" at bounding box center [336, 205] width 643 height 315
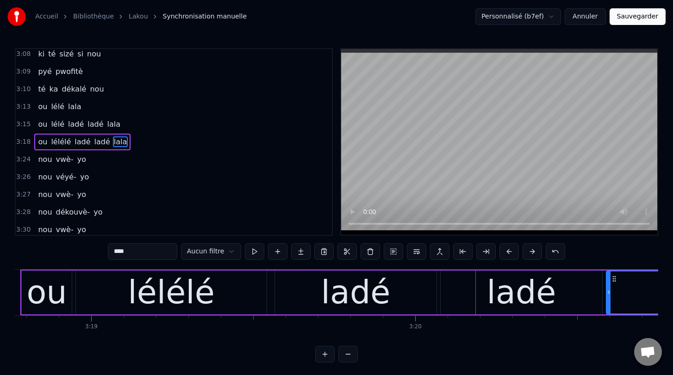
scroll to position [0, 64389]
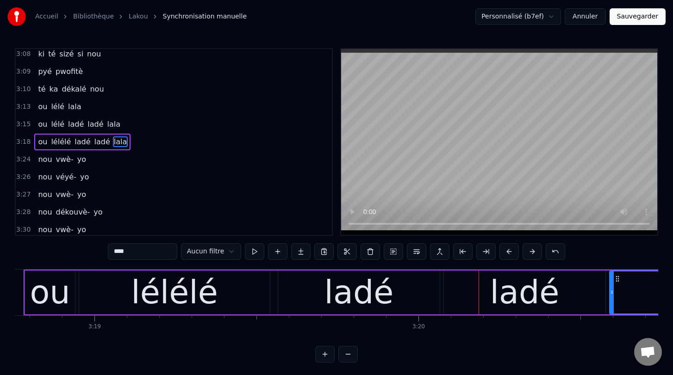
type input "****"
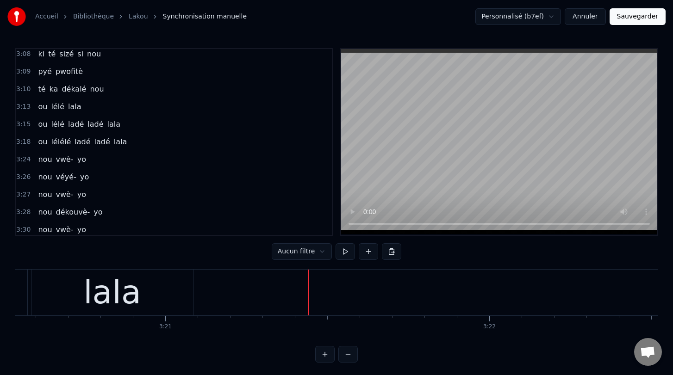
scroll to position [0, 64960]
click at [145, 289] on div "lala" at bounding box center [118, 293] width 162 height 46
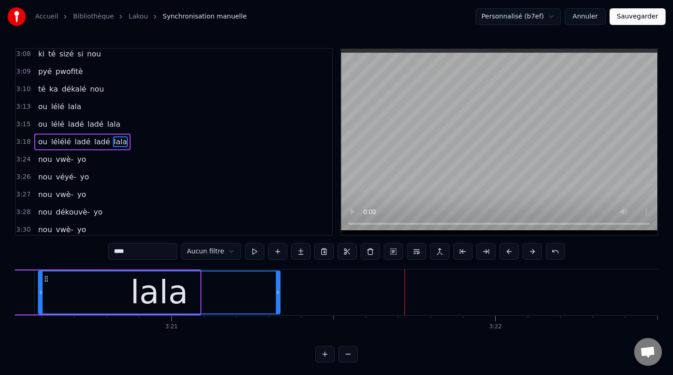
drag, startPoint x: 197, startPoint y: 293, endPoint x: 277, endPoint y: 297, distance: 80.2
click at [277, 297] on div at bounding box center [278, 293] width 4 height 42
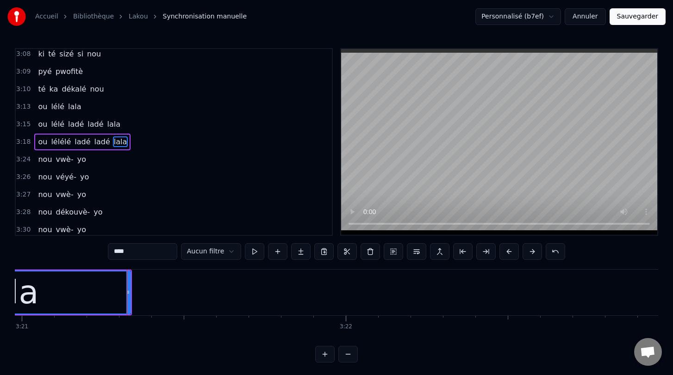
scroll to position [0, 65138]
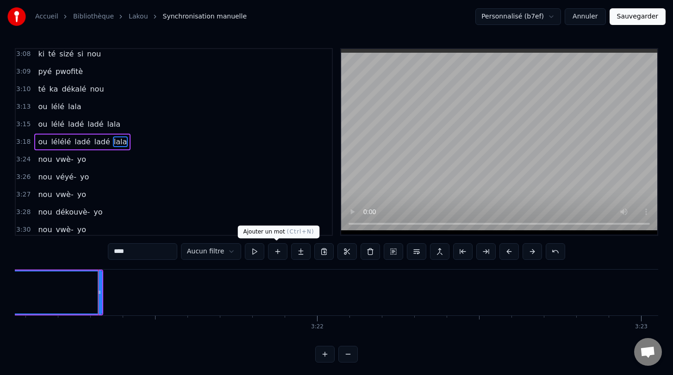
click at [278, 253] on button at bounding box center [277, 251] width 19 height 17
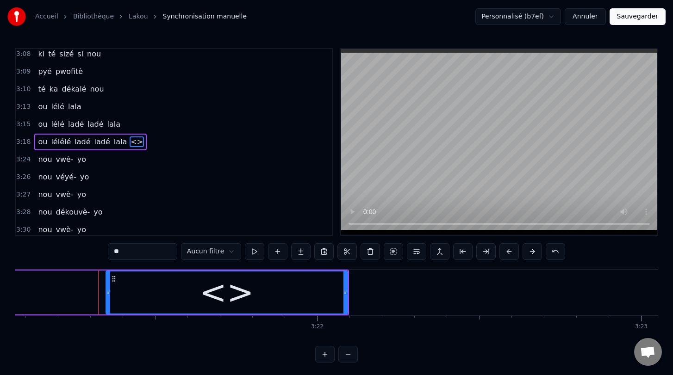
drag, startPoint x: 271, startPoint y: 286, endPoint x: 306, endPoint y: 291, distance: 35.0
click at [306, 291] on div "<>" at bounding box center [226, 293] width 241 height 42
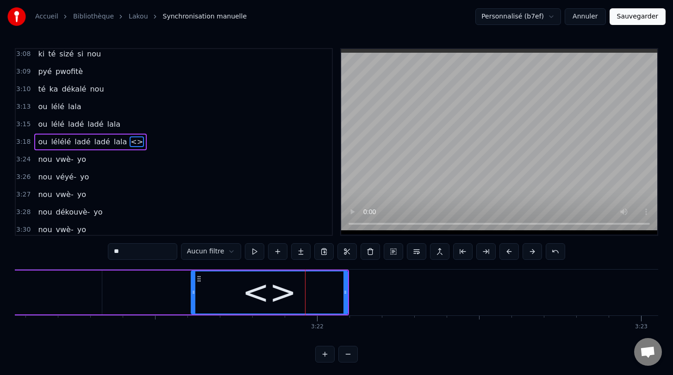
drag, startPoint x: 109, startPoint y: 294, endPoint x: 194, endPoint y: 298, distance: 85.2
click at [194, 298] on div at bounding box center [194, 293] width 4 height 42
click at [254, 253] on button at bounding box center [254, 251] width 19 height 17
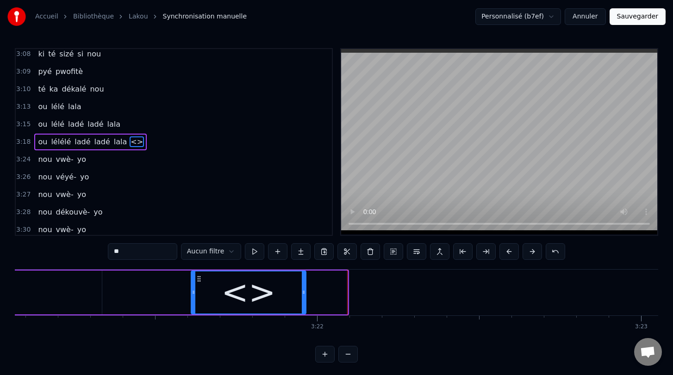
drag, startPoint x: 344, startPoint y: 293, endPoint x: 302, endPoint y: 292, distance: 41.7
click at [302, 292] on icon at bounding box center [304, 292] width 4 height 7
click at [251, 254] on button at bounding box center [254, 251] width 19 height 17
drag, startPoint x: 149, startPoint y: 251, endPoint x: 105, endPoint y: 251, distance: 44.9
click at [105, 251] on div "0:00 [PERSON_NAME] lakou 0:01 lakou a- gouvèlman 0:03 té ni mésyé 0:04 on [PERS…" at bounding box center [336, 205] width 643 height 315
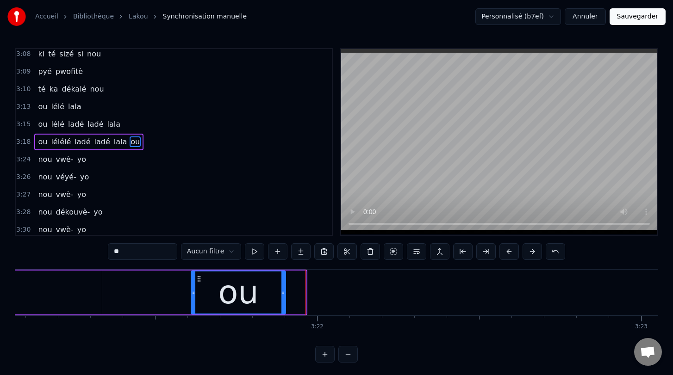
drag, startPoint x: 302, startPoint y: 293, endPoint x: 282, endPoint y: 293, distance: 20.4
click at [282, 293] on icon at bounding box center [283, 292] width 4 height 7
type input "**"
click at [276, 251] on button at bounding box center [277, 251] width 19 height 17
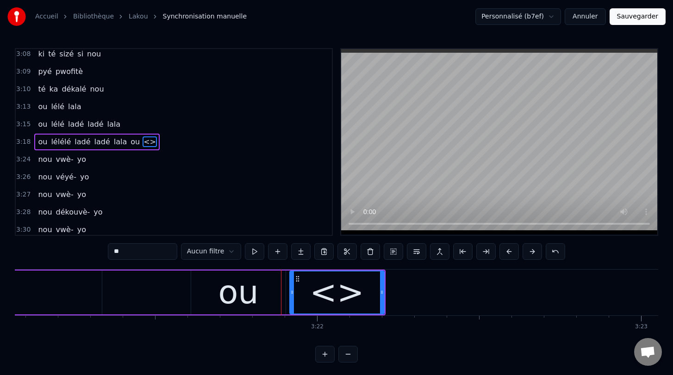
click at [130, 142] on span "ou" at bounding box center [135, 142] width 11 height 11
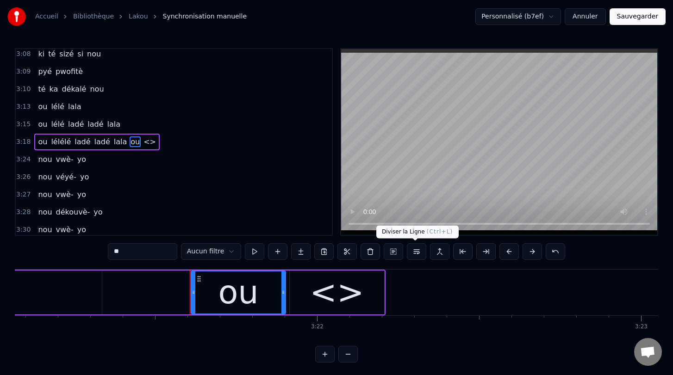
click at [414, 253] on button at bounding box center [416, 251] width 19 height 17
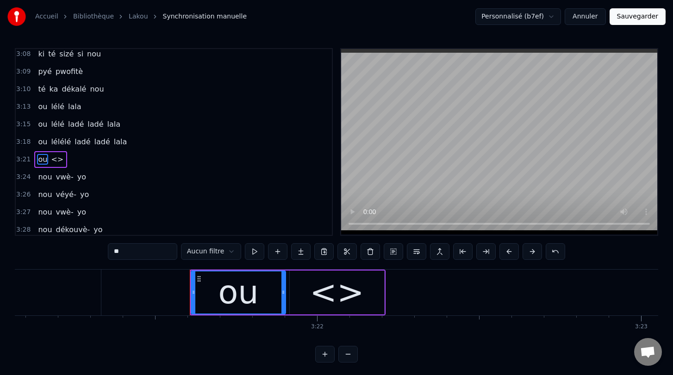
scroll to position [1463, 0]
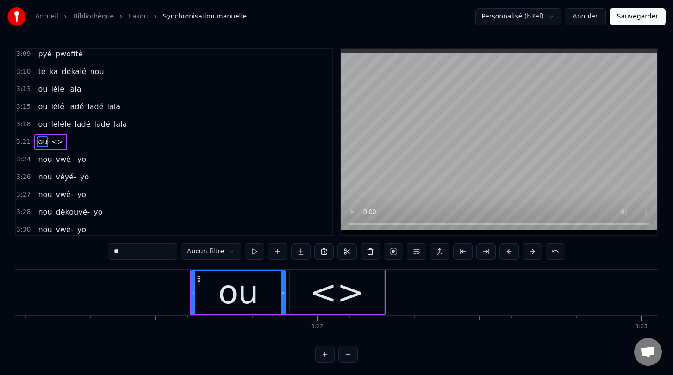
click at [351, 305] on div "<>" at bounding box center [337, 292] width 54 height 49
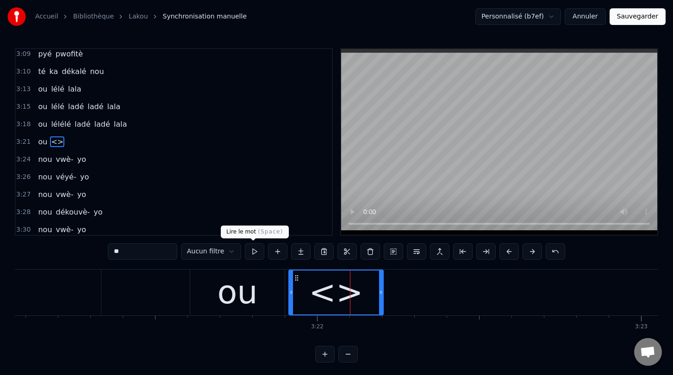
click at [253, 251] on button at bounding box center [254, 251] width 19 height 17
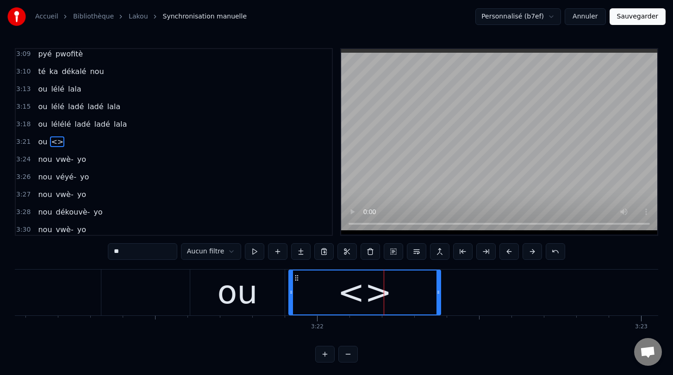
drag, startPoint x: 381, startPoint y: 292, endPoint x: 438, endPoint y: 299, distance: 57.8
click at [438, 299] on div at bounding box center [438, 293] width 4 height 44
click at [254, 251] on button at bounding box center [254, 251] width 19 height 17
drag, startPoint x: 161, startPoint y: 253, endPoint x: 113, endPoint y: 247, distance: 48.0
click at [113, 247] on input "**" at bounding box center [142, 251] width 69 height 17
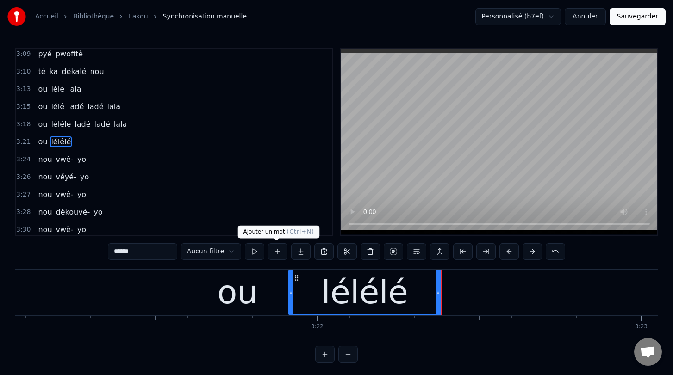
type input "******"
click at [275, 252] on button at bounding box center [277, 251] width 19 height 17
click at [274, 250] on button at bounding box center [277, 251] width 19 height 17
click at [279, 249] on button at bounding box center [277, 251] width 19 height 17
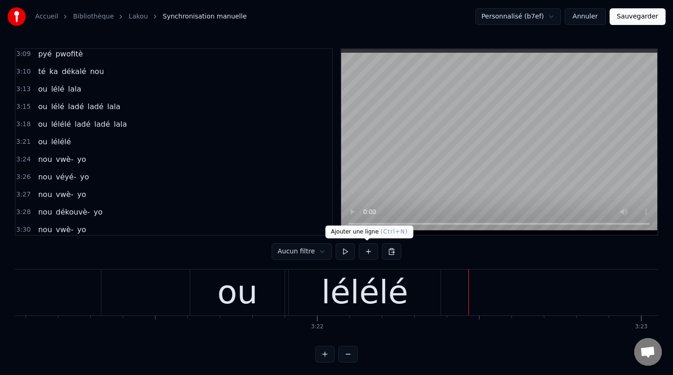
click at [367, 251] on button at bounding box center [368, 251] width 19 height 17
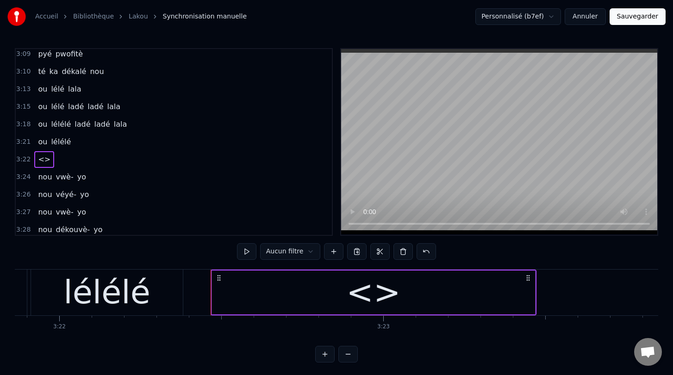
scroll to position [0, 65414]
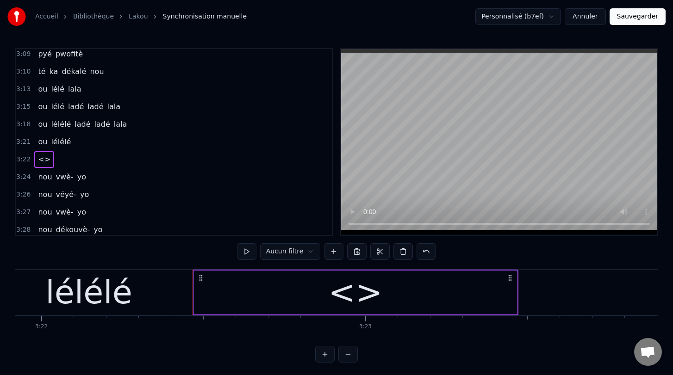
click at [487, 296] on div "<>" at bounding box center [355, 293] width 323 height 44
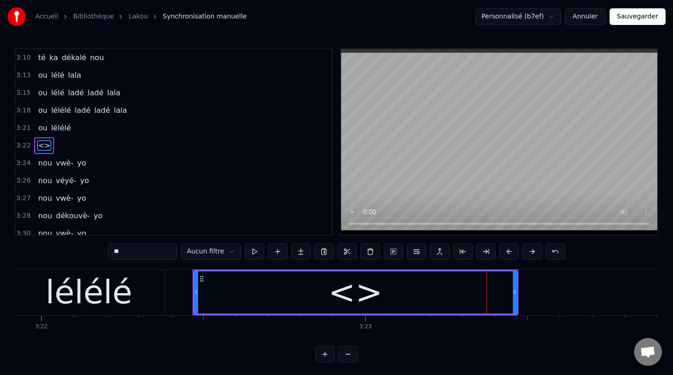
scroll to position [1481, 0]
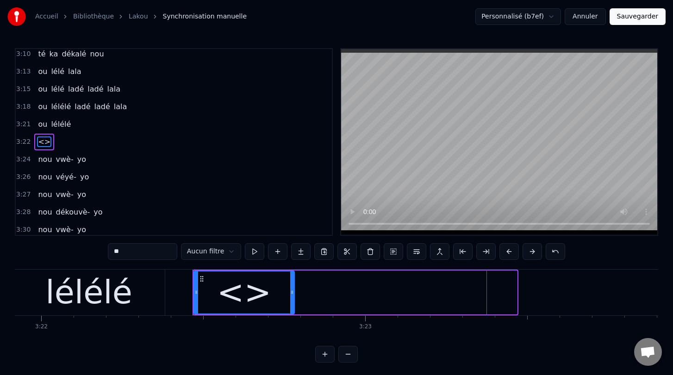
drag, startPoint x: 514, startPoint y: 292, endPoint x: 290, endPoint y: 272, distance: 225.0
click at [290, 272] on div at bounding box center [292, 293] width 4 height 42
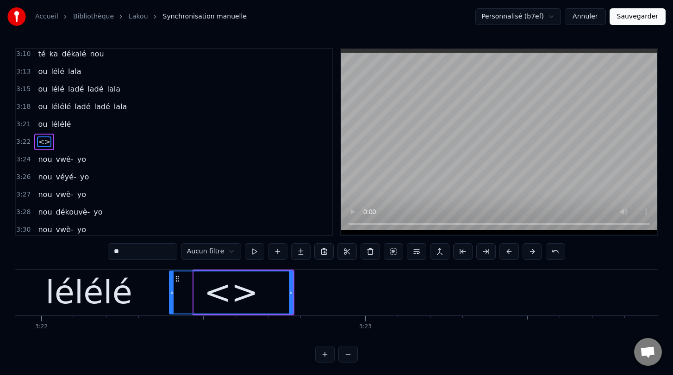
drag, startPoint x: 197, startPoint y: 291, endPoint x: 173, endPoint y: 290, distance: 24.5
click at [173, 290] on icon at bounding box center [172, 292] width 4 height 7
click at [256, 251] on button at bounding box center [254, 251] width 19 height 17
click at [113, 295] on div "lélélé" at bounding box center [88, 292] width 87 height 49
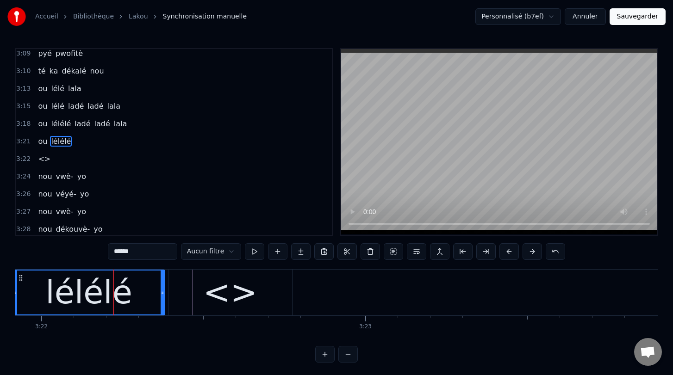
scroll to position [1463, 0]
click at [253, 249] on button at bounding box center [254, 251] width 19 height 17
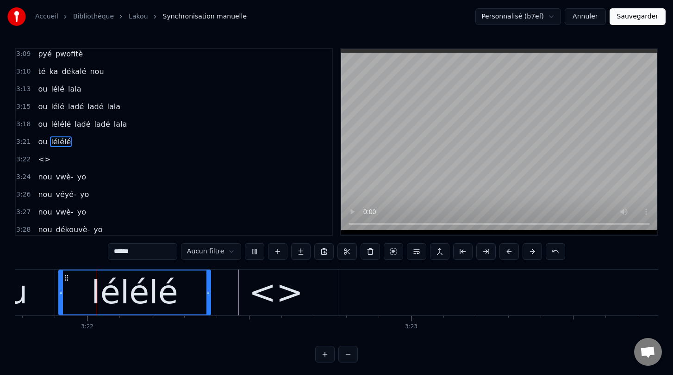
scroll to position [0, 65365]
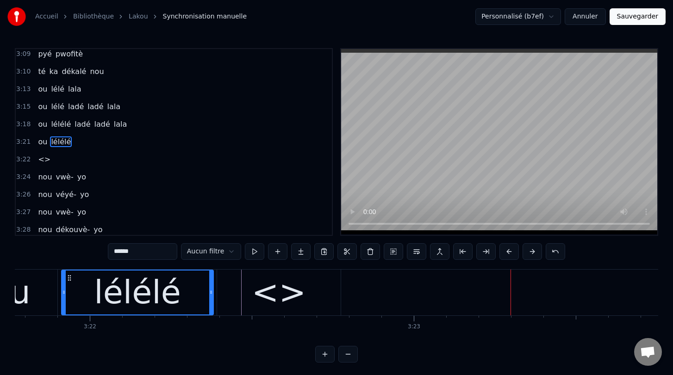
click at [241, 295] on div "<>" at bounding box center [279, 293] width 124 height 46
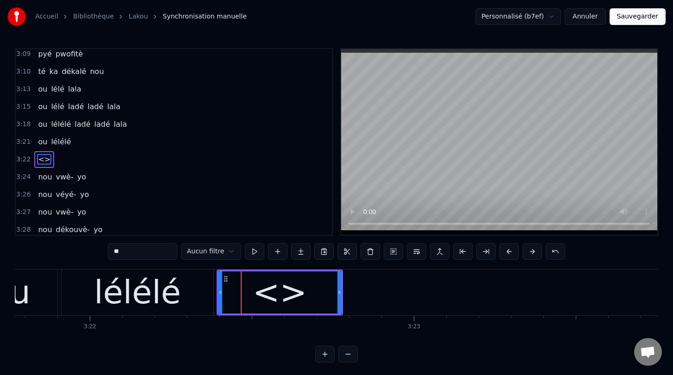
scroll to position [1481, 0]
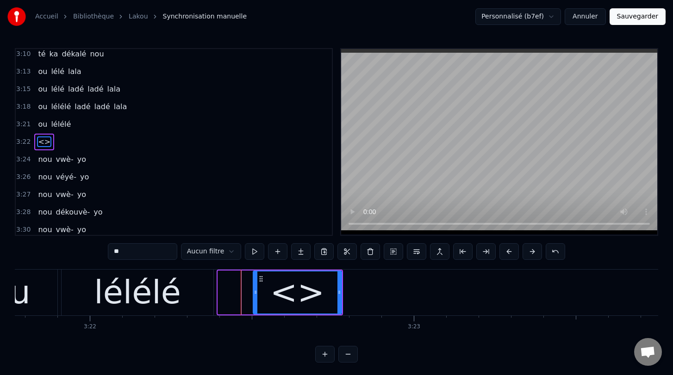
drag, startPoint x: 221, startPoint y: 292, endPoint x: 256, endPoint y: 294, distance: 35.2
click at [256, 294] on icon at bounding box center [256, 292] width 4 height 7
click at [195, 296] on div "lélélé" at bounding box center [138, 293] width 152 height 46
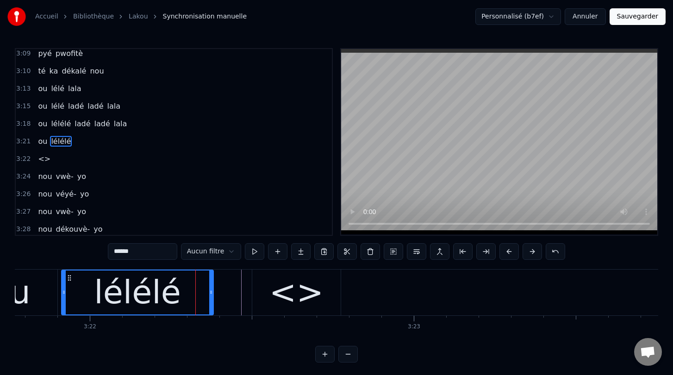
scroll to position [1463, 0]
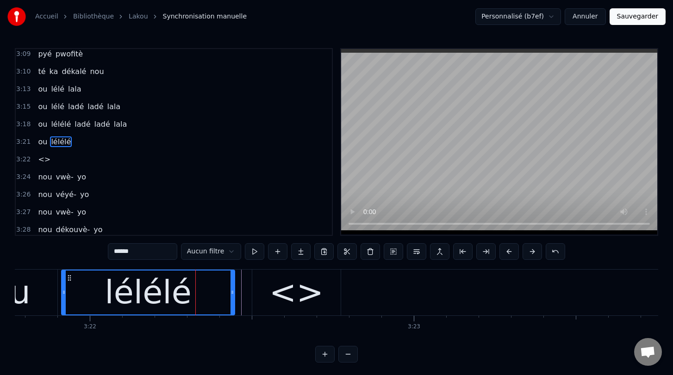
drag, startPoint x: 211, startPoint y: 293, endPoint x: 232, endPoint y: 296, distance: 21.5
click at [232, 296] on icon at bounding box center [232, 292] width 4 height 7
click at [321, 298] on div "<>" at bounding box center [296, 293] width 88 height 46
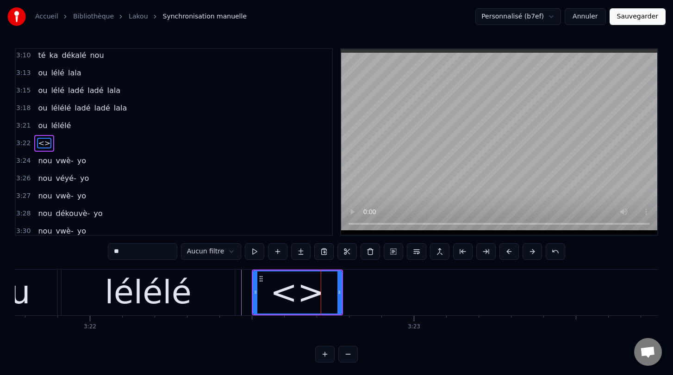
scroll to position [1481, 0]
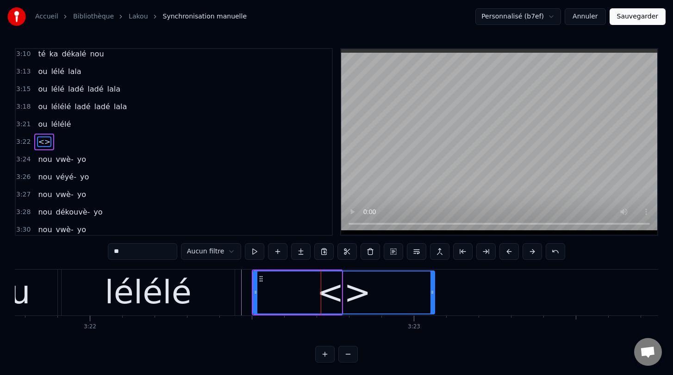
drag, startPoint x: 339, startPoint y: 292, endPoint x: 433, endPoint y: 308, distance: 95.3
click at [433, 308] on div at bounding box center [432, 293] width 4 height 42
click at [252, 253] on button at bounding box center [254, 251] width 19 height 17
drag, startPoint x: 136, startPoint y: 249, endPoint x: 97, endPoint y: 250, distance: 38.4
click at [97, 250] on div "0:00 [PERSON_NAME] lakou 0:01 lakou a- gouvèlman 0:03 té ni mésyé 0:04 on [PERS…" at bounding box center [336, 205] width 643 height 315
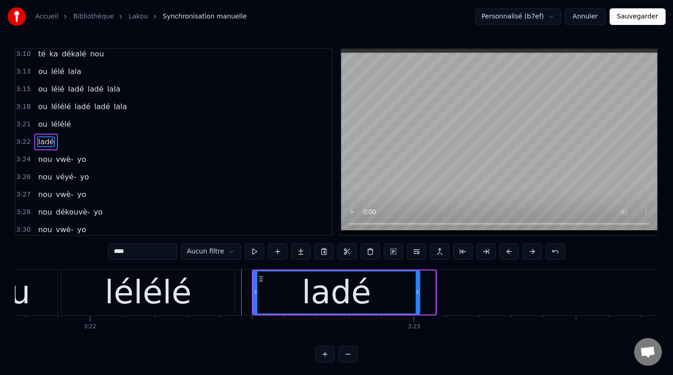
drag, startPoint x: 434, startPoint y: 294, endPoint x: 418, endPoint y: 291, distance: 16.1
click at [418, 291] on icon at bounding box center [418, 292] width 4 height 7
type input "****"
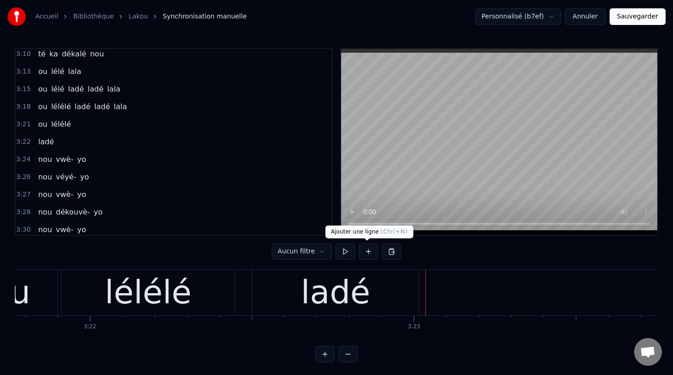
click at [369, 252] on button at bounding box center [368, 251] width 19 height 17
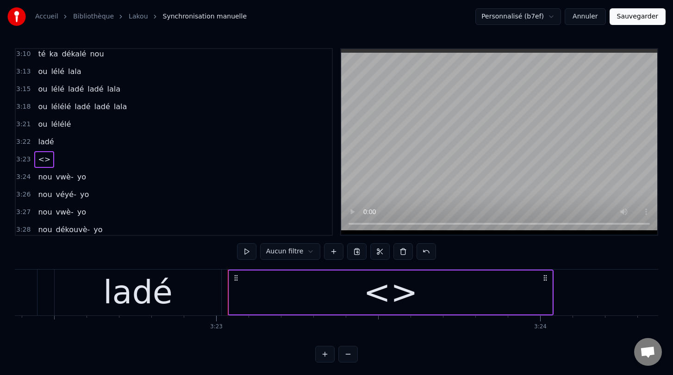
scroll to position [0, 65573]
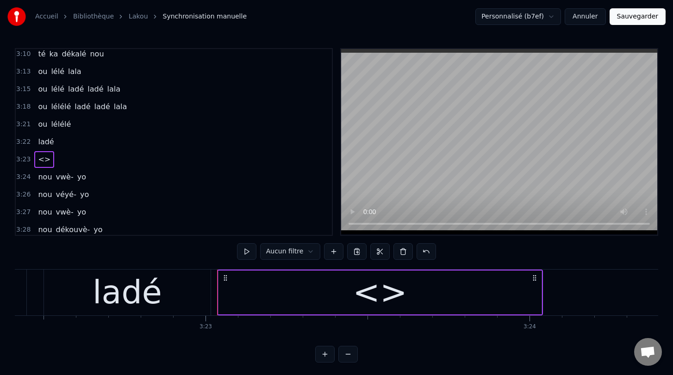
click at [521, 293] on div "<>" at bounding box center [379, 293] width 323 height 44
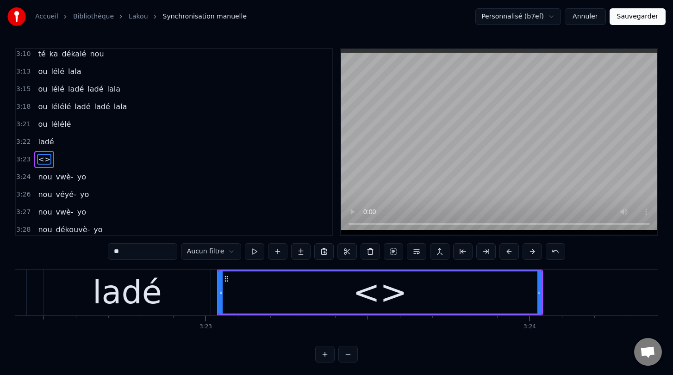
scroll to position [1499, 0]
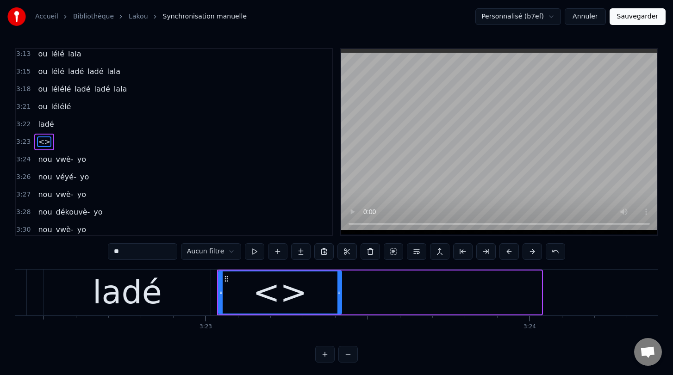
drag, startPoint x: 539, startPoint y: 294, endPoint x: 339, endPoint y: 292, distance: 199.9
click at [339, 292] on icon at bounding box center [339, 292] width 4 height 7
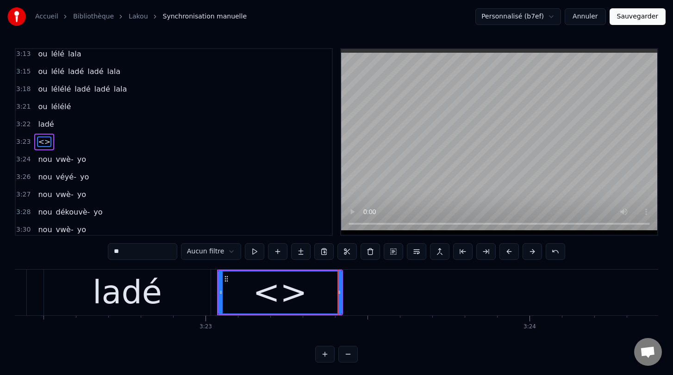
drag, startPoint x: 143, startPoint y: 255, endPoint x: 91, endPoint y: 249, distance: 52.2
click at [91, 249] on div "0:00 [PERSON_NAME] lakou 0:01 lakou a- gouvèlman 0:03 té ni mésyé 0:04 on [PERS…" at bounding box center [336, 205] width 643 height 315
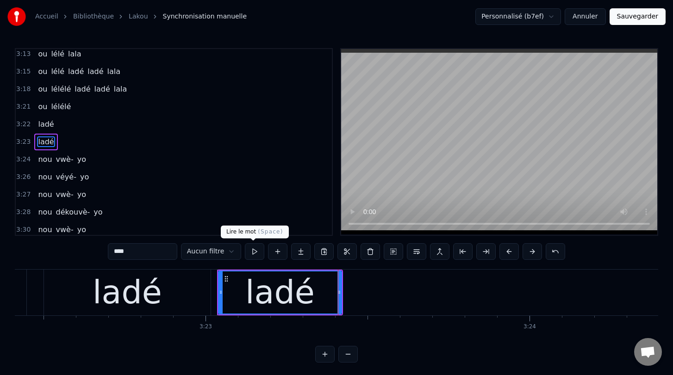
type input "****"
click at [256, 255] on button at bounding box center [254, 251] width 19 height 17
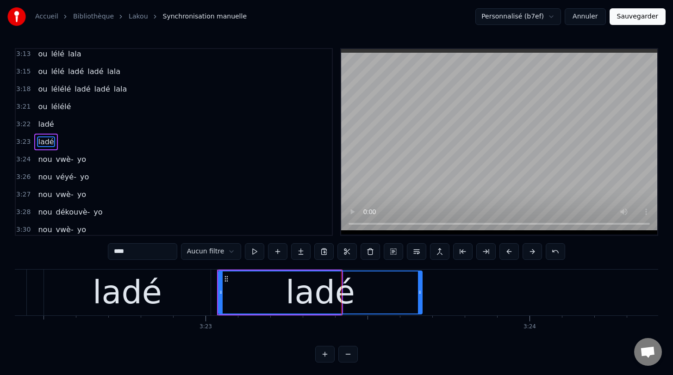
drag, startPoint x: 340, startPoint y: 292, endPoint x: 420, endPoint y: 300, distance: 80.9
click at [420, 300] on div at bounding box center [420, 293] width 4 height 42
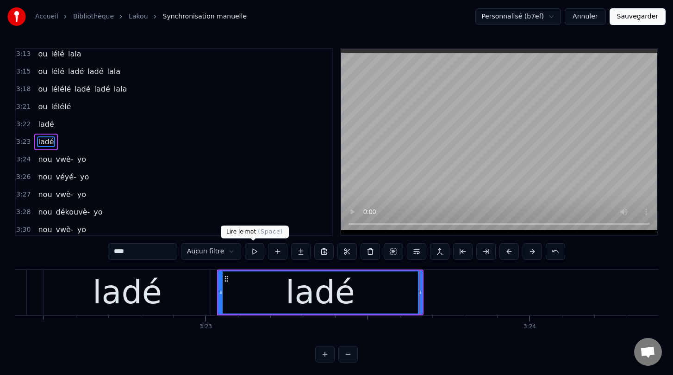
click at [254, 253] on button at bounding box center [254, 251] width 19 height 17
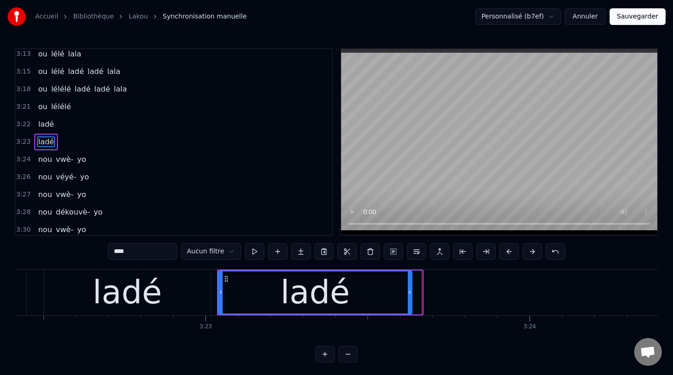
drag, startPoint x: 418, startPoint y: 294, endPoint x: 408, endPoint y: 294, distance: 10.2
click at [408, 294] on icon at bounding box center [410, 292] width 4 height 7
click at [275, 253] on button at bounding box center [277, 251] width 19 height 17
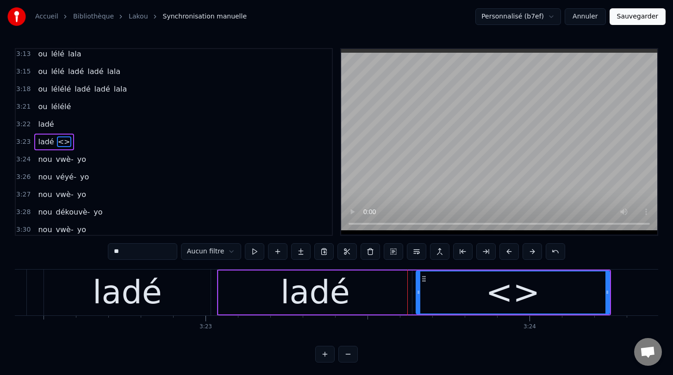
drag, startPoint x: 143, startPoint y: 253, endPoint x: 97, endPoint y: 250, distance: 45.9
click at [97, 250] on div "0:00 [PERSON_NAME] lakou 0:01 lakou a- gouvèlman 0:03 té ni mésyé 0:04 on [PERS…" at bounding box center [336, 205] width 643 height 315
click at [362, 299] on div "ladé" at bounding box center [314, 293] width 193 height 44
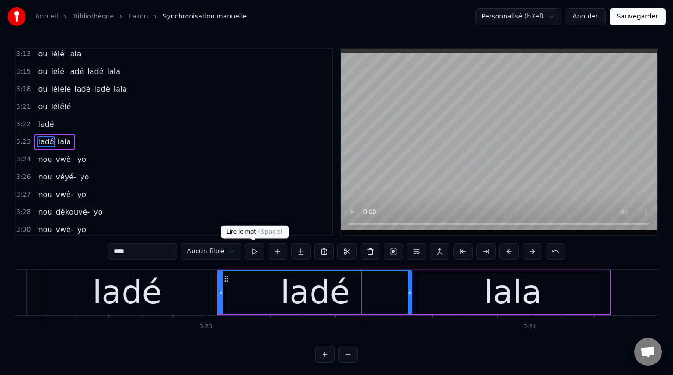
click at [254, 252] on button at bounding box center [254, 251] width 19 height 17
click at [438, 301] on div "lala" at bounding box center [512, 293] width 193 height 44
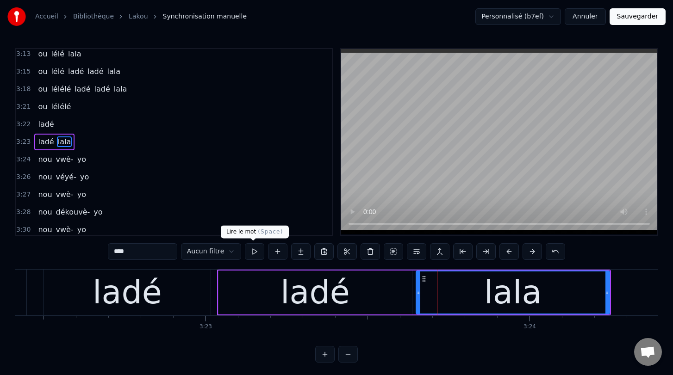
click at [252, 250] on button at bounding box center [254, 251] width 19 height 17
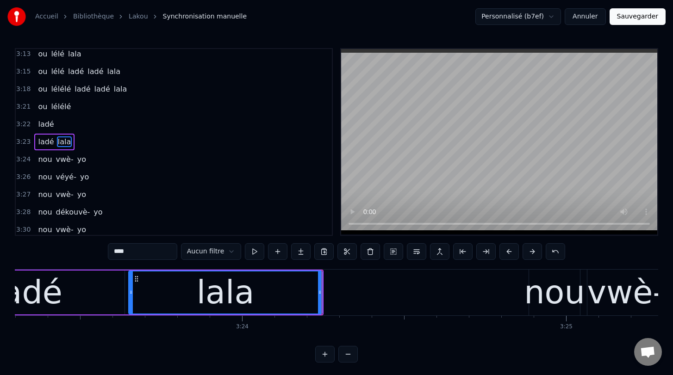
scroll to position [0, 65866]
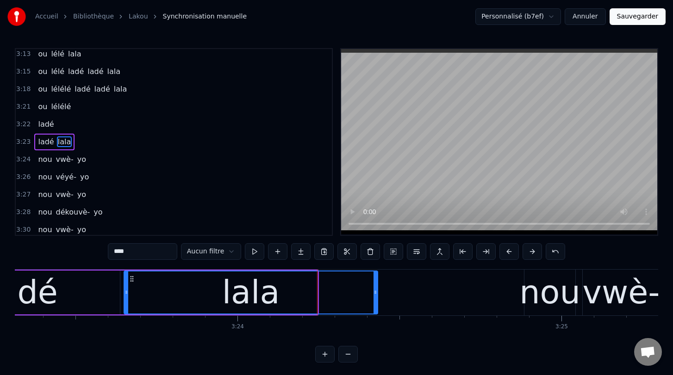
drag, startPoint x: 315, startPoint y: 293, endPoint x: 376, endPoint y: 295, distance: 61.1
click at [376, 295] on icon at bounding box center [375, 292] width 4 height 7
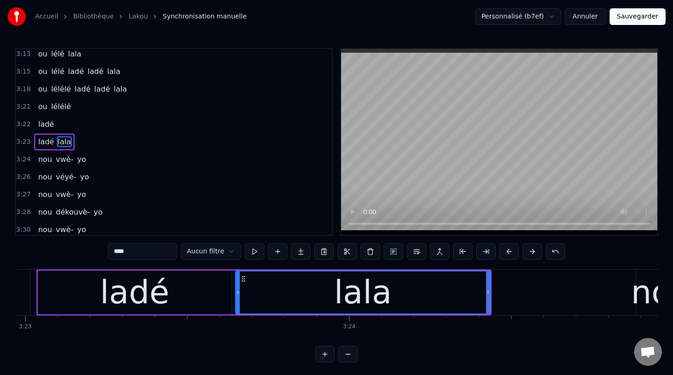
scroll to position [0, 65734]
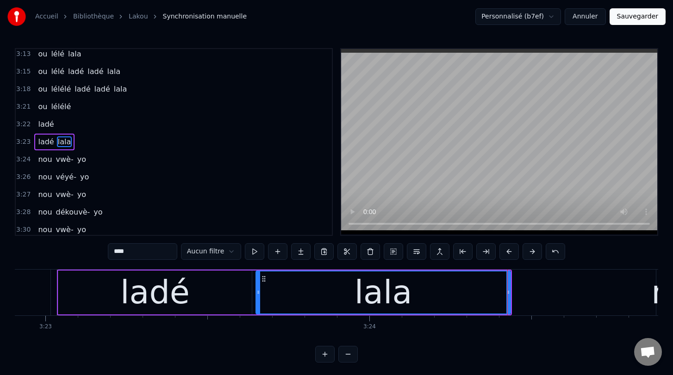
click at [42, 121] on span "ladé" at bounding box center [46, 124] width 18 height 11
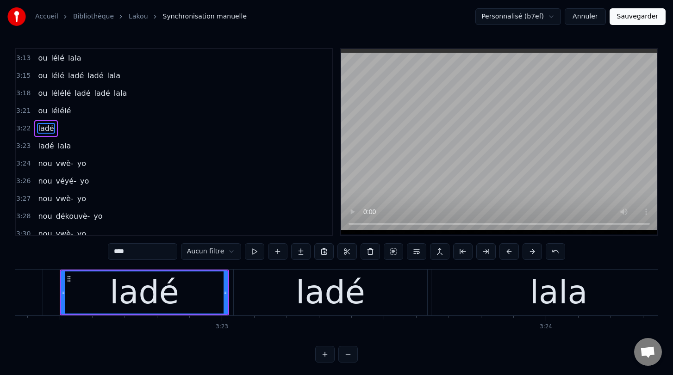
scroll to position [0, 65556]
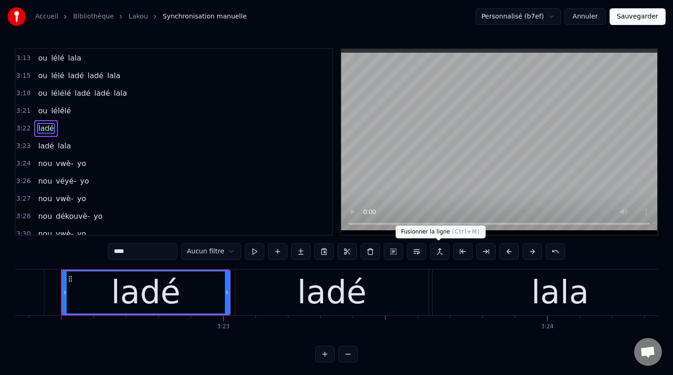
click at [439, 252] on button at bounding box center [439, 251] width 19 height 17
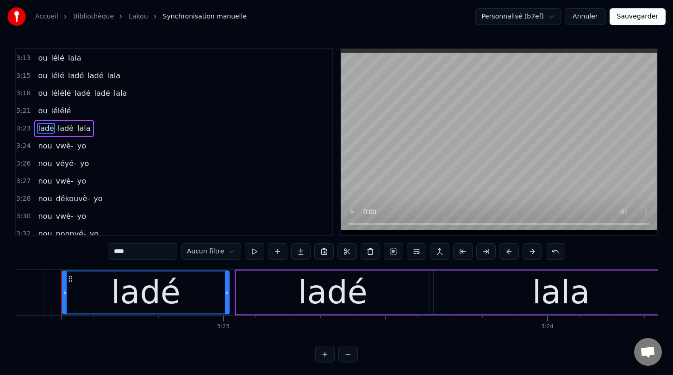
click at [59, 108] on span "lélélé" at bounding box center [61, 111] width 22 height 11
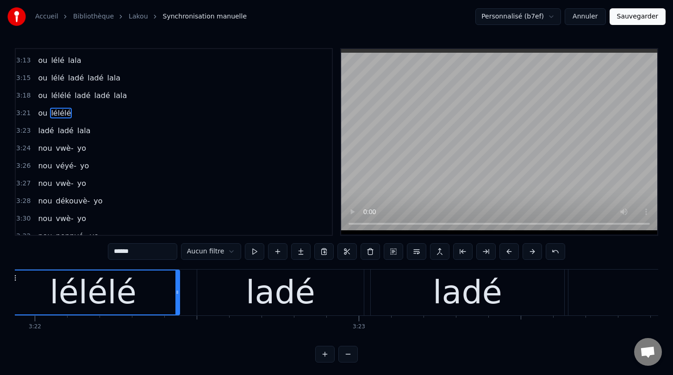
scroll to position [0, 65365]
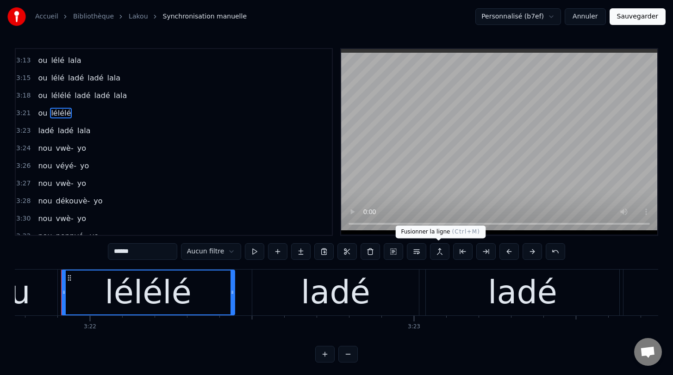
click at [438, 251] on button at bounding box center [439, 251] width 19 height 17
click at [439, 252] on button at bounding box center [439, 251] width 19 height 17
click at [43, 116] on span "ou" at bounding box center [42, 113] width 11 height 11
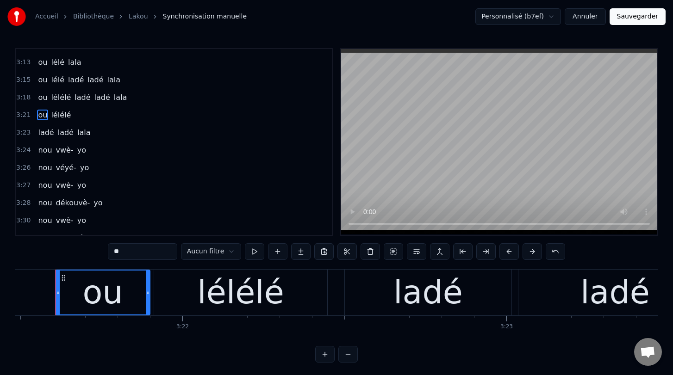
scroll to position [0, 65267]
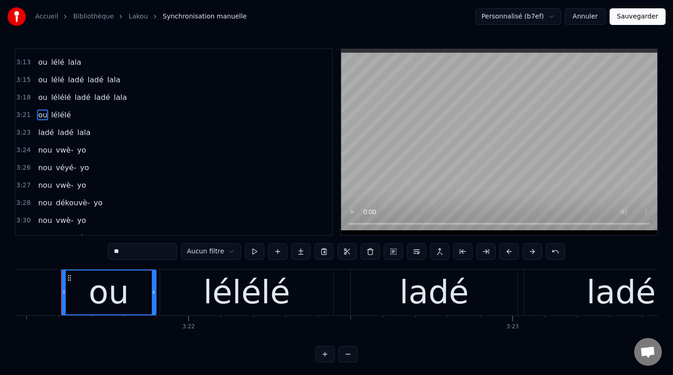
click at [46, 136] on span "ladé" at bounding box center [46, 132] width 18 height 11
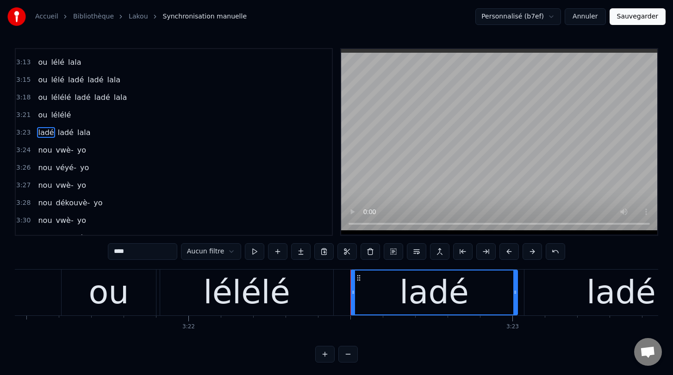
scroll to position [1481, 0]
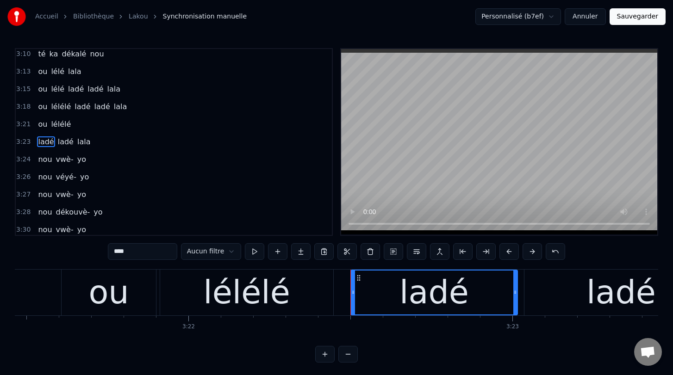
click at [60, 123] on span "lélélé" at bounding box center [61, 124] width 22 height 11
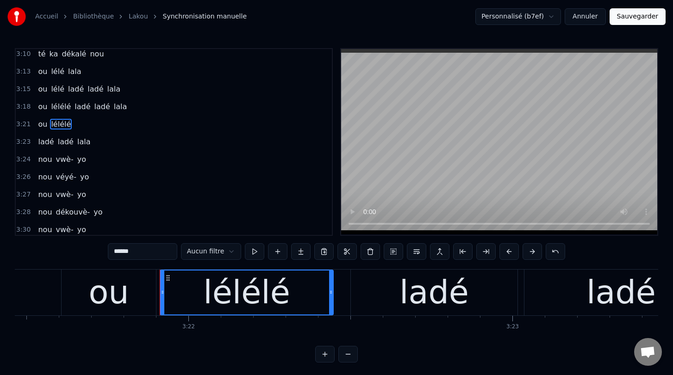
scroll to position [1463, 0]
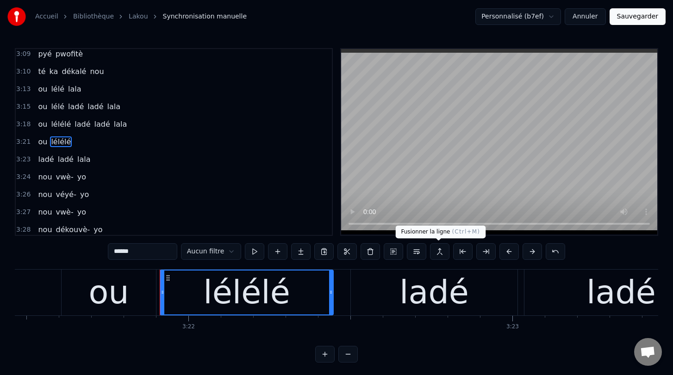
click at [439, 248] on button at bounding box center [439, 251] width 19 height 17
click at [37, 162] on span "ladé" at bounding box center [46, 159] width 18 height 11
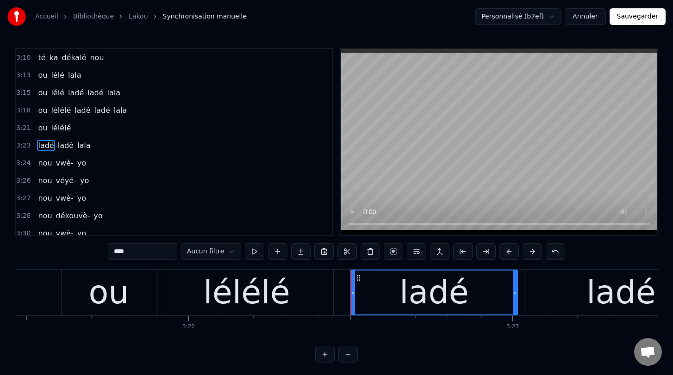
scroll to position [1481, 0]
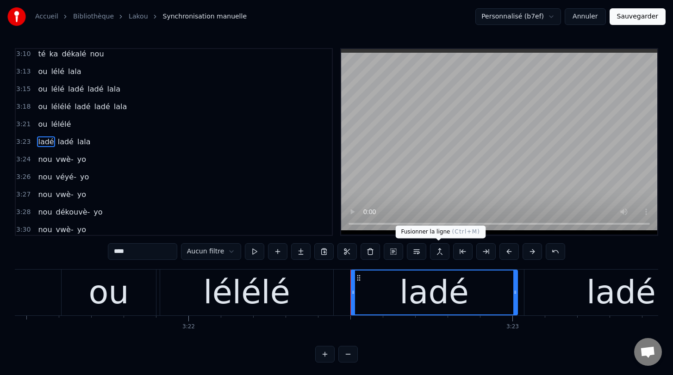
click at [437, 251] on button at bounding box center [439, 251] width 19 height 17
click at [453, 290] on div "ladé" at bounding box center [433, 292] width 69 height 49
click at [231, 300] on div "lélélé" at bounding box center [246, 292] width 87 height 49
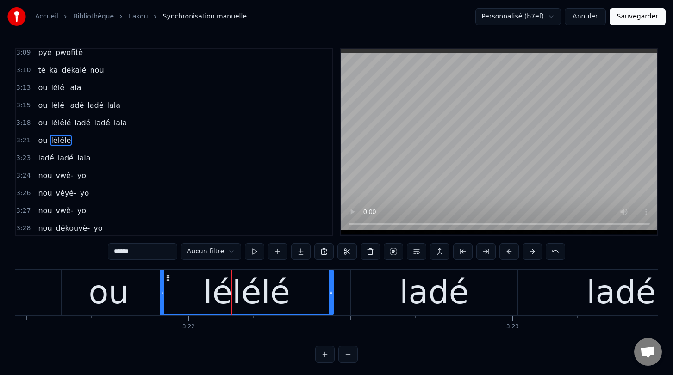
scroll to position [1463, 0]
click at [438, 254] on button at bounding box center [439, 251] width 19 height 17
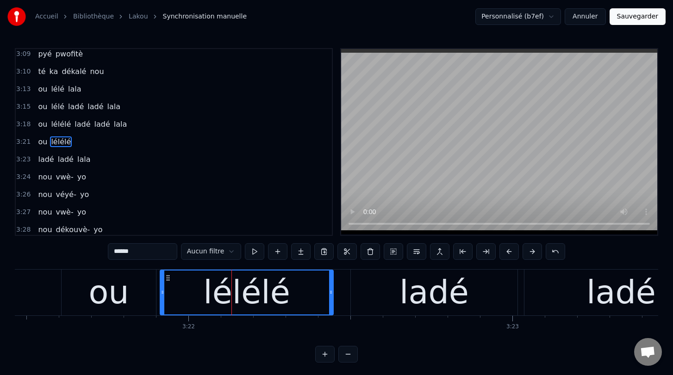
click at [438, 254] on button at bounding box center [439, 251] width 19 height 17
click at [111, 299] on div "ou" at bounding box center [108, 292] width 40 height 49
type input "**"
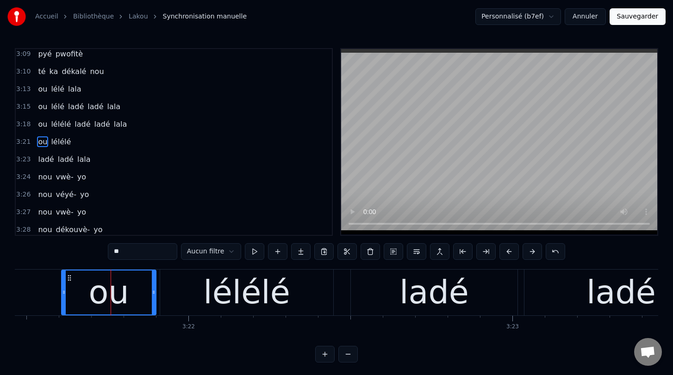
click at [39, 90] on span "ou" at bounding box center [42, 89] width 11 height 11
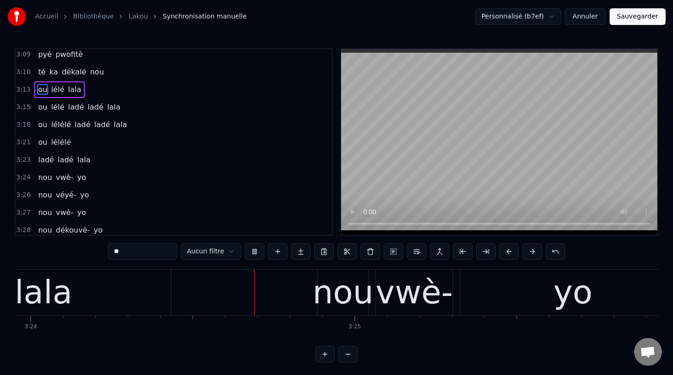
scroll to position [0, 66075]
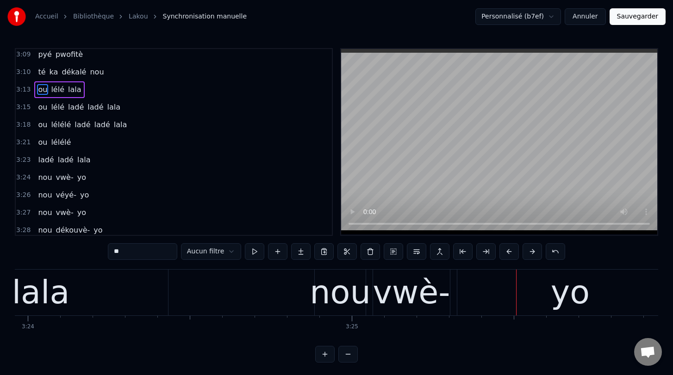
click at [521, 19] on button "Sauvegarder" at bounding box center [638, 16] width 56 height 17
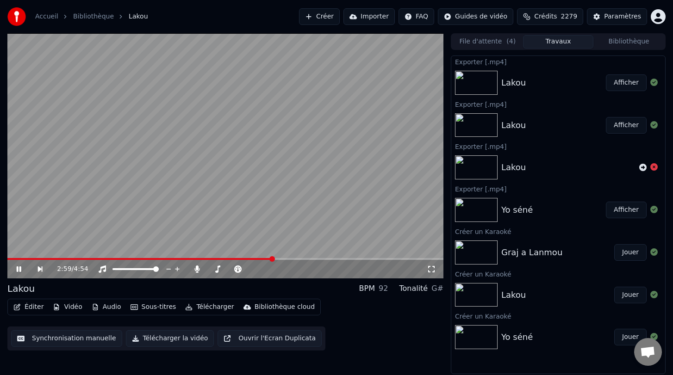
click at [272, 259] on span at bounding box center [225, 259] width 436 height 2
click at [17, 270] on icon at bounding box center [19, 270] width 5 height 6
click at [31, 305] on button "Éditer" at bounding box center [28, 307] width 37 height 13
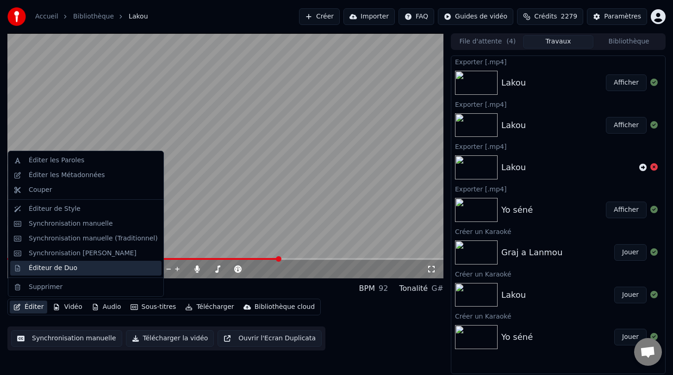
click at [49, 269] on div "Éditeur de Duo" at bounding box center [53, 268] width 49 height 9
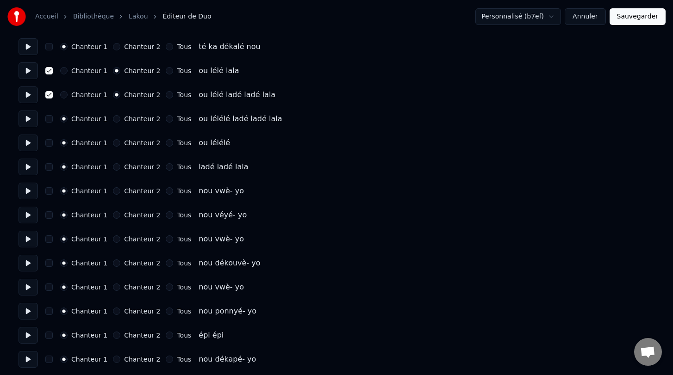
scroll to position [2100, 0]
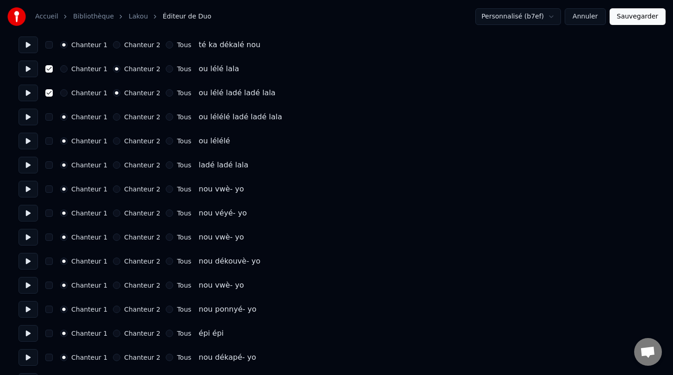
click at [47, 118] on button "button" at bounding box center [48, 116] width 7 height 7
click at [113, 118] on button "Chanteur 2" at bounding box center [116, 116] width 7 height 7
click at [49, 141] on button "button" at bounding box center [48, 140] width 7 height 7
click at [49, 166] on button "button" at bounding box center [48, 165] width 7 height 7
click at [521, 19] on button "Sauvegarder" at bounding box center [638, 16] width 56 height 17
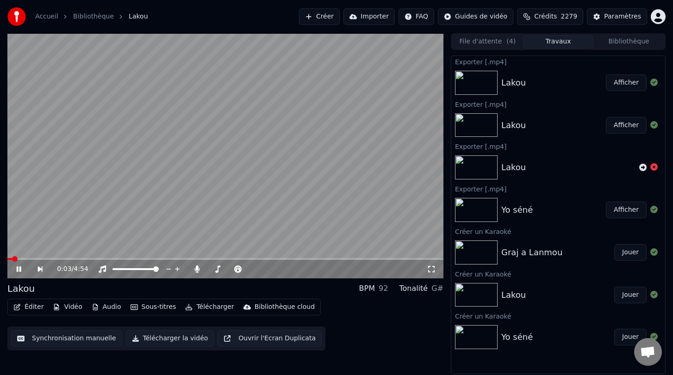
click at [60, 342] on button "Synchronisation manuelle" at bounding box center [66, 338] width 111 height 17
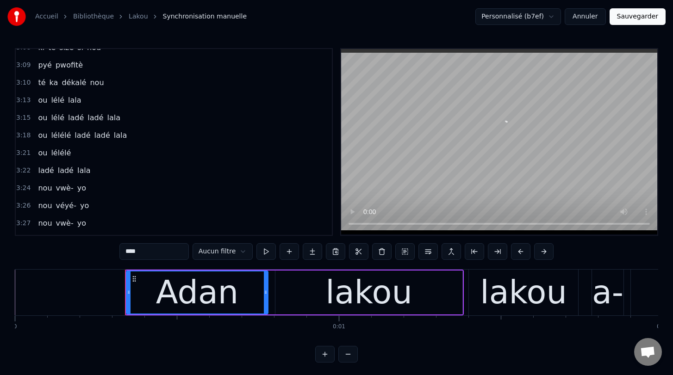
scroll to position [1459, 0]
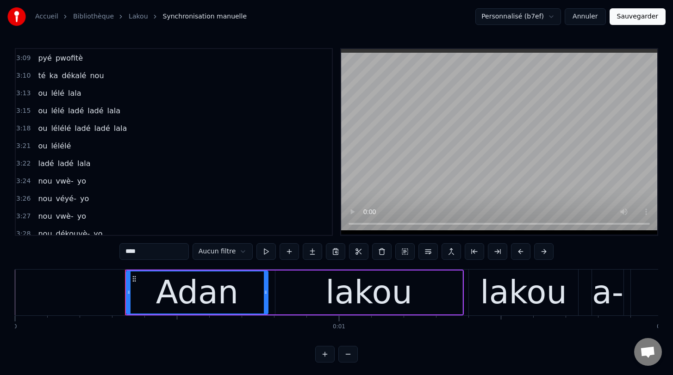
click at [58, 144] on span "lélélé" at bounding box center [61, 146] width 22 height 11
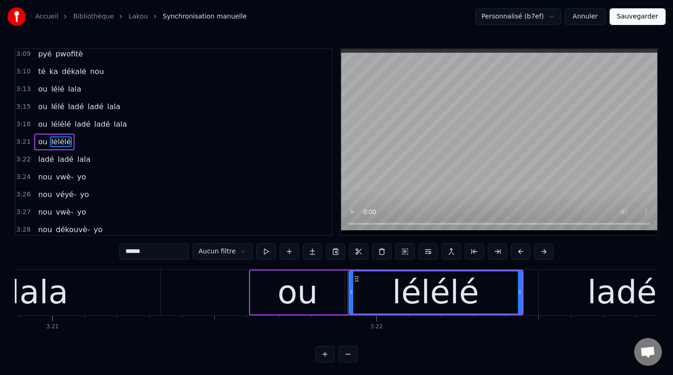
scroll to position [0, 65365]
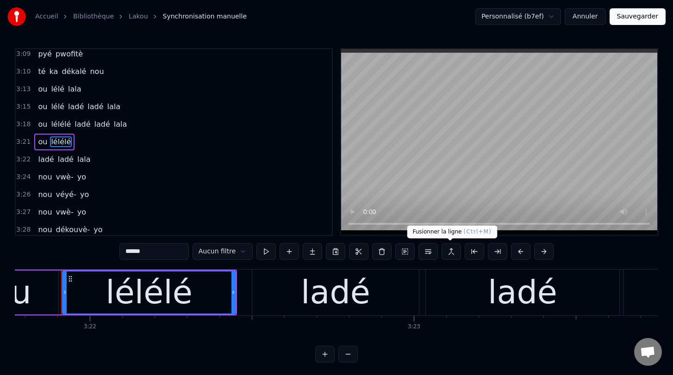
click at [452, 252] on button at bounding box center [451, 251] width 19 height 17
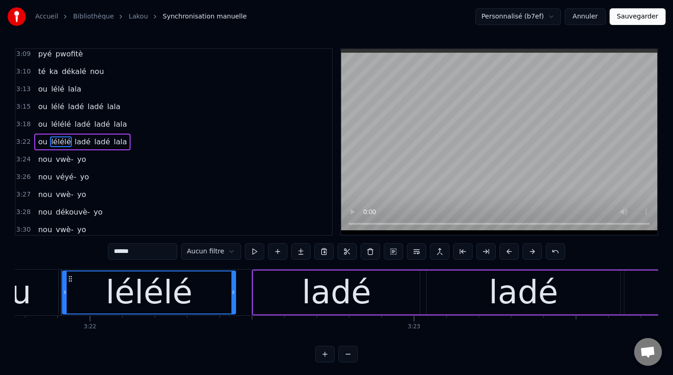
click at [43, 68] on span "té" at bounding box center [41, 71] width 9 height 11
type input "**"
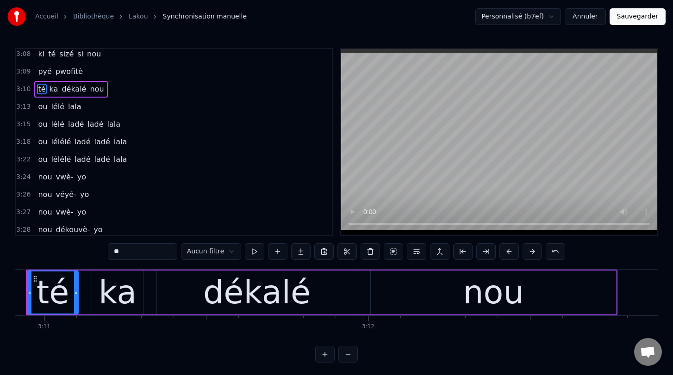
scroll to position [0, 61812]
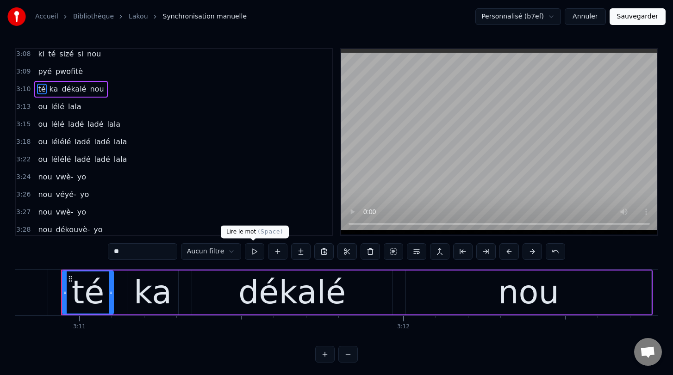
click at [252, 250] on button at bounding box center [254, 251] width 19 height 17
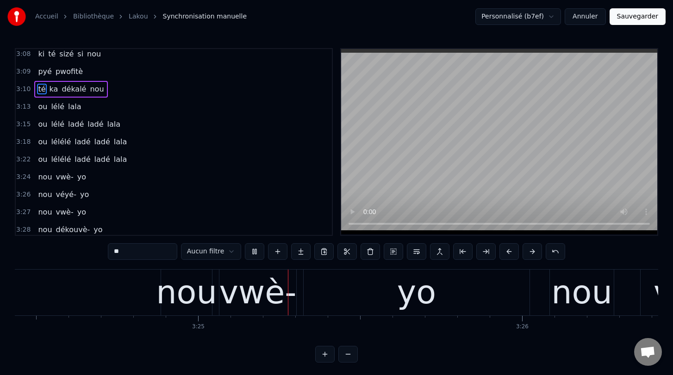
scroll to position [0, 66235]
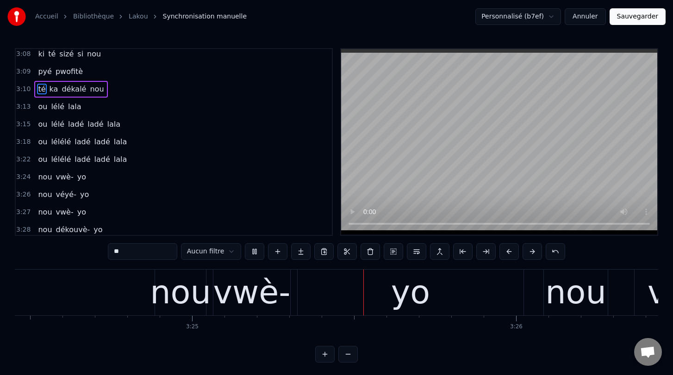
click at [521, 14] on button "Sauvegarder" at bounding box center [638, 16] width 56 height 17
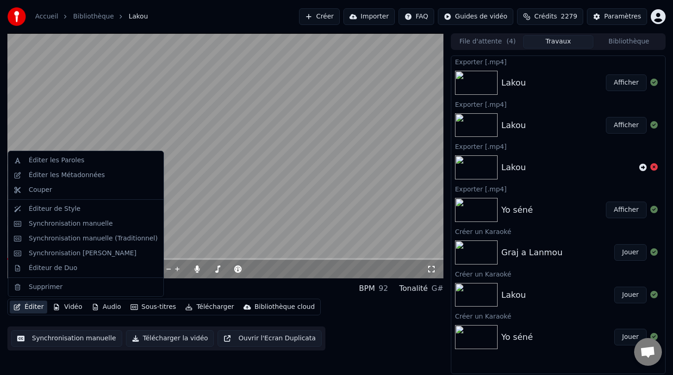
click at [33, 307] on button "Éditer" at bounding box center [28, 307] width 37 height 13
click at [57, 271] on div "Éditeur de Duo" at bounding box center [53, 268] width 49 height 9
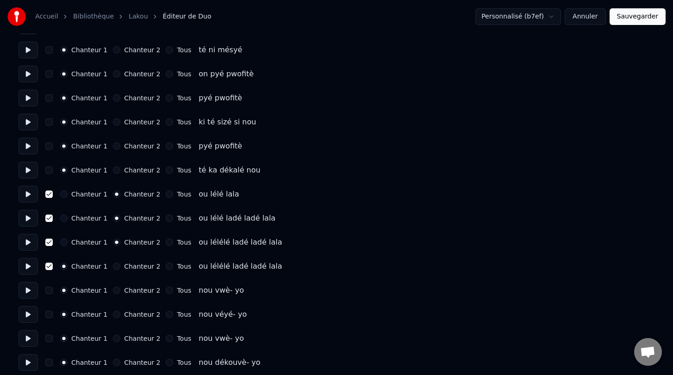
scroll to position [1975, 0]
click at [113, 267] on button "Chanteur 2" at bounding box center [116, 265] width 7 height 7
click at [521, 19] on button "Sauvegarder" at bounding box center [638, 16] width 56 height 17
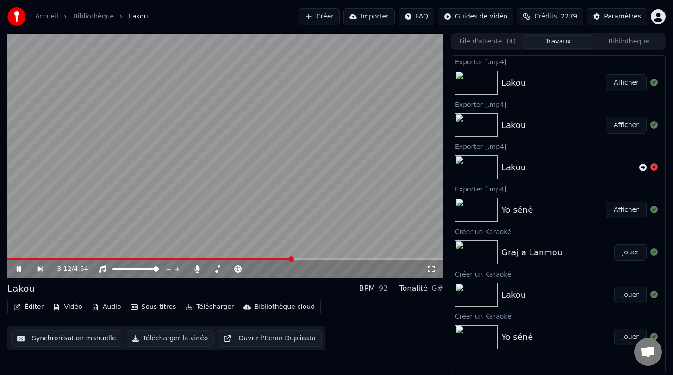
click at [292, 259] on span at bounding box center [225, 259] width 436 height 2
click at [268, 259] on span at bounding box center [137, 259] width 261 height 2
click at [162, 338] on button "Télécharger la vidéo" at bounding box center [170, 338] width 88 height 17
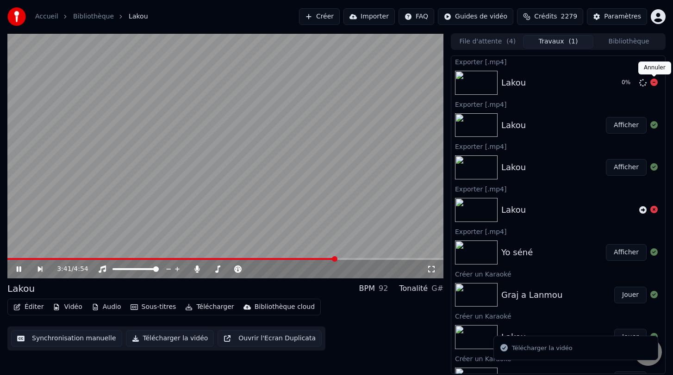
click at [521, 84] on icon at bounding box center [653, 82] width 7 height 7
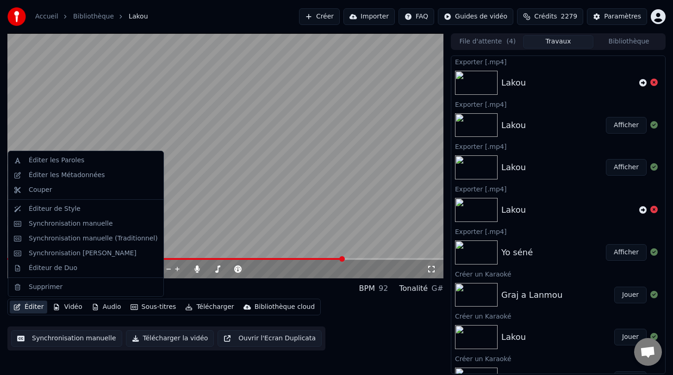
click at [32, 306] on button "Éditer" at bounding box center [28, 307] width 37 height 13
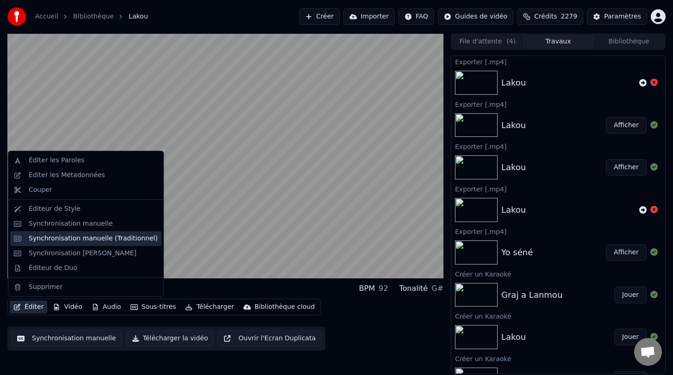
click at [74, 241] on div "Synchronisation manuelle (Traditionnel)" at bounding box center [93, 238] width 129 height 9
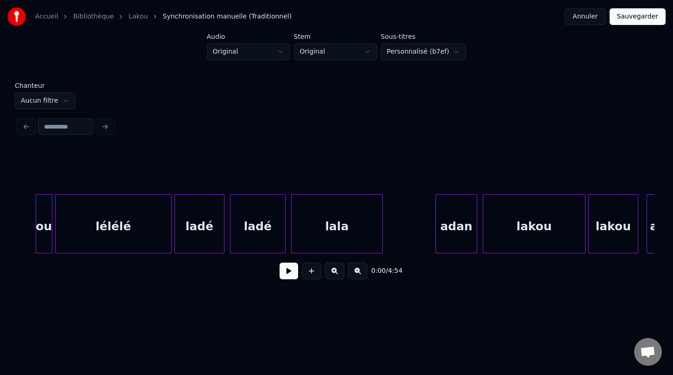
scroll to position [0, 24736]
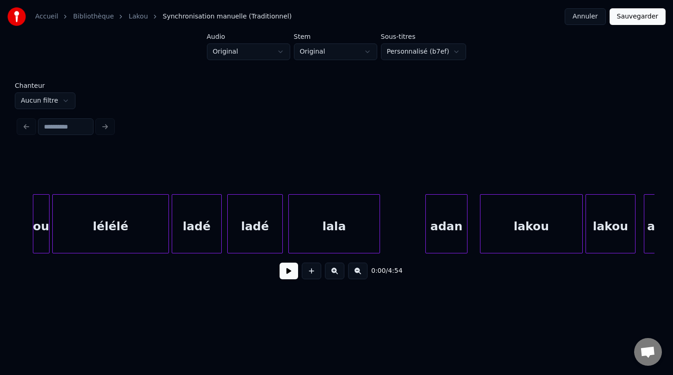
click at [440, 235] on div "adan" at bounding box center [446, 226] width 41 height 63
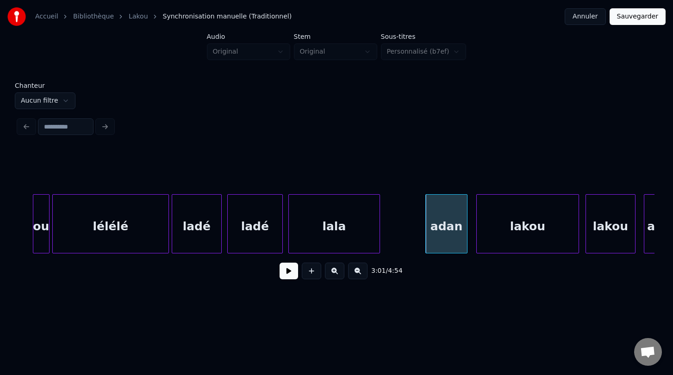
click at [501, 238] on div "lakou" at bounding box center [528, 226] width 102 height 63
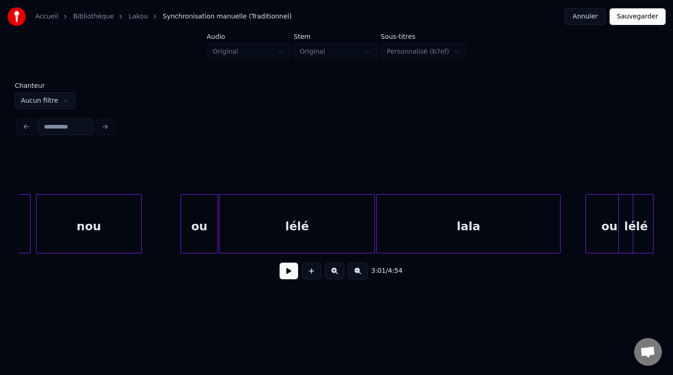
scroll to position [0, 26642]
click at [183, 238] on div "ou" at bounding box center [198, 226] width 37 height 63
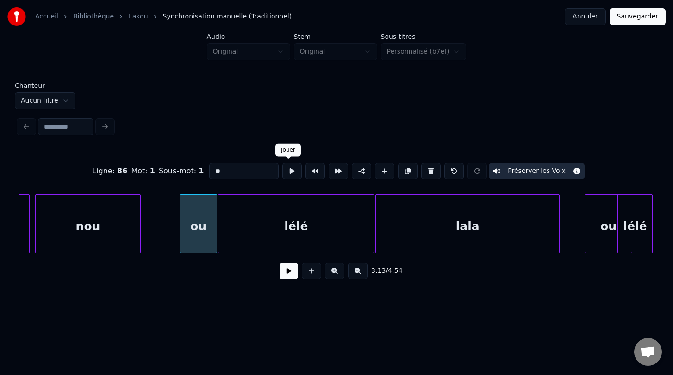
click at [287, 173] on button at bounding box center [291, 171] width 19 height 17
click at [289, 228] on div "lélé" at bounding box center [295, 226] width 155 height 63
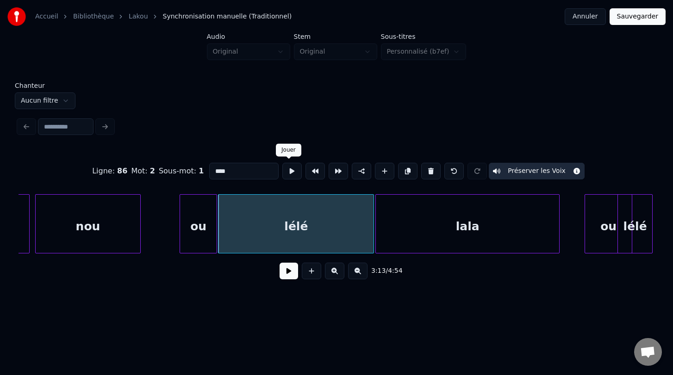
click at [289, 174] on button at bounding box center [291, 171] width 19 height 17
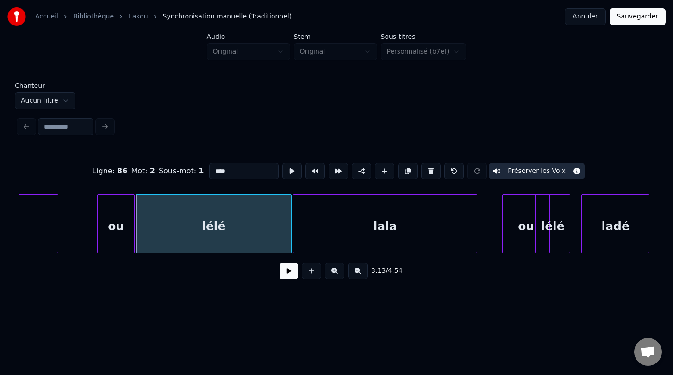
scroll to position [0, 26735]
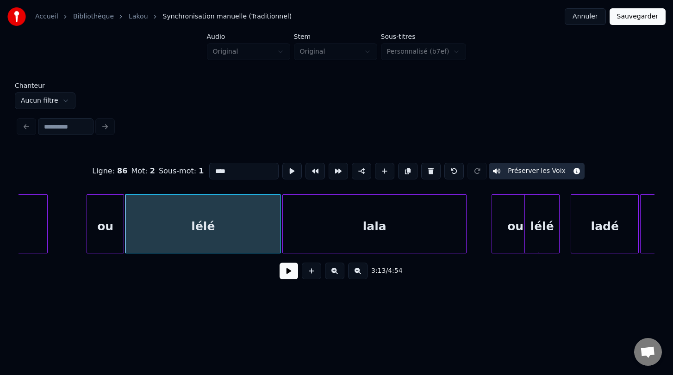
click at [379, 239] on div "lala" at bounding box center [374, 226] width 183 height 63
type input "****"
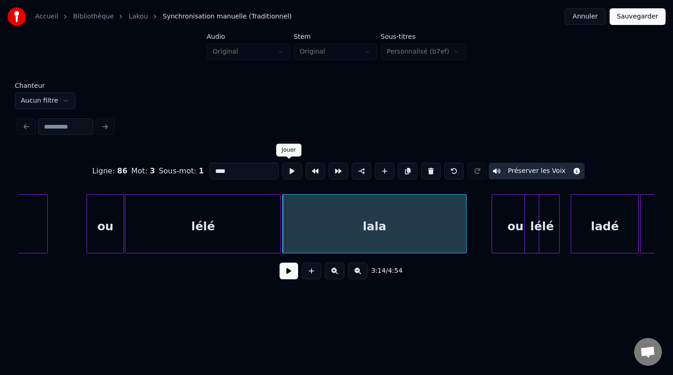
click at [290, 173] on button at bounding box center [291, 171] width 19 height 17
click at [466, 239] on div "lala" at bounding box center [374, 223] width 184 height 59
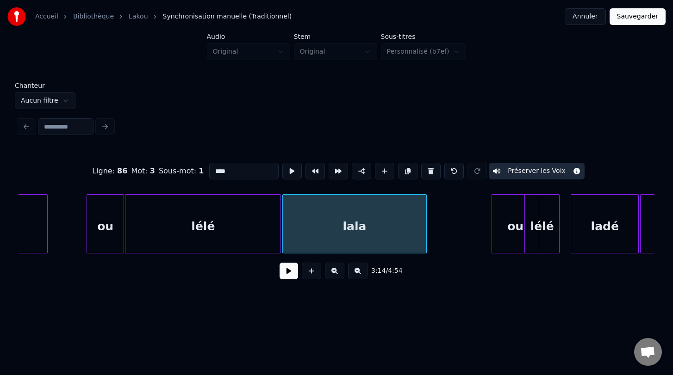
click at [424, 233] on div at bounding box center [424, 224] width 3 height 58
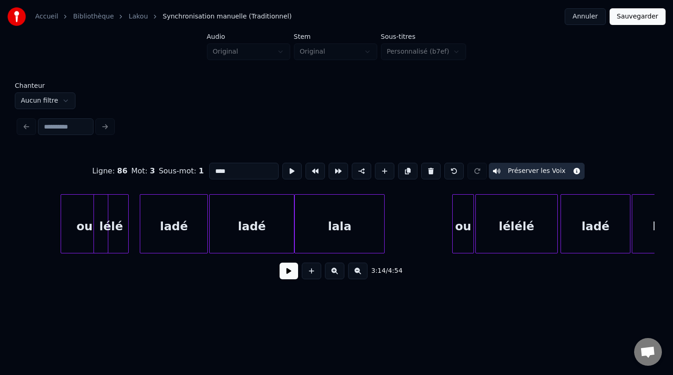
scroll to position [0, 27191]
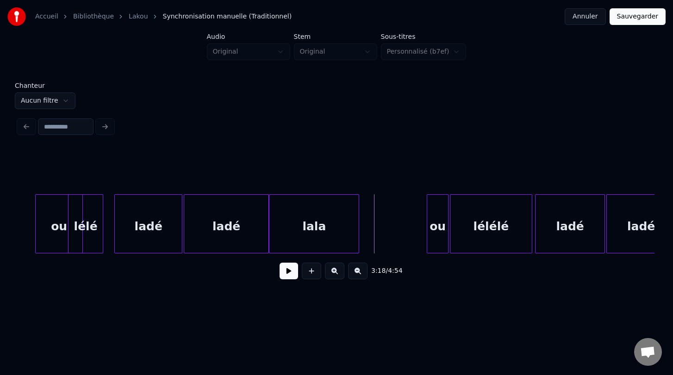
click at [286, 274] on button at bounding box center [289, 271] width 19 height 17
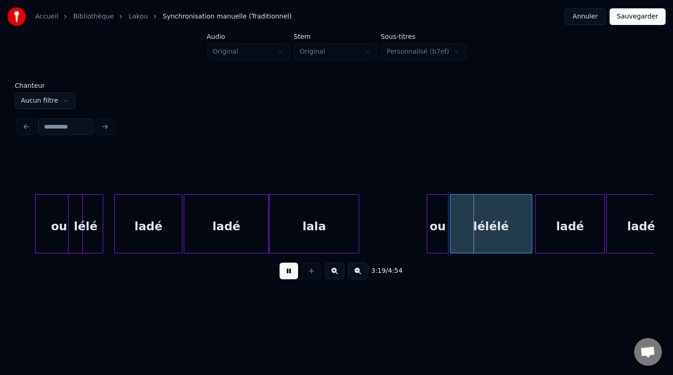
click at [286, 274] on button at bounding box center [289, 271] width 19 height 17
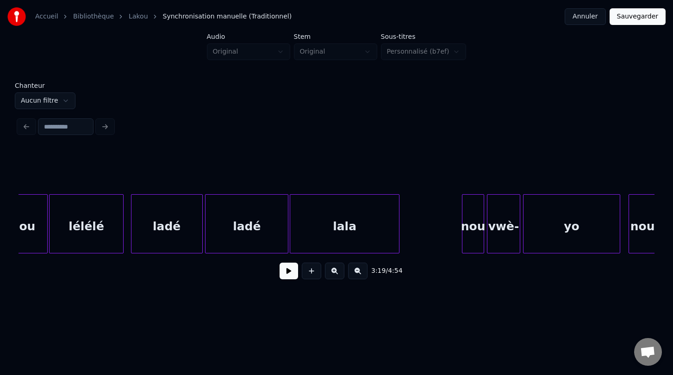
scroll to position [0, 28005]
click at [466, 238] on div "nou" at bounding box center [471, 226] width 21 height 63
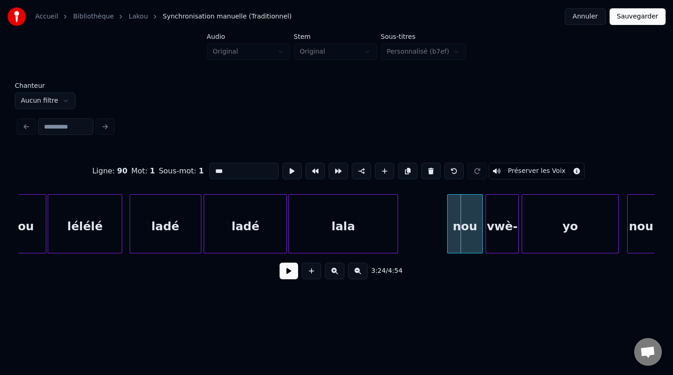
click at [448, 226] on div at bounding box center [449, 224] width 3 height 58
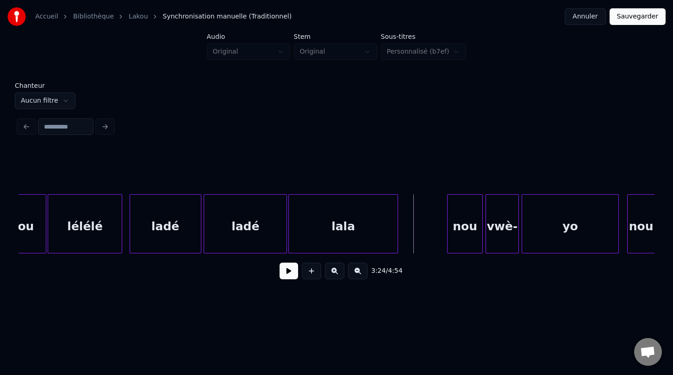
click at [285, 271] on button at bounding box center [289, 271] width 19 height 17
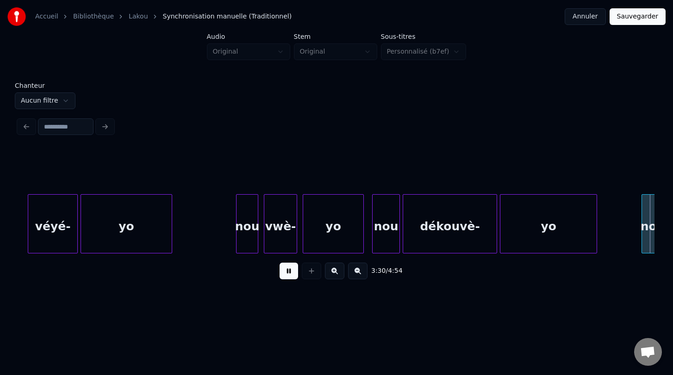
scroll to position [0, 29279]
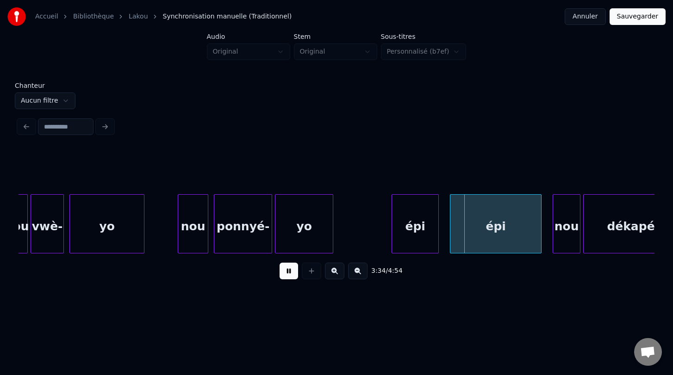
click at [285, 271] on button at bounding box center [289, 271] width 19 height 17
click at [381, 229] on div at bounding box center [382, 224] width 3 height 58
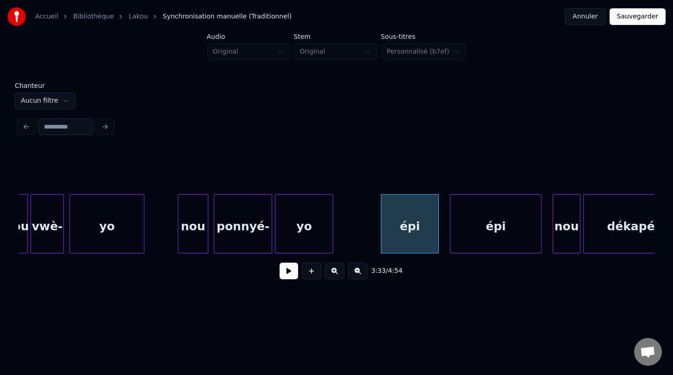
click at [286, 270] on button at bounding box center [289, 271] width 19 height 17
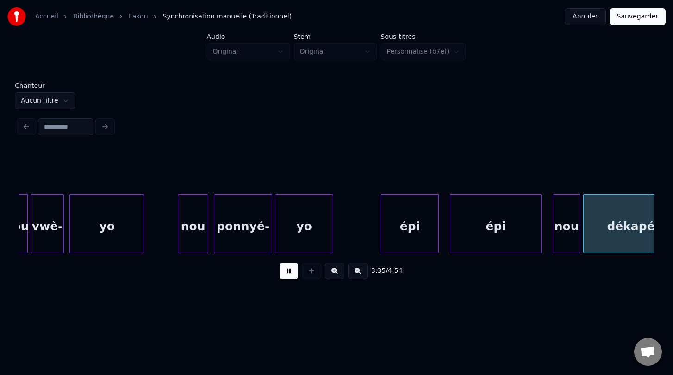
scroll to position [0, 29916]
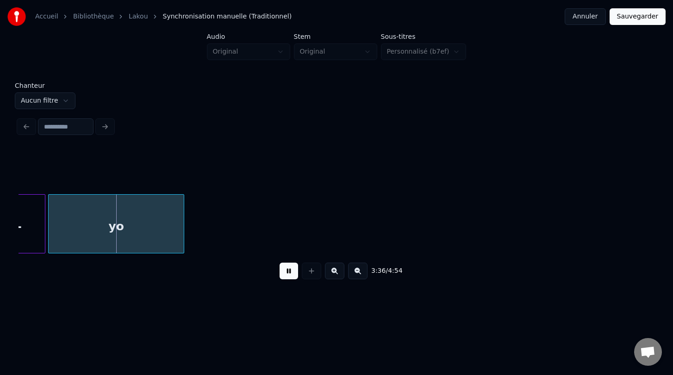
click at [286, 270] on button at bounding box center [289, 271] width 19 height 17
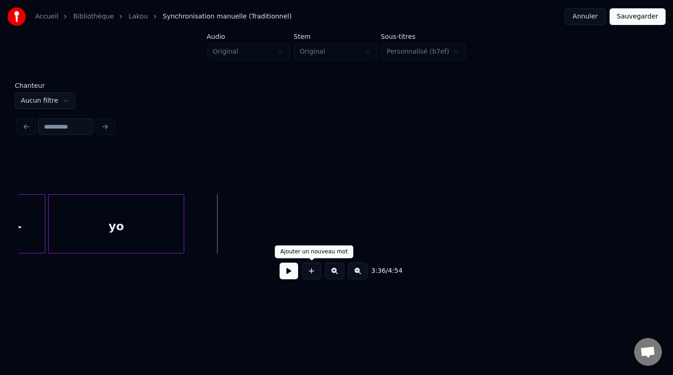
click at [311, 273] on button at bounding box center [311, 271] width 19 height 17
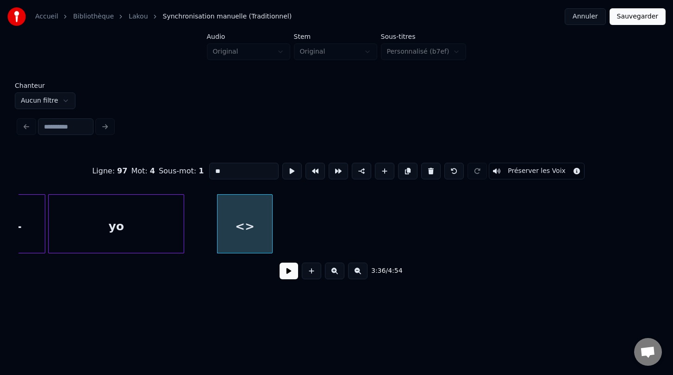
drag, startPoint x: 227, startPoint y: 172, endPoint x: 205, endPoint y: 170, distance: 22.3
click at [205, 170] on div "Ligne : 97 Mot : 4 Sous-mot : 1 ** Préserver les Voix" at bounding box center [337, 171] width 636 height 46
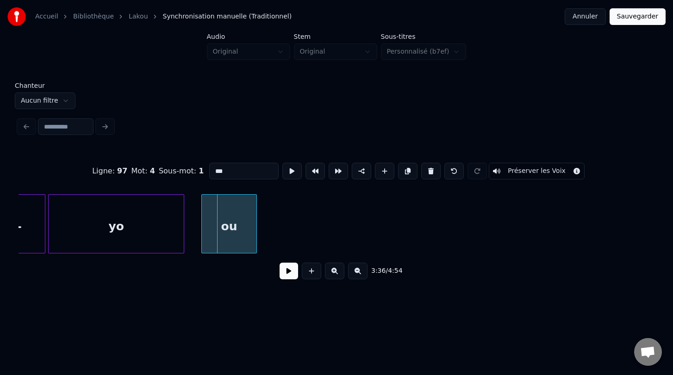
click at [232, 242] on div "ou" at bounding box center [229, 226] width 55 height 63
click at [224, 226] on div at bounding box center [224, 224] width 3 height 58
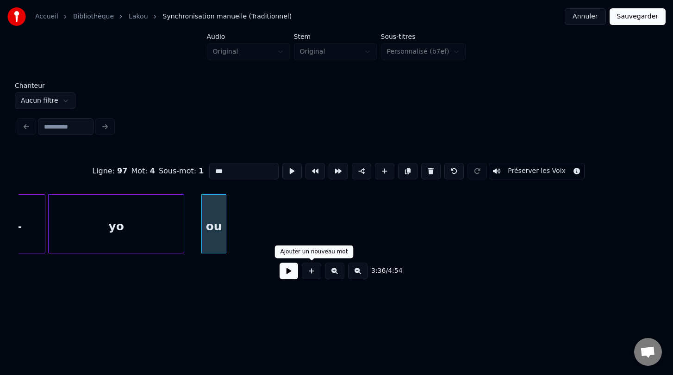
click at [316, 272] on button at bounding box center [311, 271] width 19 height 17
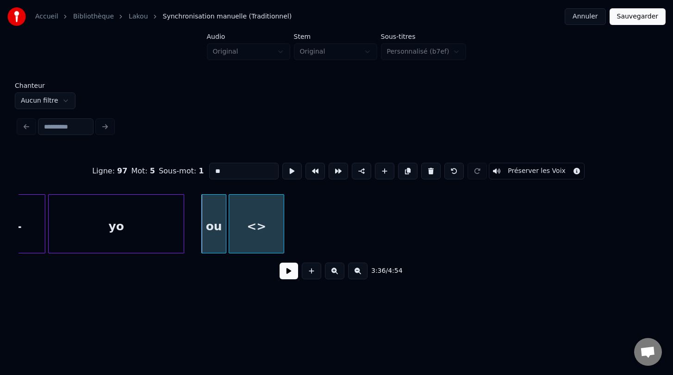
click at [273, 232] on div "<>" at bounding box center [256, 226] width 55 height 63
drag, startPoint x: 234, startPoint y: 172, endPoint x: 200, endPoint y: 170, distance: 33.8
click at [200, 170] on div "Ligne : 97 Mot : 5 Sous-mot : 1 ** Préserver les Voix" at bounding box center [337, 171] width 636 height 46
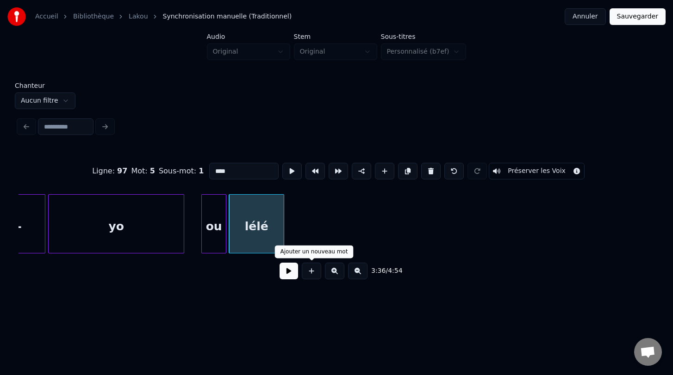
click at [312, 273] on button at bounding box center [311, 271] width 19 height 17
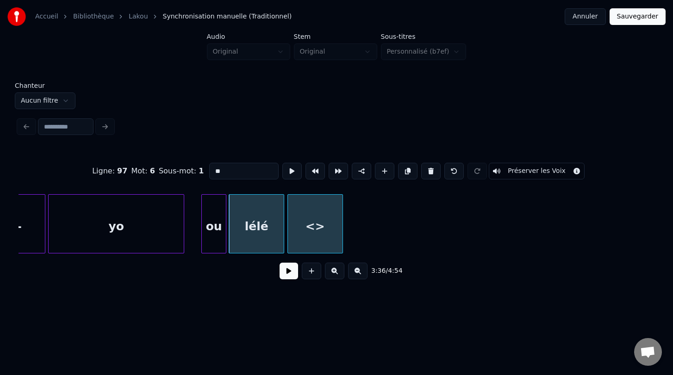
click at [323, 241] on div "<>" at bounding box center [315, 226] width 55 height 63
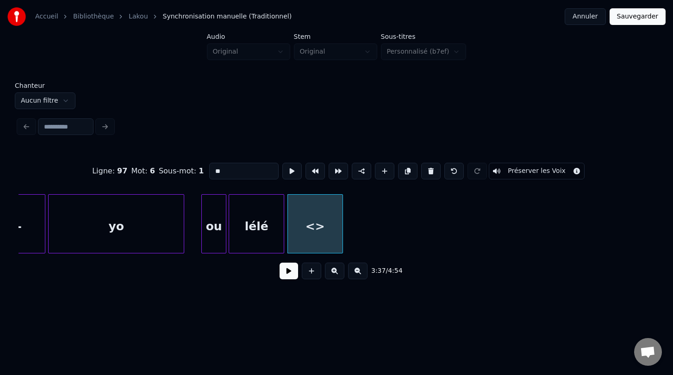
drag, startPoint x: 231, startPoint y: 171, endPoint x: 196, endPoint y: 170, distance: 35.6
click at [196, 170] on div "Ligne : 97 Mot : 6 Sous-mot : 1 ** Préserver les Voix" at bounding box center [337, 171] width 636 height 46
click at [309, 269] on button at bounding box center [311, 271] width 19 height 17
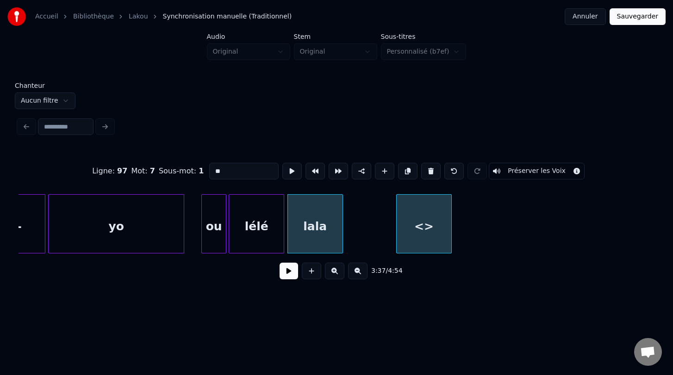
click at [430, 253] on div "<>" at bounding box center [424, 226] width 55 height 63
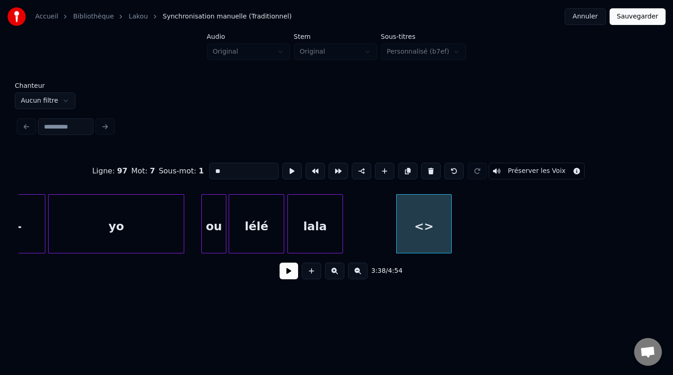
drag, startPoint x: 229, startPoint y: 172, endPoint x: 204, endPoint y: 171, distance: 25.5
click at [204, 172] on div "Ligne : 97 Mot : 7 Sous-mot : 1 ** Préserver les Voix" at bounding box center [337, 171] width 636 height 46
click at [154, 234] on div "yo" at bounding box center [116, 226] width 135 height 63
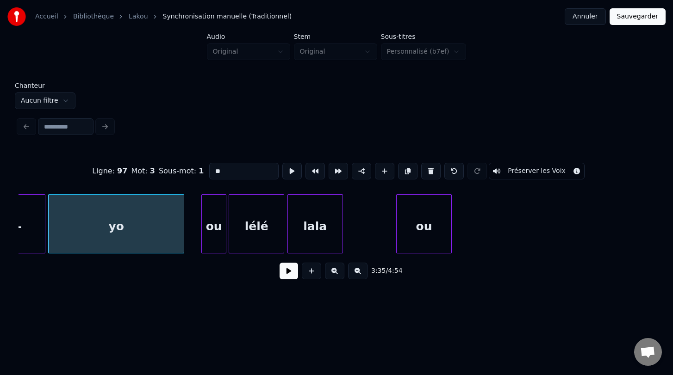
type input "**"
click at [285, 273] on button at bounding box center [289, 271] width 19 height 17
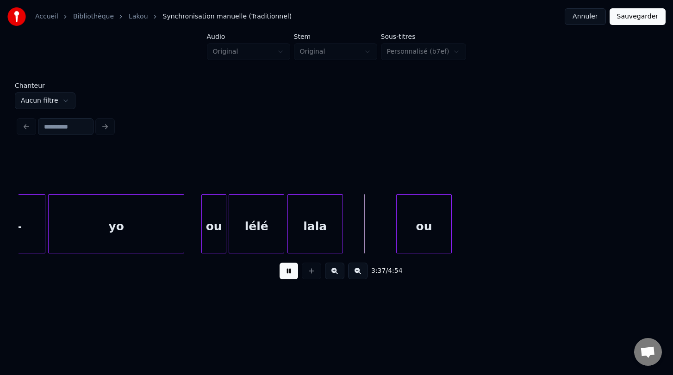
click at [285, 273] on button at bounding box center [289, 271] width 19 height 17
click at [383, 242] on div "lala" at bounding box center [366, 226] width 55 height 63
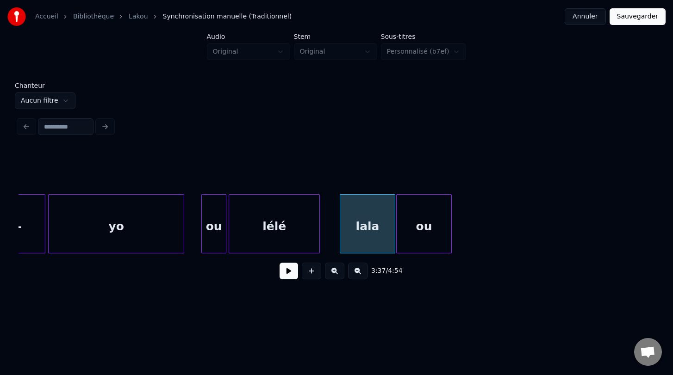
click at [318, 227] on div at bounding box center [318, 224] width 3 height 58
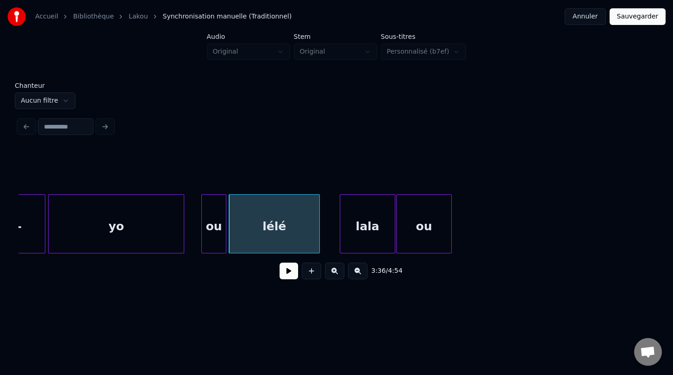
click at [295, 242] on div "lélé" at bounding box center [274, 226] width 90 height 63
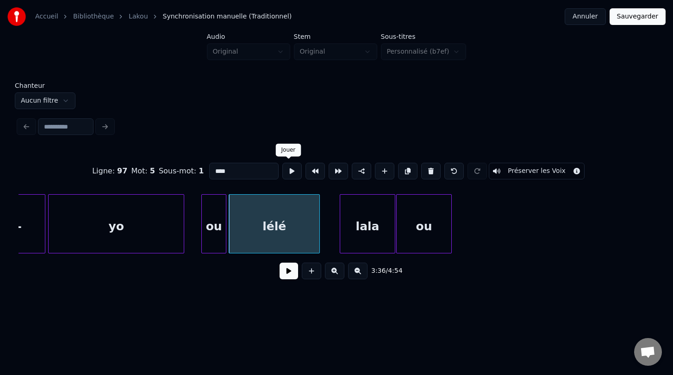
click at [290, 171] on button at bounding box center [291, 171] width 19 height 17
click at [331, 238] on div "lala" at bounding box center [350, 226] width 55 height 63
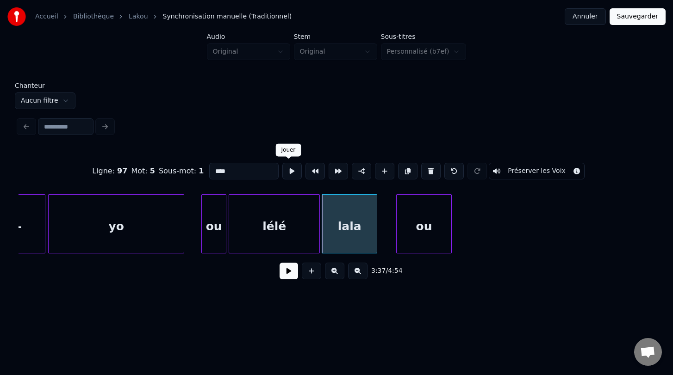
click at [286, 173] on button at bounding box center [291, 171] width 19 height 17
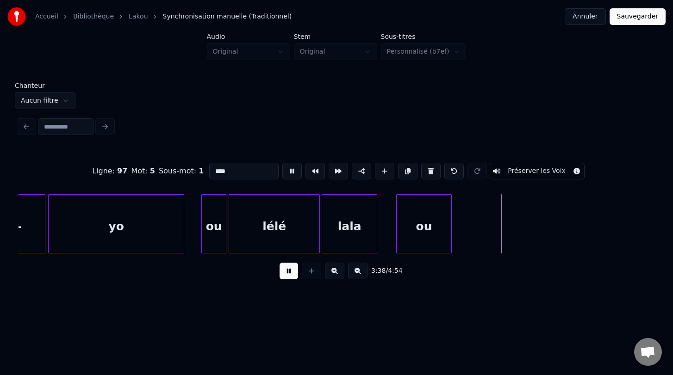
click at [286, 173] on button at bounding box center [291, 171] width 19 height 17
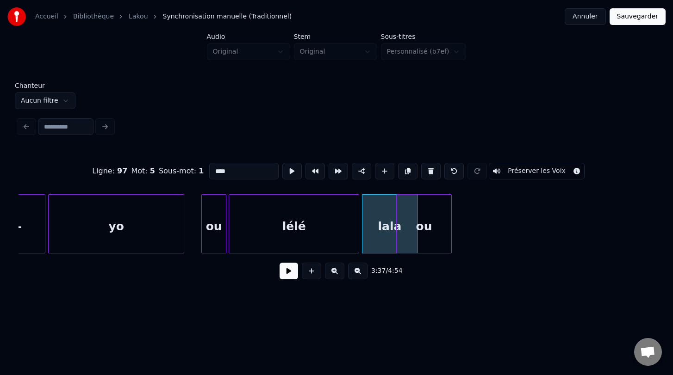
click at [357, 231] on div at bounding box center [357, 224] width 3 height 58
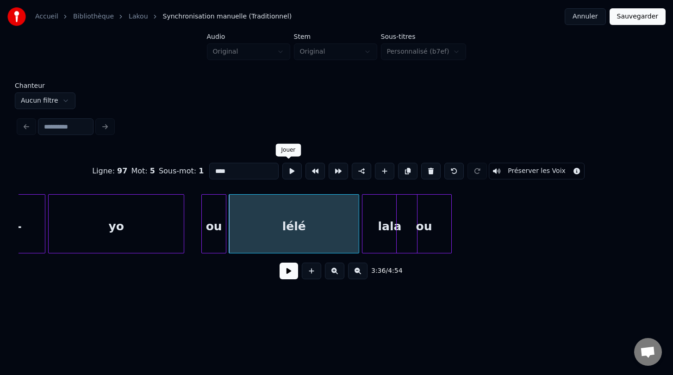
click at [286, 170] on button at bounding box center [291, 171] width 19 height 17
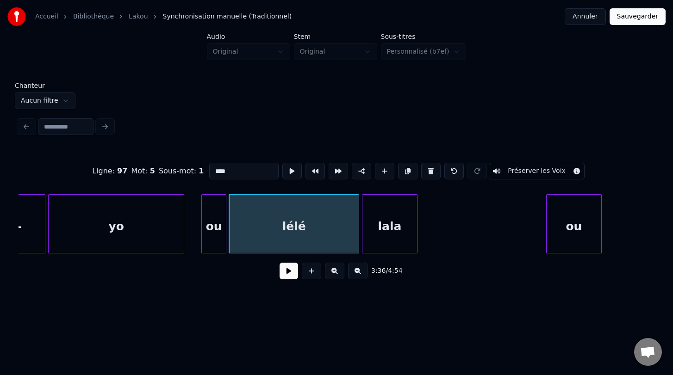
click at [521, 259] on div "Ligne : 97 Mot : 5 Sous-mot : 1 **** Préserver les Voix 3:36 / 4:54" at bounding box center [337, 218] width 636 height 141
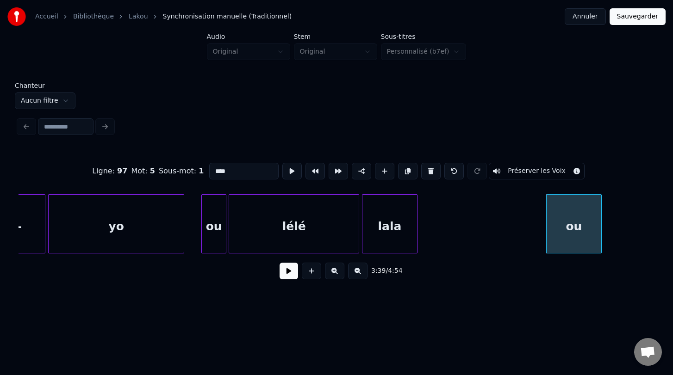
click at [417, 228] on div "lala" at bounding box center [390, 223] width 56 height 59
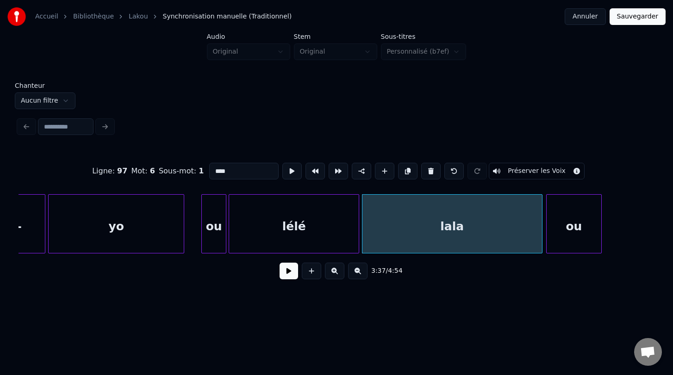
click at [521, 261] on div "Ligne : 97 Mot : 6 Sous-mot : 1 **** Préserver les Voix 3:37 / 4:54" at bounding box center [337, 218] width 636 height 141
click at [291, 171] on button at bounding box center [291, 171] width 19 height 17
click at [374, 230] on div "lala" at bounding box center [452, 226] width 180 height 63
click at [397, 231] on div at bounding box center [397, 224] width 3 height 58
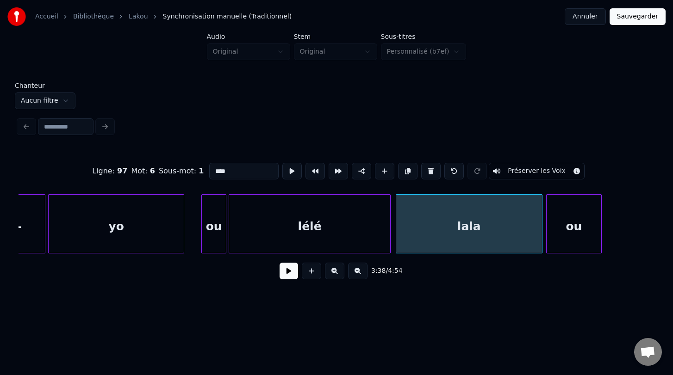
click at [390, 226] on div at bounding box center [388, 224] width 3 height 58
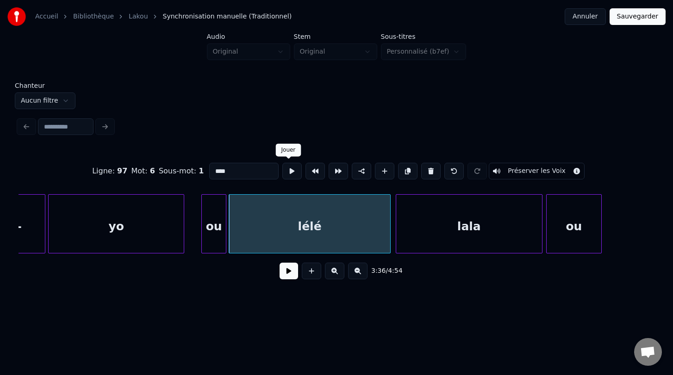
click at [288, 172] on button at bounding box center [291, 171] width 19 height 17
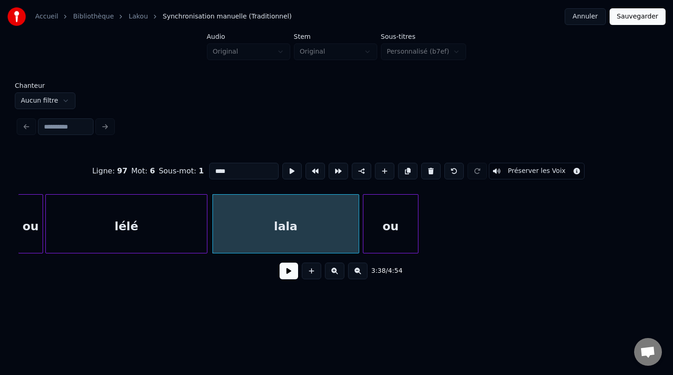
scroll to position [0, 30112]
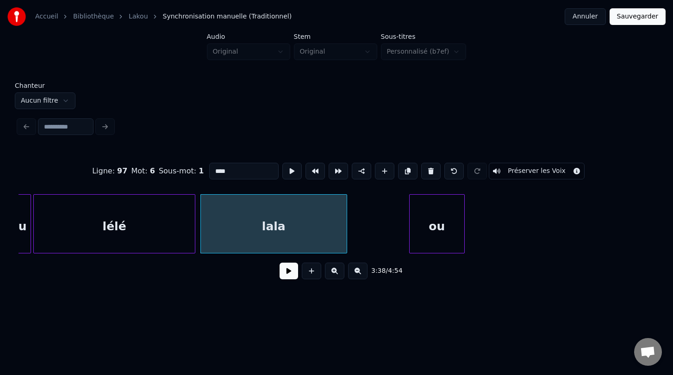
click at [438, 246] on div "ou" at bounding box center [437, 226] width 55 height 63
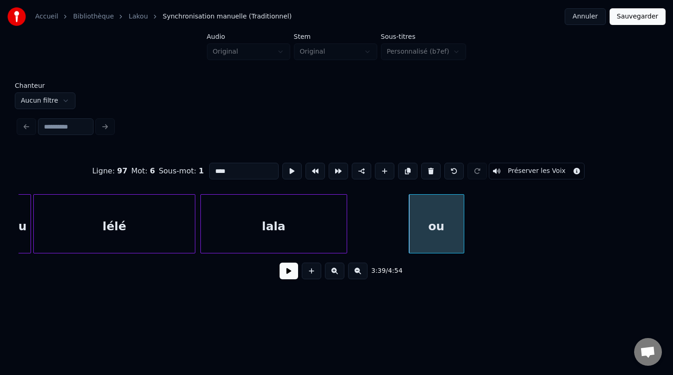
click at [440, 229] on div at bounding box center [439, 224] width 3 height 58
click at [287, 169] on button at bounding box center [291, 171] width 19 height 17
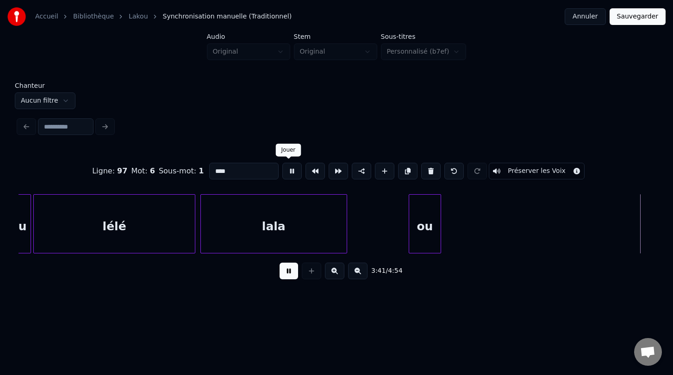
scroll to position [0, 30749]
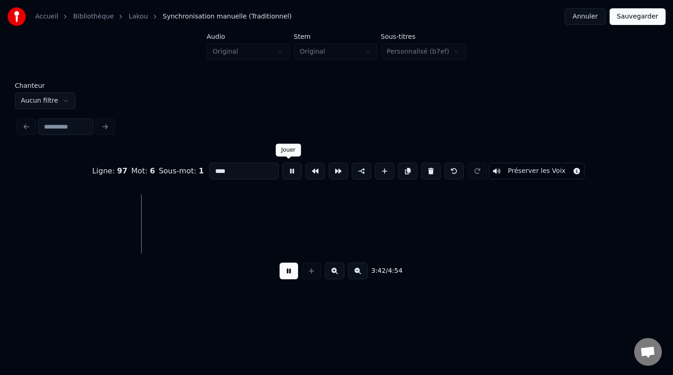
click at [289, 174] on button at bounding box center [291, 171] width 19 height 17
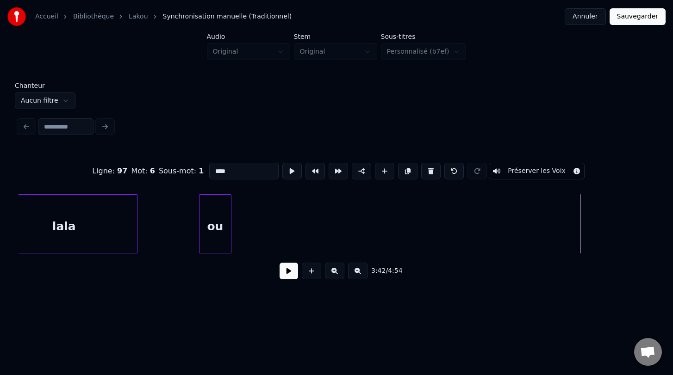
scroll to position [0, 30323]
click at [215, 234] on div "ou" at bounding box center [213, 226] width 31 height 63
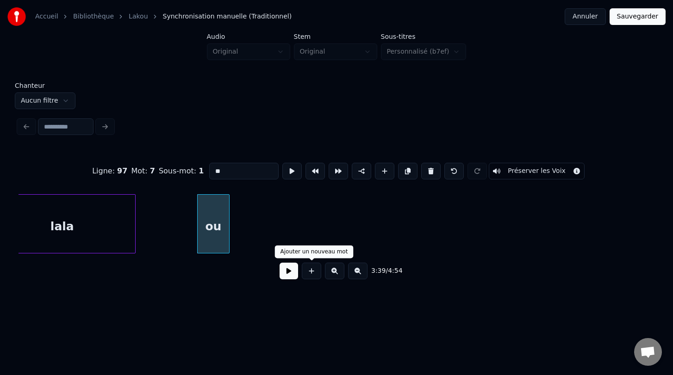
click at [312, 270] on button at bounding box center [311, 271] width 19 height 17
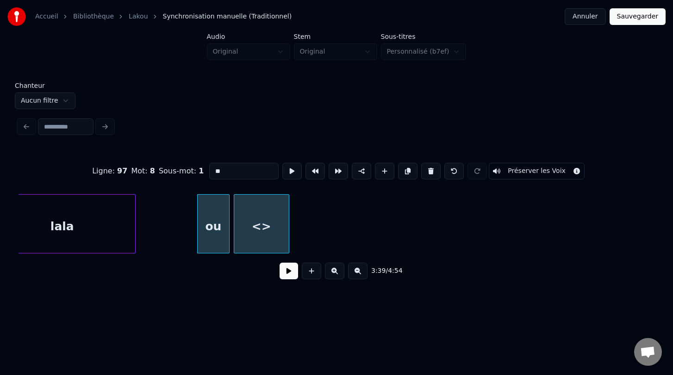
click at [267, 240] on div "<>" at bounding box center [261, 226] width 55 height 63
drag, startPoint x: 233, startPoint y: 173, endPoint x: 201, endPoint y: 173, distance: 31.5
click at [201, 173] on div "Ligne : 97 Mot : 8 Sous-mot : 1 ** Préserver les Voix" at bounding box center [337, 171] width 636 height 46
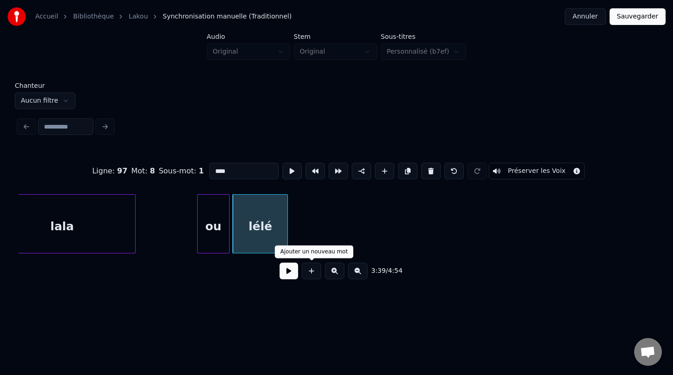
click at [311, 272] on button at bounding box center [311, 271] width 19 height 17
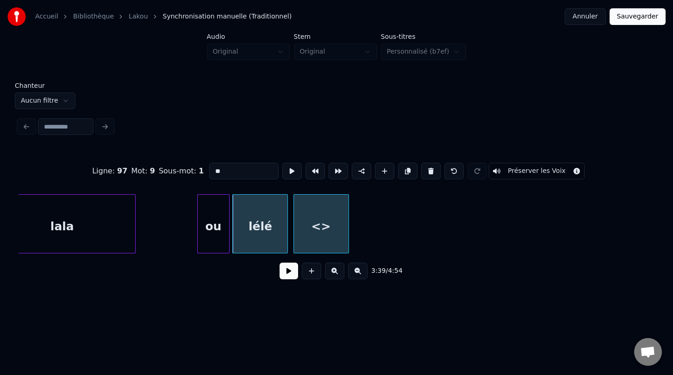
click at [335, 241] on div "<>" at bounding box center [321, 226] width 55 height 63
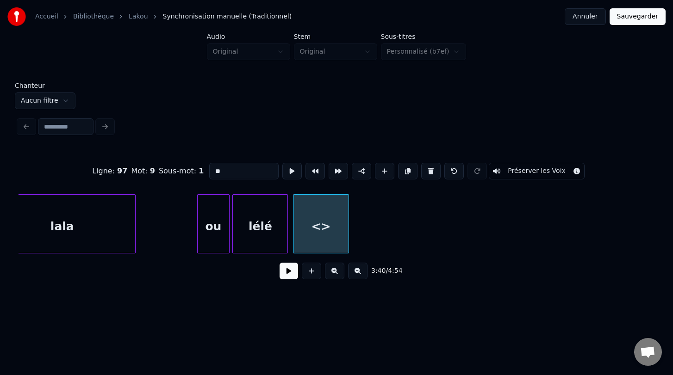
drag, startPoint x: 226, startPoint y: 174, endPoint x: 193, endPoint y: 173, distance: 32.4
click at [193, 173] on div "Ligne : 97 Mot : 9 Sous-mot : 1 ** Préserver les Voix" at bounding box center [337, 171] width 636 height 46
click at [309, 270] on button at bounding box center [311, 271] width 19 height 17
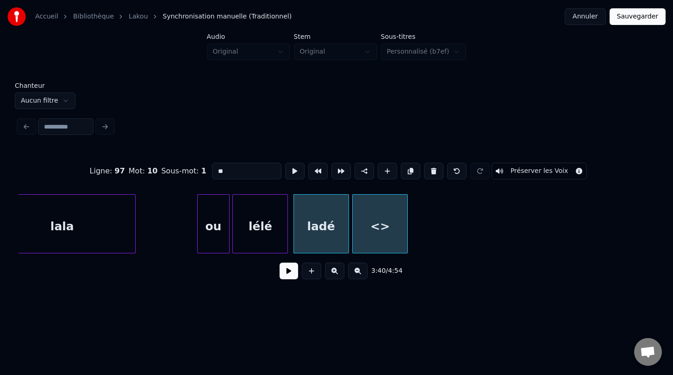
click at [395, 239] on div "<>" at bounding box center [380, 226] width 55 height 63
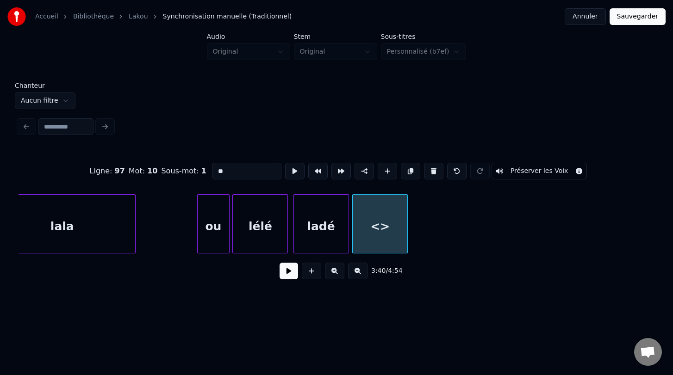
drag, startPoint x: 230, startPoint y: 173, endPoint x: 187, endPoint y: 170, distance: 44.1
click at [187, 170] on div "Ligne : 97 Mot : 10 Sous-mot : 1 ** Préserver les Voix" at bounding box center [337, 171] width 636 height 46
click at [310, 272] on button at bounding box center [311, 271] width 19 height 17
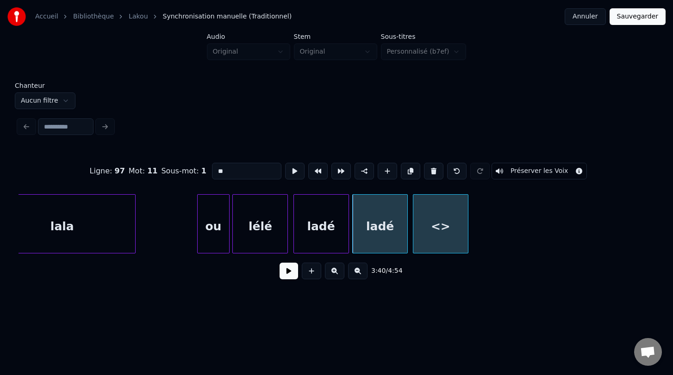
click at [450, 249] on div "<>" at bounding box center [440, 226] width 55 height 63
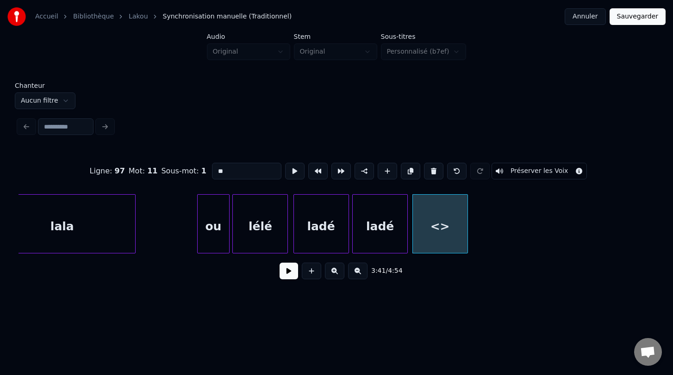
drag, startPoint x: 240, startPoint y: 177, endPoint x: 198, endPoint y: 170, distance: 42.2
click at [198, 170] on div "Ligne : 97 Mot : 11 Sous-mot : 1 ** Préserver les Voix" at bounding box center [337, 171] width 636 height 46
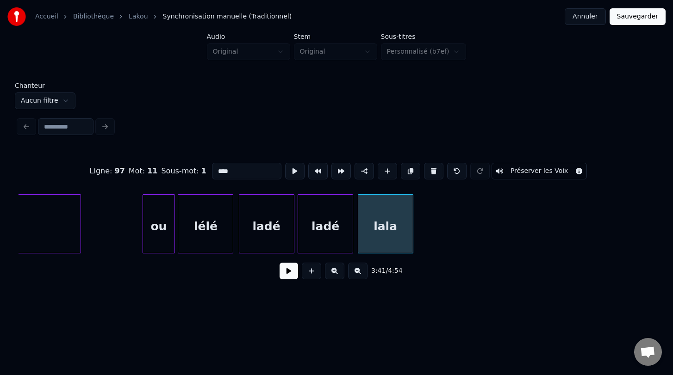
scroll to position [0, 30368]
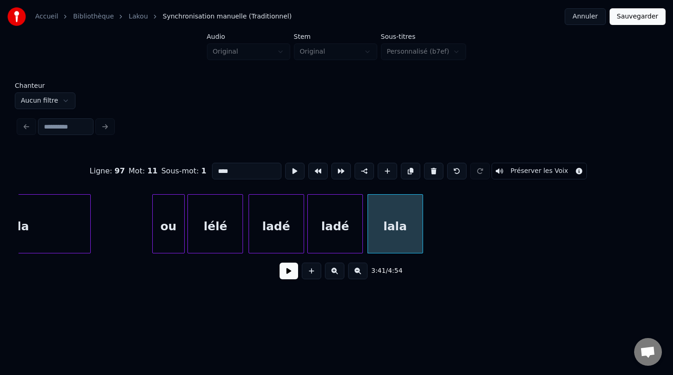
type input "****"
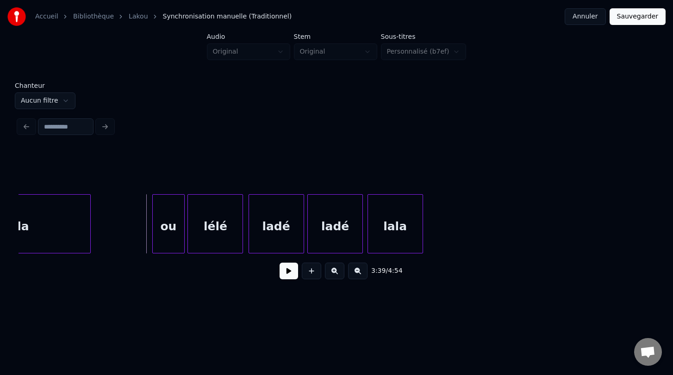
click at [287, 273] on button at bounding box center [289, 271] width 19 height 17
click at [456, 251] on div "lala" at bounding box center [454, 226] width 55 height 63
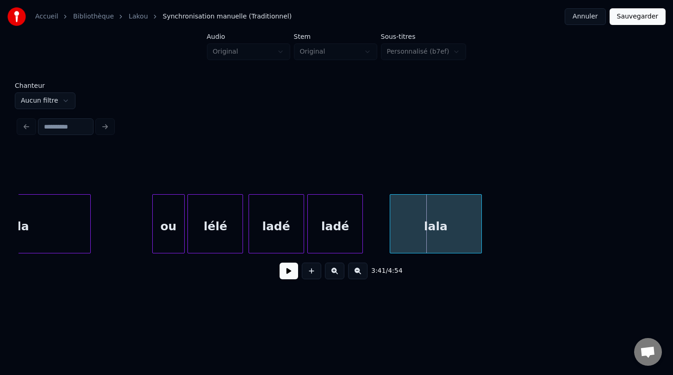
click at [391, 229] on div at bounding box center [391, 224] width 3 height 58
click at [407, 231] on div "lala" at bounding box center [436, 226] width 92 height 63
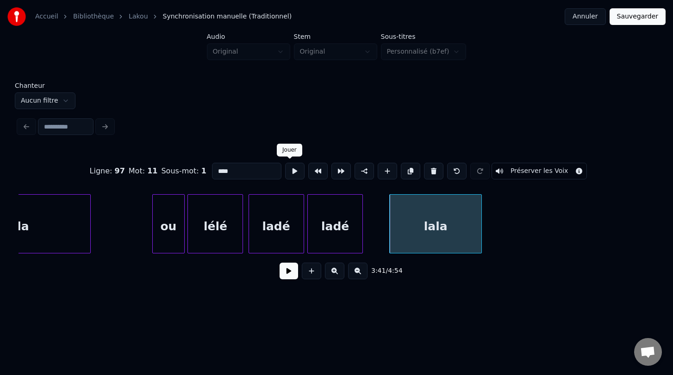
click at [289, 173] on button at bounding box center [294, 171] width 19 height 17
click at [349, 243] on div "ladé" at bounding box center [335, 226] width 55 height 63
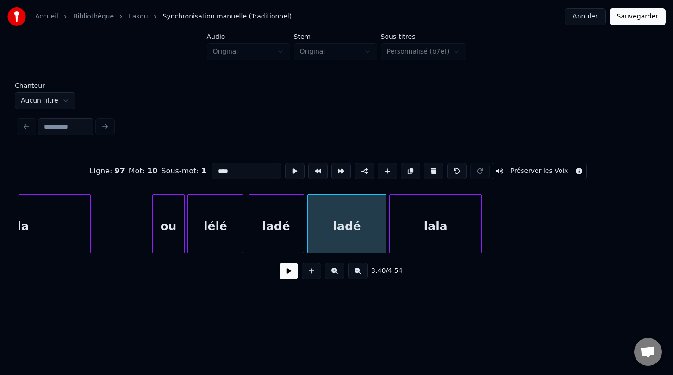
click at [385, 234] on div at bounding box center [384, 224] width 3 height 58
click at [288, 169] on button at bounding box center [294, 171] width 19 height 17
click at [328, 231] on div at bounding box center [329, 224] width 3 height 58
click at [290, 170] on button at bounding box center [294, 171] width 19 height 17
click at [285, 233] on div "ladé" at bounding box center [276, 226] width 55 height 63
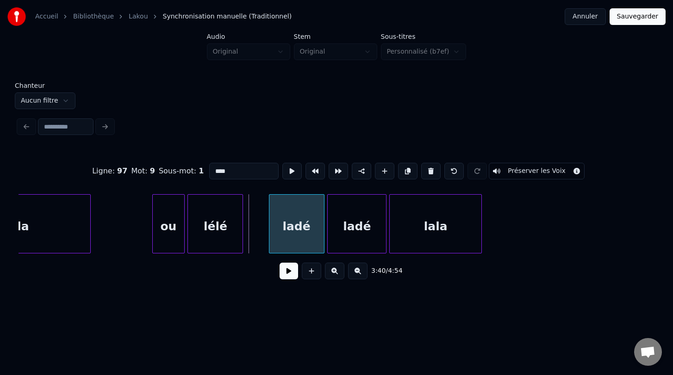
click at [323, 234] on div "ladé" at bounding box center [297, 223] width 56 height 59
click at [247, 221] on div at bounding box center [247, 224] width 3 height 58
click at [286, 173] on button at bounding box center [291, 171] width 19 height 17
click at [255, 232] on div at bounding box center [255, 224] width 3 height 58
click at [286, 175] on button at bounding box center [291, 171] width 19 height 17
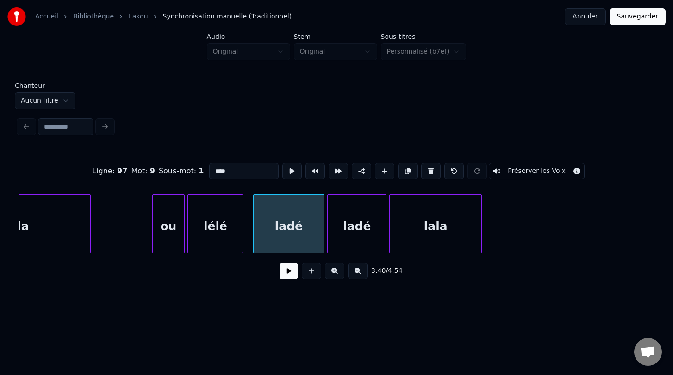
click at [227, 221] on div "lélé" at bounding box center [215, 226] width 55 height 63
type input "****"
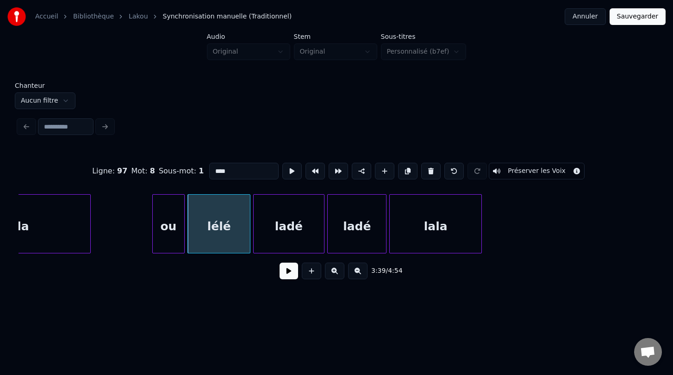
click at [249, 226] on div at bounding box center [248, 224] width 3 height 58
click at [290, 178] on button at bounding box center [291, 171] width 19 height 17
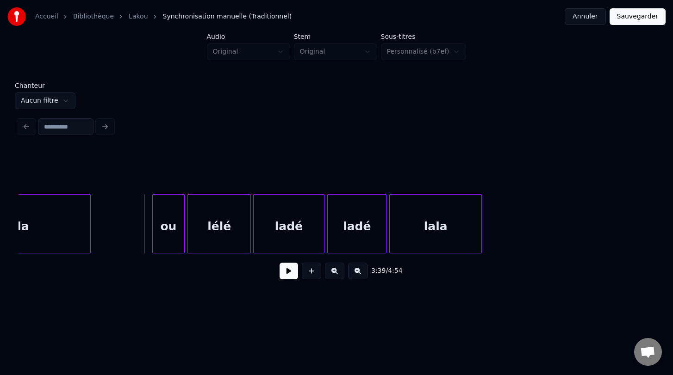
click at [288, 272] on button at bounding box center [289, 271] width 19 height 17
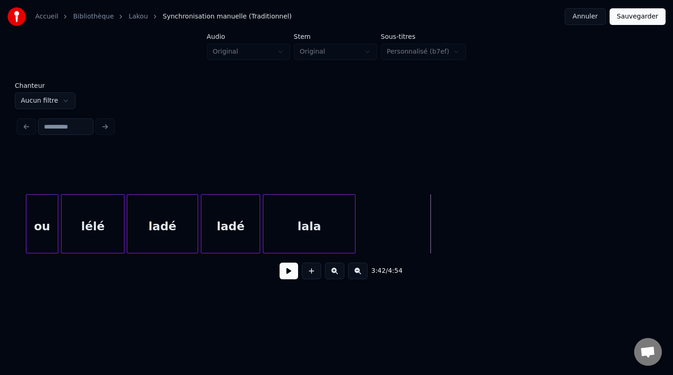
scroll to position [0, 30490]
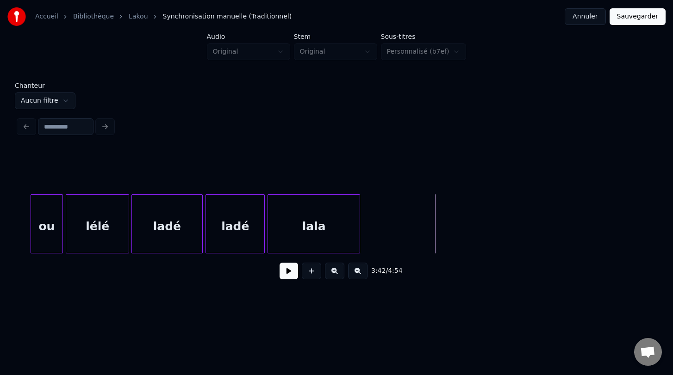
click at [51, 221] on div "ou" at bounding box center [46, 226] width 31 height 63
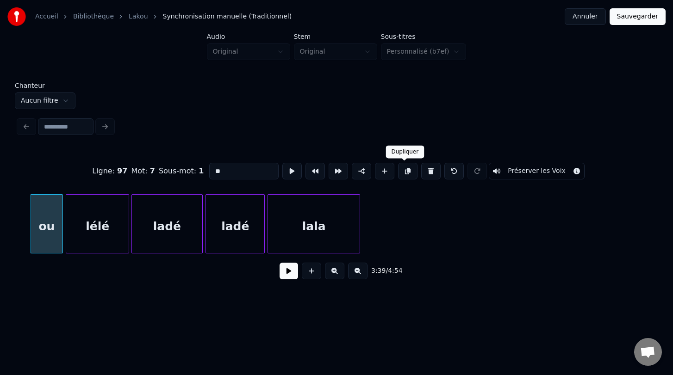
click at [406, 170] on button at bounding box center [407, 171] width 19 height 17
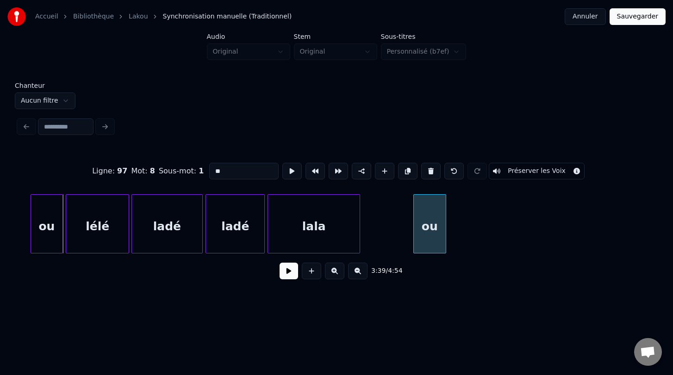
click at [429, 277] on div "Ligne : 97 Mot : 8 Sous-mot : 1 ** Préserver les Voix 3:39 / 4:54" at bounding box center [337, 218] width 636 height 141
click at [107, 242] on div "lélé" at bounding box center [97, 226] width 62 height 63
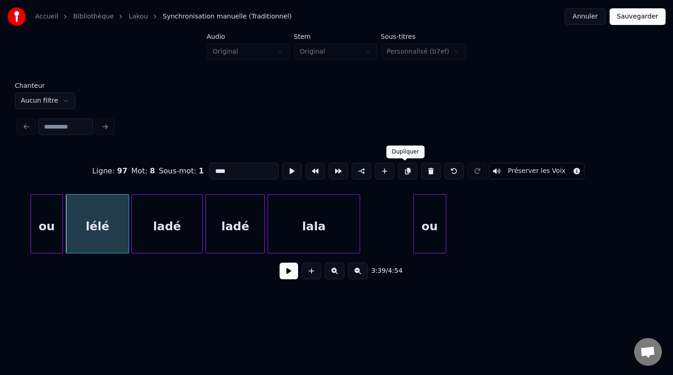
click at [402, 169] on button at bounding box center [407, 171] width 19 height 17
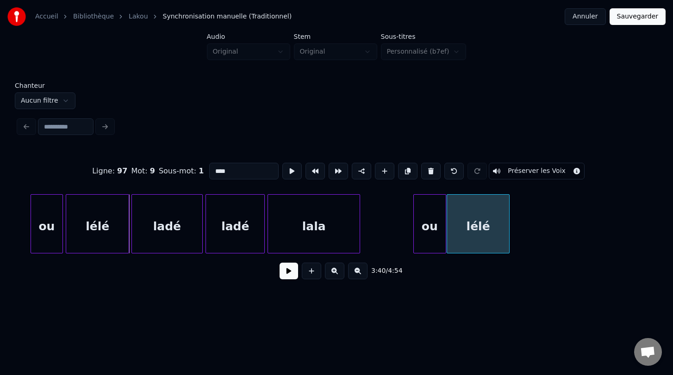
click at [468, 269] on div "Ligne : 97 Mot : 9 Sous-mot : 1 **** Préserver les Voix 3:40 / 4:54" at bounding box center [337, 218] width 636 height 141
click at [258, 169] on input "****" at bounding box center [243, 171] width 69 height 17
click at [227, 174] on input "****" at bounding box center [243, 171] width 69 height 17
drag, startPoint x: 237, startPoint y: 172, endPoint x: 205, endPoint y: 172, distance: 31.9
click at [209, 172] on input "****" at bounding box center [243, 171] width 69 height 17
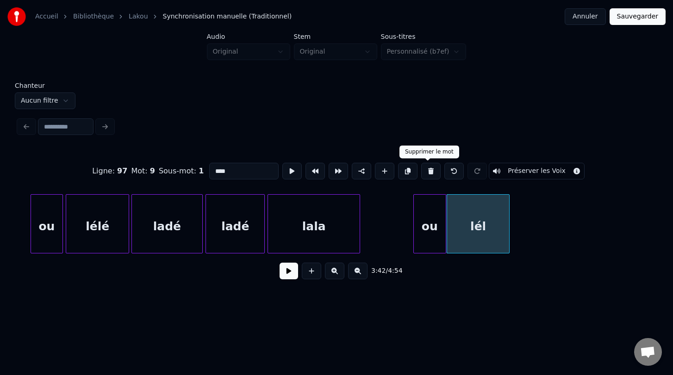
click at [427, 173] on button at bounding box center [430, 171] width 19 height 17
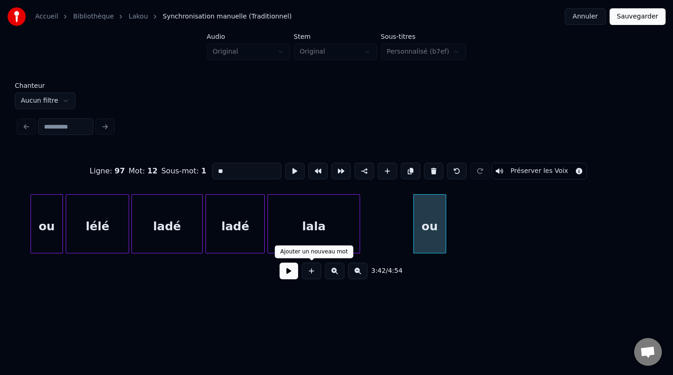
click at [312, 271] on button at bounding box center [311, 271] width 19 height 17
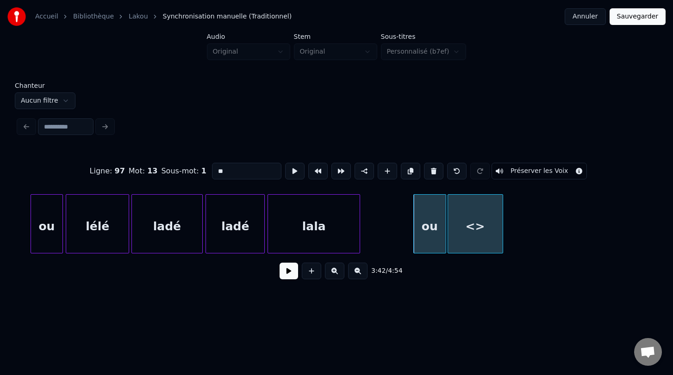
click at [483, 236] on div "<>" at bounding box center [475, 226] width 55 height 63
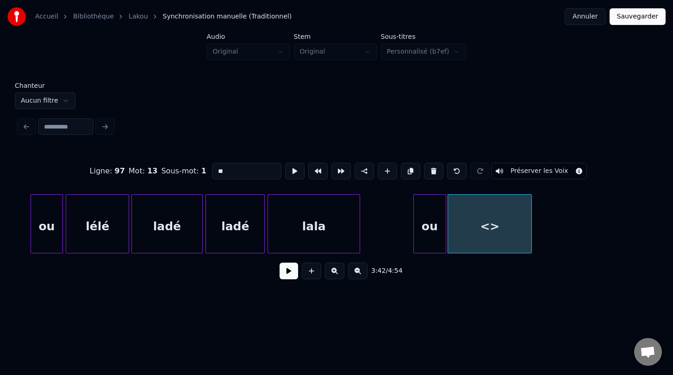
click at [521, 230] on div at bounding box center [530, 224] width 3 height 58
drag, startPoint x: 247, startPoint y: 172, endPoint x: 193, endPoint y: 167, distance: 54.8
click at [193, 167] on div "Ligne : 97 Mot : 13 Sous-mot : 1 ** Préserver les Voix" at bounding box center [337, 171] width 636 height 46
click at [289, 174] on button at bounding box center [294, 171] width 19 height 17
click at [311, 273] on button at bounding box center [311, 271] width 19 height 17
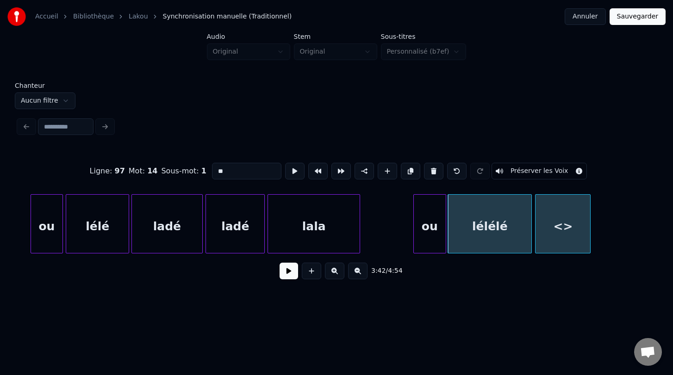
click at [521, 255] on div "Ligne : 97 Mot : 14 Sous-mot : 1 ** Préserver les Voix 3:42 / 4:54" at bounding box center [337, 218] width 636 height 141
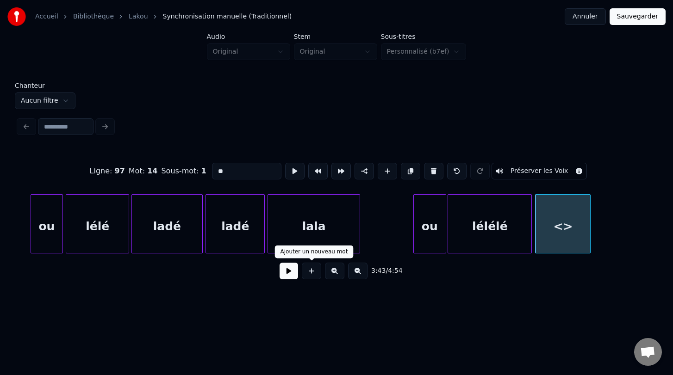
click at [311, 273] on button at bounding box center [311, 271] width 19 height 17
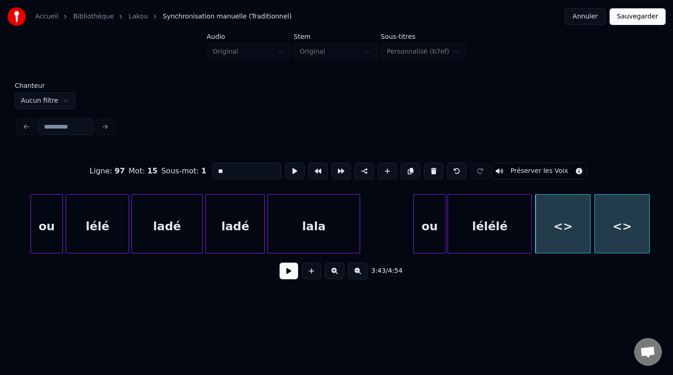
click at [521, 243] on div "<>" at bounding box center [622, 226] width 55 height 63
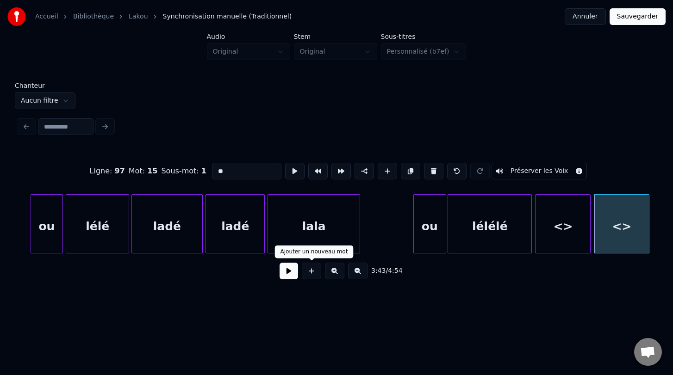
click at [310, 271] on button at bounding box center [311, 271] width 19 height 17
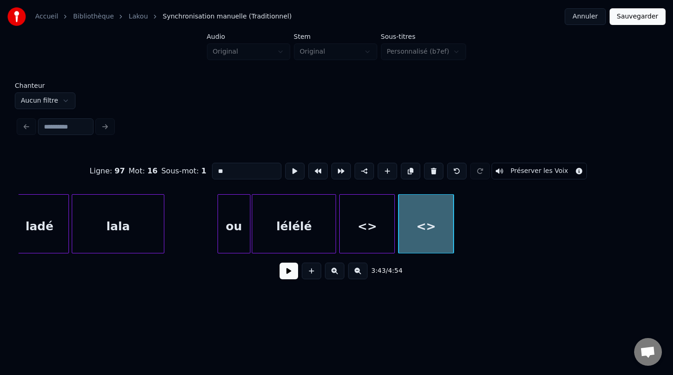
scroll to position [0, 30733]
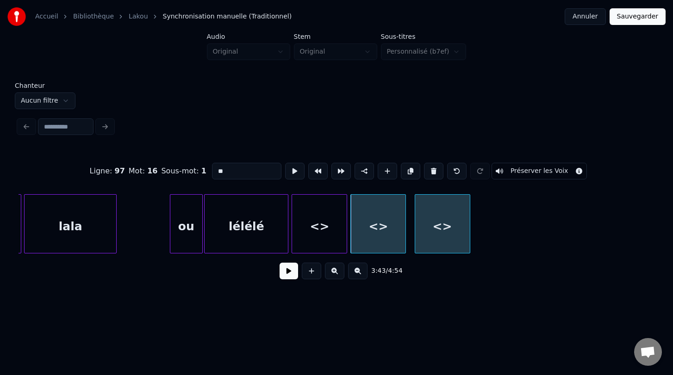
click at [444, 237] on div "<>" at bounding box center [442, 226] width 55 height 63
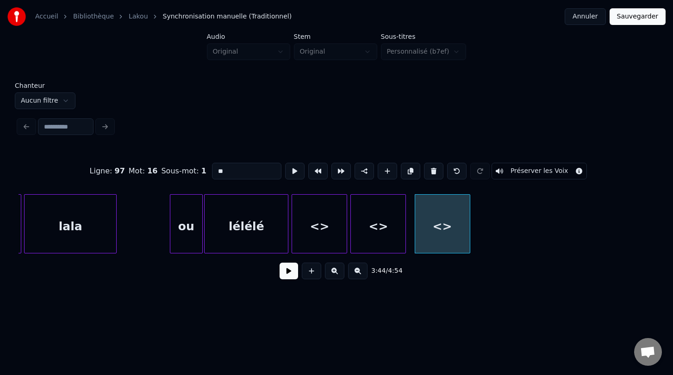
click at [318, 228] on div "<>" at bounding box center [319, 226] width 55 height 63
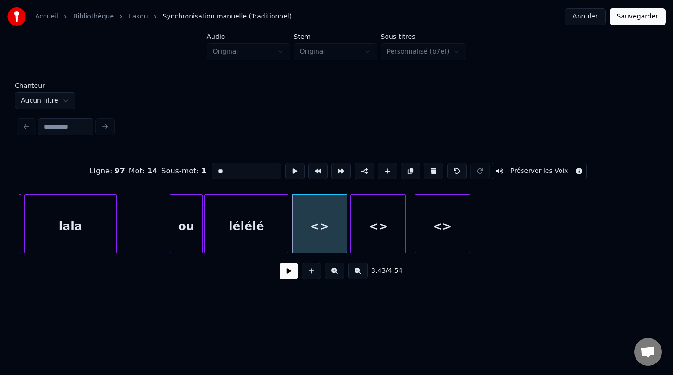
drag, startPoint x: 245, startPoint y: 172, endPoint x: 194, endPoint y: 173, distance: 50.9
click at [195, 172] on div "Ligne : 97 Mot : 14 Sous-mot : 1 ** Préserver les Voix" at bounding box center [337, 171] width 636 height 46
click at [381, 235] on div "<>" at bounding box center [378, 226] width 55 height 63
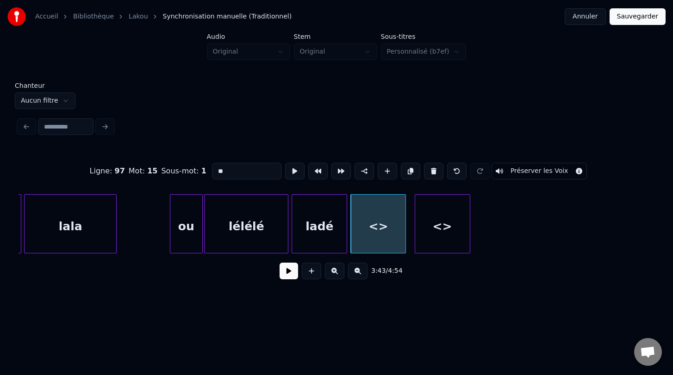
drag, startPoint x: 230, startPoint y: 171, endPoint x: 199, endPoint y: 171, distance: 31.5
click at [199, 171] on div "Ligne : 97 Mot : 15 Sous-mot : 1 ** Préserver les Voix" at bounding box center [337, 171] width 636 height 46
click at [439, 222] on div "<>" at bounding box center [442, 226] width 55 height 63
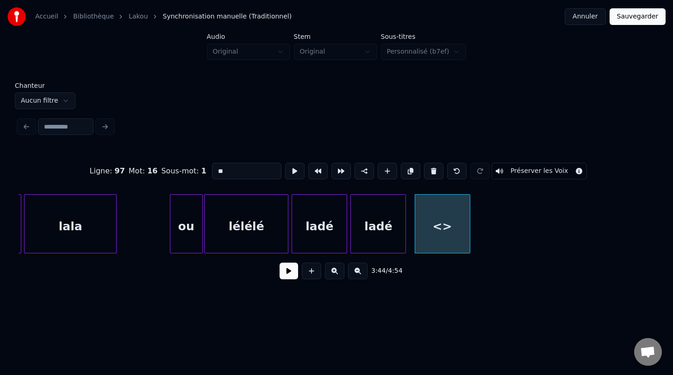
drag, startPoint x: 228, startPoint y: 169, endPoint x: 200, endPoint y: 169, distance: 27.3
click at [200, 169] on div "Ligne : 97 Mot : 16 Sous-mot : 1 ** Préserver les Voix" at bounding box center [337, 171] width 636 height 46
type input "****"
click at [486, 283] on div "3:44 / 4:54" at bounding box center [337, 271] width 636 height 35
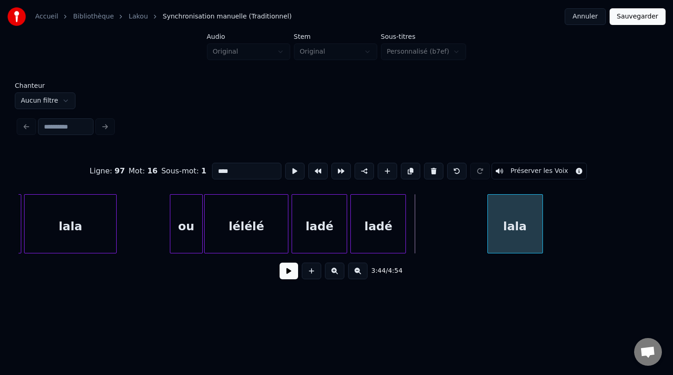
click at [516, 254] on div "Ligne : 97 Mot : 16 Sous-mot : 1 **** Préserver les Voix 3:44 / 4:54" at bounding box center [337, 218] width 636 height 141
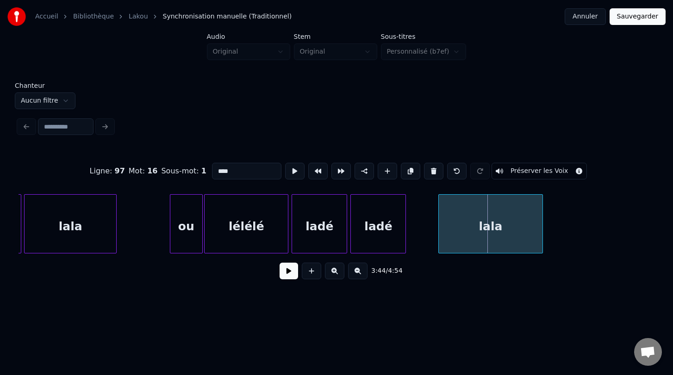
click at [439, 224] on div at bounding box center [440, 224] width 3 height 58
click at [289, 172] on button at bounding box center [294, 171] width 19 height 17
click at [422, 248] on div "ladé" at bounding box center [408, 226] width 55 height 63
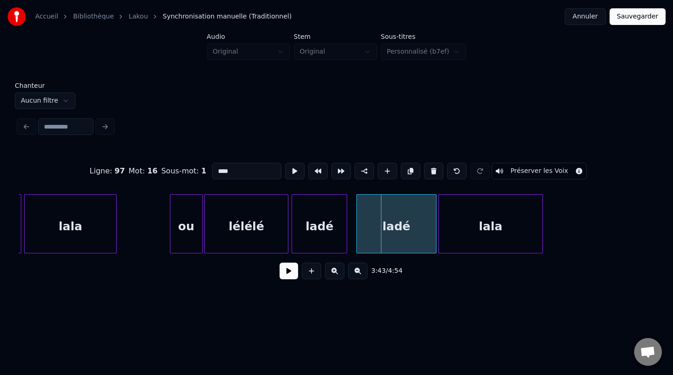
click at [357, 224] on div at bounding box center [358, 224] width 3 height 58
click at [290, 172] on button at bounding box center [294, 171] width 19 height 17
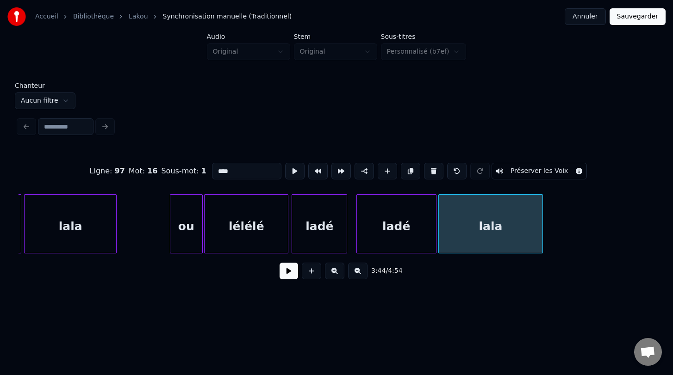
click at [290, 172] on button at bounding box center [294, 171] width 19 height 17
click at [350, 237] on div at bounding box center [351, 224] width 3 height 58
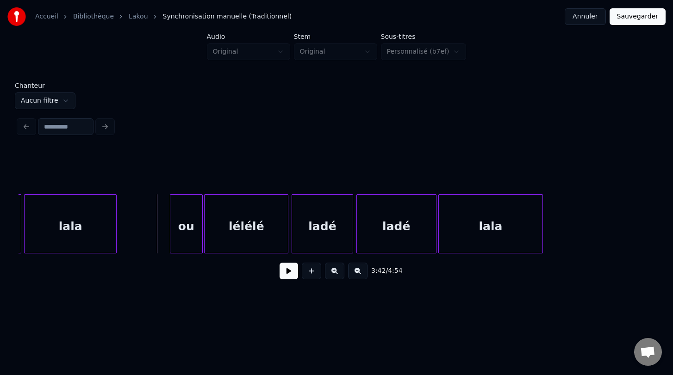
click at [287, 274] on button at bounding box center [289, 271] width 19 height 17
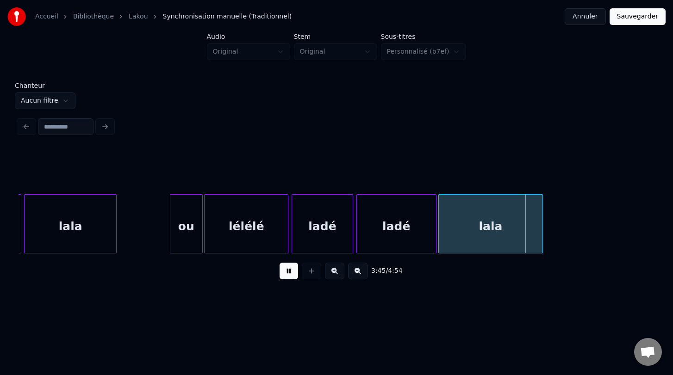
click at [287, 274] on button at bounding box center [289, 271] width 19 height 17
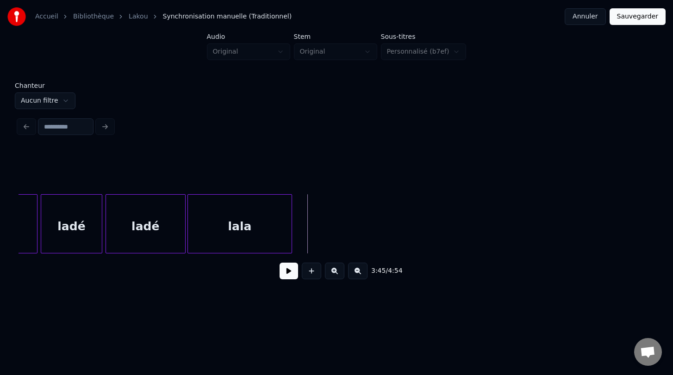
scroll to position [0, 31010]
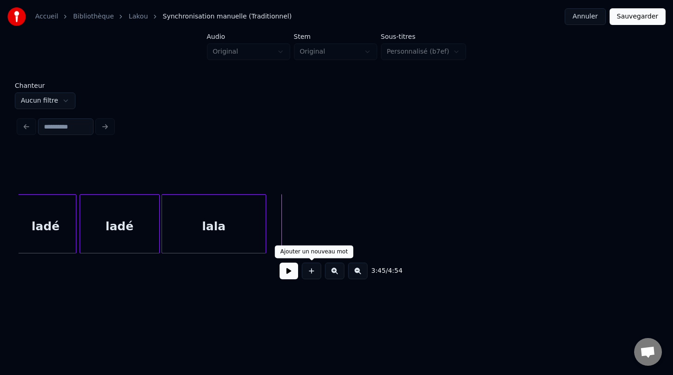
click at [313, 274] on button at bounding box center [311, 271] width 19 height 17
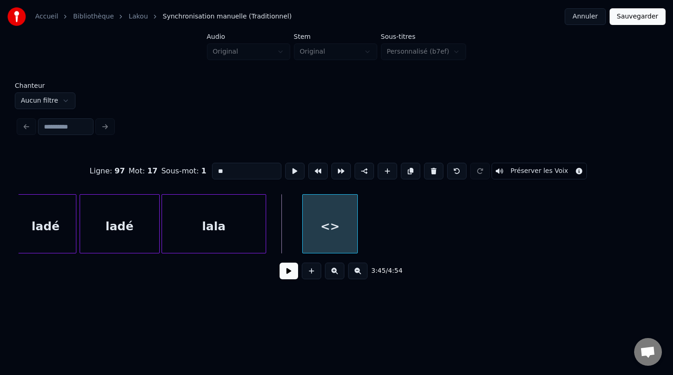
click at [333, 246] on div "<>" at bounding box center [330, 226] width 55 height 63
click at [330, 225] on div at bounding box center [330, 224] width 3 height 58
drag, startPoint x: 251, startPoint y: 173, endPoint x: 202, endPoint y: 173, distance: 48.6
click at [202, 173] on div "Ligne : 97 Mot : 17 Sous-mot : 1 ** Préserver les Voix" at bounding box center [337, 171] width 636 height 46
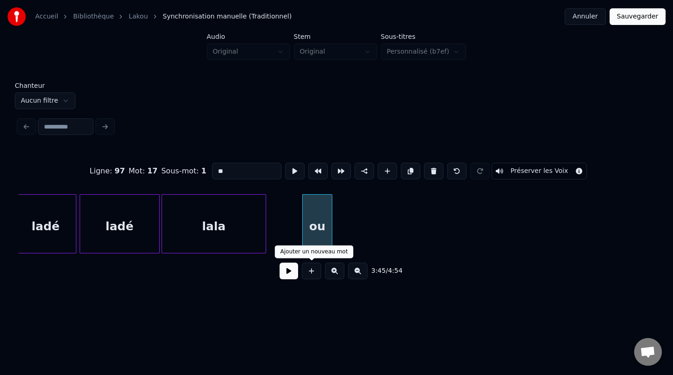
click at [310, 274] on button at bounding box center [311, 271] width 19 height 17
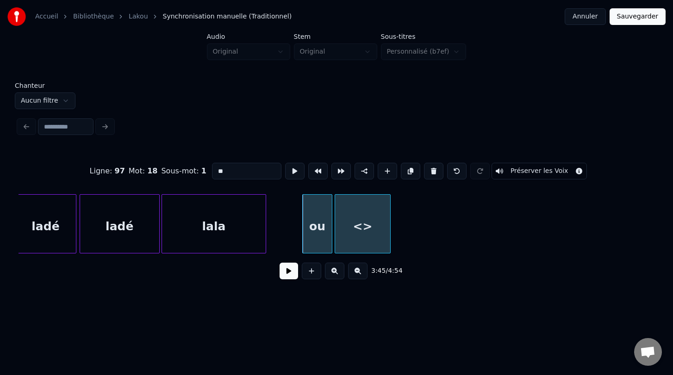
click at [377, 238] on div "<>" at bounding box center [362, 226] width 55 height 63
click at [295, 171] on button at bounding box center [294, 171] width 19 height 17
drag, startPoint x: 230, startPoint y: 170, endPoint x: 204, endPoint y: 170, distance: 26.4
click at [204, 170] on div "Ligne : 97 Mot : 18 Sous-mot : 1 ** Préserver les Voix" at bounding box center [337, 171] width 636 height 46
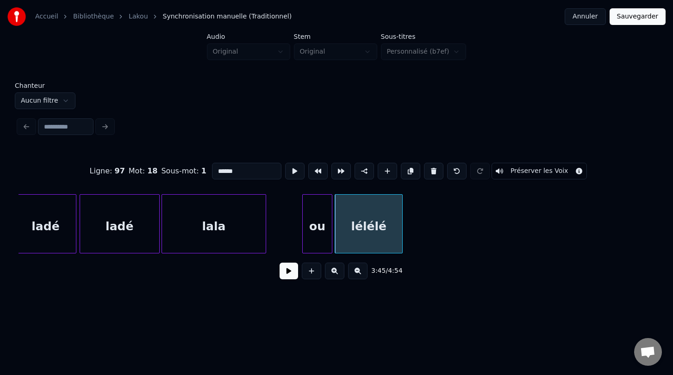
click at [402, 235] on div at bounding box center [400, 224] width 3 height 58
click at [291, 172] on button at bounding box center [294, 171] width 19 height 17
click at [409, 229] on div at bounding box center [408, 224] width 3 height 58
click at [291, 171] on button at bounding box center [294, 171] width 19 height 17
click at [307, 273] on button at bounding box center [311, 271] width 19 height 17
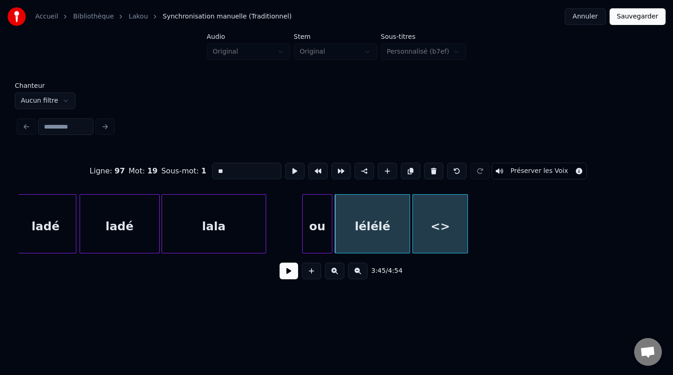
click at [449, 240] on div "<>" at bounding box center [440, 226] width 55 height 63
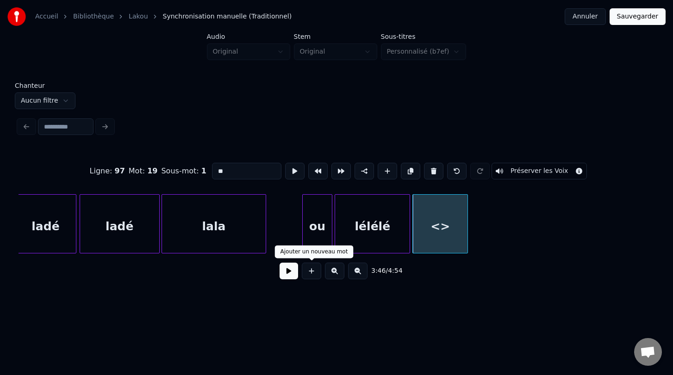
click at [310, 274] on button at bounding box center [311, 271] width 19 height 17
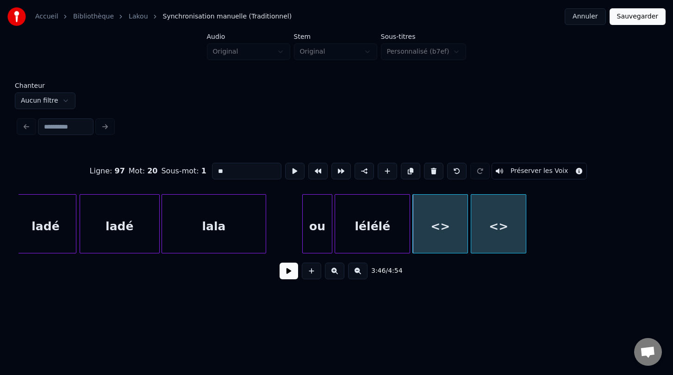
click at [507, 245] on div "<>" at bounding box center [498, 226] width 55 height 63
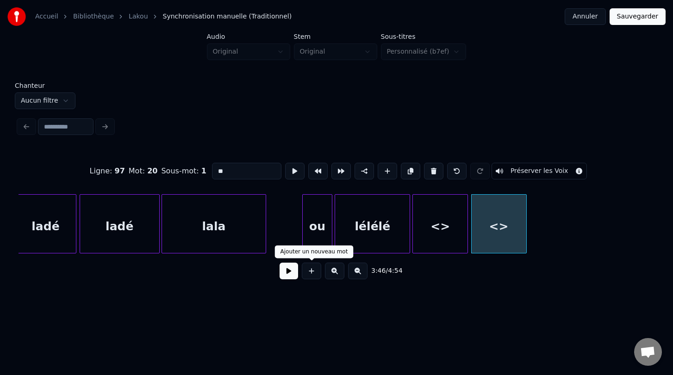
click at [310, 273] on button at bounding box center [311, 271] width 19 height 17
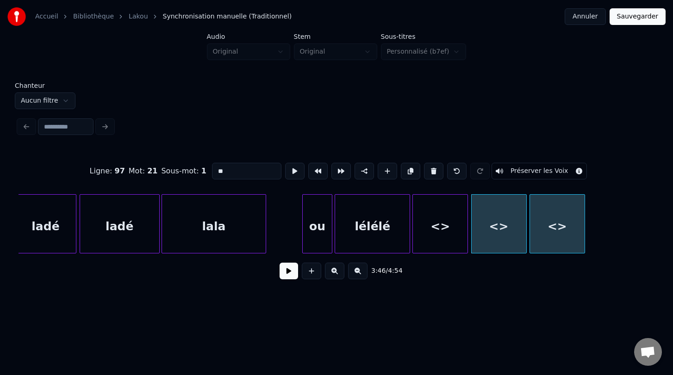
click at [521, 244] on div "<>" at bounding box center [557, 226] width 55 height 63
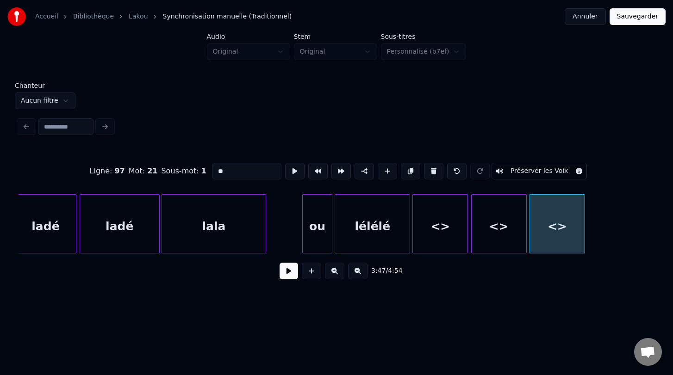
click at [444, 230] on div "<>" at bounding box center [440, 226] width 55 height 63
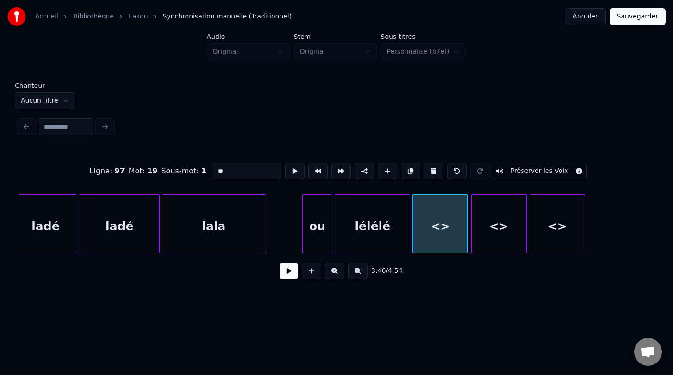
drag, startPoint x: 235, startPoint y: 174, endPoint x: 191, endPoint y: 173, distance: 44.0
click at [191, 173] on div "Ligne : 97 Mot : 19 Sous-mot : 1 ** Préserver les Voix" at bounding box center [337, 171] width 636 height 46
click at [501, 235] on div "<>" at bounding box center [499, 226] width 55 height 63
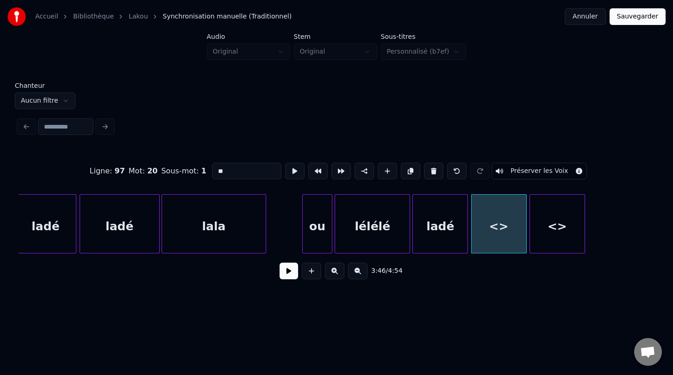
drag, startPoint x: 242, startPoint y: 176, endPoint x: 201, endPoint y: 172, distance: 41.4
click at [201, 172] on div "Ligne : 97 Mot : 20 Sous-mot : 1 ** Préserver les Voix" at bounding box center [337, 171] width 636 height 46
click at [521, 230] on div "<>" at bounding box center [557, 226] width 55 height 63
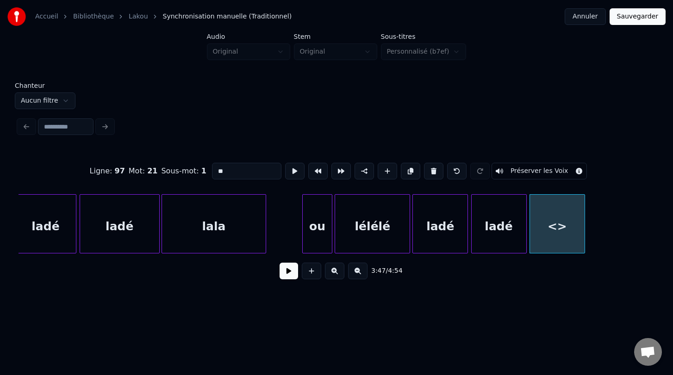
drag, startPoint x: 229, startPoint y: 172, endPoint x: 202, endPoint y: 172, distance: 26.8
click at [202, 172] on div "Ligne : 97 Mot : 21 Sous-mot : 1 ** Préserver les Voix" at bounding box center [337, 171] width 636 height 46
type input "****"
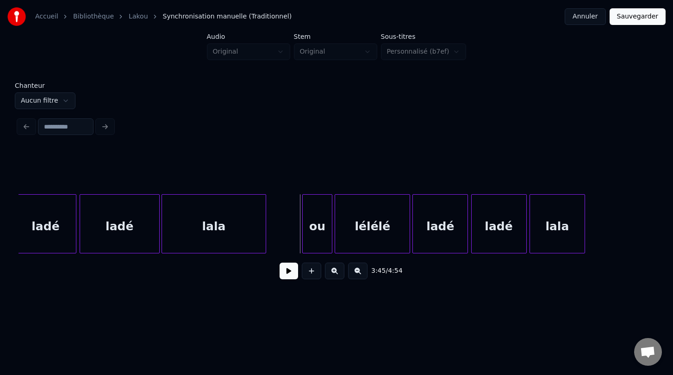
click at [286, 277] on button at bounding box center [289, 271] width 19 height 17
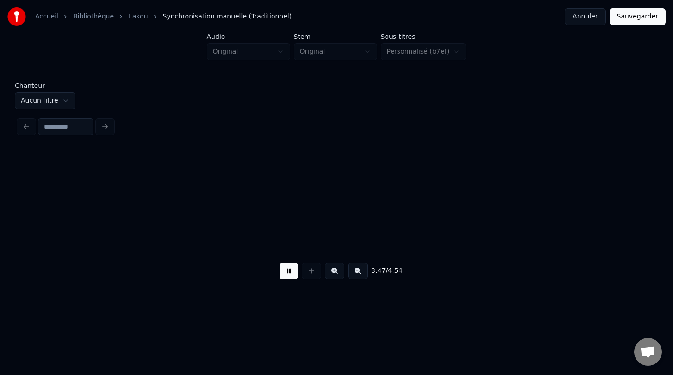
scroll to position [0, 31646]
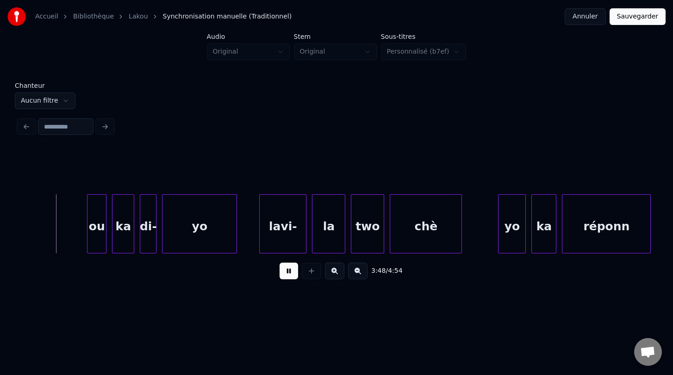
click at [286, 277] on button at bounding box center [289, 271] width 19 height 17
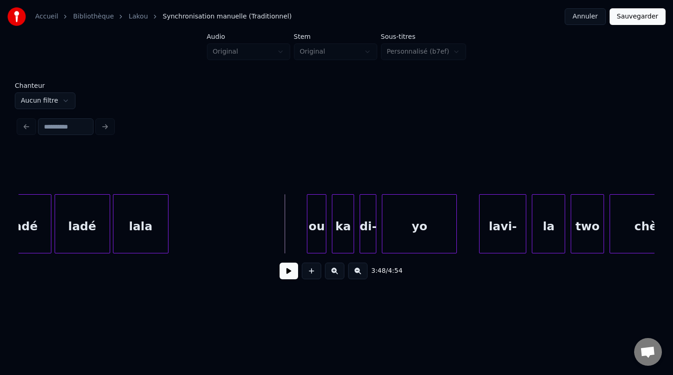
scroll to position [0, 31420]
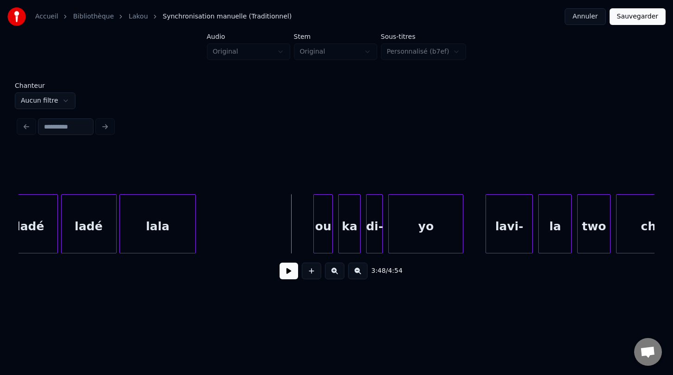
click at [195, 244] on div at bounding box center [194, 224] width 3 height 58
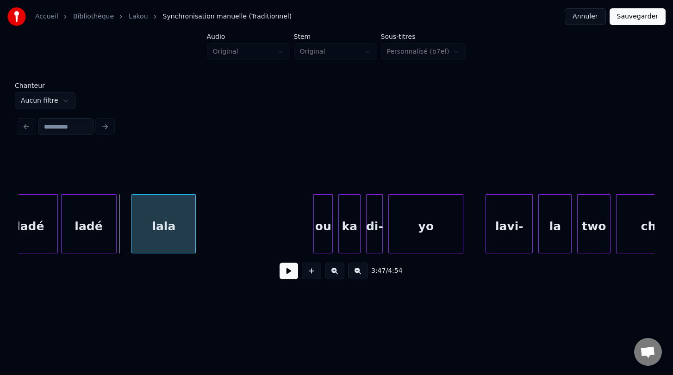
click at [133, 235] on div at bounding box center [133, 224] width 3 height 58
click at [129, 236] on div at bounding box center [128, 224] width 3 height 58
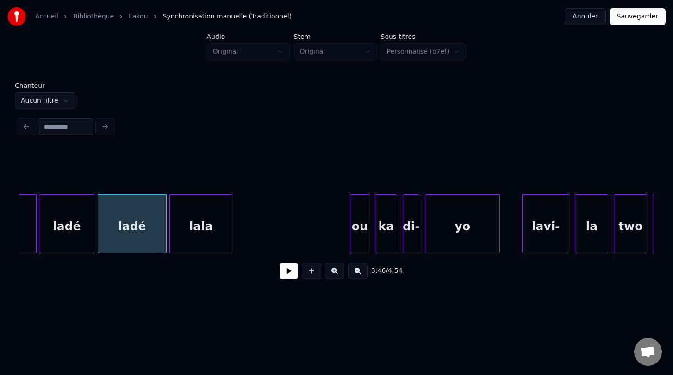
scroll to position [0, 31379]
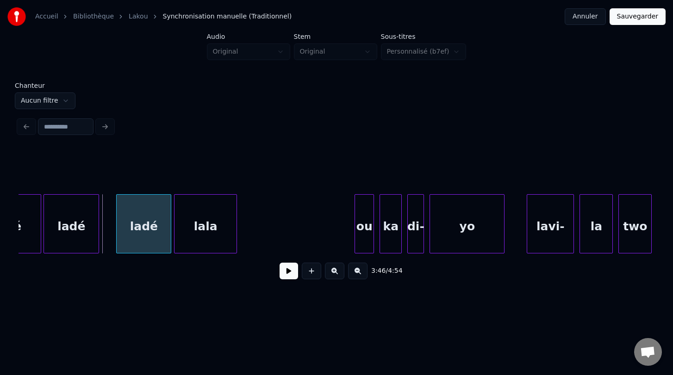
click at [117, 235] on div at bounding box center [118, 224] width 3 height 58
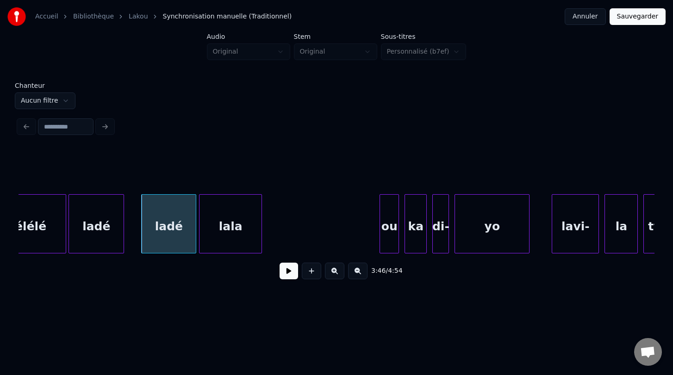
scroll to position [0, 31351]
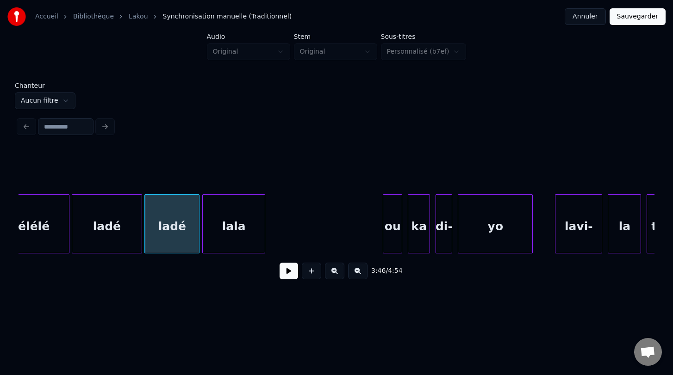
click at [141, 238] on div "ladé" at bounding box center [107, 223] width 70 height 59
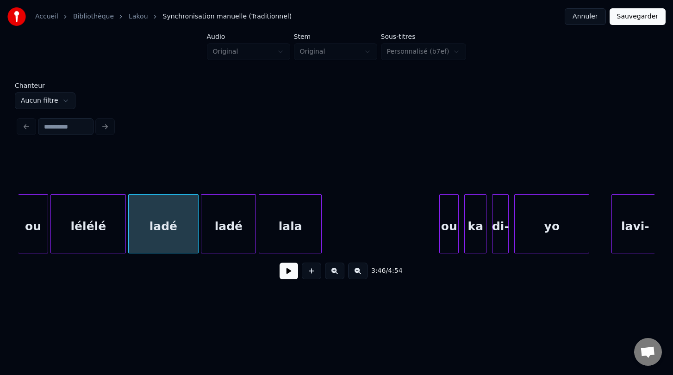
scroll to position [0, 31289]
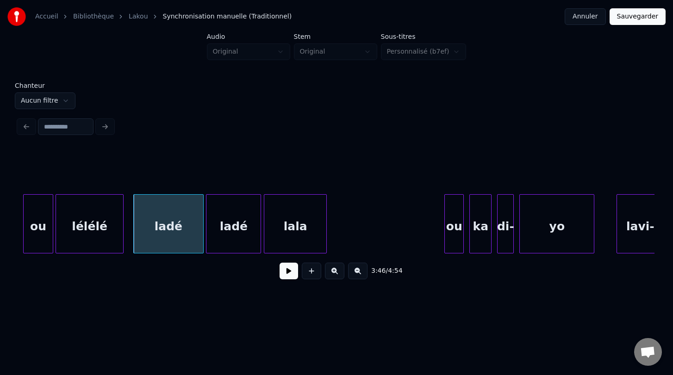
click at [122, 237] on div at bounding box center [121, 224] width 3 height 58
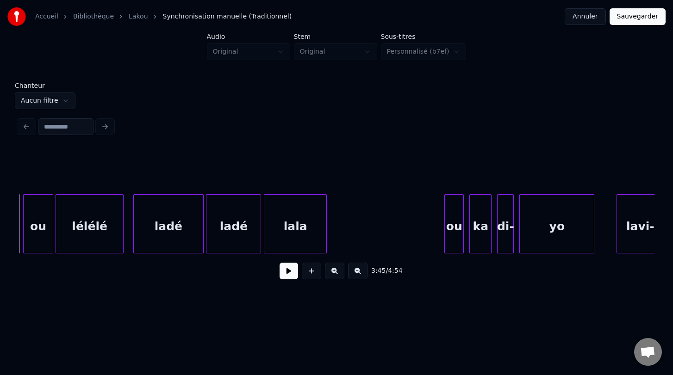
click at [288, 276] on button at bounding box center [289, 271] width 19 height 17
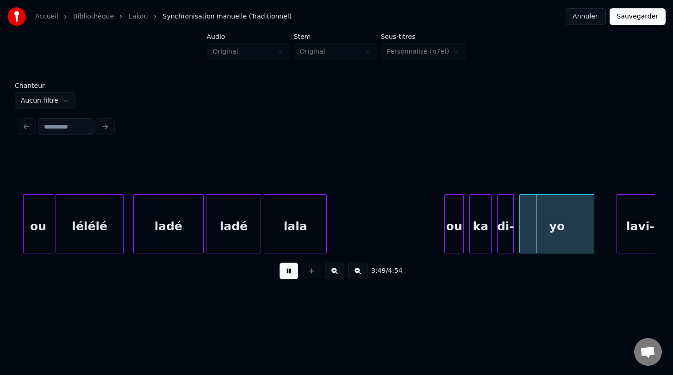
click at [287, 276] on button at bounding box center [289, 271] width 19 height 17
click at [309, 278] on button at bounding box center [311, 271] width 19 height 17
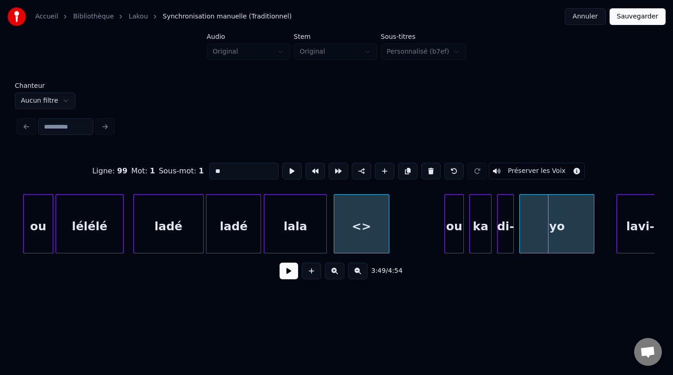
click at [366, 226] on div "<>" at bounding box center [361, 226] width 55 height 63
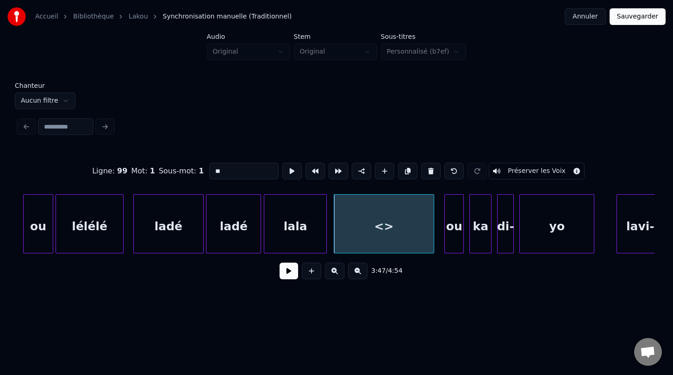
click at [432, 238] on div at bounding box center [432, 224] width 3 height 58
drag, startPoint x: 235, startPoint y: 171, endPoint x: 205, endPoint y: 171, distance: 30.5
click at [205, 171] on div "Ligne : 99 Mot : 1 Sous-mot : 1 ** Préserver les Voix" at bounding box center [337, 171] width 636 height 46
type input "**"
click at [424, 283] on div "3:47 / 4:54" at bounding box center [337, 271] width 636 height 35
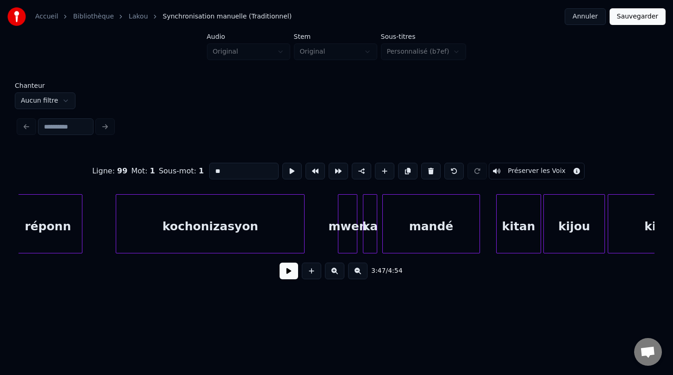
scroll to position [0, 33837]
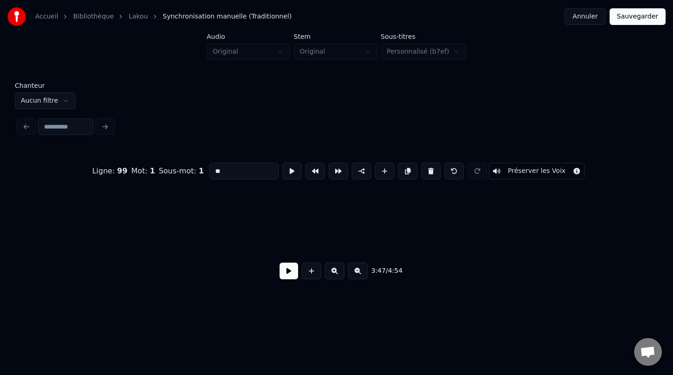
scroll to position [0, 40201]
click at [642, 15] on button "Sauvegarder" at bounding box center [638, 16] width 56 height 17
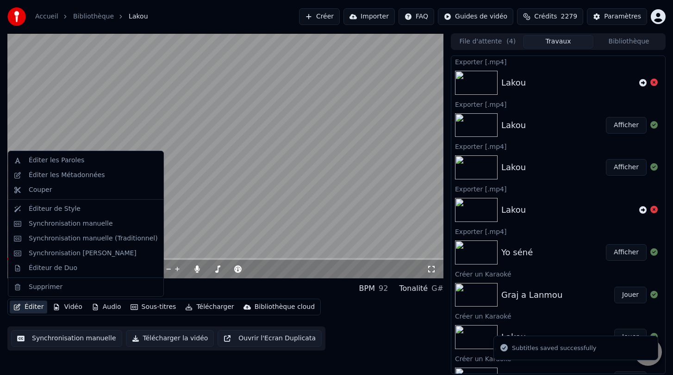
click at [35, 308] on button "Éditer" at bounding box center [28, 307] width 37 height 13
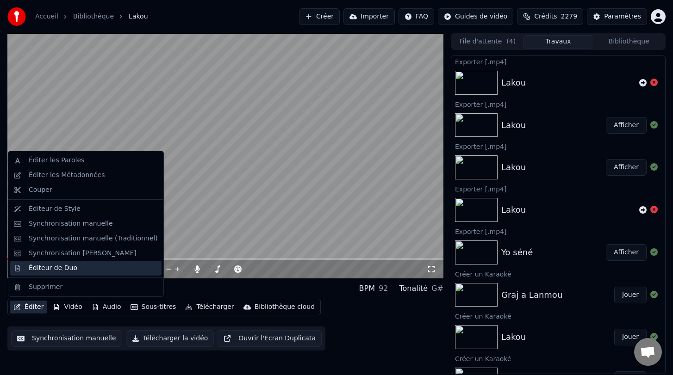
click at [65, 270] on div "Éditeur de Duo" at bounding box center [53, 268] width 49 height 9
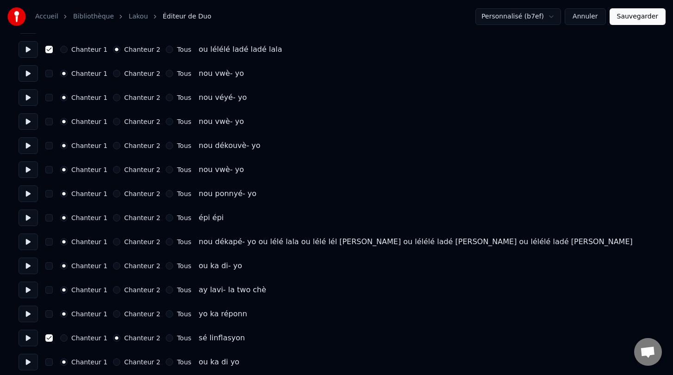
scroll to position [2190, 0]
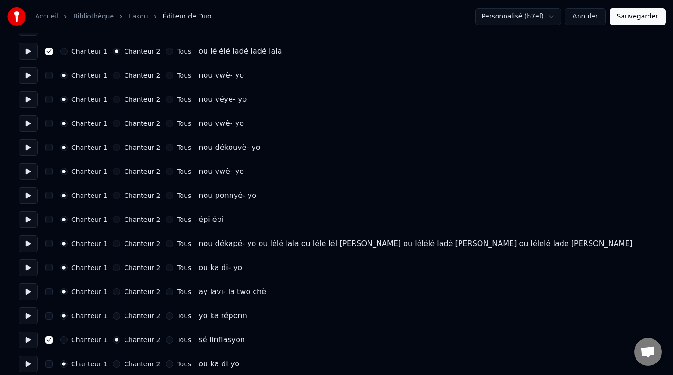
click at [50, 245] on button "button" at bounding box center [48, 243] width 7 height 7
click at [115, 243] on button "Chanteur 2" at bounding box center [116, 243] width 7 height 7
click at [639, 18] on button "Sauvegarder" at bounding box center [638, 16] width 56 height 17
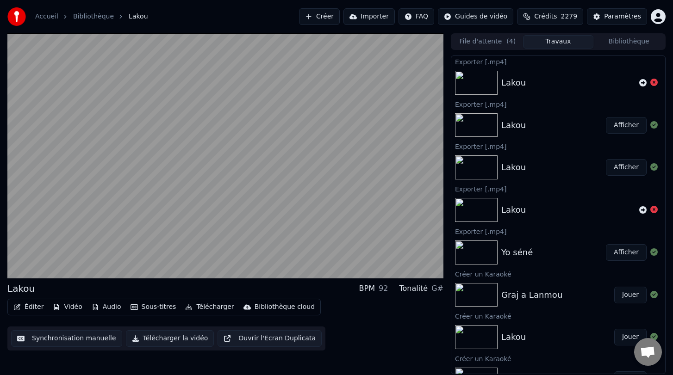
click at [64, 338] on button "Synchronisation manuelle" at bounding box center [66, 338] width 111 height 17
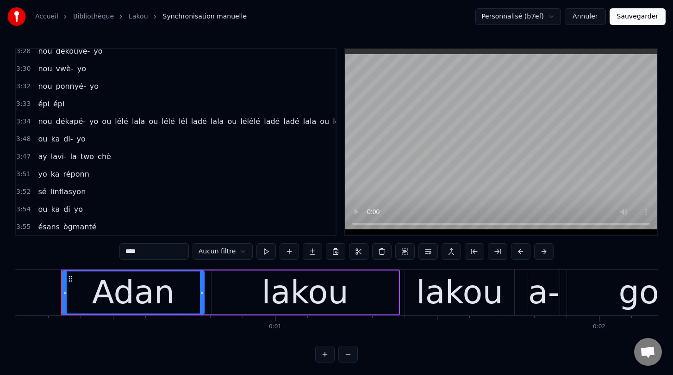
scroll to position [1615, 0]
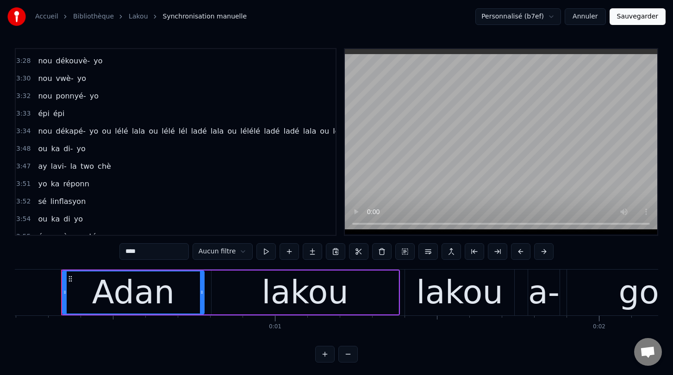
click at [88, 132] on span "yo" at bounding box center [93, 131] width 11 height 11
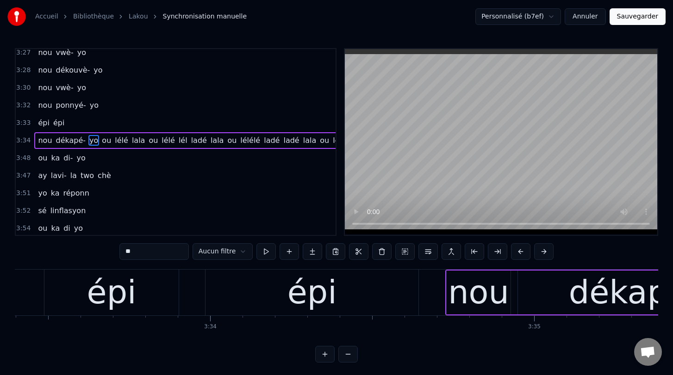
scroll to position [0, 69827]
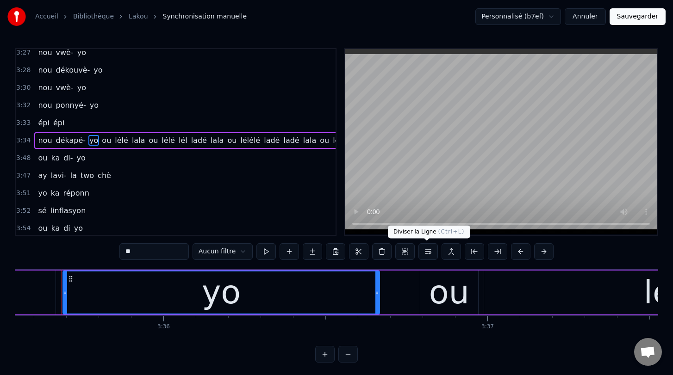
click at [425, 254] on button at bounding box center [427, 251] width 19 height 17
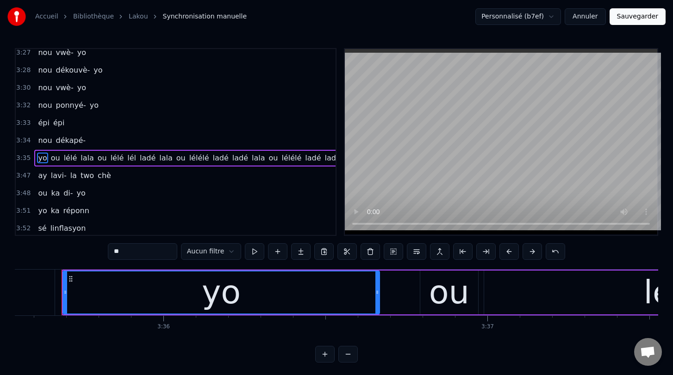
scroll to position [1622, 0]
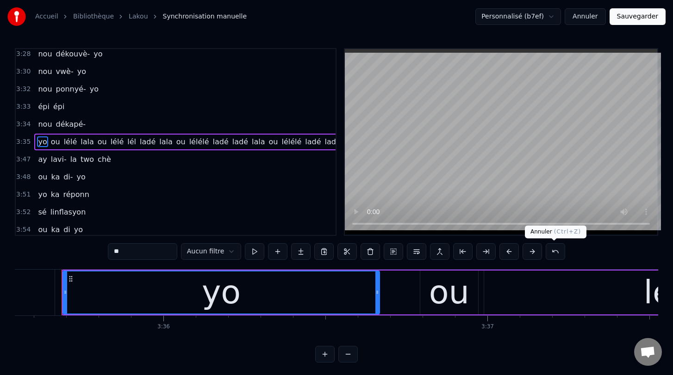
click at [553, 253] on button at bounding box center [555, 251] width 19 height 17
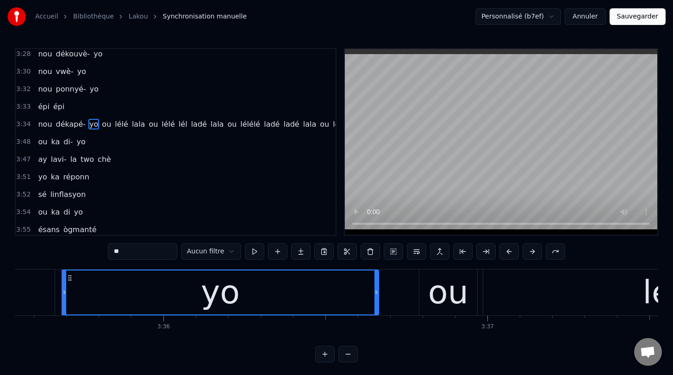
click at [103, 124] on span "ou" at bounding box center [106, 124] width 11 height 11
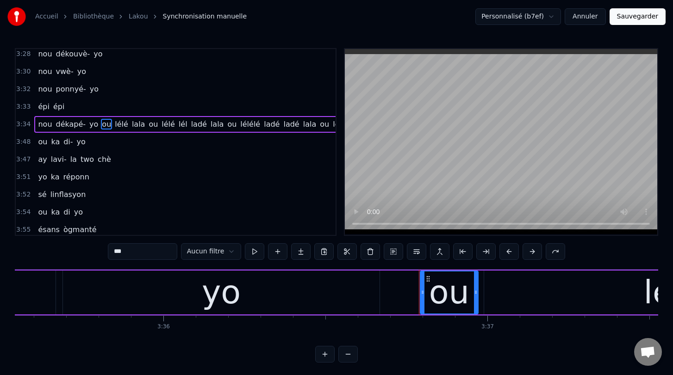
scroll to position [1604, 0]
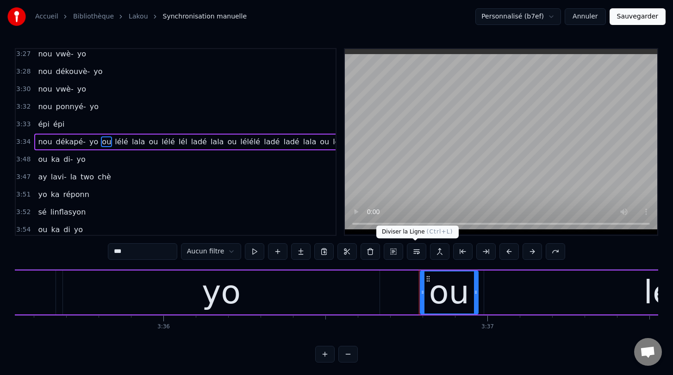
click at [413, 254] on button at bounding box center [416, 251] width 19 height 17
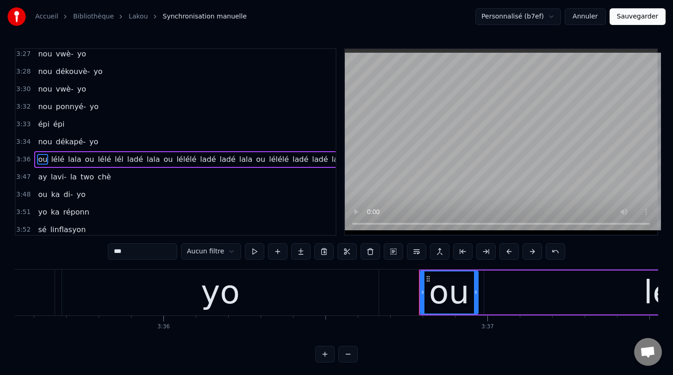
scroll to position [1622, 0]
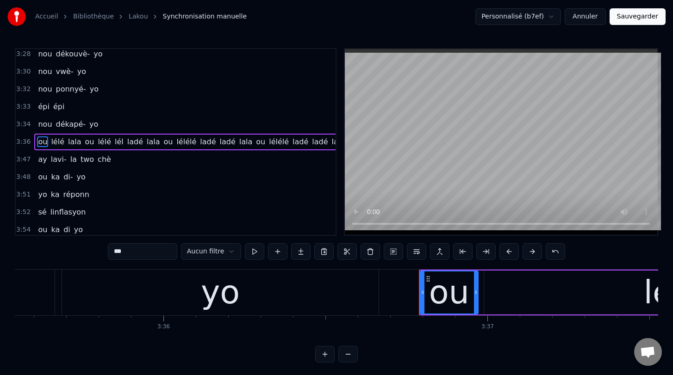
click at [86, 141] on span "ou" at bounding box center [89, 142] width 11 height 11
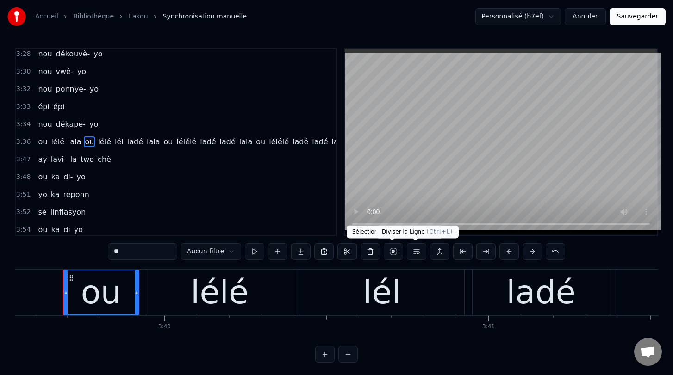
scroll to position [0, 71123]
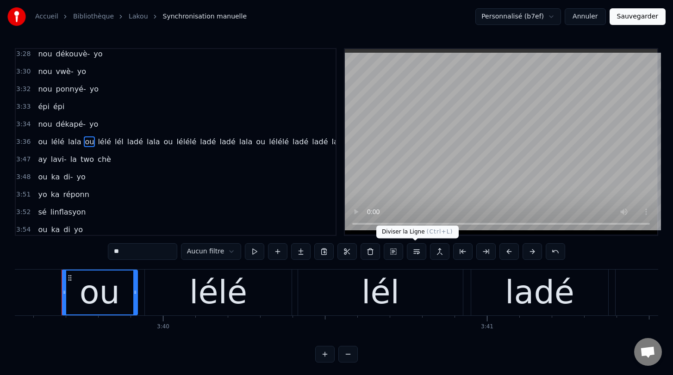
click at [414, 255] on button at bounding box center [416, 251] width 19 height 17
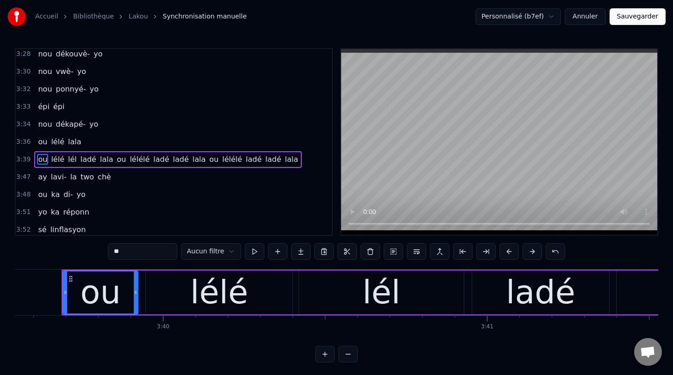
scroll to position [1639, 0]
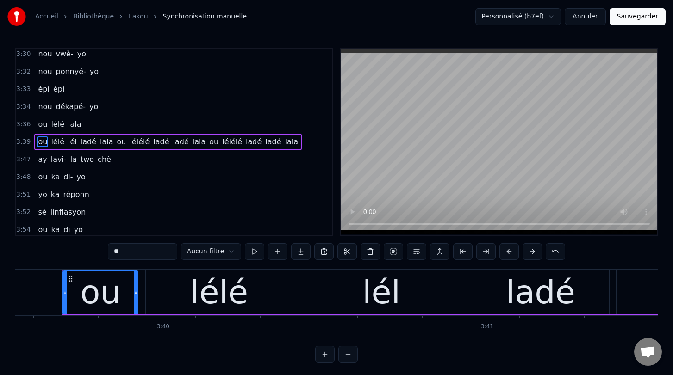
click at [68, 142] on span "lél" at bounding box center [72, 142] width 11 height 11
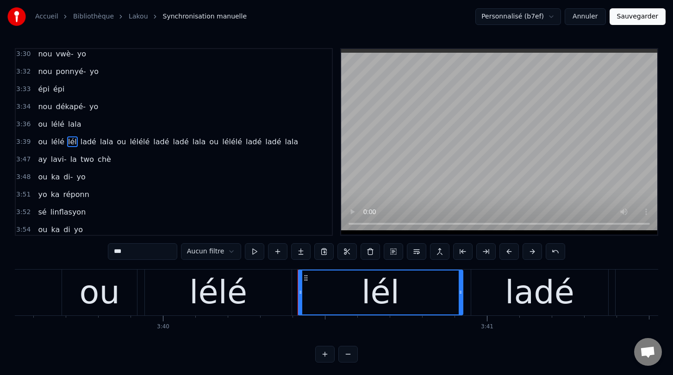
drag, startPoint x: 128, startPoint y: 254, endPoint x: 81, endPoint y: 249, distance: 46.6
click at [81, 249] on div "0:00 [PERSON_NAME] lakou 0:01 lakou a- gouvèlman 0:03 té ni mésyé 0:04 on [PERS…" at bounding box center [336, 205] width 643 height 315
type input "****"
click at [180, 189] on div "3:51 yo ka réponn" at bounding box center [174, 195] width 316 height 18
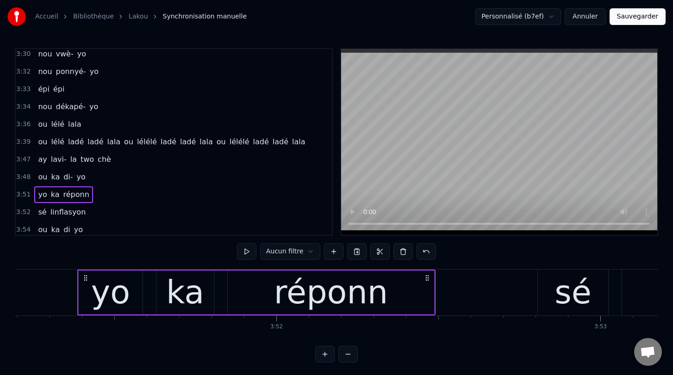
scroll to position [0, 74914]
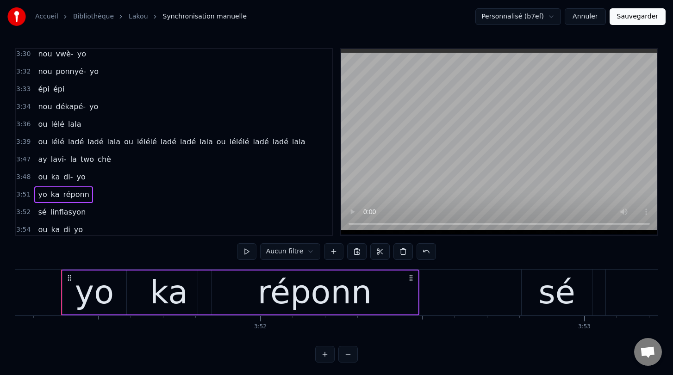
click at [123, 144] on span "ou" at bounding box center [128, 142] width 11 height 11
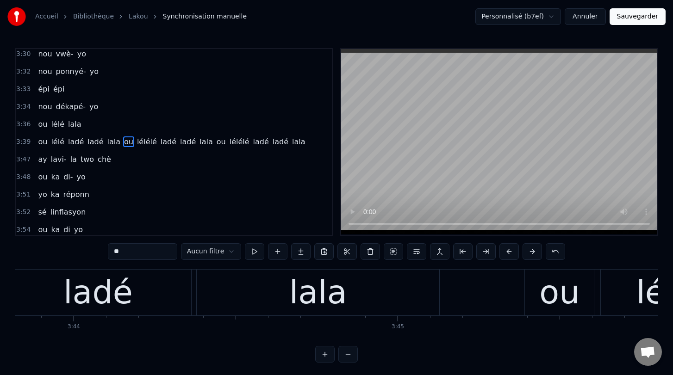
scroll to position [0, 72017]
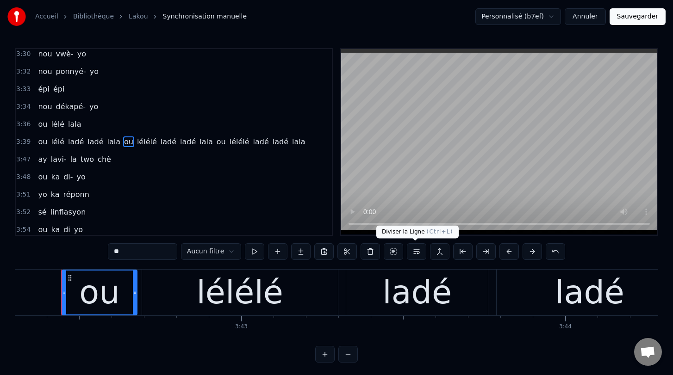
click at [414, 255] on button at bounding box center [416, 251] width 19 height 17
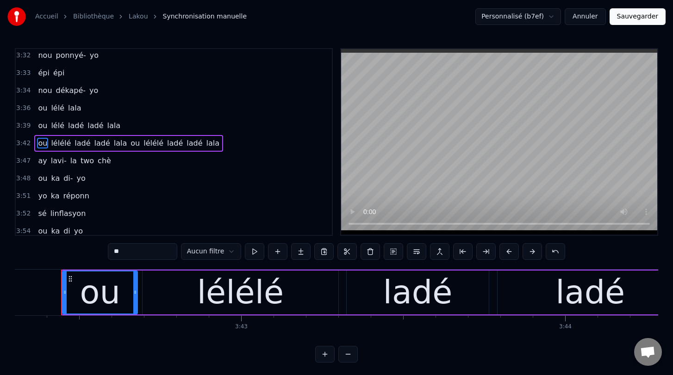
scroll to position [1657, 0]
click at [130, 141] on span "ou" at bounding box center [135, 142] width 11 height 11
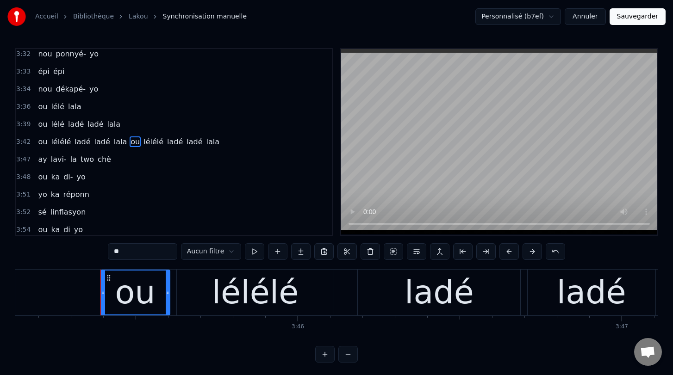
scroll to position [0, 72972]
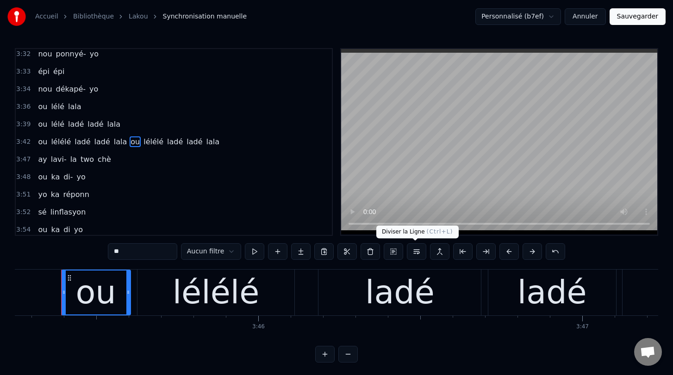
click at [415, 251] on button at bounding box center [416, 251] width 19 height 17
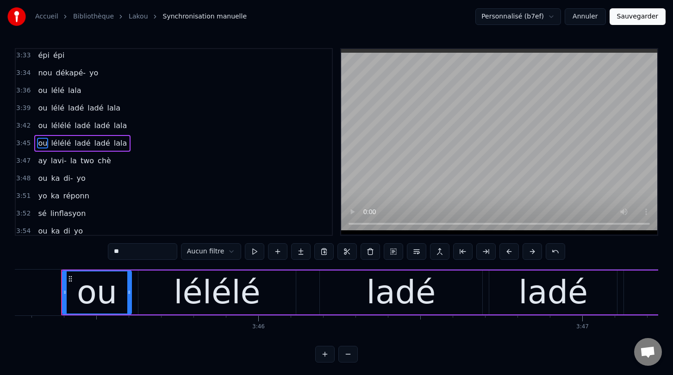
scroll to position [1674, 0]
click at [636, 19] on button "Sauvegarder" at bounding box center [638, 16] width 56 height 17
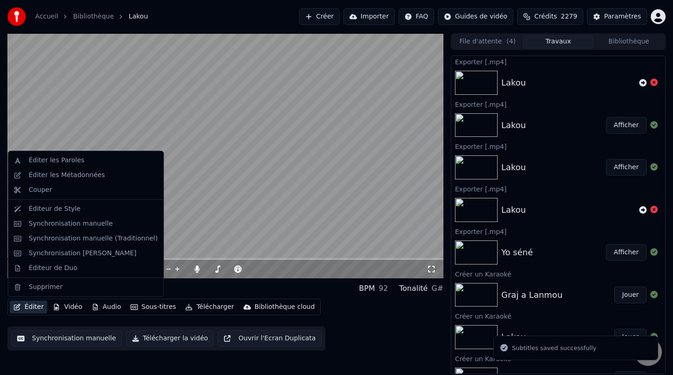
click at [26, 310] on button "Éditer" at bounding box center [28, 307] width 37 height 13
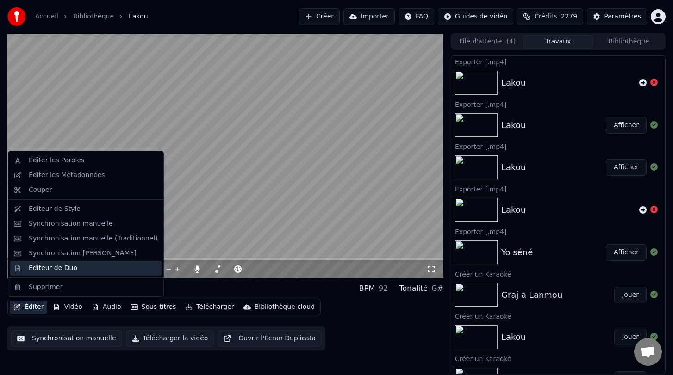
click at [49, 271] on div "Éditeur de Duo" at bounding box center [53, 268] width 49 height 9
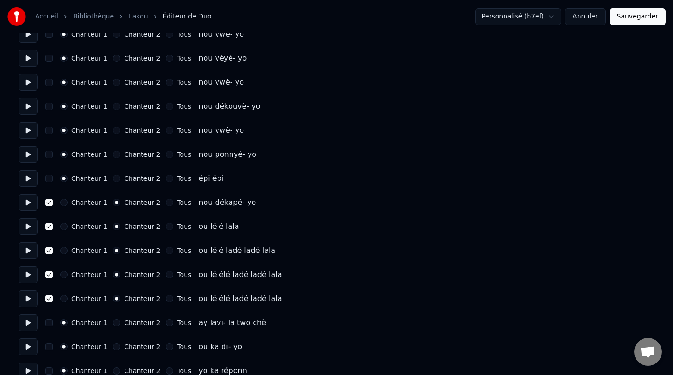
scroll to position [2233, 0]
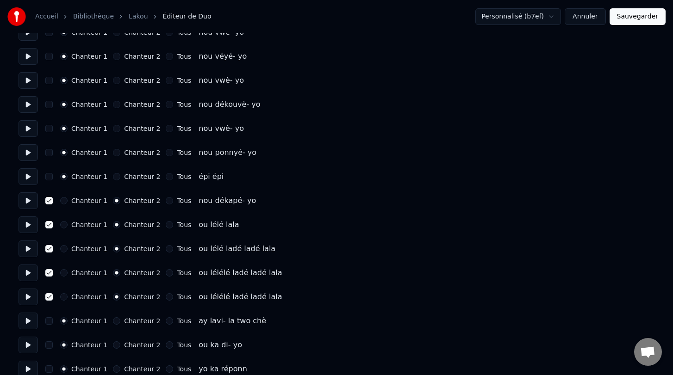
click at [50, 200] on button "button" at bounding box center [48, 200] width 7 height 7
click at [62, 200] on button "Chanteur 1" at bounding box center [63, 200] width 7 height 7
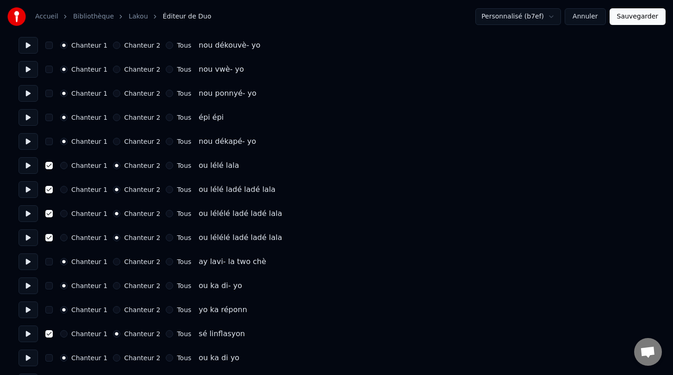
scroll to position [2302, 0]
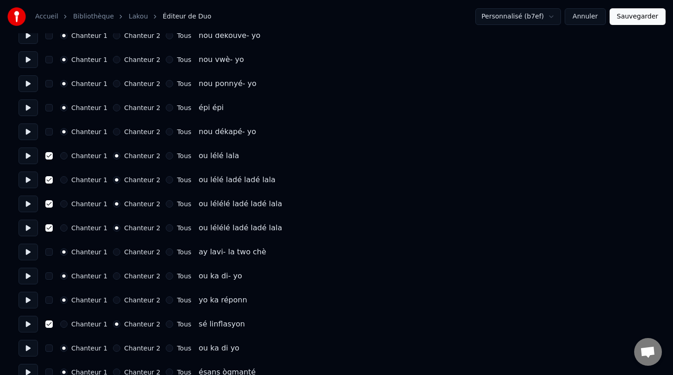
click at [641, 14] on button "Sauvegarder" at bounding box center [638, 16] width 56 height 17
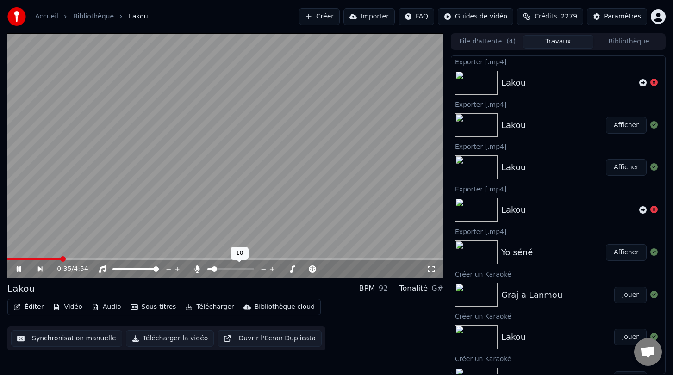
click at [212, 268] on span at bounding box center [215, 270] width 6 height 6
click at [156, 340] on button "Télécharger la vidéo" at bounding box center [170, 338] width 88 height 17
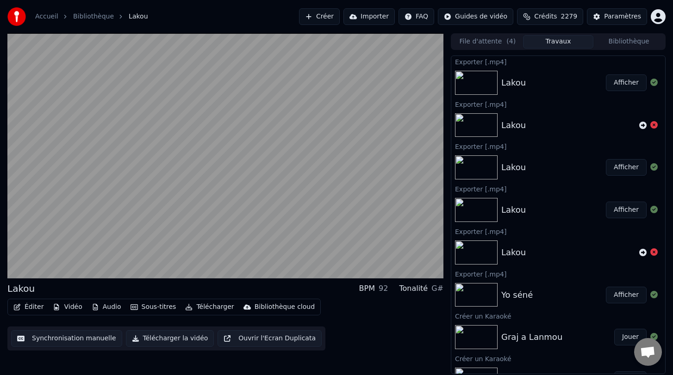
click at [156, 340] on button "Télécharger la vidéo" at bounding box center [170, 338] width 88 height 17
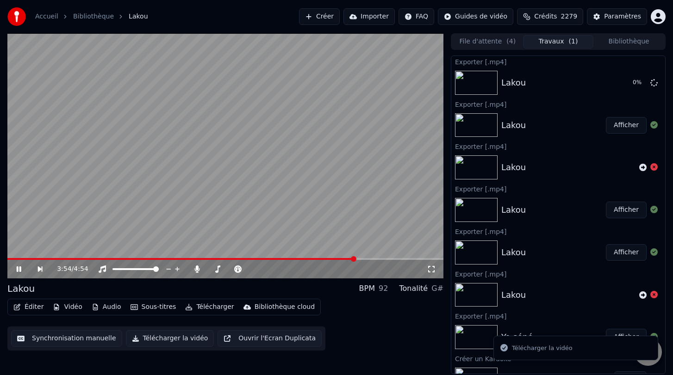
click at [324, 259] on span at bounding box center [181, 259] width 348 height 2
click at [23, 271] on icon at bounding box center [25, 269] width 21 height 7
click at [77, 339] on button "Synchronisation manuelle" at bounding box center [66, 338] width 111 height 17
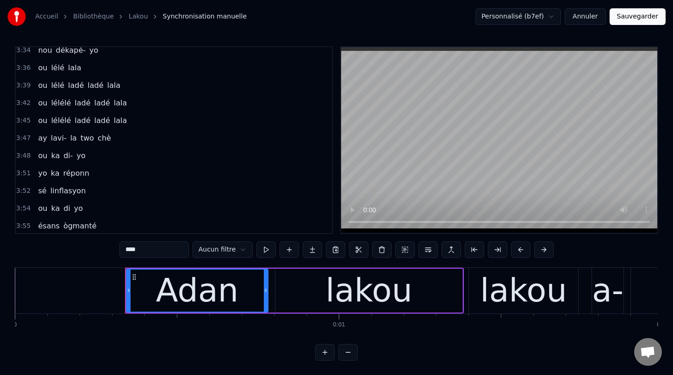
scroll to position [1693, 0]
click at [42, 139] on span "ay" at bounding box center [42, 138] width 11 height 11
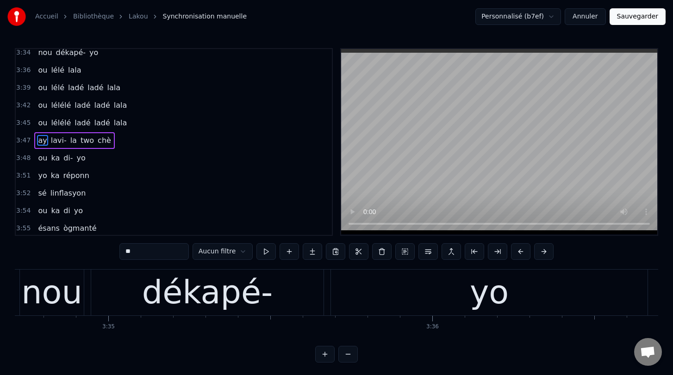
scroll to position [0, 73697]
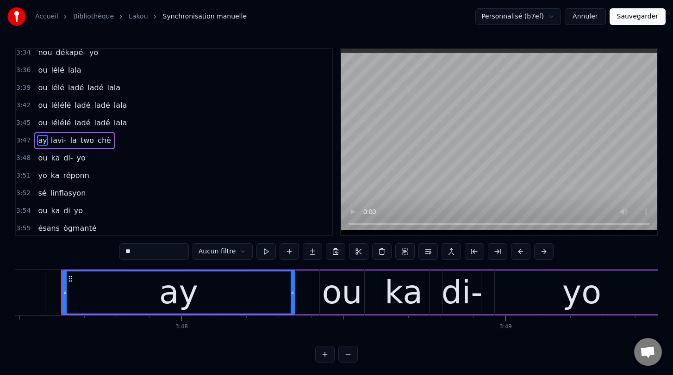
click at [146, 289] on div "ay" at bounding box center [178, 293] width 231 height 42
click at [262, 250] on button at bounding box center [265, 251] width 19 height 17
click at [278, 297] on div "ay" at bounding box center [178, 293] width 231 height 42
click at [264, 252] on button at bounding box center [265, 251] width 19 height 17
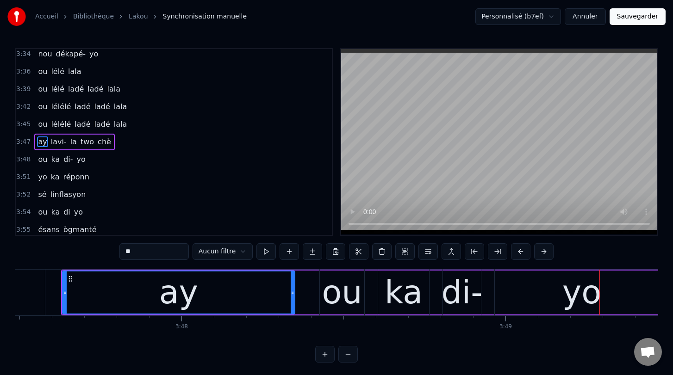
click at [57, 140] on span "lavi-" at bounding box center [59, 142] width 18 height 11
type input "*****"
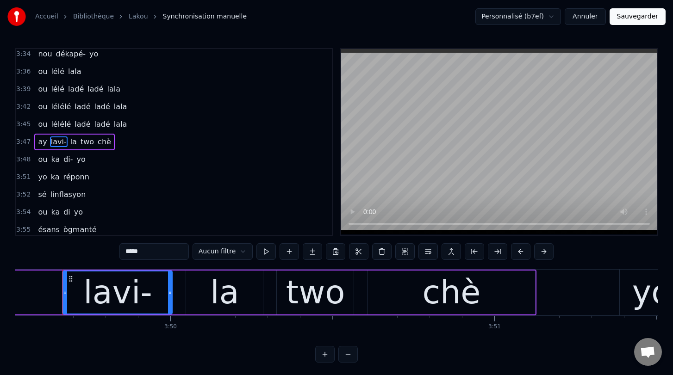
scroll to position [0, 74357]
click at [382, 251] on button at bounding box center [381, 251] width 19 height 17
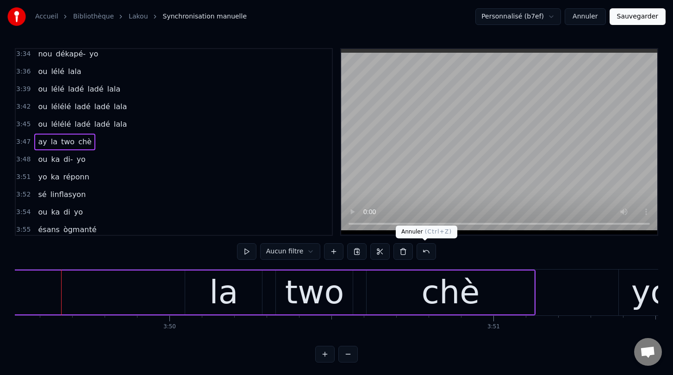
click at [427, 253] on button at bounding box center [426, 251] width 19 height 17
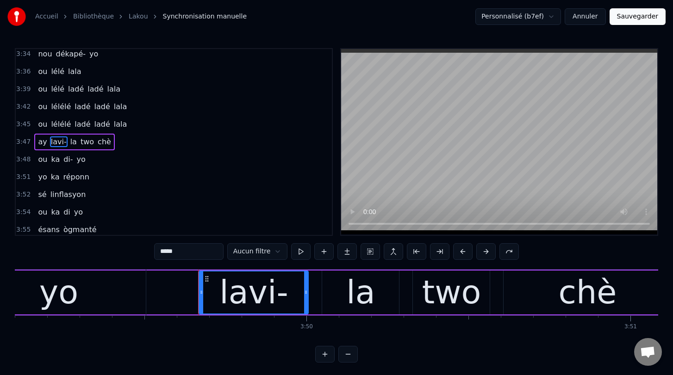
scroll to position [0, 74192]
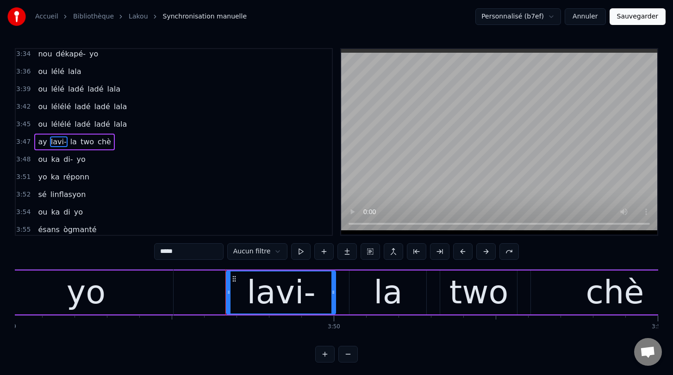
click at [53, 158] on span "ka" at bounding box center [55, 159] width 11 height 11
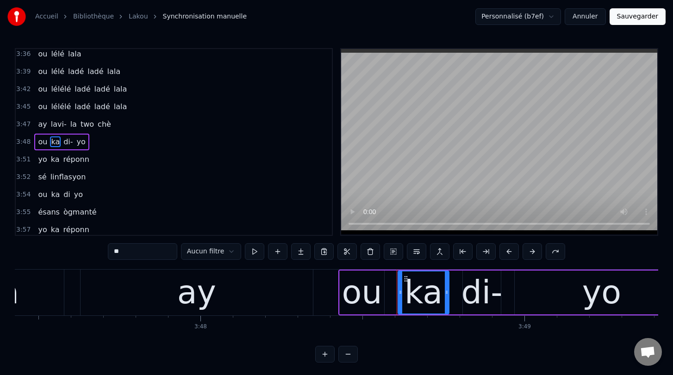
scroll to position [0, 73679]
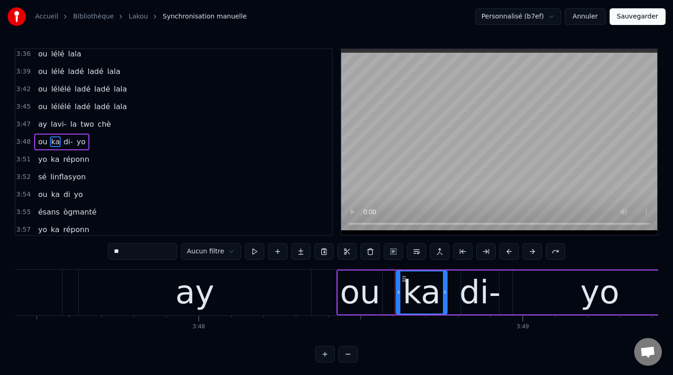
drag, startPoint x: 354, startPoint y: 299, endPoint x: 345, endPoint y: 299, distance: 8.8
click at [345, 299] on div "ou" at bounding box center [360, 292] width 40 height 49
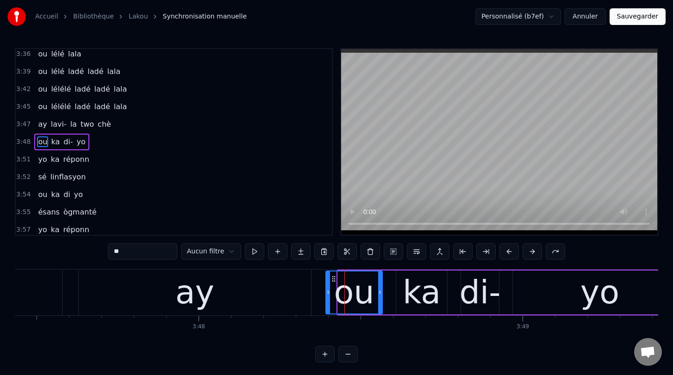
drag, startPoint x: 338, startPoint y: 293, endPoint x: 326, endPoint y: 292, distance: 12.1
click at [326, 292] on icon at bounding box center [328, 292] width 4 height 7
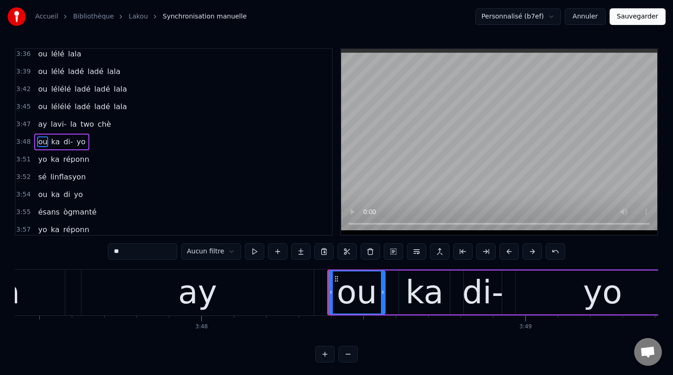
click at [363, 293] on div "ou" at bounding box center [356, 292] width 40 height 49
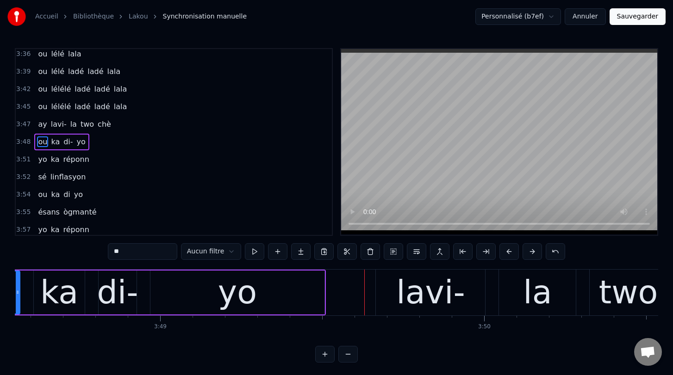
scroll to position [0, 74050]
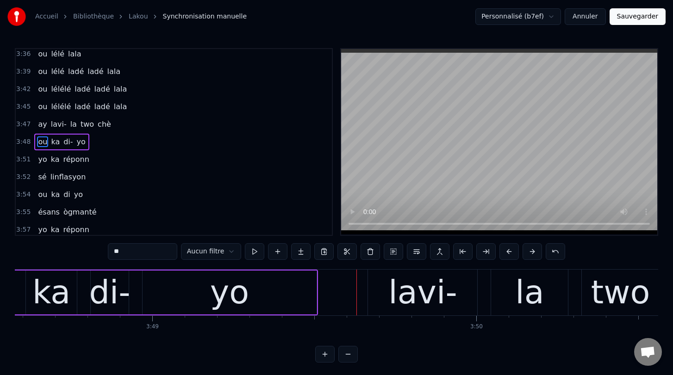
click at [399, 286] on div "lavi-" at bounding box center [422, 292] width 68 height 49
type input "*****"
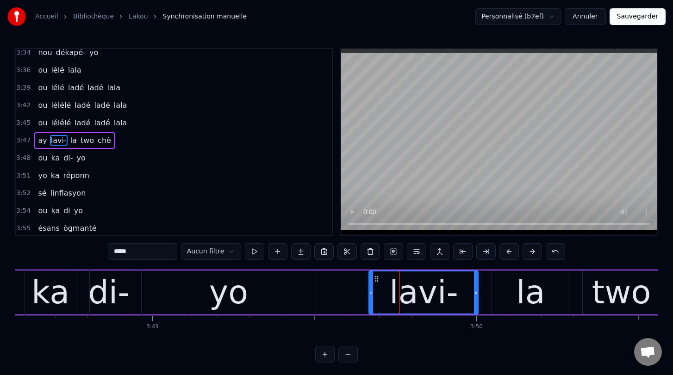
scroll to position [1692, 0]
click at [386, 299] on div "lavi-" at bounding box center [423, 293] width 108 height 42
drag, startPoint x: 418, startPoint y: 299, endPoint x: 404, endPoint y: 299, distance: 14.8
click at [404, 299] on div "lavi-" at bounding box center [423, 292] width 68 height 49
click at [641, 14] on button "Sauvegarder" at bounding box center [638, 16] width 56 height 17
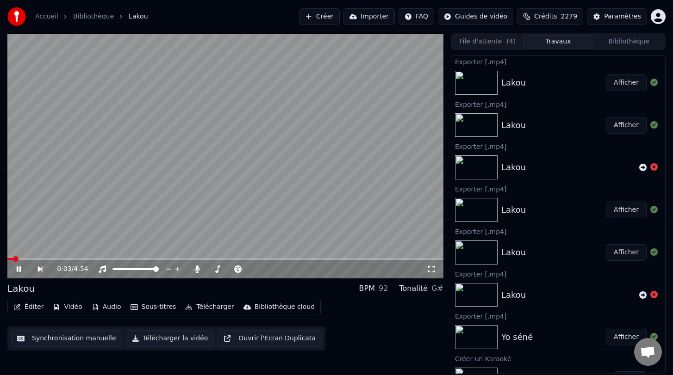
click at [34, 309] on button "Éditer" at bounding box center [28, 307] width 37 height 13
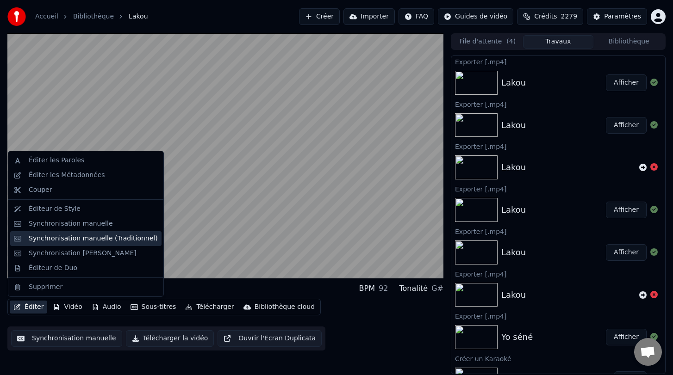
click at [81, 239] on div "Synchronisation manuelle (Traditionnel)" at bounding box center [93, 238] width 129 height 9
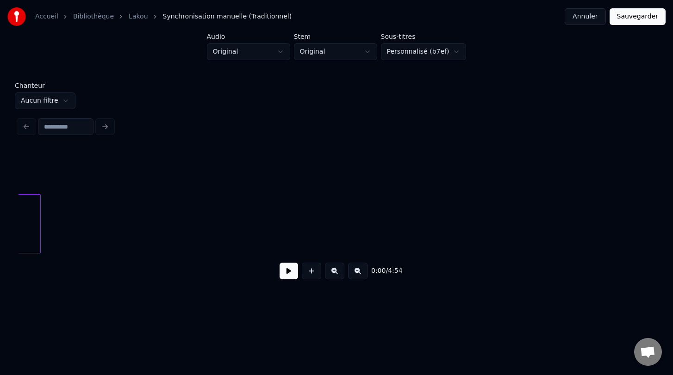
scroll to position [0, 27792]
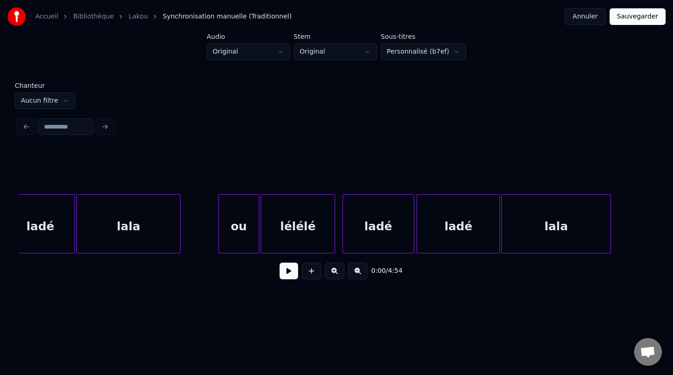
click at [462, 215] on div "ladé" at bounding box center [458, 226] width 82 height 63
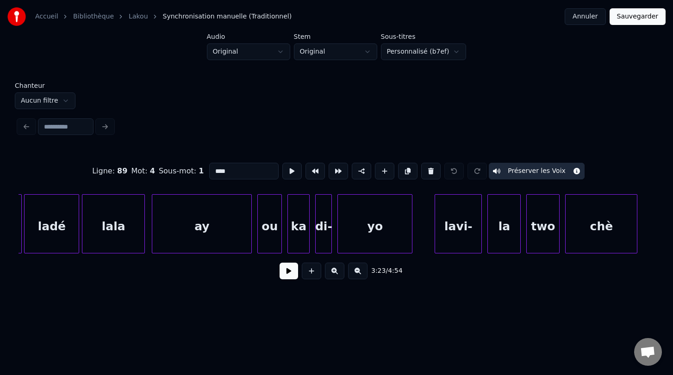
scroll to position [0, 31474]
click at [452, 236] on div "lavi-" at bounding box center [455, 226] width 46 height 63
type input "*****"
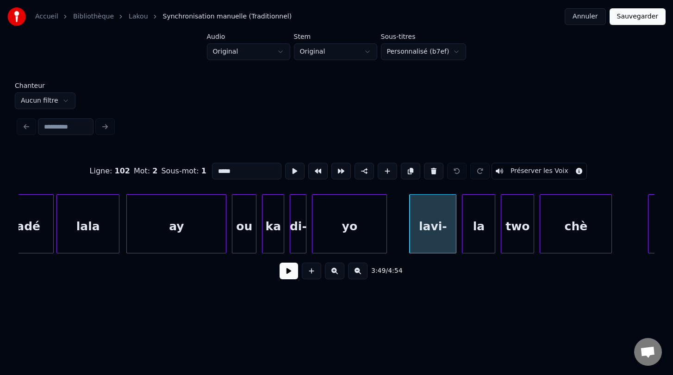
scroll to position [0, 31488]
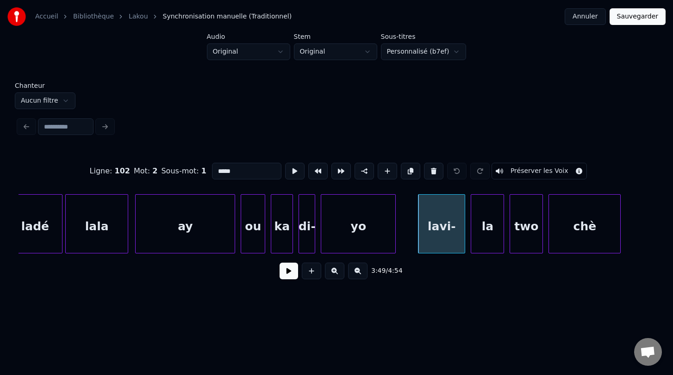
click at [635, 16] on button "Sauvegarder" at bounding box center [638, 16] width 56 height 17
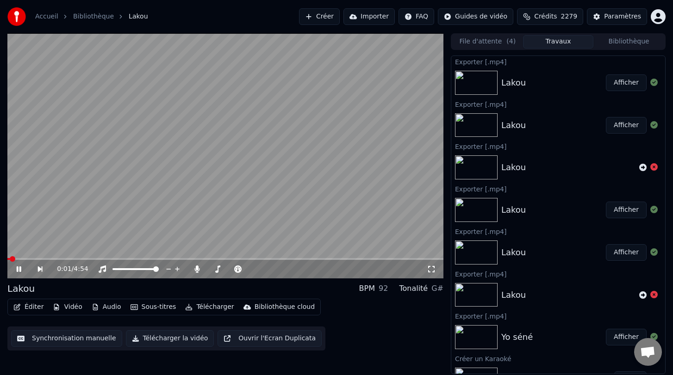
click at [81, 337] on button "Synchronisation manuelle" at bounding box center [66, 338] width 111 height 17
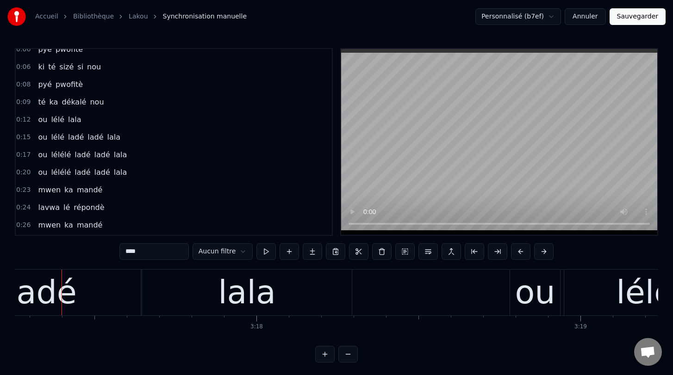
scroll to position [82, 0]
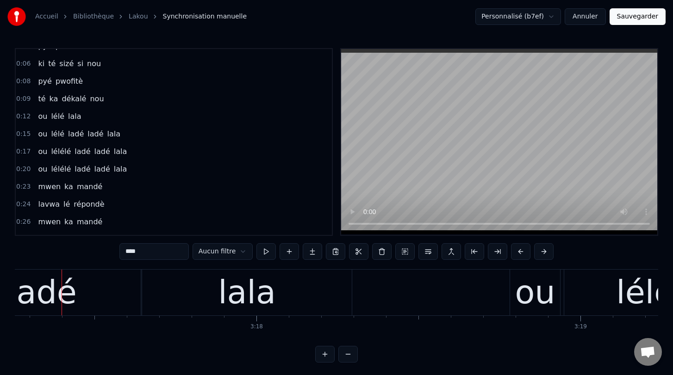
click at [267, 285] on div "lala" at bounding box center [247, 292] width 58 height 49
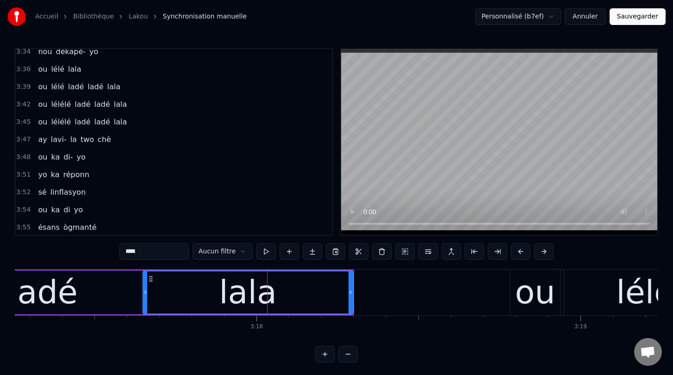
scroll to position [1695, 0]
click at [41, 137] on span "ay" at bounding box center [42, 139] width 11 height 11
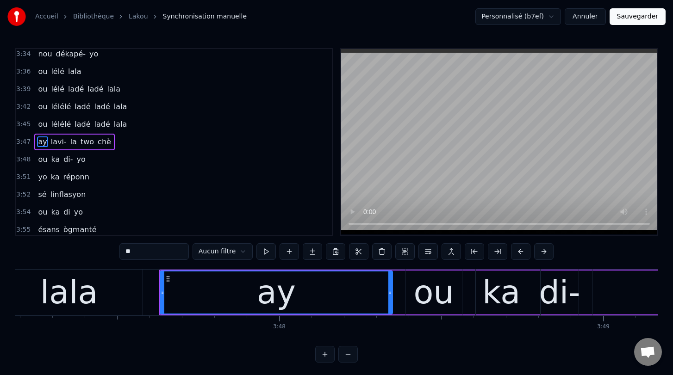
scroll to position [0, 73697]
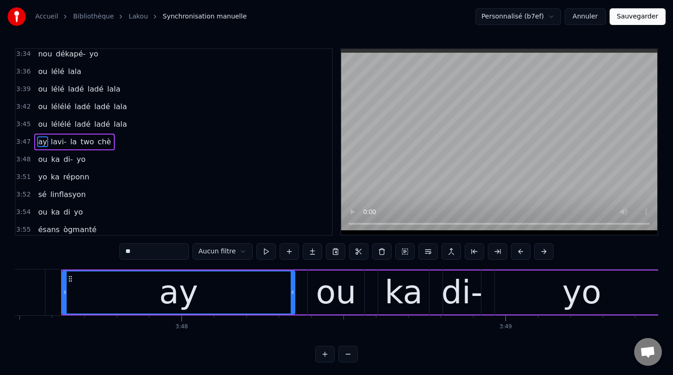
click at [342, 286] on div "ou" at bounding box center [336, 292] width 40 height 49
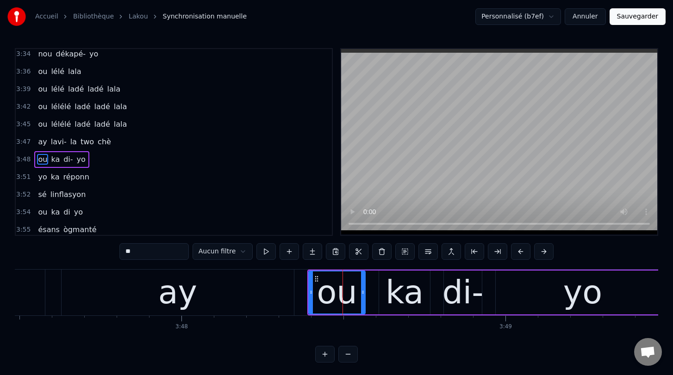
scroll to position [1710, 0]
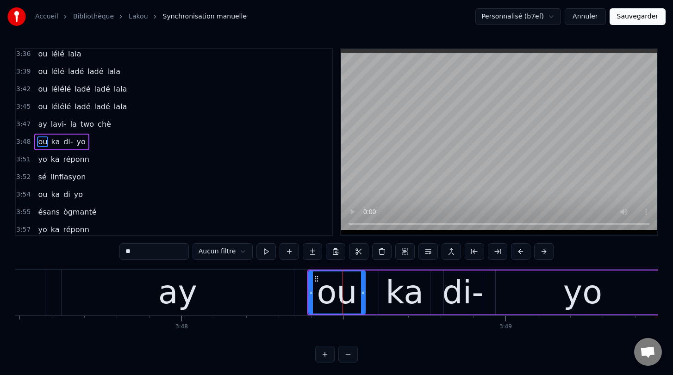
click at [56, 123] on span "lavi-" at bounding box center [59, 124] width 18 height 11
type input "*****"
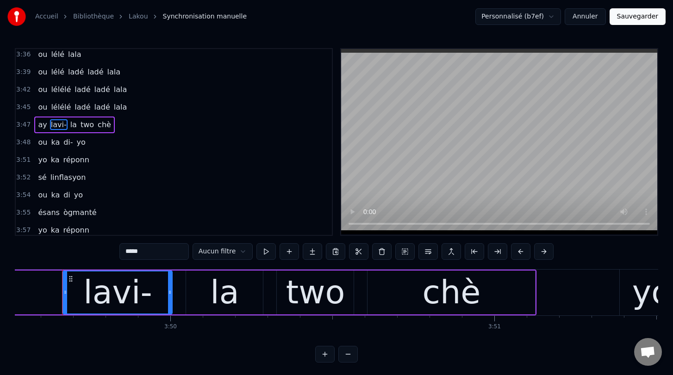
scroll to position [0, 74357]
click at [128, 281] on div "lavi-" at bounding box center [116, 292] width 68 height 49
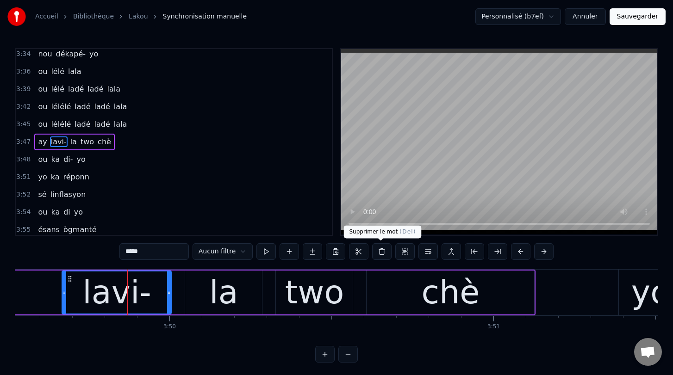
click at [380, 252] on button at bounding box center [381, 251] width 19 height 17
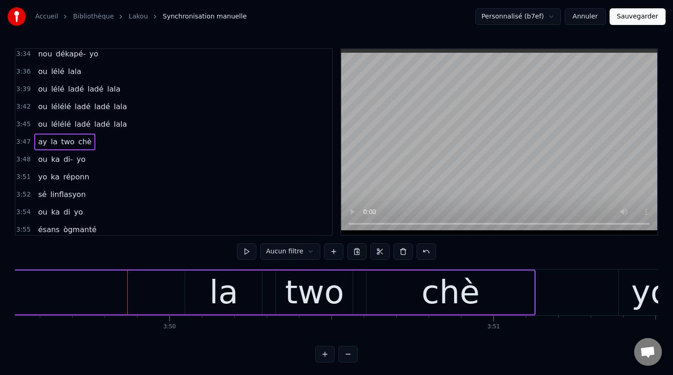
click at [238, 292] on div "la" at bounding box center [223, 293] width 77 height 44
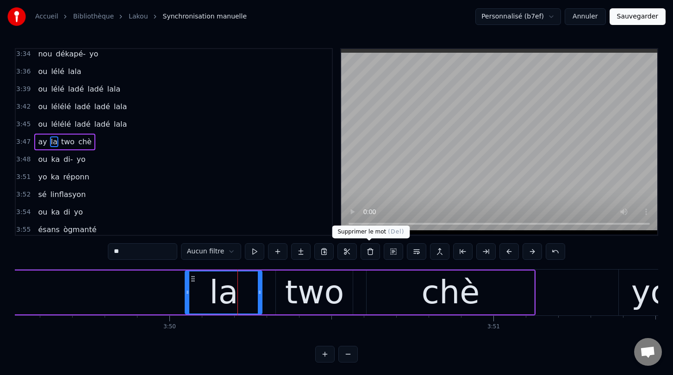
click at [368, 252] on button at bounding box center [370, 251] width 19 height 17
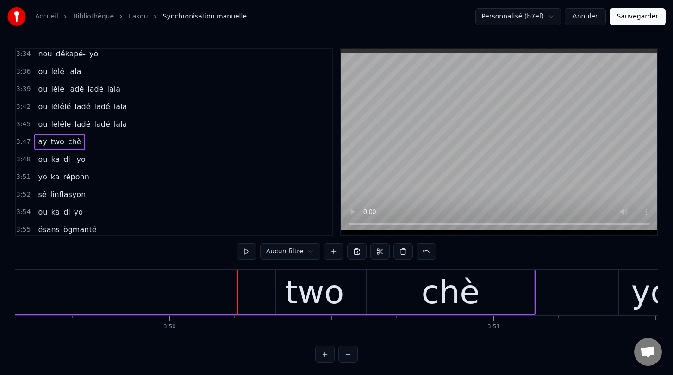
click at [305, 298] on div "two" at bounding box center [314, 292] width 59 height 49
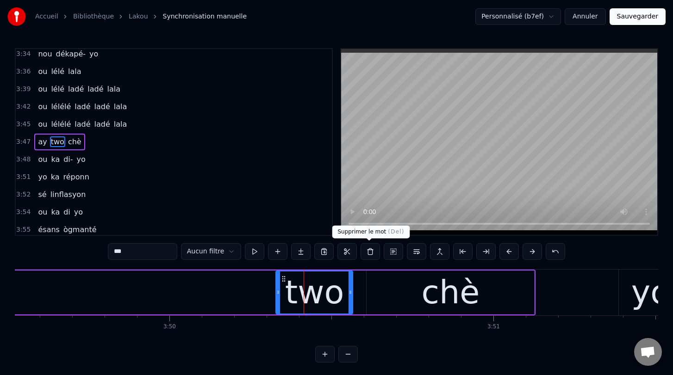
click at [368, 252] on button at bounding box center [370, 251] width 19 height 17
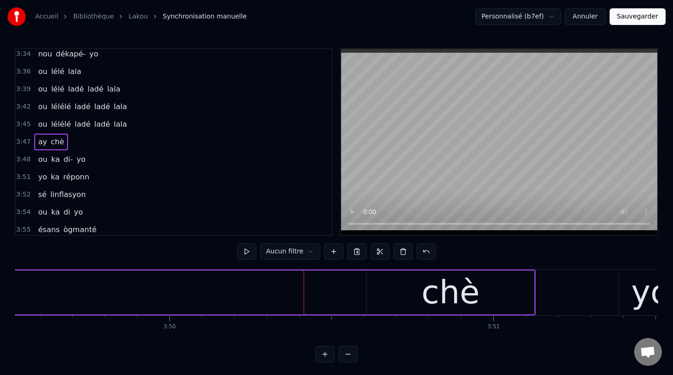
click at [425, 298] on div "chè" at bounding box center [451, 292] width 58 height 49
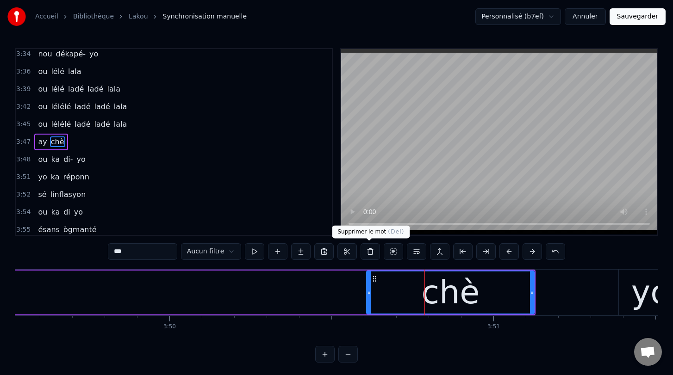
click at [370, 254] on button at bounding box center [370, 251] width 19 height 17
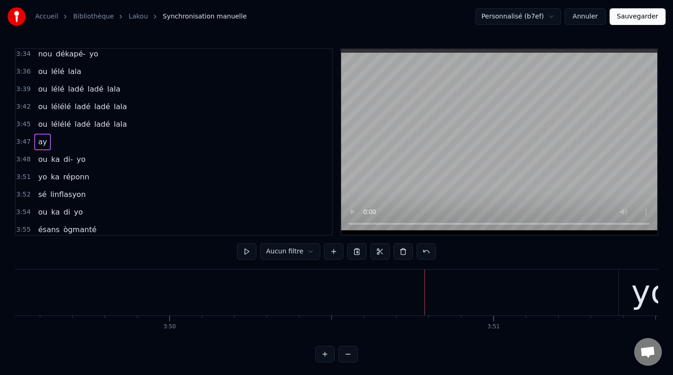
click at [44, 161] on span "ou" at bounding box center [42, 159] width 11 height 11
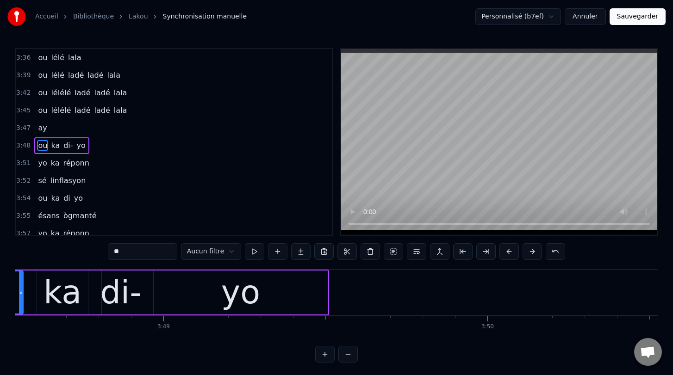
scroll to position [0, 73943]
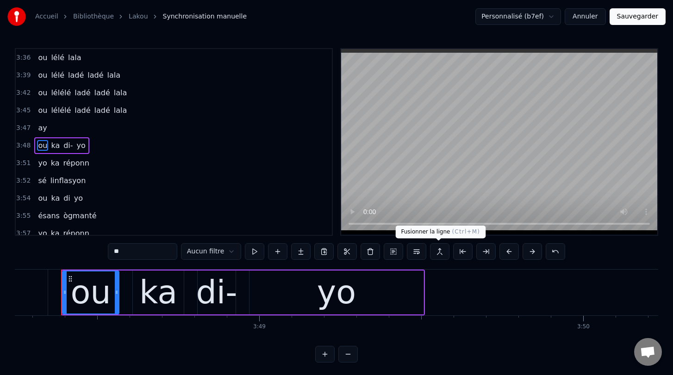
click at [437, 254] on button at bounding box center [439, 251] width 19 height 17
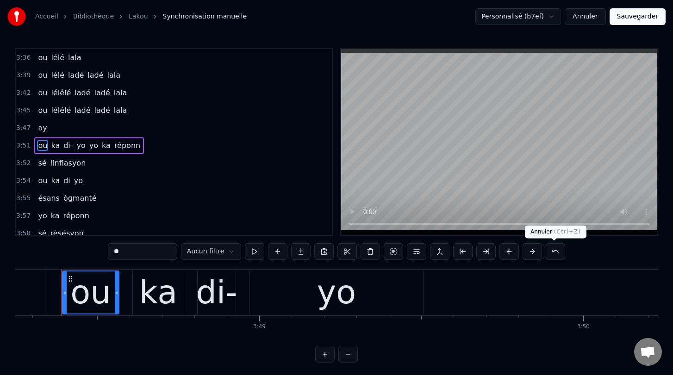
click at [554, 252] on button at bounding box center [555, 251] width 19 height 17
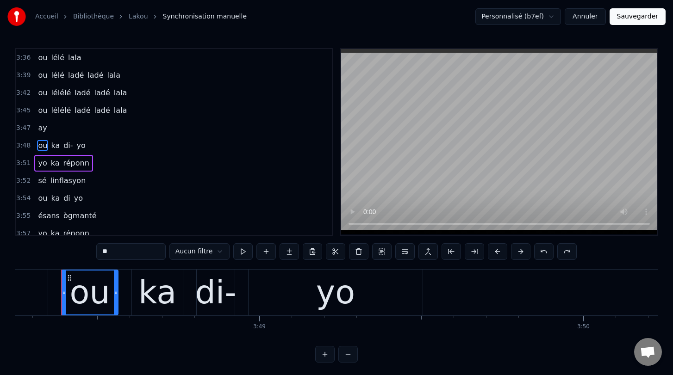
click at [41, 130] on span "ay" at bounding box center [42, 128] width 11 height 11
type input "**"
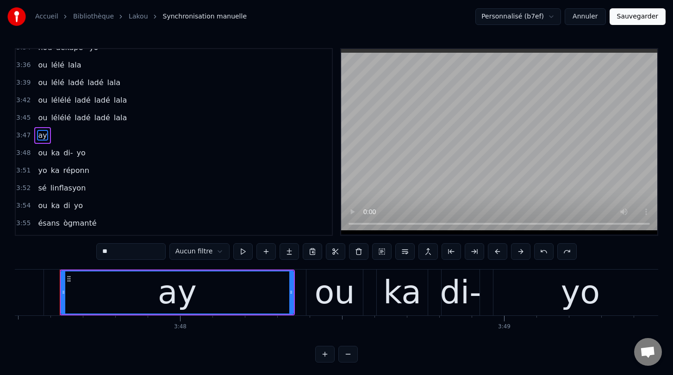
scroll to position [0, 73697]
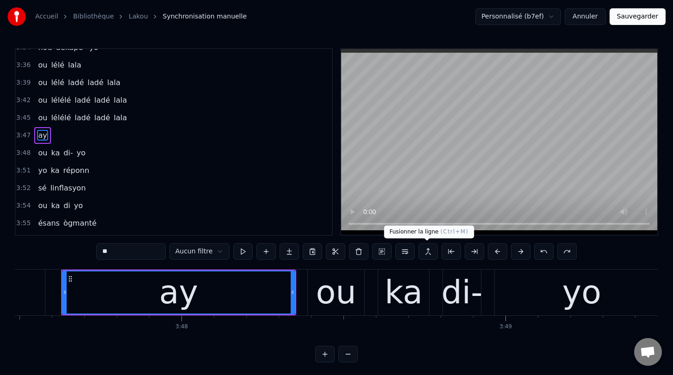
click at [425, 251] on button at bounding box center [427, 251] width 19 height 17
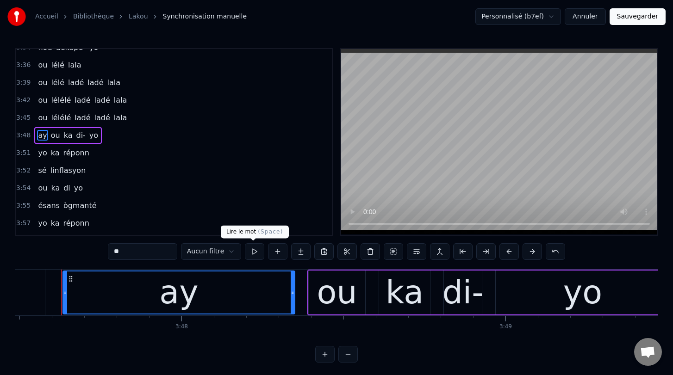
click at [253, 251] on button at bounding box center [254, 251] width 19 height 17
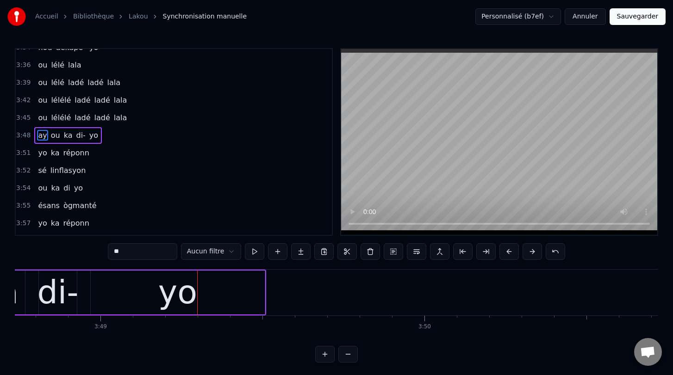
scroll to position [0, 74105]
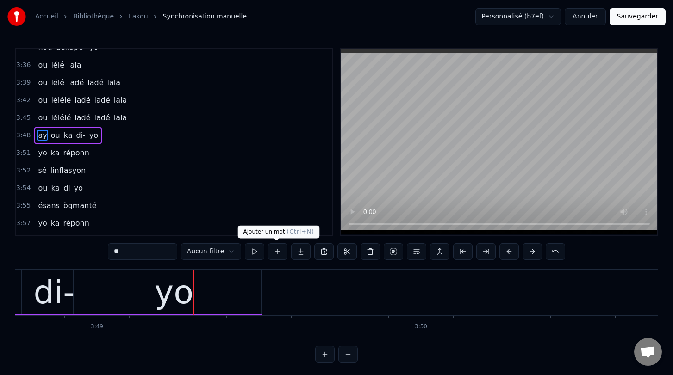
click at [278, 252] on button at bounding box center [277, 251] width 19 height 17
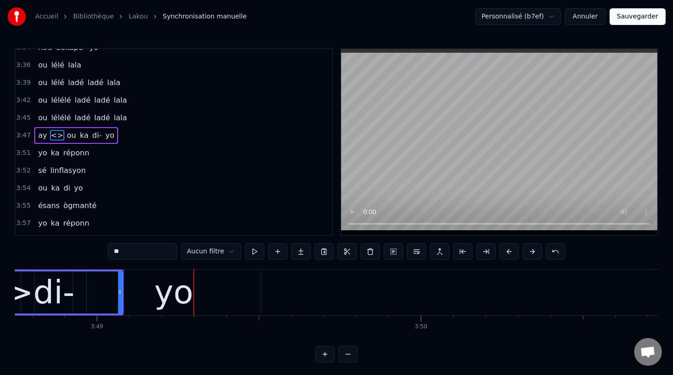
scroll to position [1692, 0]
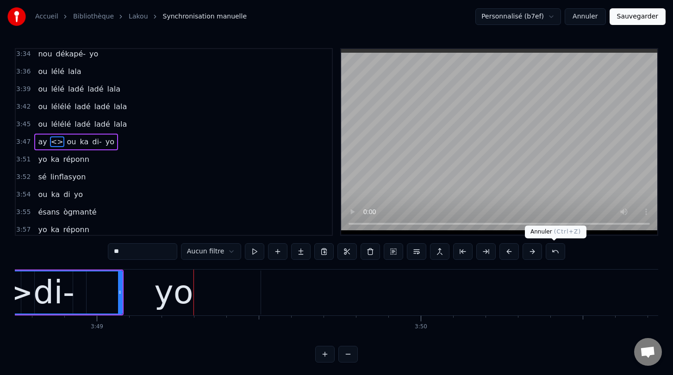
click at [555, 250] on button at bounding box center [555, 251] width 19 height 17
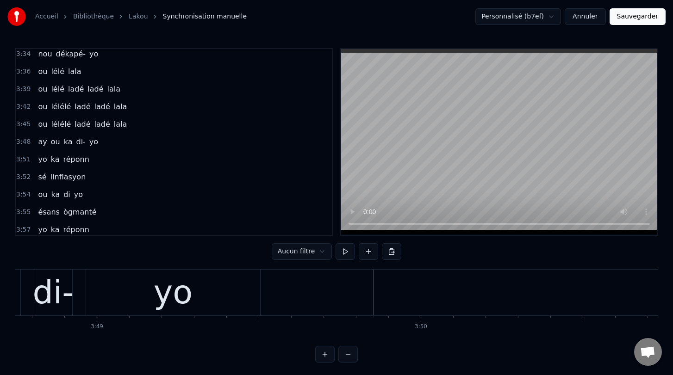
click at [174, 288] on div "yo" at bounding box center [173, 292] width 39 height 49
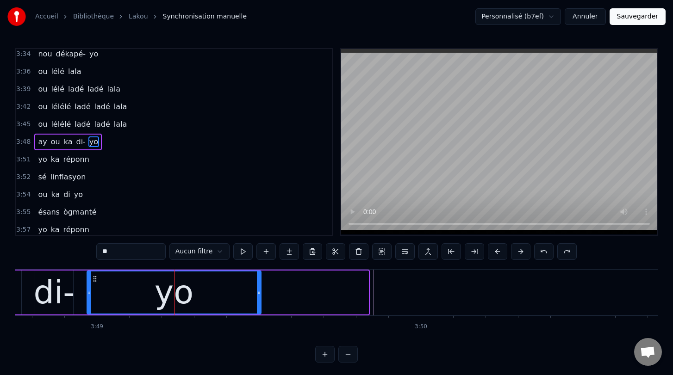
click at [355, 296] on div "ay ou ka di- yo" at bounding box center [134, 293] width 471 height 46
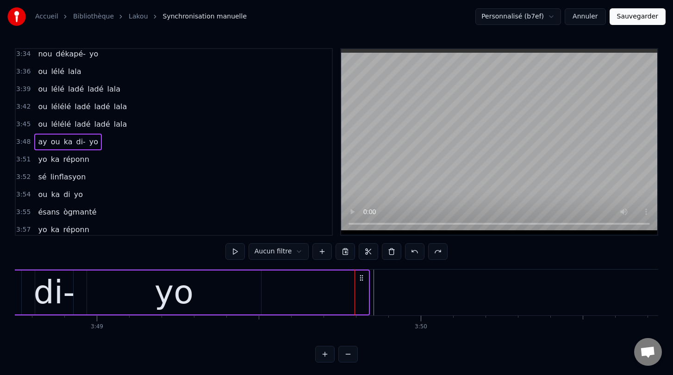
click at [361, 278] on icon at bounding box center [361, 277] width 7 height 7
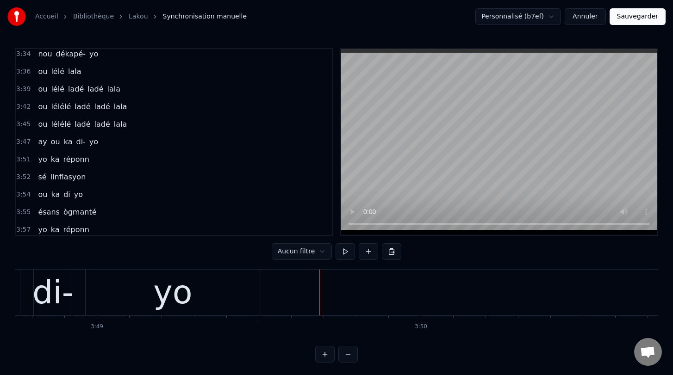
click at [225, 295] on div "yo" at bounding box center [173, 293] width 174 height 46
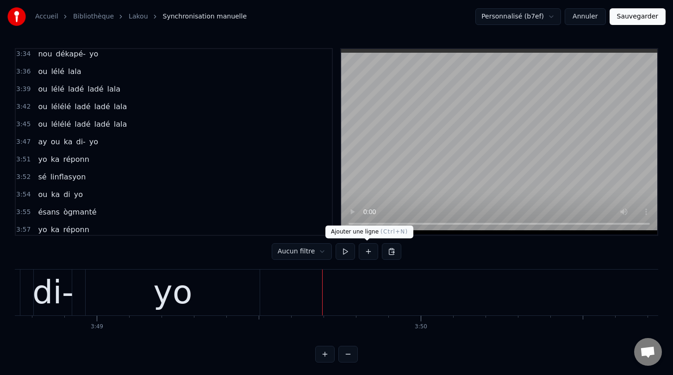
click at [365, 255] on button at bounding box center [368, 251] width 19 height 17
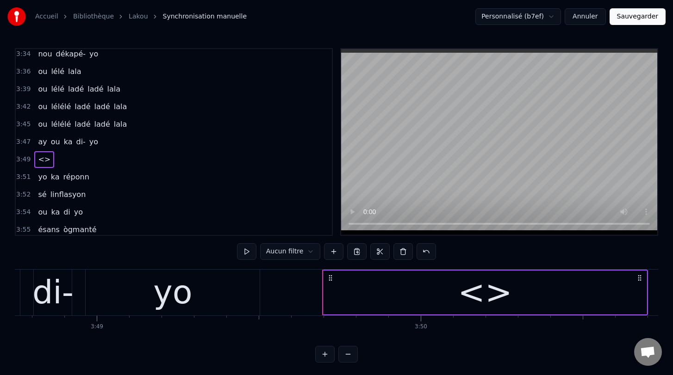
click at [339, 298] on div "<>" at bounding box center [484, 293] width 323 height 44
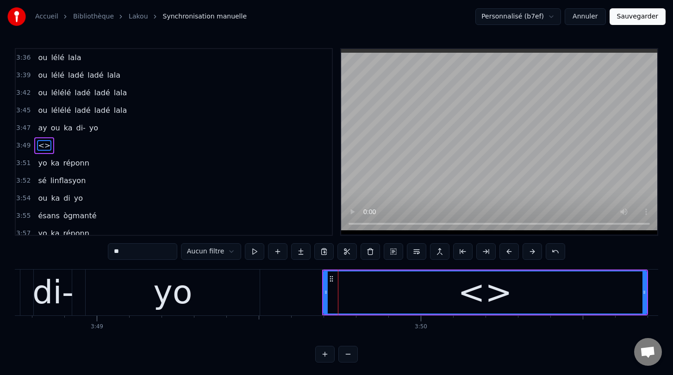
scroll to position [1710, 0]
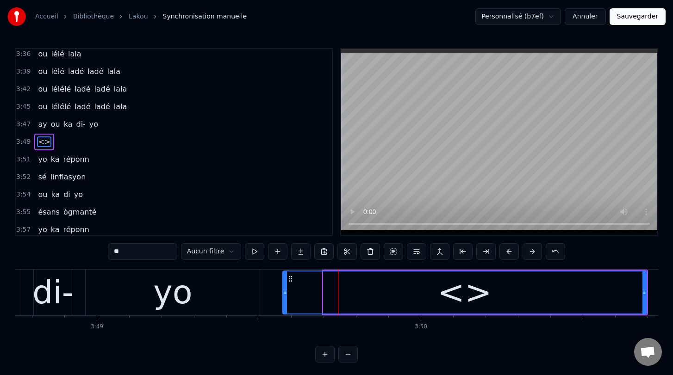
drag, startPoint x: 324, startPoint y: 294, endPoint x: 284, endPoint y: 285, distance: 41.7
click at [284, 285] on div at bounding box center [285, 293] width 4 height 42
drag, startPoint x: 642, startPoint y: 292, endPoint x: 565, endPoint y: 280, distance: 78.2
click at [562, 280] on div "<>" at bounding box center [464, 293] width 363 height 42
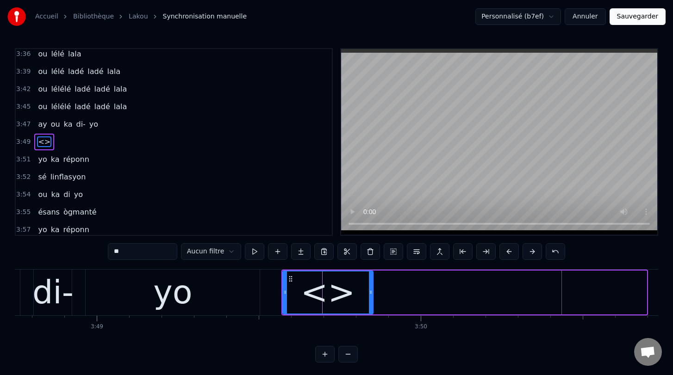
drag, startPoint x: 646, startPoint y: 292, endPoint x: 372, endPoint y: 280, distance: 273.8
click at [372, 280] on div at bounding box center [371, 293] width 4 height 42
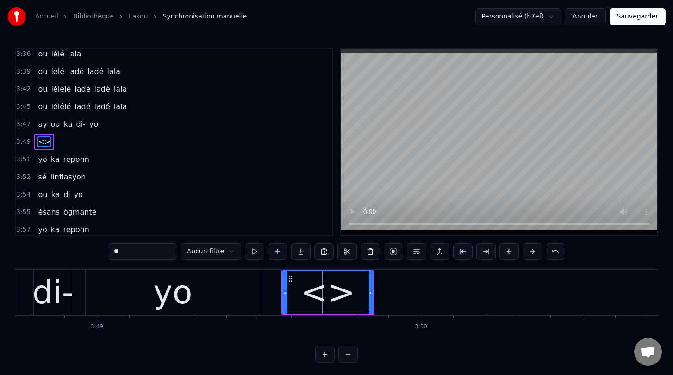
drag, startPoint x: 148, startPoint y: 246, endPoint x: 154, endPoint y: 250, distance: 7.1
click at [154, 250] on input "**" at bounding box center [142, 251] width 69 height 17
type input "**"
click at [254, 254] on button at bounding box center [254, 251] width 19 height 17
drag, startPoint x: 370, startPoint y: 294, endPoint x: 364, endPoint y: 294, distance: 6.0
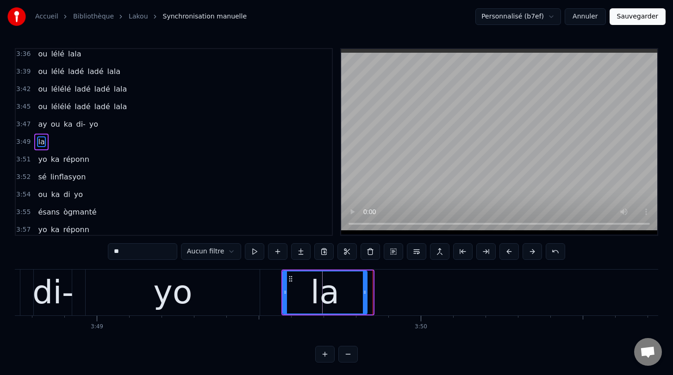
click at [364, 294] on icon at bounding box center [365, 292] width 4 height 7
click at [276, 250] on button at bounding box center [277, 251] width 19 height 17
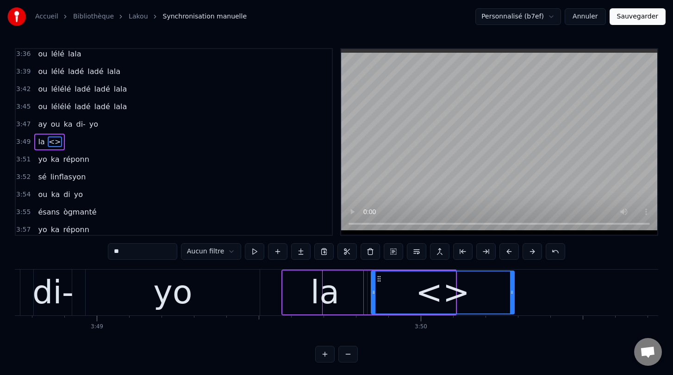
drag, startPoint x: 452, startPoint y: 295, endPoint x: 512, endPoint y: 314, distance: 62.6
click at [512, 314] on div "<>" at bounding box center [443, 293] width 144 height 44
drag, startPoint x: 132, startPoint y: 248, endPoint x: 104, endPoint y: 248, distance: 28.2
click at [104, 248] on div "0:00 [PERSON_NAME] lakou 0:01 lakou a- gouvèlman 0:03 té ni mésyé 0:04 on [PERS…" at bounding box center [336, 205] width 643 height 315
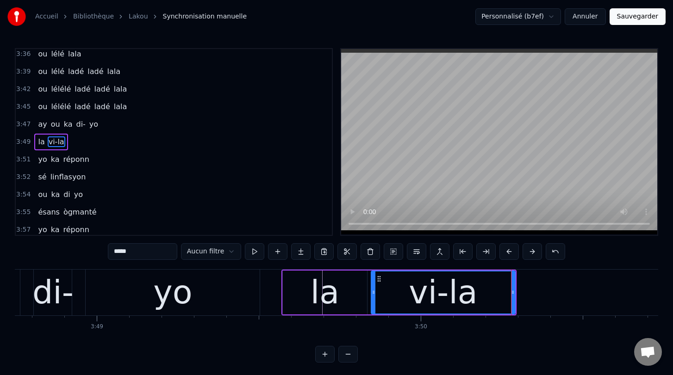
click at [341, 298] on div "la" at bounding box center [325, 293] width 84 height 44
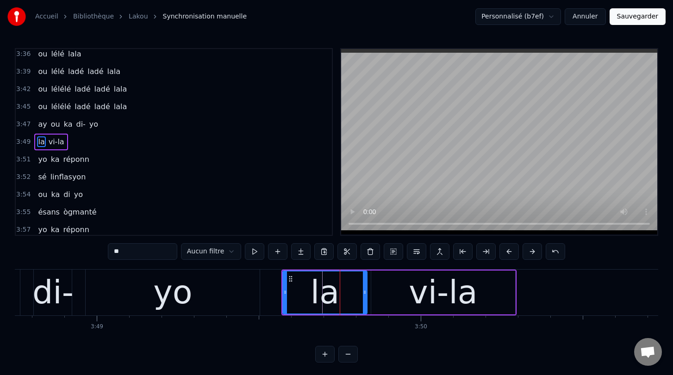
click at [136, 250] on input "**" at bounding box center [142, 251] width 69 height 17
click at [426, 298] on div "vi-la" at bounding box center [443, 292] width 68 height 49
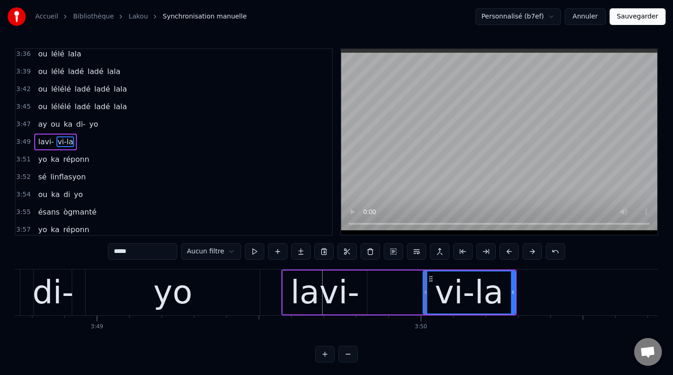
drag, startPoint x: 373, startPoint y: 294, endPoint x: 425, endPoint y: 323, distance: 59.5
click at [425, 323] on div "Adan lakou lakou a- gouvèlman té ni mésyé on pyé pwofitè pyé pwofitè ki té sizé…" at bounding box center [336, 303] width 643 height 69
drag, startPoint x: 137, startPoint y: 253, endPoint x: 78, endPoint y: 245, distance: 59.8
click at [78, 245] on div "0:00 [PERSON_NAME] lakou 0:01 lakou a- gouvèlman 0:03 té ni mésyé 0:04 on [PERS…" at bounding box center [336, 205] width 643 height 315
click at [332, 293] on div "lavi-" at bounding box center [325, 292] width 68 height 49
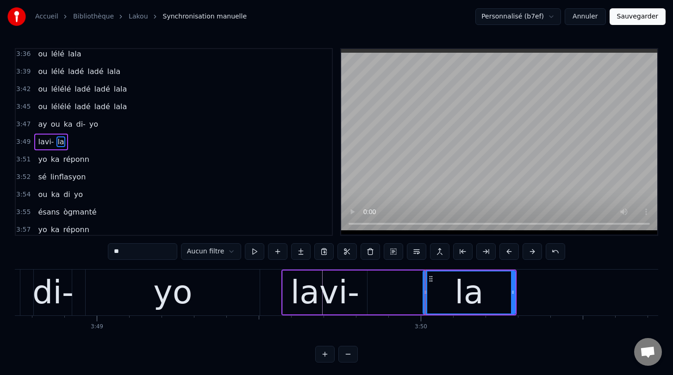
type input "*****"
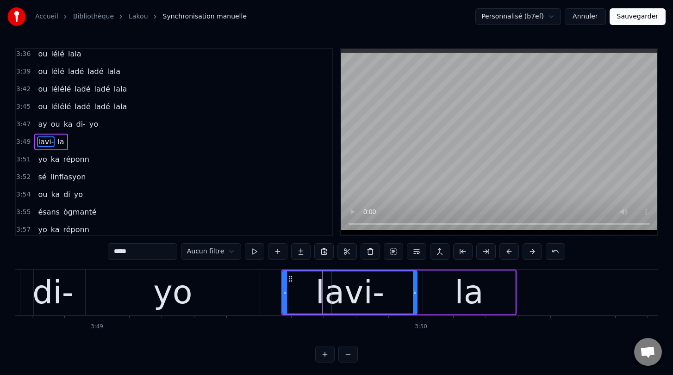
drag, startPoint x: 364, startPoint y: 292, endPoint x: 416, endPoint y: 308, distance: 54.3
click at [416, 308] on div at bounding box center [415, 293] width 4 height 42
click at [249, 249] on button at bounding box center [254, 251] width 19 height 17
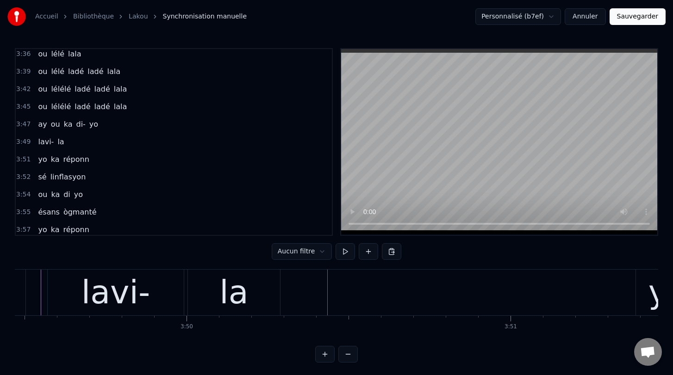
scroll to position [0, 74340]
click at [366, 251] on button at bounding box center [368, 251] width 19 height 17
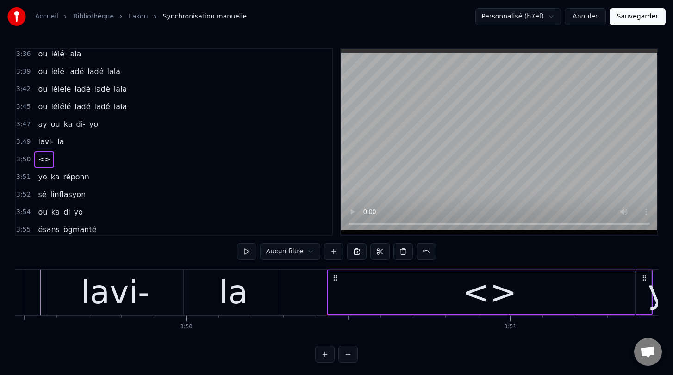
click at [340, 295] on div "<>" at bounding box center [489, 293] width 323 height 44
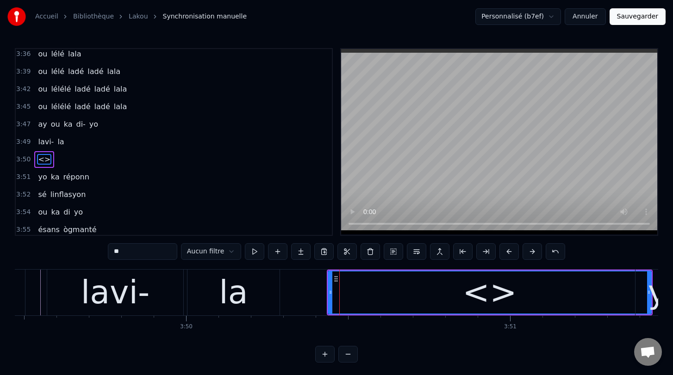
scroll to position [1727, 0]
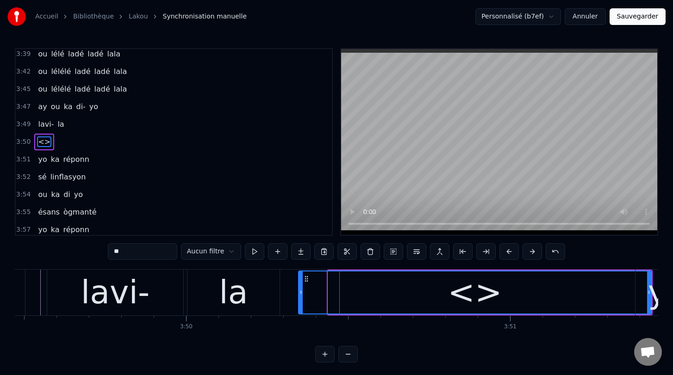
drag, startPoint x: 330, startPoint y: 293, endPoint x: 299, endPoint y: 291, distance: 31.1
click at [299, 291] on icon at bounding box center [301, 292] width 4 height 7
click at [617, 291] on div "<>" at bounding box center [474, 293] width 353 height 42
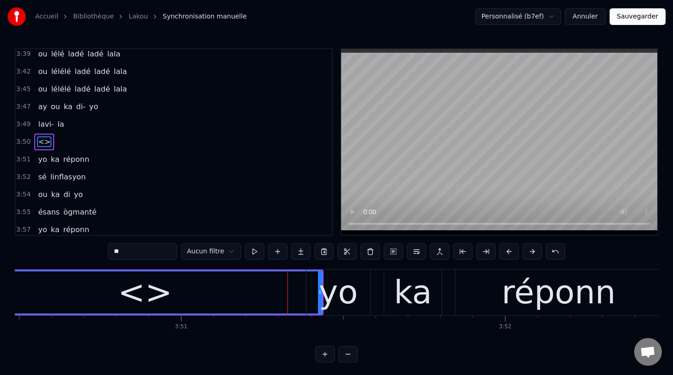
scroll to position [0, 74618]
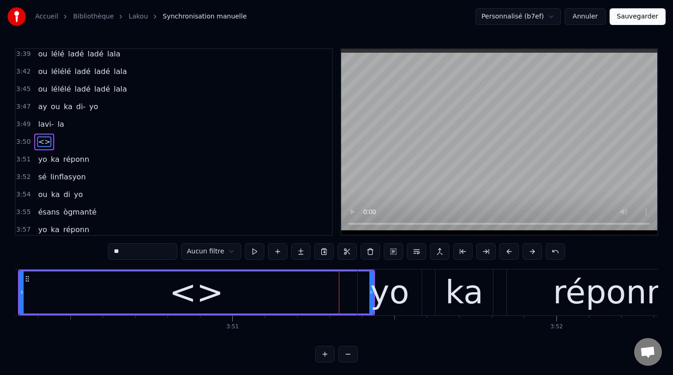
click at [327, 305] on div "<>" at bounding box center [196, 293] width 353 height 42
click at [343, 271] on div "<>" at bounding box center [196, 293] width 355 height 44
click at [209, 295] on div "<>" at bounding box center [196, 292] width 54 height 49
click at [406, 292] on div "yo" at bounding box center [390, 293] width 64 height 46
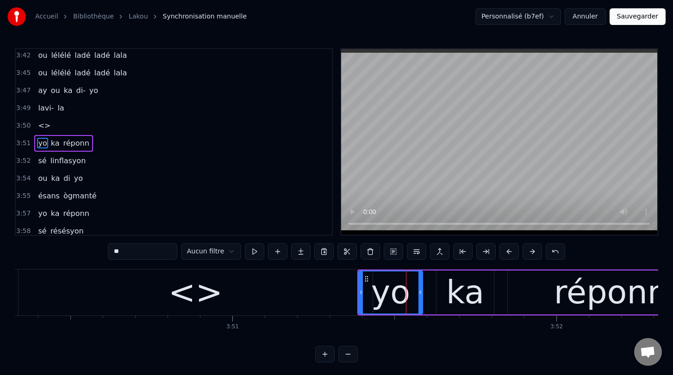
scroll to position [1745, 0]
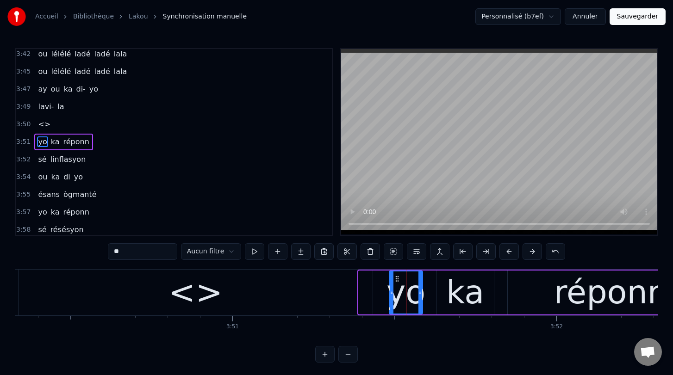
drag, startPoint x: 360, startPoint y: 293, endPoint x: 393, endPoint y: 298, distance: 33.6
click at [393, 298] on div at bounding box center [392, 293] width 4 height 42
click at [308, 292] on div "<>" at bounding box center [196, 293] width 354 height 46
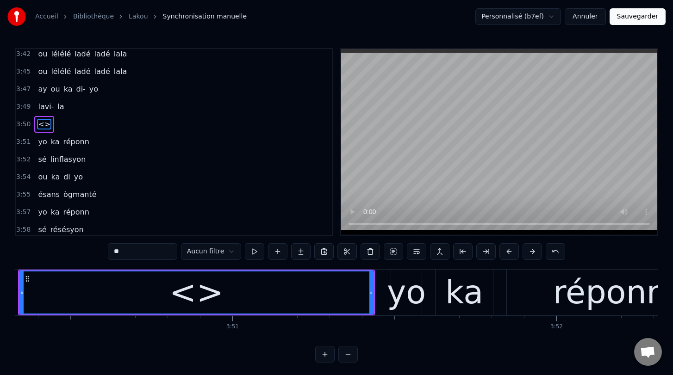
scroll to position [1727, 0]
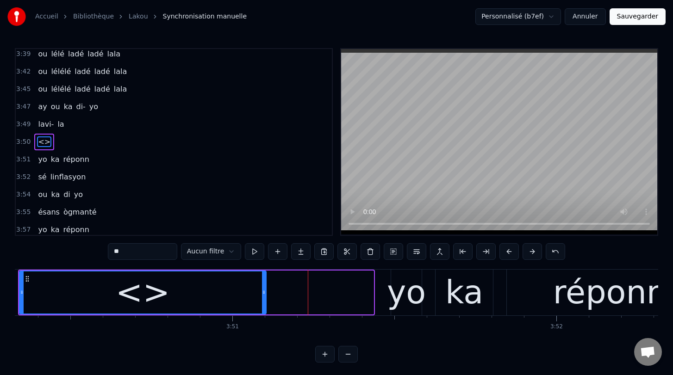
drag, startPoint x: 370, startPoint y: 292, endPoint x: 263, endPoint y: 274, distance: 108.4
click at [263, 274] on div at bounding box center [264, 293] width 4 height 42
click at [404, 293] on div "yo" at bounding box center [406, 292] width 39 height 49
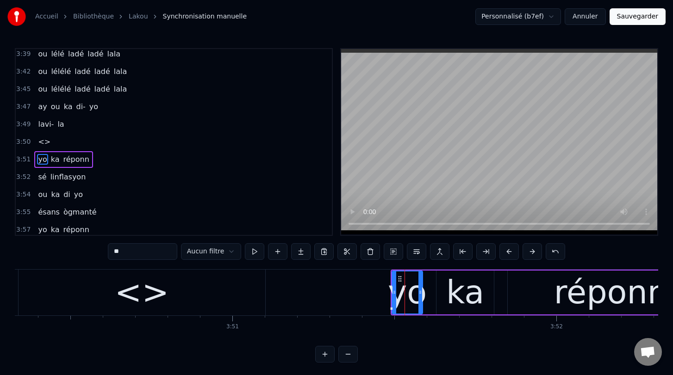
scroll to position [1745, 0]
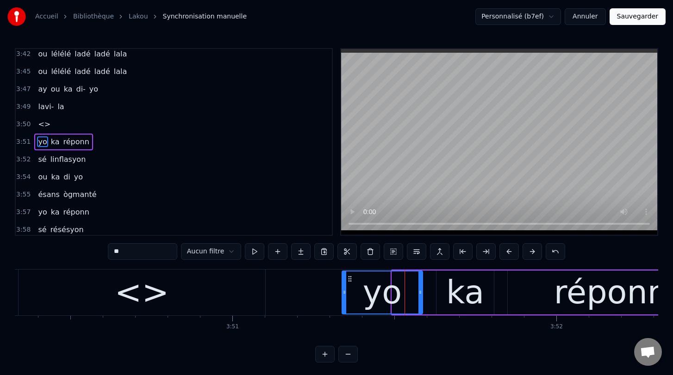
drag, startPoint x: 393, startPoint y: 293, endPoint x: 342, endPoint y: 284, distance: 51.2
click at [342, 284] on div at bounding box center [344, 293] width 4 height 42
click at [253, 252] on button at bounding box center [254, 251] width 19 height 17
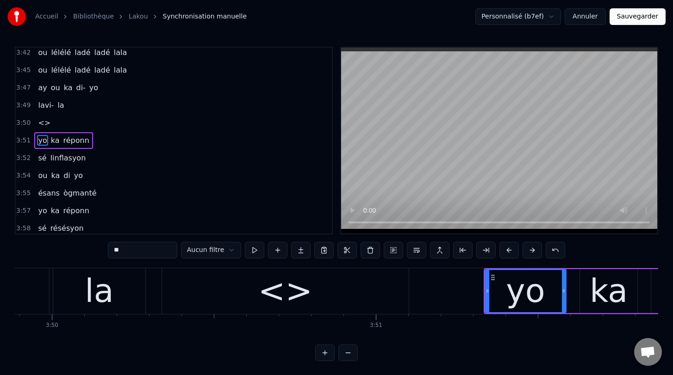
scroll to position [0, 74464]
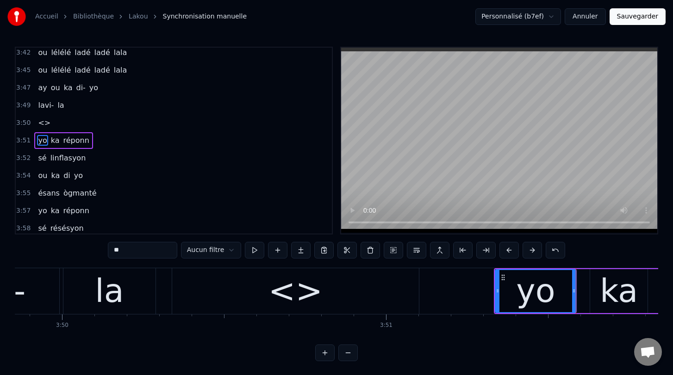
click at [199, 295] on div "<>" at bounding box center [295, 291] width 247 height 46
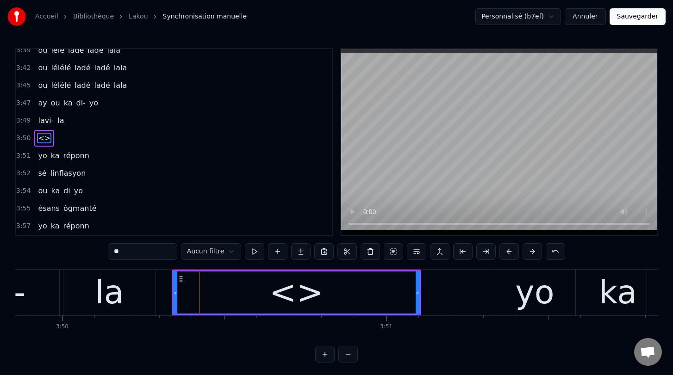
scroll to position [1727, 0]
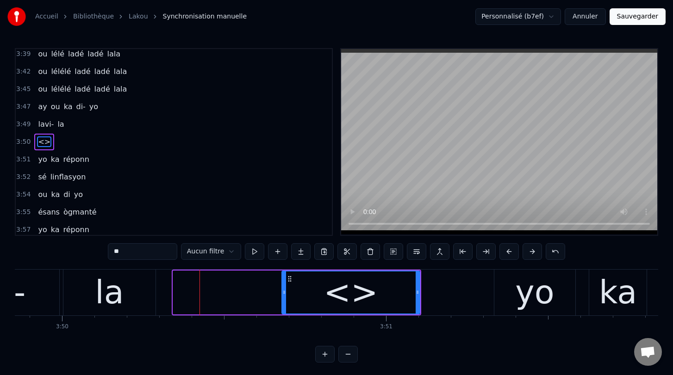
drag, startPoint x: 176, startPoint y: 292, endPoint x: 285, endPoint y: 305, distance: 109.5
click at [285, 305] on div at bounding box center [284, 293] width 4 height 42
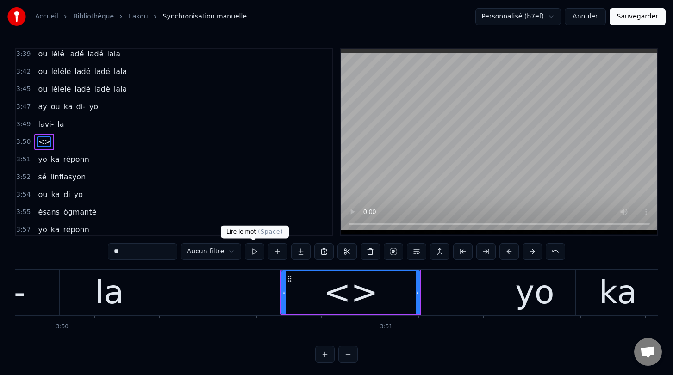
click at [251, 254] on button at bounding box center [254, 251] width 19 height 17
click at [250, 255] on button at bounding box center [254, 251] width 19 height 17
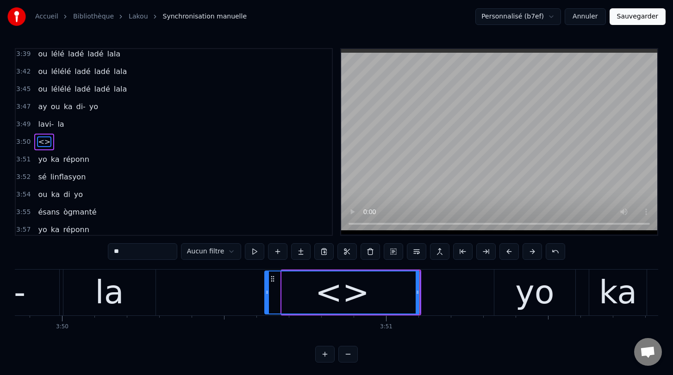
drag, startPoint x: 282, startPoint y: 292, endPoint x: 265, endPoint y: 292, distance: 17.1
click at [265, 292] on icon at bounding box center [267, 292] width 4 height 7
click at [249, 254] on button at bounding box center [254, 251] width 19 height 17
drag, startPoint x: 156, startPoint y: 251, endPoint x: 95, endPoint y: 251, distance: 60.2
click at [95, 251] on div "0:00 [PERSON_NAME] lakou 0:01 lakou a- gouvèlman 0:03 té ni mésyé 0:04 on [PERS…" at bounding box center [336, 205] width 643 height 315
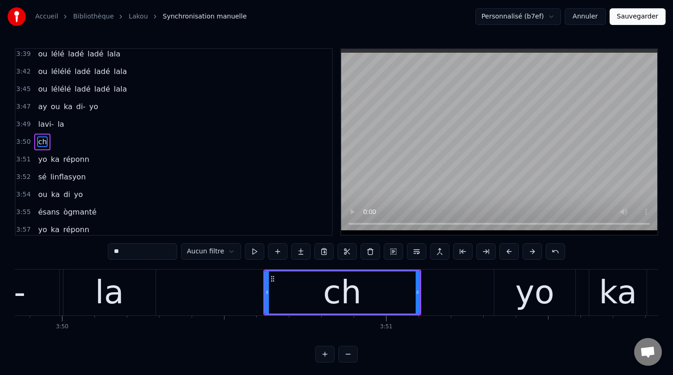
type input "***"
click at [279, 253] on button at bounding box center [277, 251] width 19 height 17
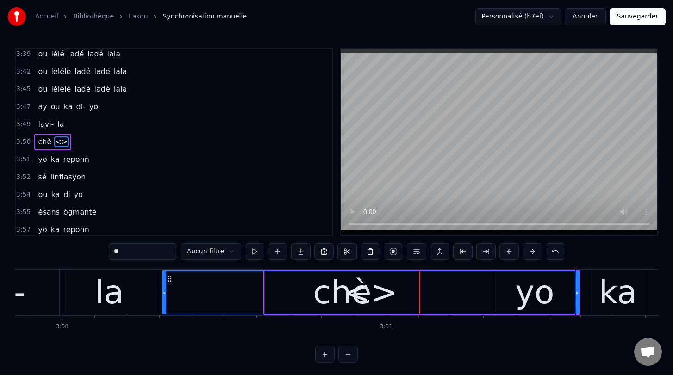
drag, startPoint x: 427, startPoint y: 294, endPoint x: 165, endPoint y: 283, distance: 262.2
click at [165, 283] on div at bounding box center [164, 293] width 4 height 42
click at [578, 293] on div "yo ka réponn" at bounding box center [681, 293] width 375 height 46
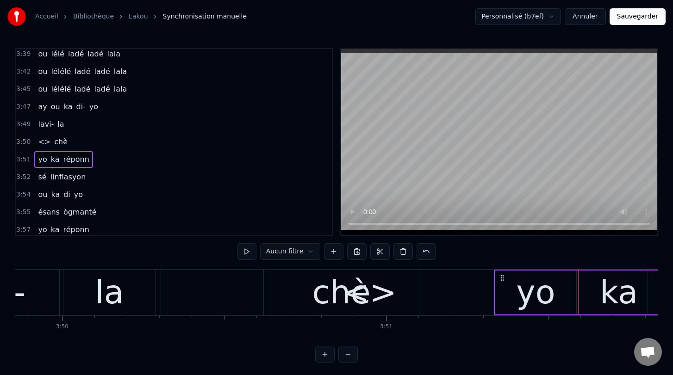
click at [243, 288] on div "<>" at bounding box center [369, 293] width 417 height 46
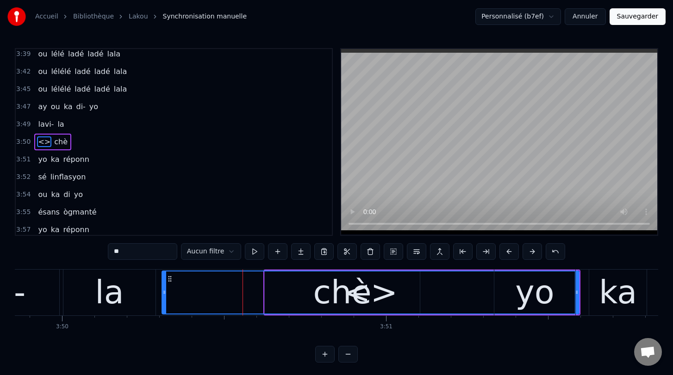
click at [550, 297] on div "yo" at bounding box center [534, 292] width 39 height 49
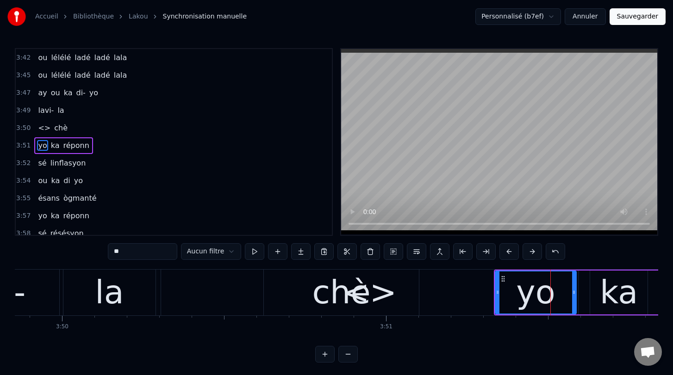
scroll to position [1745, 0]
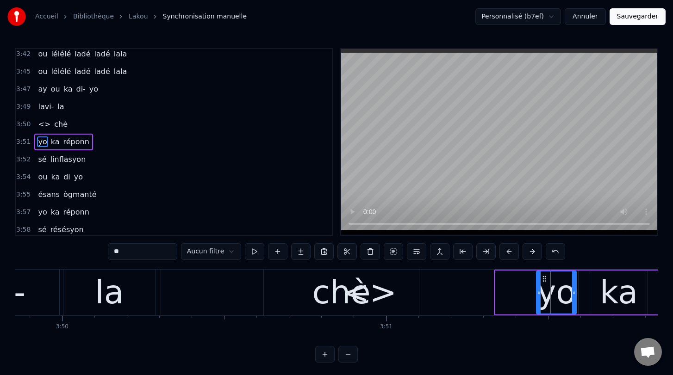
drag, startPoint x: 498, startPoint y: 294, endPoint x: 540, endPoint y: 295, distance: 41.2
click at [540, 295] on icon at bounding box center [539, 292] width 4 height 7
click at [423, 283] on div "<>" at bounding box center [369, 293] width 417 height 46
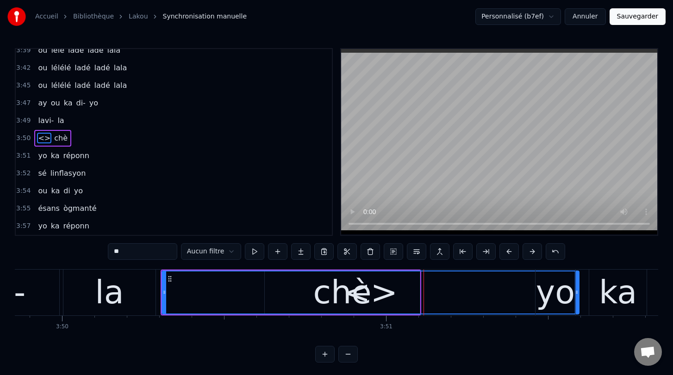
scroll to position [1727, 0]
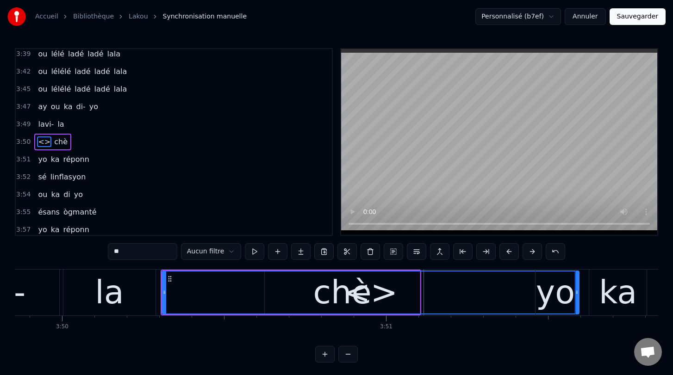
click at [603, 295] on div "ka" at bounding box center [618, 292] width 38 height 49
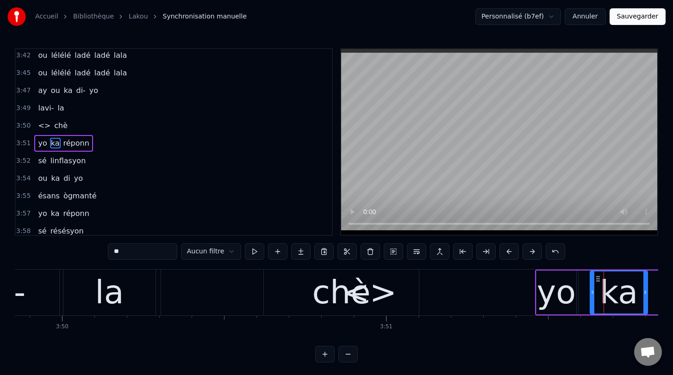
scroll to position [1745, 0]
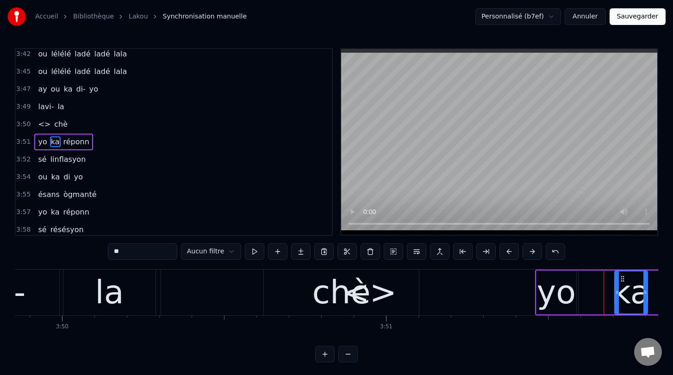
drag, startPoint x: 592, startPoint y: 295, endPoint x: 616, endPoint y: 297, distance: 24.1
click at [616, 297] on div at bounding box center [617, 293] width 4 height 42
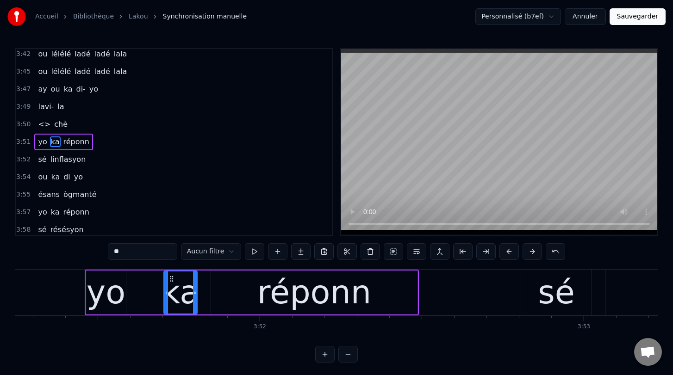
scroll to position [0, 74871]
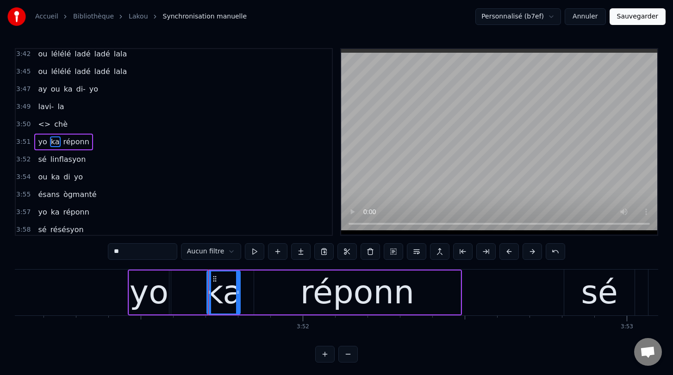
click at [145, 291] on div "yo" at bounding box center [149, 292] width 39 height 49
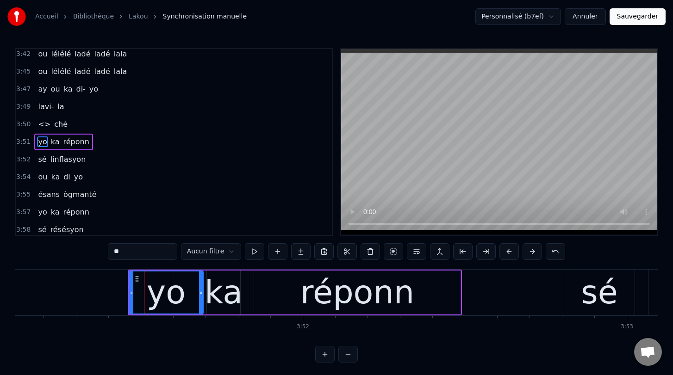
drag, startPoint x: 167, startPoint y: 293, endPoint x: 201, endPoint y: 296, distance: 34.4
click at [201, 296] on div at bounding box center [201, 293] width 4 height 42
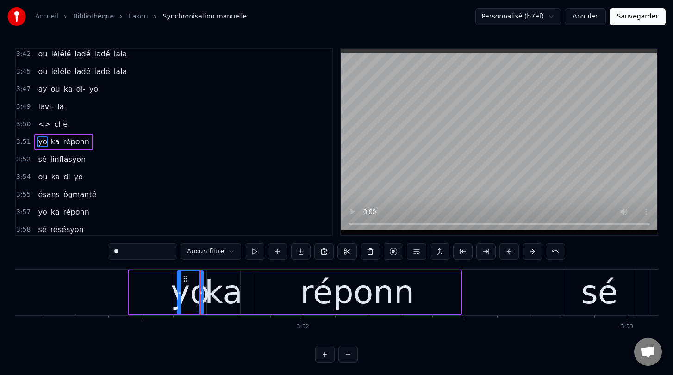
drag, startPoint x: 131, startPoint y: 292, endPoint x: 179, endPoint y: 299, distance: 48.8
click at [179, 299] on div at bounding box center [180, 293] width 4 height 42
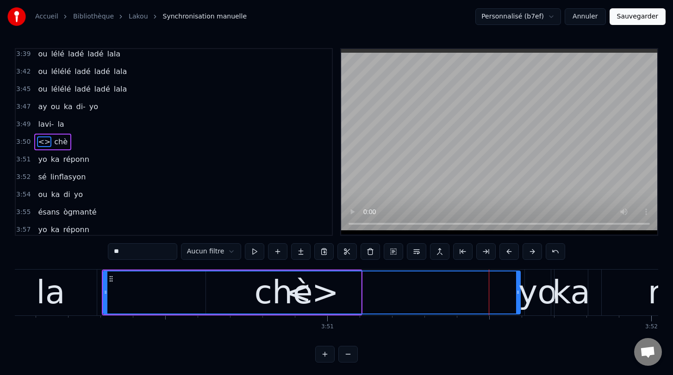
scroll to position [0, 74515]
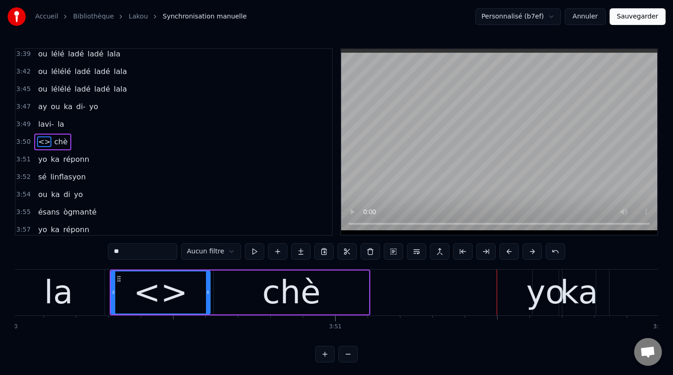
drag, startPoint x: 525, startPoint y: 292, endPoint x: 207, endPoint y: 258, distance: 319.7
click at [207, 258] on div "0:00 [PERSON_NAME] lakou 0:01 lakou a- gouvèlman 0:03 té ni mésyé 0:04 on [PERS…" at bounding box center [336, 205] width 643 height 315
drag, startPoint x: 135, startPoint y: 252, endPoint x: 97, endPoint y: 247, distance: 38.4
click at [97, 247] on div "0:00 [PERSON_NAME] lakou 0:01 lakou a- gouvèlman 0:03 té ni mésyé 0:04 on [PERS…" at bounding box center [336, 205] width 643 height 315
click at [543, 301] on div "yo" at bounding box center [545, 292] width 39 height 49
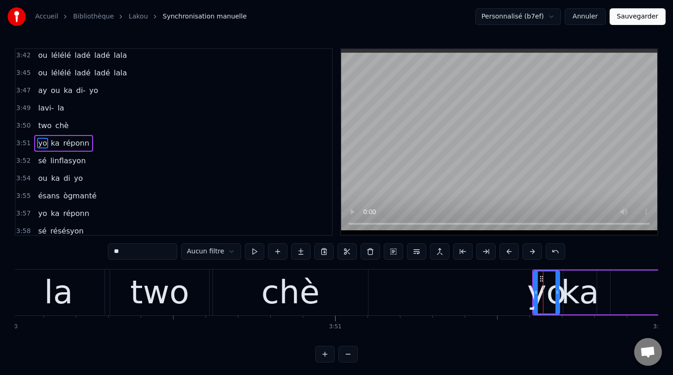
scroll to position [1745, 0]
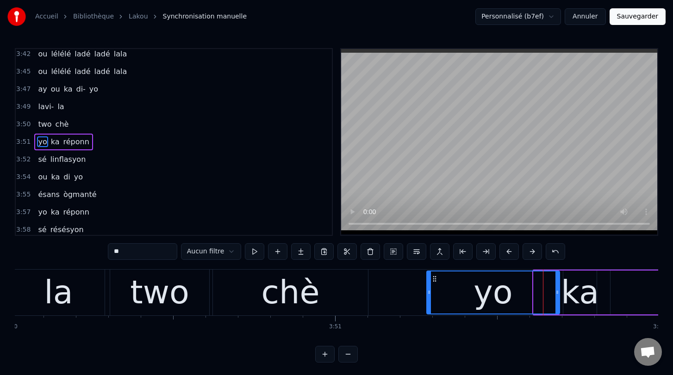
drag, startPoint x: 535, startPoint y: 296, endPoint x: 427, endPoint y: 296, distance: 108.3
click at [427, 296] on icon at bounding box center [429, 292] width 4 height 7
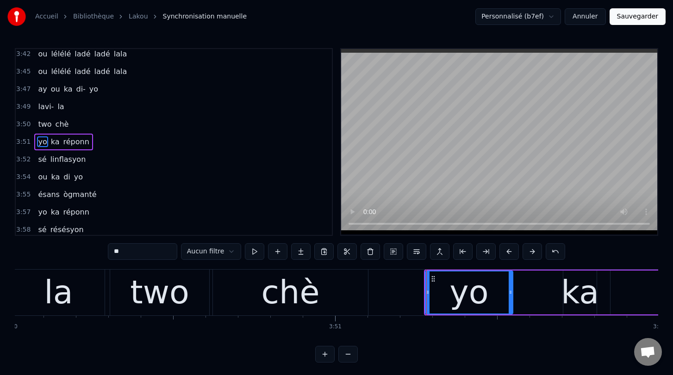
drag, startPoint x: 557, startPoint y: 294, endPoint x: 516, endPoint y: 289, distance: 40.6
click at [512, 289] on icon at bounding box center [511, 292] width 4 height 7
click at [575, 295] on div "ka" at bounding box center [580, 292] width 38 height 49
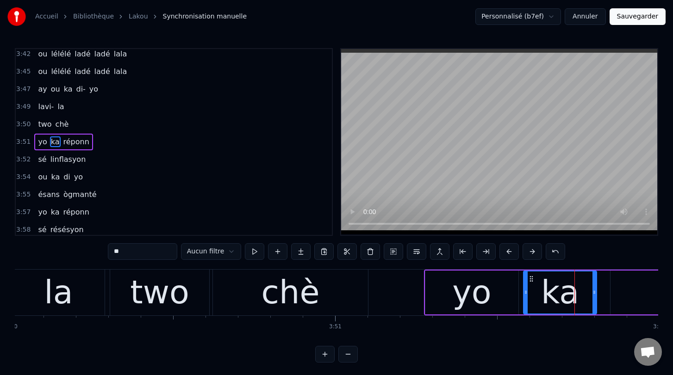
drag, startPoint x: 564, startPoint y: 292, endPoint x: 525, endPoint y: 289, distance: 39.5
click at [524, 289] on icon at bounding box center [526, 292] width 4 height 7
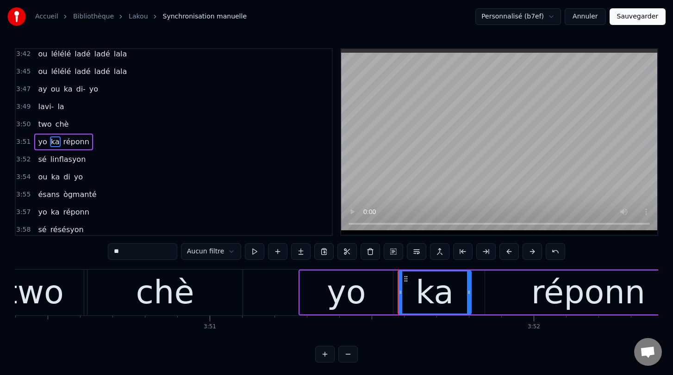
scroll to position [0, 74642]
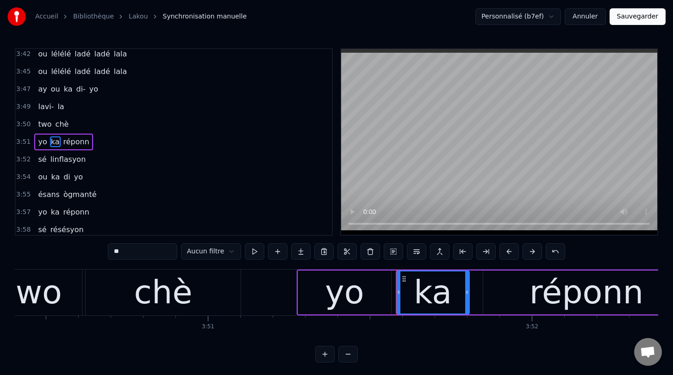
click at [502, 296] on div "réponn" at bounding box center [586, 293] width 206 height 44
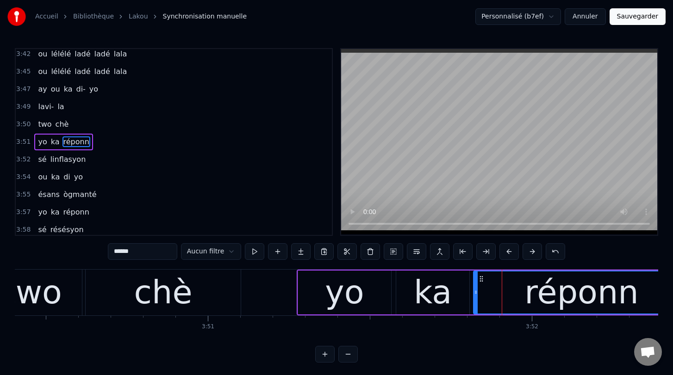
drag, startPoint x: 485, startPoint y: 293, endPoint x: 475, endPoint y: 293, distance: 9.7
click at [475, 293] on icon at bounding box center [476, 292] width 4 height 7
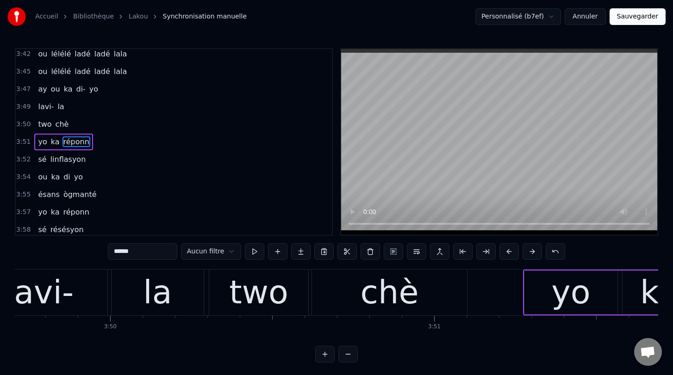
scroll to position [0, 74409]
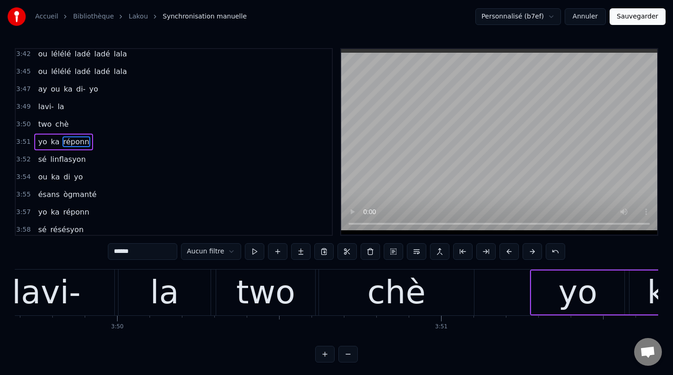
click at [61, 108] on span "la" at bounding box center [60, 106] width 8 height 11
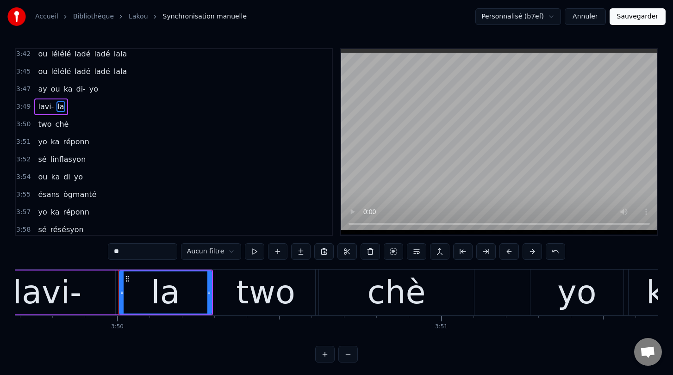
scroll to position [1710, 0]
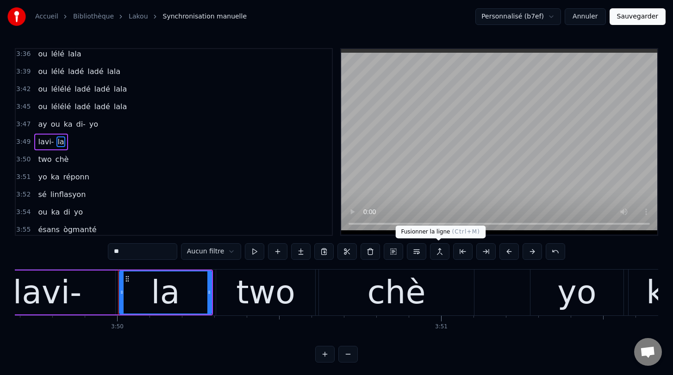
click at [441, 252] on button at bounding box center [439, 251] width 19 height 17
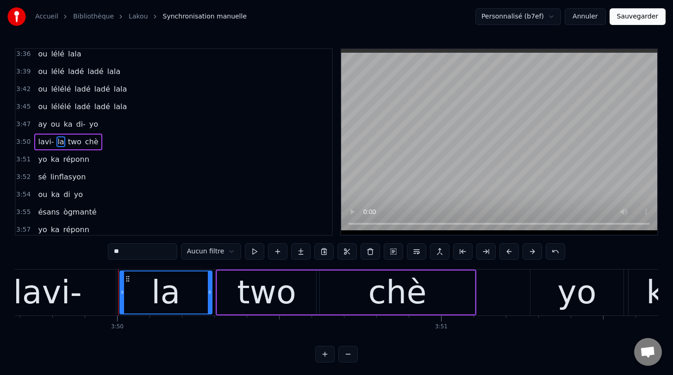
click at [44, 108] on span "ou" at bounding box center [42, 106] width 11 height 11
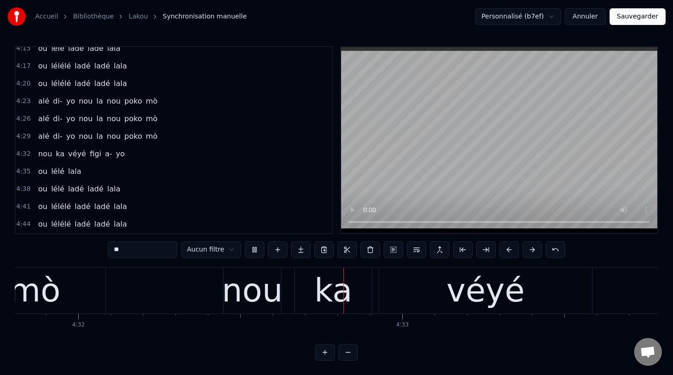
scroll to position [0, 0]
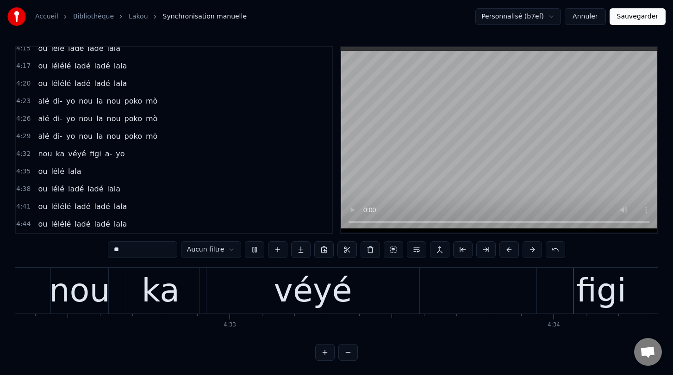
click at [124, 102] on span "poko" at bounding box center [133, 101] width 19 height 11
type input "****"
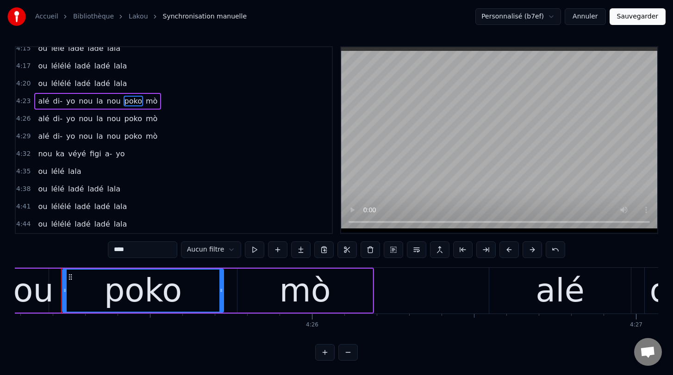
click at [122, 250] on input "****" at bounding box center [142, 250] width 69 height 17
drag, startPoint x: 136, startPoint y: 252, endPoint x: 99, endPoint y: 252, distance: 37.0
click at [99, 252] on div "0:00 [PERSON_NAME] lakou 0:01 lakou a- gouvèlman 0:03 té ni mésyé 0:04 on [PERS…" at bounding box center [336, 203] width 643 height 315
click at [124, 118] on span "poko" at bounding box center [133, 118] width 19 height 11
type input "****"
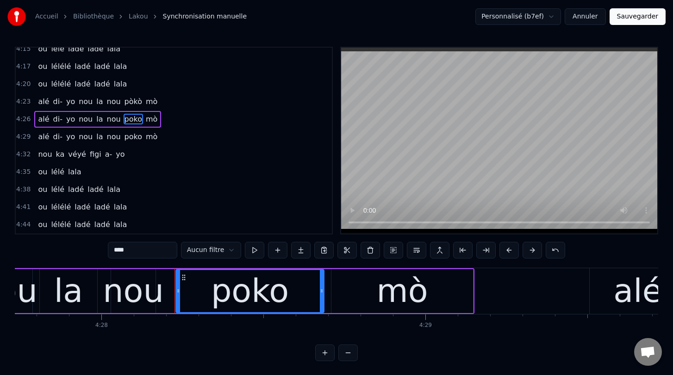
scroll to position [0, 86848]
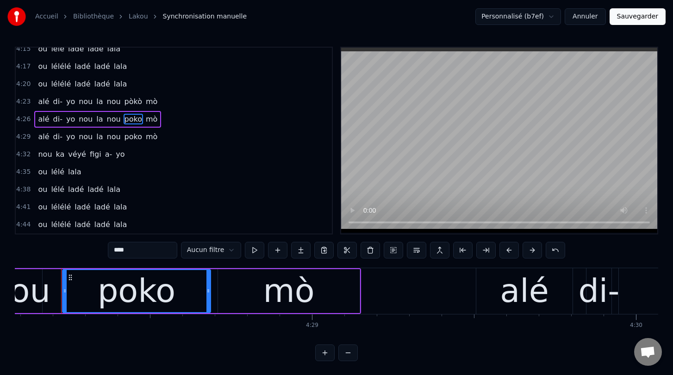
drag, startPoint x: 136, startPoint y: 251, endPoint x: 104, endPoint y: 251, distance: 31.9
click at [104, 251] on div "0:00 [PERSON_NAME] lakou 0:01 lakou a- gouvèlman 0:03 té ni mésyé 0:04 on [PERS…" at bounding box center [336, 204] width 643 height 315
type input "****"
click at [253, 193] on div "4:38 ou lélé ladé ladé lala" at bounding box center [174, 190] width 316 height 18
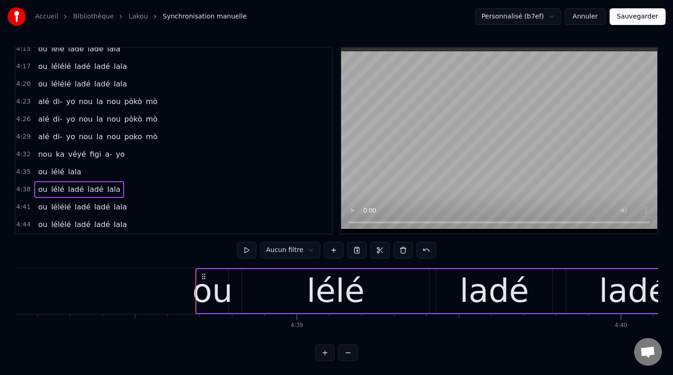
scroll to position [0, 90237]
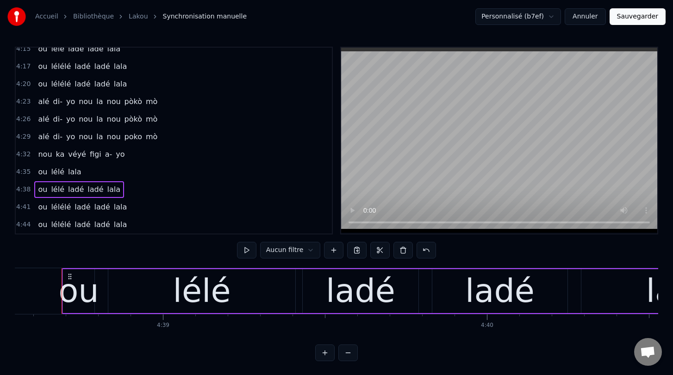
click at [128, 136] on span "poko" at bounding box center [133, 136] width 19 height 11
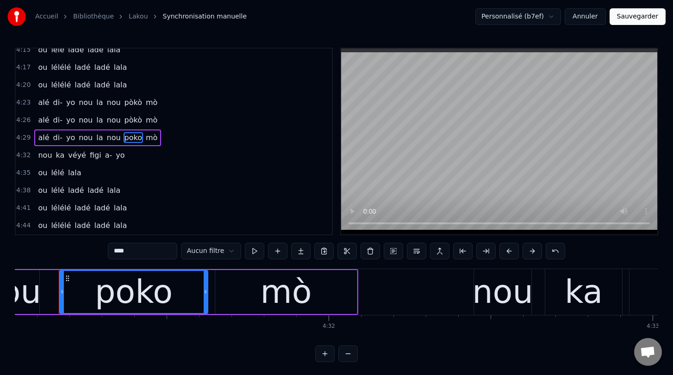
scroll to position [0, 87801]
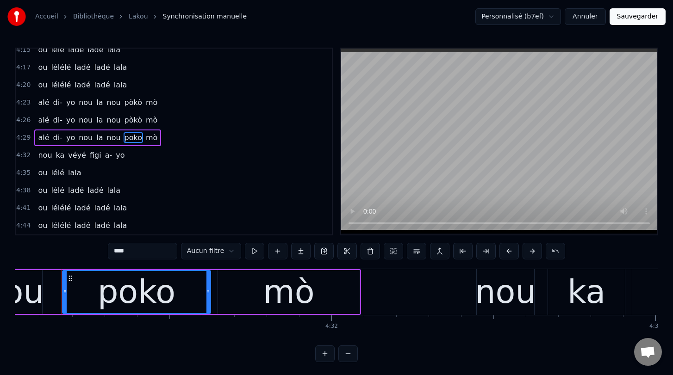
drag, startPoint x: 143, startPoint y: 251, endPoint x: 107, endPoint y: 252, distance: 36.1
click at [106, 252] on div "0:00 [PERSON_NAME] lakou 0:01 lakou a- gouvèlman 0:03 té ni mésyé 0:04 on [PERS…" at bounding box center [336, 205] width 643 height 315
type input "****"
click at [207, 211] on div "4:41 ou lélélé ladé ladé lala" at bounding box center [174, 208] width 316 height 18
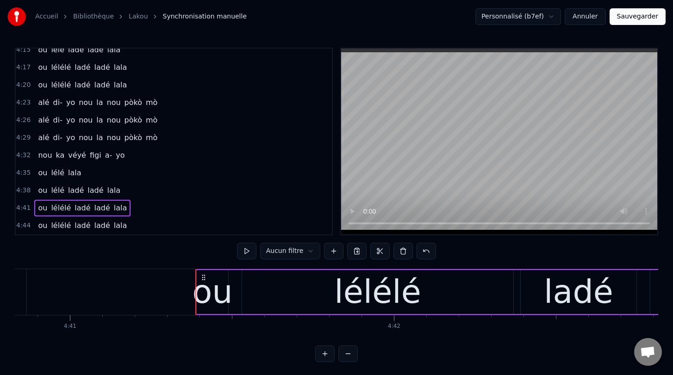
scroll to position [0, 91112]
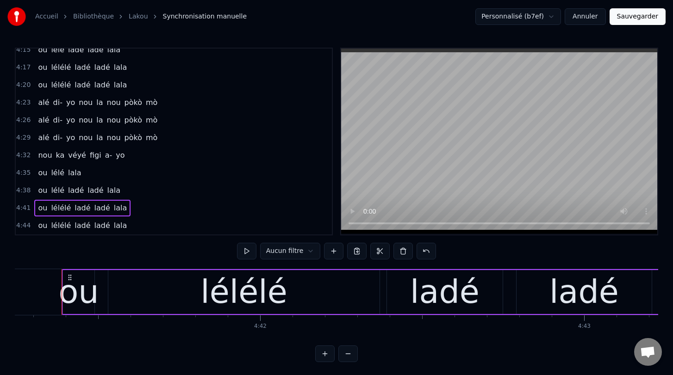
click at [41, 85] on span "ou" at bounding box center [42, 85] width 11 height 11
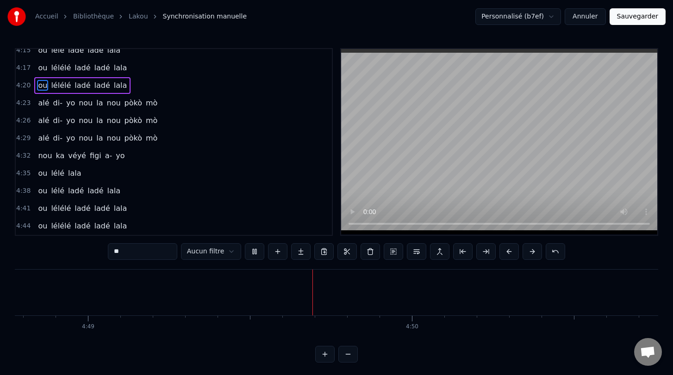
scroll to position [0, 93574]
click at [640, 16] on button "Sauvegarder" at bounding box center [638, 16] width 56 height 17
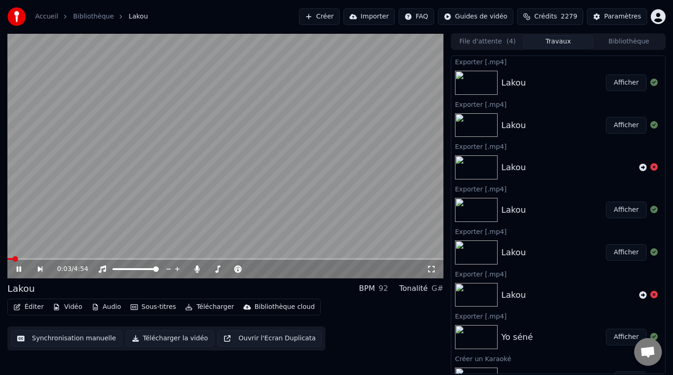
click at [167, 338] on button "Télécharger la vidéo" at bounding box center [170, 338] width 88 height 17
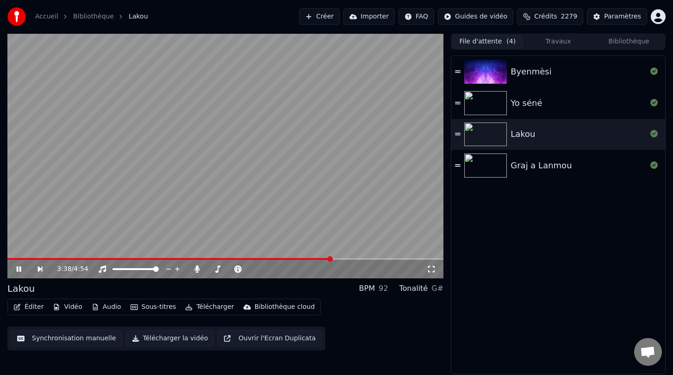
click at [483, 39] on button "File d'attente ( 4 )" at bounding box center [487, 41] width 71 height 13
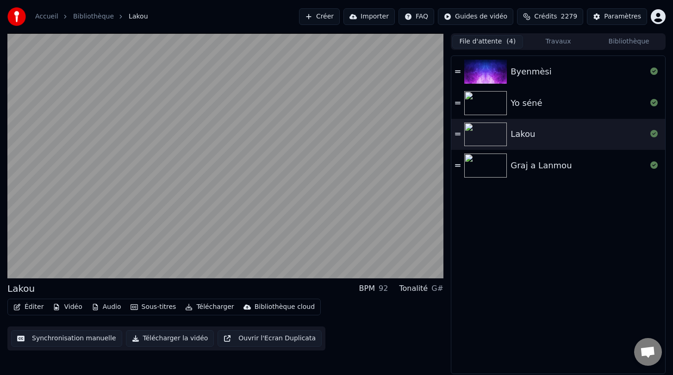
click at [492, 166] on img at bounding box center [485, 166] width 43 height 24
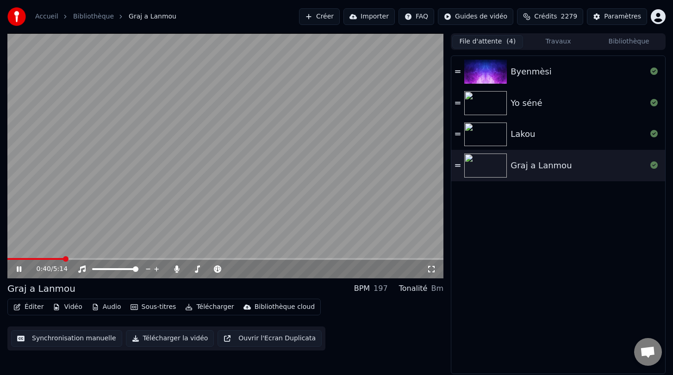
click at [37, 307] on button "Éditer" at bounding box center [28, 307] width 37 height 13
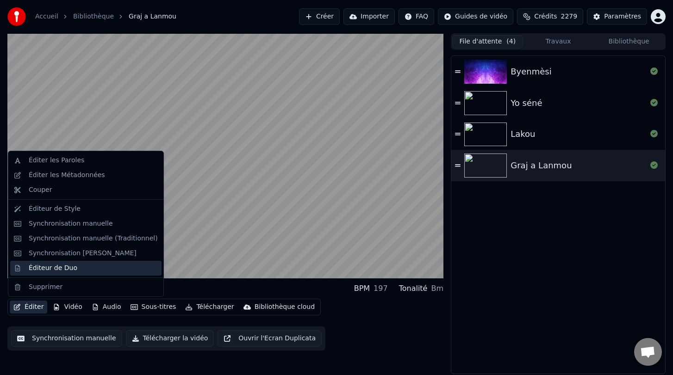
click at [56, 267] on div "Éditeur de Duo" at bounding box center [53, 268] width 49 height 9
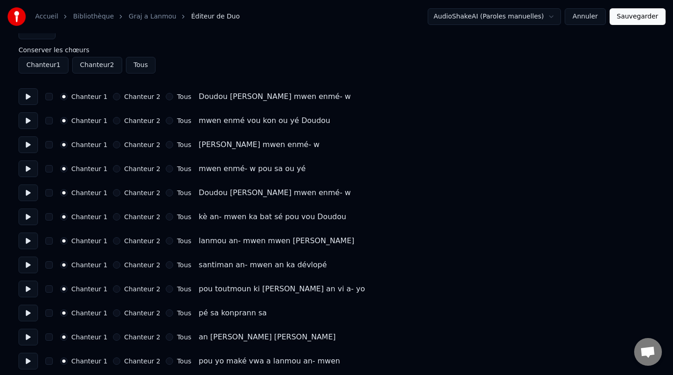
scroll to position [48, 0]
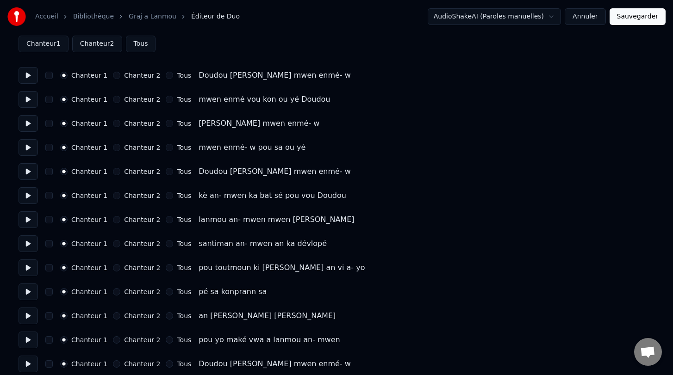
click at [29, 170] on button at bounding box center [28, 171] width 19 height 17
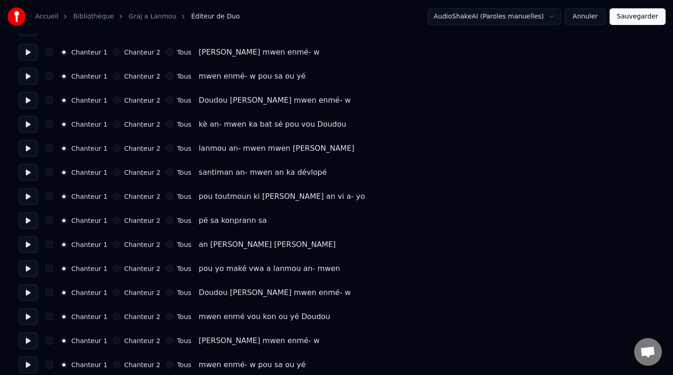
scroll to position [123, 0]
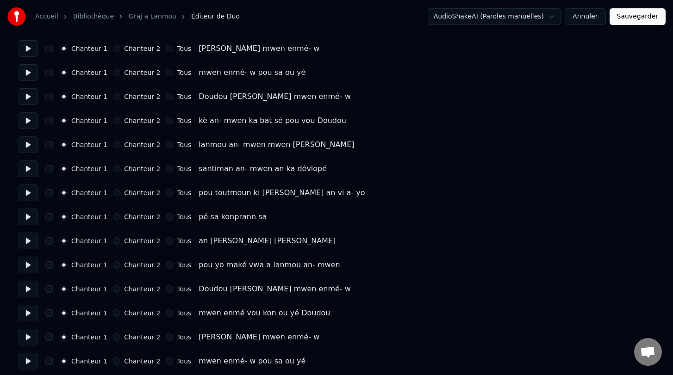
click at [25, 291] on button at bounding box center [28, 289] width 19 height 17
click at [50, 292] on button "button" at bounding box center [48, 289] width 7 height 7
click at [113, 289] on button "Chanteur 2" at bounding box center [116, 289] width 7 height 7
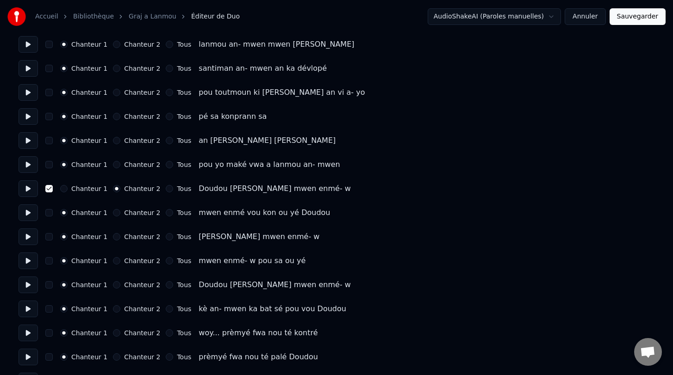
scroll to position [226, 0]
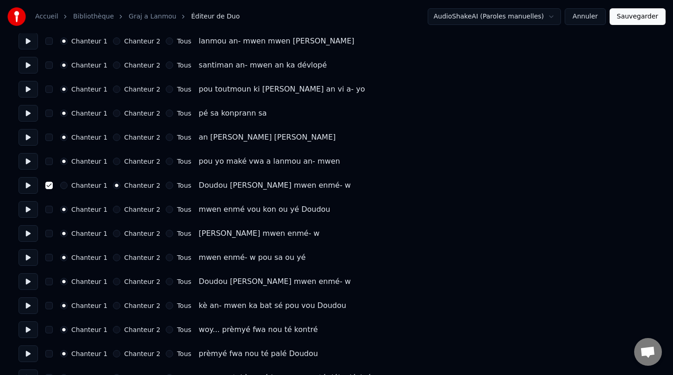
click at [114, 209] on button "Chanteur 2" at bounding box center [116, 209] width 7 height 7
click at [113, 231] on button "Chanteur 2" at bounding box center [116, 233] width 7 height 7
click at [113, 258] on button "Chanteur 2" at bounding box center [116, 257] width 7 height 7
click at [113, 283] on button "Chanteur 2" at bounding box center [116, 281] width 7 height 7
click at [114, 305] on button "Chanteur 2" at bounding box center [116, 305] width 7 height 7
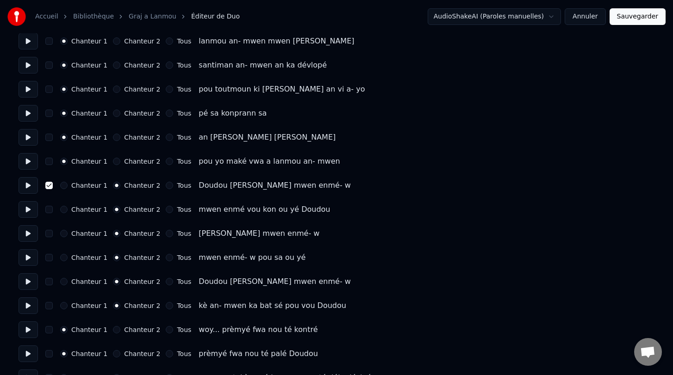
click at [47, 305] on button "button" at bounding box center [48, 305] width 7 height 7
click at [48, 280] on button "button" at bounding box center [48, 281] width 7 height 7
click at [50, 258] on button "button" at bounding box center [48, 257] width 7 height 7
click at [49, 238] on div "Chanteur 1 Chanteur 2 Tous Chéri mwen enmé- w" at bounding box center [337, 233] width 636 height 17
click at [49, 209] on button "button" at bounding box center [48, 209] width 7 height 7
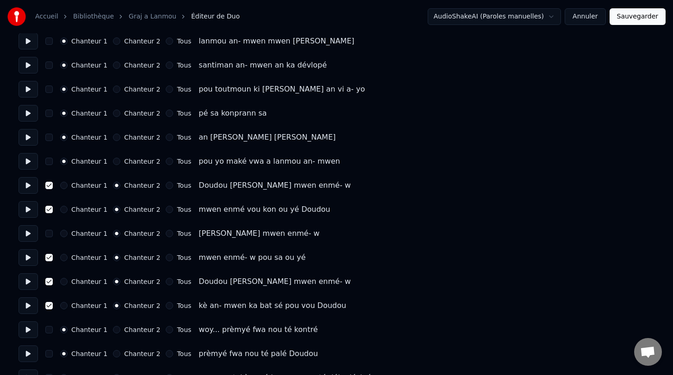
click at [48, 233] on button "button" at bounding box center [48, 233] width 7 height 7
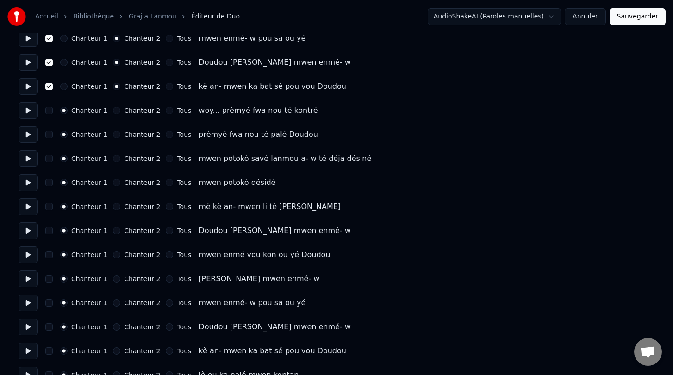
scroll to position [448, 0]
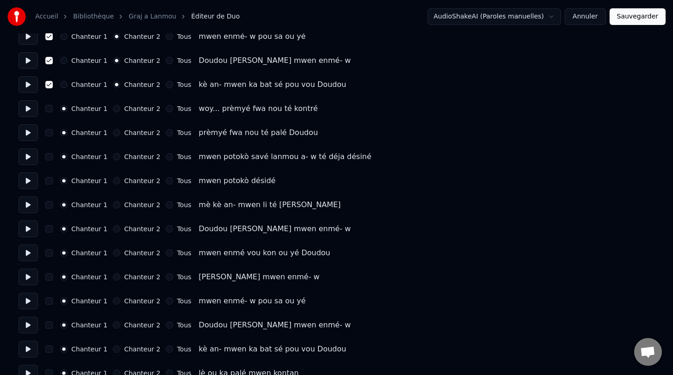
click at [30, 229] on button at bounding box center [28, 229] width 19 height 17
click at [50, 230] on button "button" at bounding box center [48, 228] width 7 height 7
click at [117, 229] on button "Chanteur 2" at bounding box center [116, 228] width 7 height 7
click at [113, 251] on button "Chanteur 2" at bounding box center [116, 252] width 7 height 7
click at [114, 277] on button "Chanteur 2" at bounding box center [116, 277] width 7 height 7
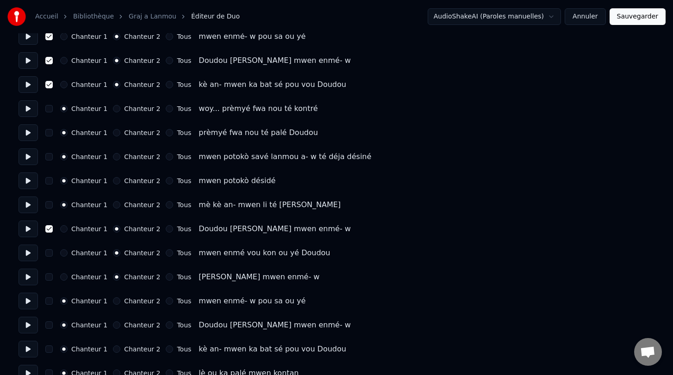
click at [114, 301] on button "Chanteur 2" at bounding box center [116, 301] width 7 height 7
click at [113, 322] on button "Chanteur 2" at bounding box center [116, 325] width 7 height 7
click at [113, 348] on button "Chanteur 2" at bounding box center [116, 349] width 7 height 7
click at [50, 348] on button "button" at bounding box center [48, 349] width 7 height 7
click at [50, 325] on button "button" at bounding box center [48, 325] width 7 height 7
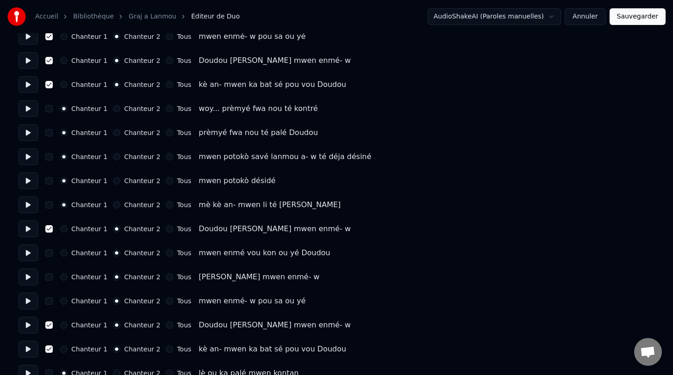
click at [50, 302] on button "button" at bounding box center [48, 301] width 7 height 7
click at [50, 279] on button "button" at bounding box center [48, 277] width 7 height 7
click at [49, 252] on button "button" at bounding box center [48, 252] width 7 height 7
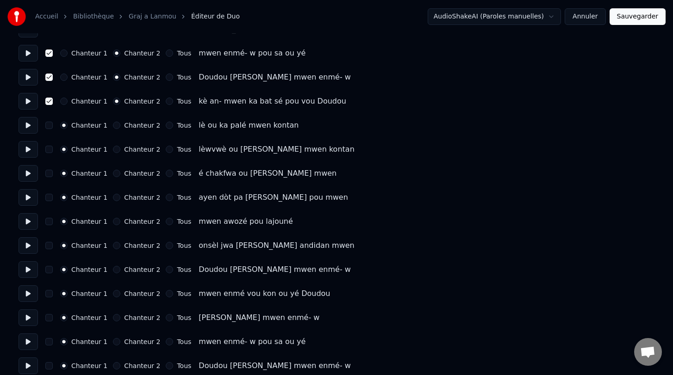
scroll to position [708, 0]
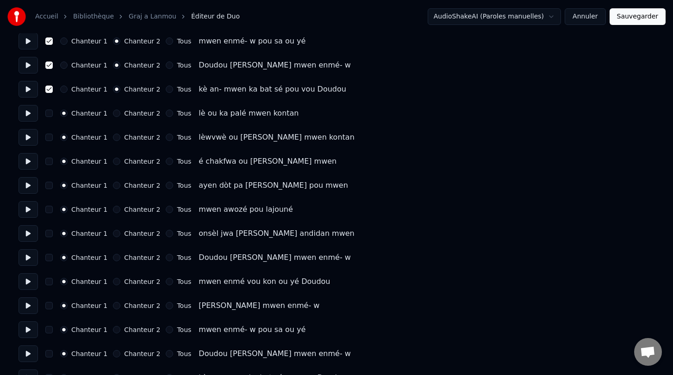
click at [50, 258] on button "button" at bounding box center [48, 257] width 7 height 7
click at [113, 259] on button "Chanteur 2" at bounding box center [116, 257] width 7 height 7
click at [113, 283] on button "Chanteur 2" at bounding box center [116, 281] width 7 height 7
click at [113, 303] on button "Chanteur 2" at bounding box center [116, 305] width 7 height 7
click at [114, 331] on button "Chanteur 2" at bounding box center [116, 329] width 7 height 7
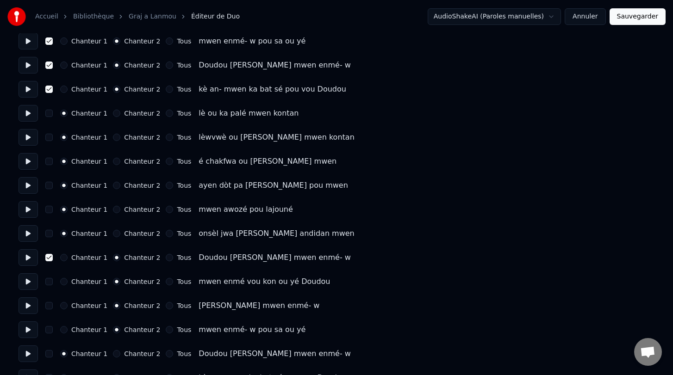
click at [115, 351] on button "Chanteur 2" at bounding box center [116, 353] width 7 height 7
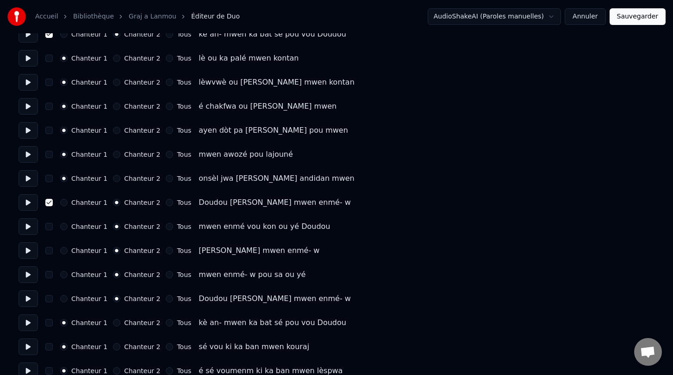
scroll to position [765, 0]
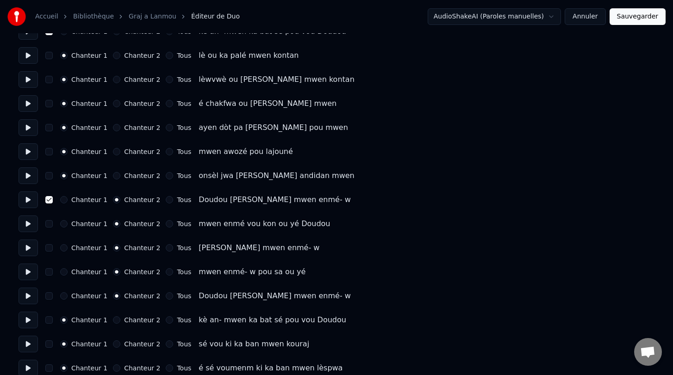
click at [114, 314] on div "Chanteur 1 Chanteur 2 Tous kè an- mwen ka bat sé pou vou Doudou" at bounding box center [337, 320] width 636 height 17
click at [115, 319] on button "Chanteur 2" at bounding box center [116, 320] width 7 height 7
click at [50, 224] on button "button" at bounding box center [48, 223] width 7 height 7
click at [49, 247] on button "button" at bounding box center [48, 247] width 7 height 7
click at [49, 267] on div "Chanteur 1 Chanteur 2 Tous mwen enmé- w pou sa ou yé" at bounding box center [337, 272] width 636 height 17
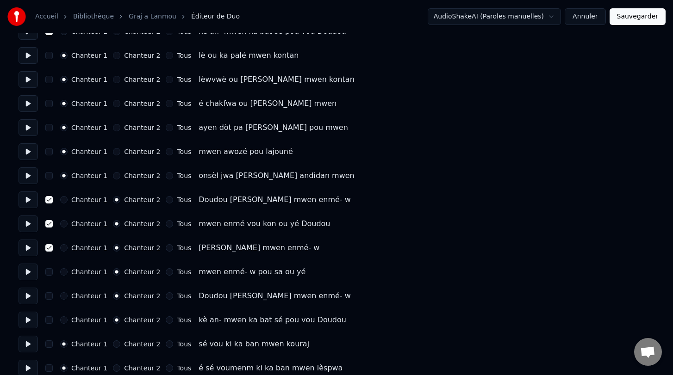
click at [49, 274] on button "button" at bounding box center [48, 271] width 7 height 7
click at [49, 294] on button "button" at bounding box center [48, 295] width 7 height 7
click at [48, 319] on button "button" at bounding box center [48, 320] width 7 height 7
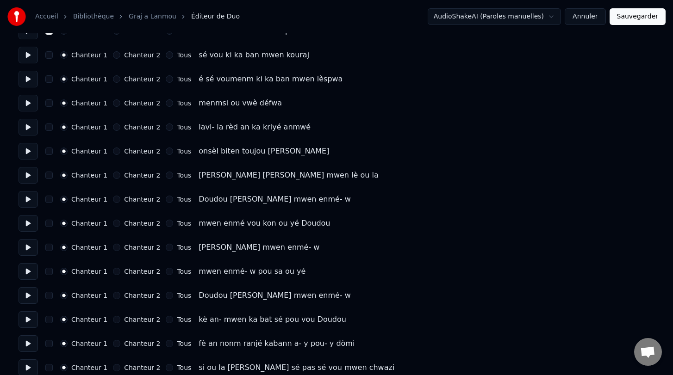
scroll to position [1058, 0]
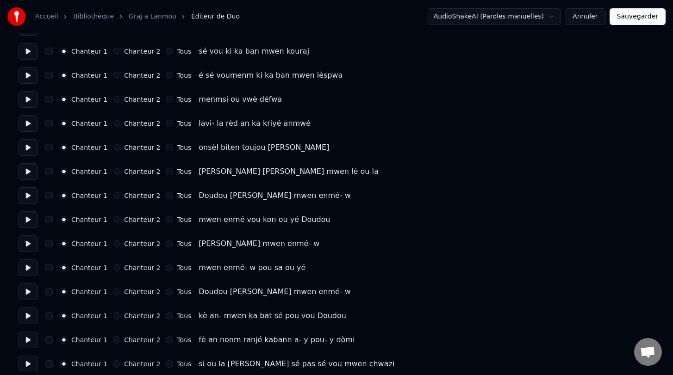
click at [113, 195] on button "Chanteur 2" at bounding box center [116, 195] width 7 height 7
click at [50, 195] on button "button" at bounding box center [48, 195] width 7 height 7
click at [113, 219] on button "Chanteur 2" at bounding box center [116, 219] width 7 height 7
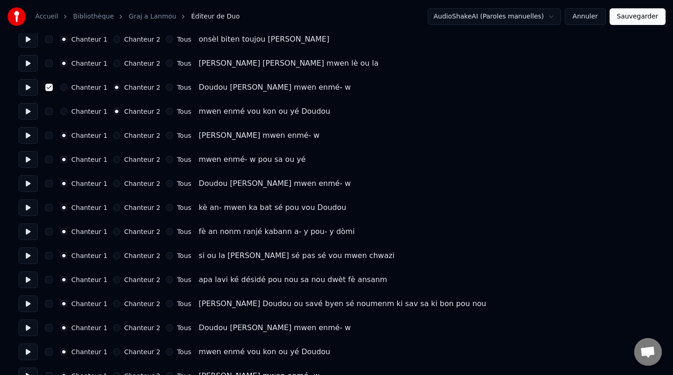
scroll to position [1169, 0]
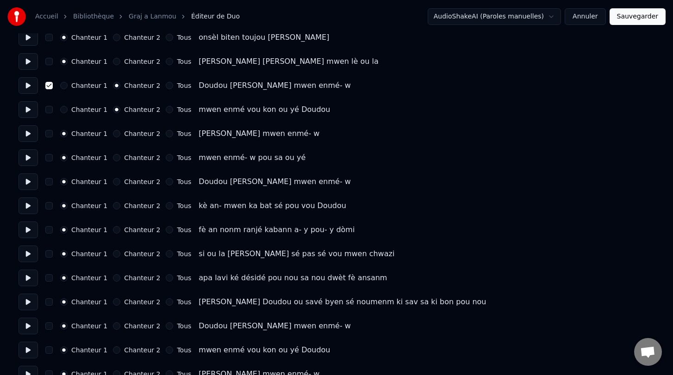
click at [113, 136] on button "Chanteur 2" at bounding box center [116, 133] width 7 height 7
click at [113, 157] on button "Chanteur 2" at bounding box center [116, 157] width 7 height 7
click at [113, 182] on button "Chanteur 2" at bounding box center [116, 181] width 7 height 7
click at [114, 204] on button "Chanteur 2" at bounding box center [116, 205] width 7 height 7
click at [49, 205] on button "button" at bounding box center [48, 205] width 7 height 7
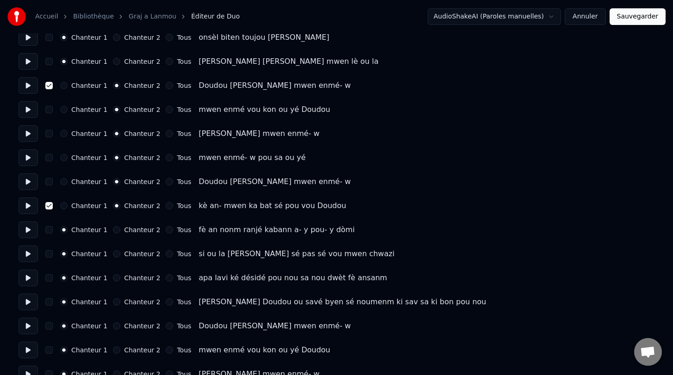
click at [50, 184] on button "button" at bounding box center [48, 181] width 7 height 7
click at [49, 160] on button "button" at bounding box center [48, 157] width 7 height 7
click at [49, 136] on button "button" at bounding box center [48, 133] width 7 height 7
click at [48, 108] on button "button" at bounding box center [48, 109] width 7 height 7
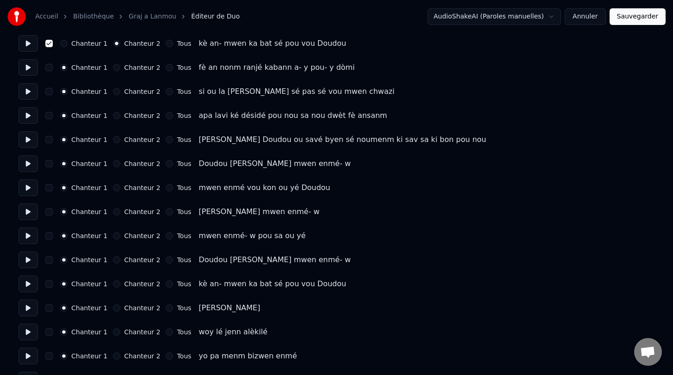
scroll to position [1338, 0]
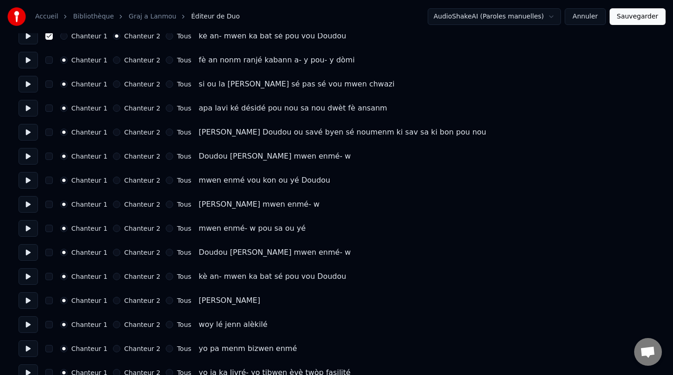
click at [113, 156] on button "Chanteur 2" at bounding box center [116, 156] width 7 height 7
click at [51, 156] on button "button" at bounding box center [48, 156] width 7 height 7
click at [113, 180] on button "Chanteur 2" at bounding box center [116, 180] width 7 height 7
click at [113, 205] on button "Chanteur 2" at bounding box center [116, 204] width 7 height 7
click at [113, 228] on button "Chanteur 2" at bounding box center [116, 228] width 7 height 7
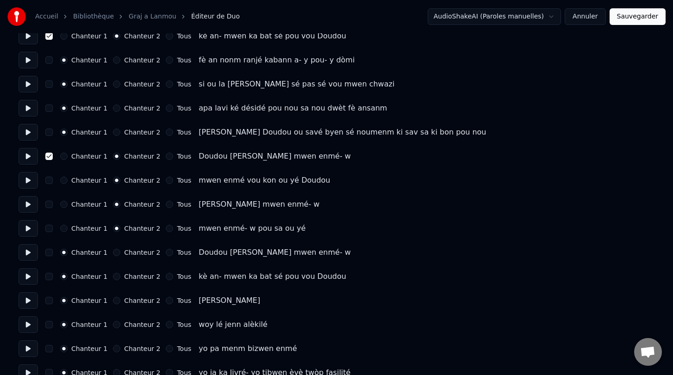
click at [115, 253] on button "Chanteur 2" at bounding box center [116, 252] width 7 height 7
click at [113, 276] on button "Chanteur 2" at bounding box center [116, 276] width 7 height 7
click at [50, 276] on button "button" at bounding box center [48, 276] width 7 height 7
click at [50, 255] on button "button" at bounding box center [48, 252] width 7 height 7
click at [50, 230] on button "button" at bounding box center [48, 228] width 7 height 7
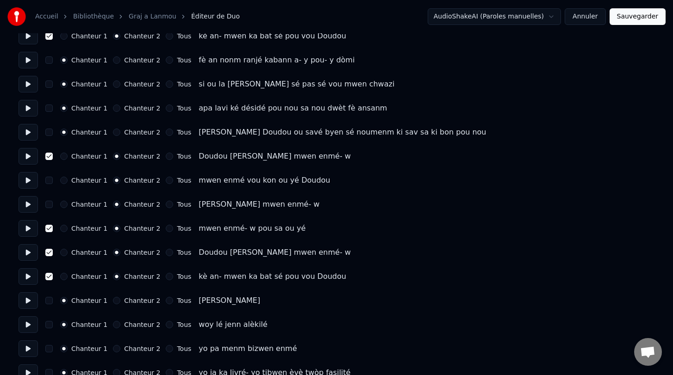
click at [50, 206] on button "button" at bounding box center [48, 204] width 7 height 7
click at [49, 182] on button "button" at bounding box center [48, 180] width 7 height 7
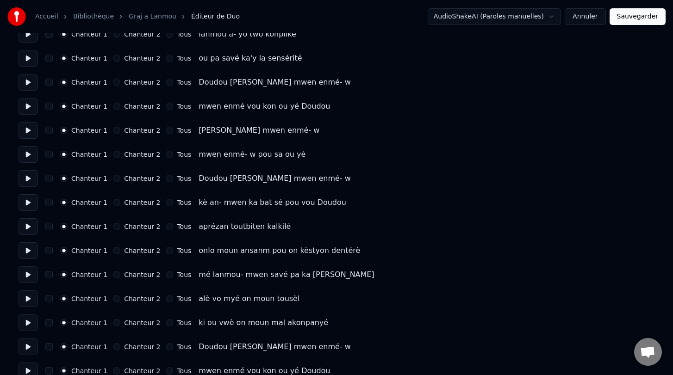
scroll to position [1704, 0]
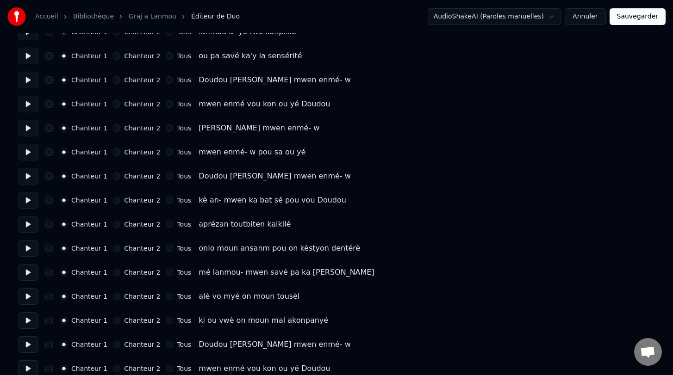
click at [28, 81] on button at bounding box center [28, 80] width 19 height 17
click at [50, 81] on button "button" at bounding box center [48, 79] width 7 height 7
click at [113, 79] on button "Chanteur 2" at bounding box center [116, 79] width 7 height 7
click at [116, 103] on button "Chanteur 2" at bounding box center [116, 103] width 7 height 7
click at [116, 125] on button "Chanteur 2" at bounding box center [116, 127] width 7 height 7
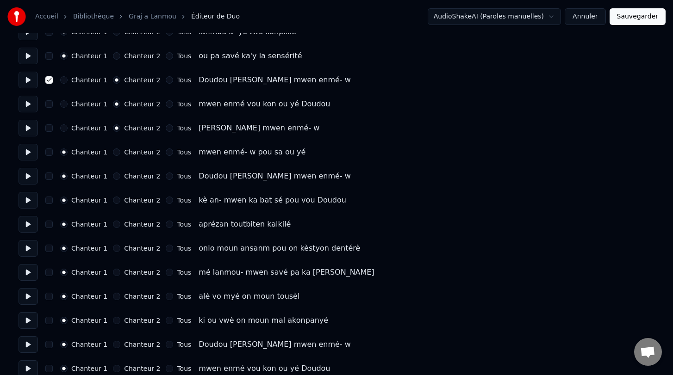
click at [115, 154] on button "Chanteur 2" at bounding box center [116, 152] width 7 height 7
click at [115, 177] on button "Chanteur 2" at bounding box center [116, 176] width 7 height 7
click at [114, 200] on button "Chanteur 2" at bounding box center [116, 200] width 7 height 7
click at [48, 203] on button "button" at bounding box center [48, 200] width 7 height 7
click at [49, 179] on button "button" at bounding box center [48, 176] width 7 height 7
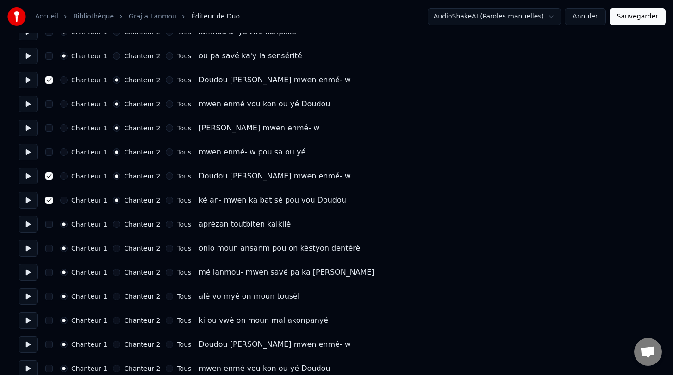
click at [49, 152] on button "button" at bounding box center [48, 152] width 7 height 7
click at [49, 127] on button "button" at bounding box center [48, 127] width 7 height 7
click at [48, 104] on button "button" at bounding box center [48, 103] width 7 height 7
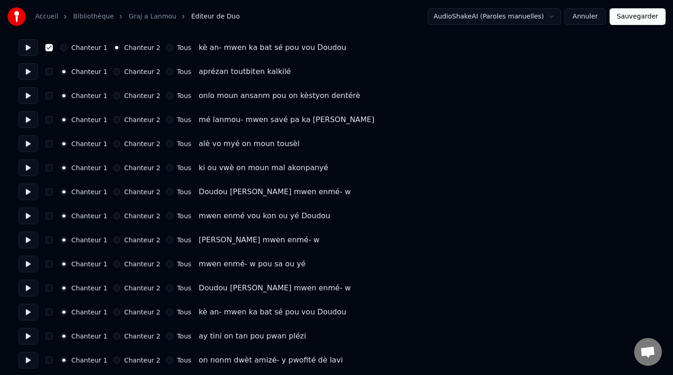
scroll to position [1851, 0]
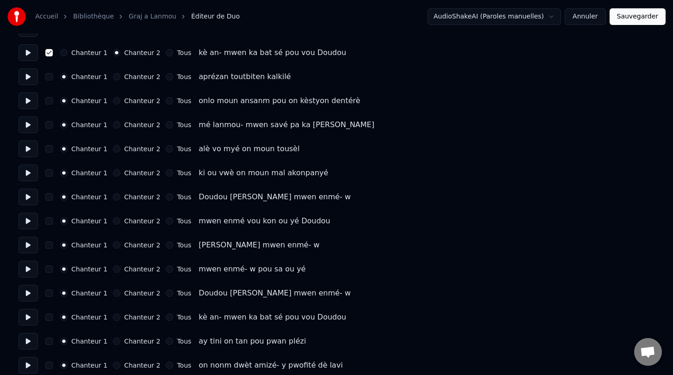
click at [115, 197] on button "Chanteur 2" at bounding box center [116, 196] width 7 height 7
click at [113, 221] on button "Chanteur 2" at bounding box center [116, 221] width 7 height 7
click at [113, 245] on button "Chanteur 2" at bounding box center [116, 245] width 7 height 7
click at [113, 270] on button "Chanteur 2" at bounding box center [116, 269] width 7 height 7
click at [114, 293] on button "Chanteur 2" at bounding box center [116, 293] width 7 height 7
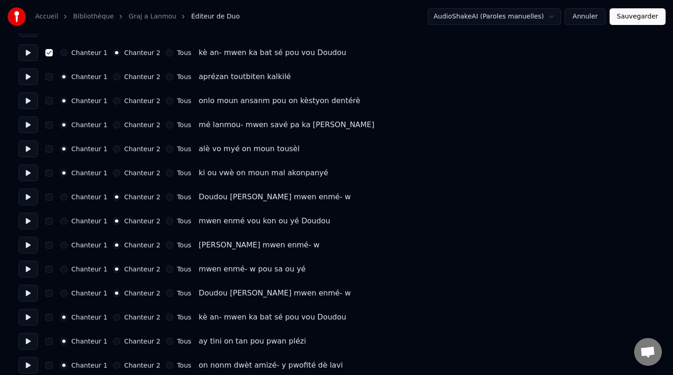
click at [115, 319] on button "Chanteur 2" at bounding box center [116, 317] width 7 height 7
click at [51, 317] on button "button" at bounding box center [48, 317] width 7 height 7
click at [49, 293] on button "button" at bounding box center [48, 293] width 7 height 7
click at [46, 267] on button "button" at bounding box center [48, 269] width 7 height 7
click at [46, 247] on button "button" at bounding box center [48, 245] width 7 height 7
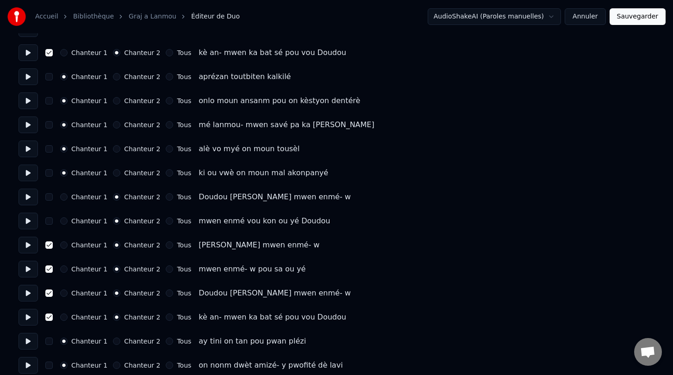
click at [48, 222] on button "button" at bounding box center [48, 221] width 7 height 7
click at [48, 196] on button "button" at bounding box center [48, 196] width 7 height 7
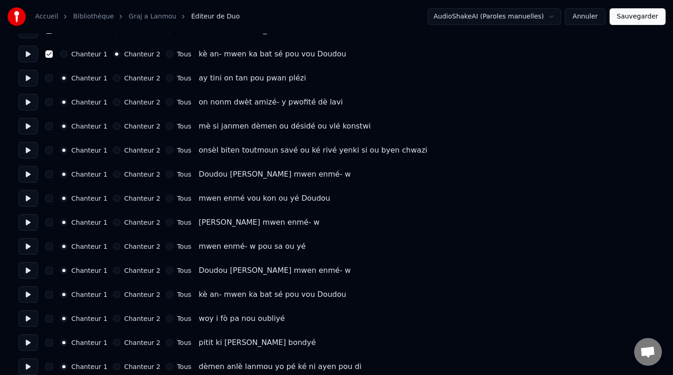
scroll to position [2118, 0]
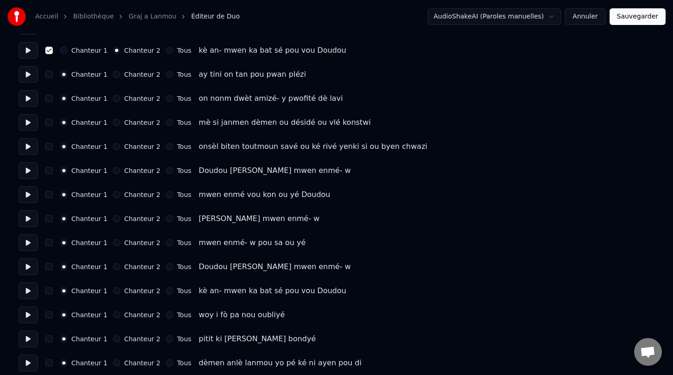
click at [114, 171] on button "Chanteur 2" at bounding box center [116, 170] width 7 height 7
click at [113, 194] on button "Chanteur 2" at bounding box center [116, 194] width 7 height 7
click at [113, 222] on button "Chanteur 2" at bounding box center [116, 218] width 7 height 7
click at [113, 240] on button "Chanteur 2" at bounding box center [116, 242] width 7 height 7
click at [113, 265] on button "Chanteur 2" at bounding box center [116, 266] width 7 height 7
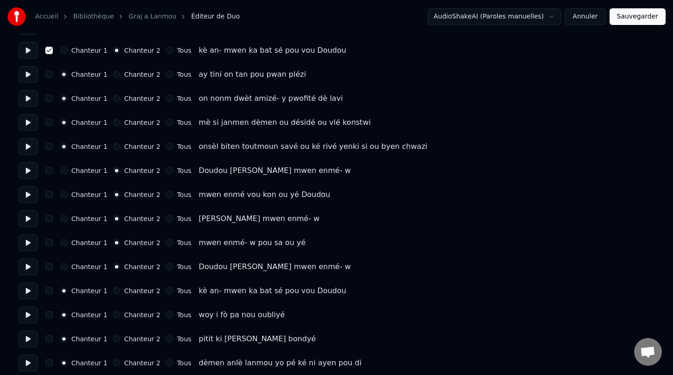
click at [113, 291] on button "Chanteur 2" at bounding box center [116, 290] width 7 height 7
click at [51, 292] on button "button" at bounding box center [48, 290] width 7 height 7
click at [51, 268] on button "button" at bounding box center [48, 266] width 7 height 7
click at [50, 245] on button "button" at bounding box center [48, 242] width 7 height 7
click at [49, 220] on button "button" at bounding box center [48, 218] width 7 height 7
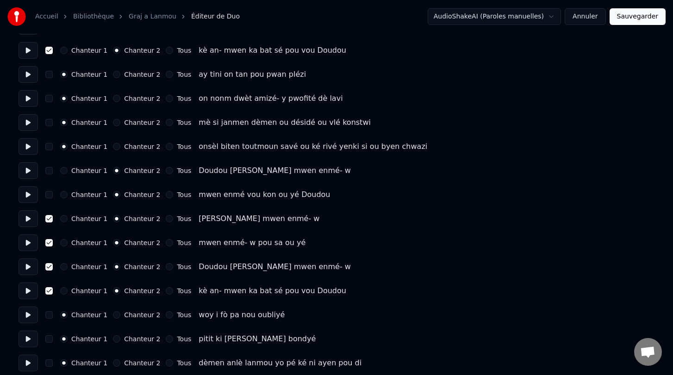
click at [49, 196] on button "button" at bounding box center [48, 194] width 7 height 7
click at [50, 171] on button "button" at bounding box center [48, 170] width 7 height 7
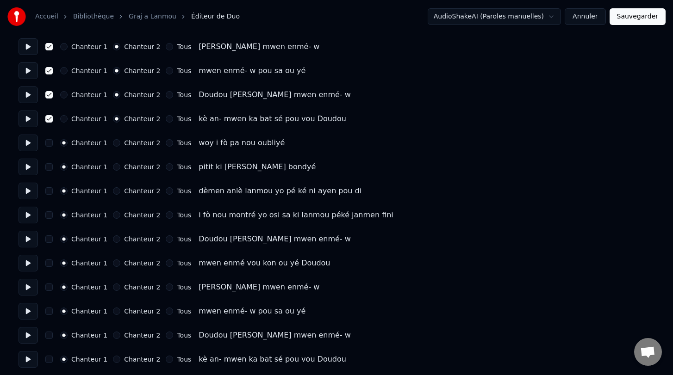
scroll to position [2292, 0]
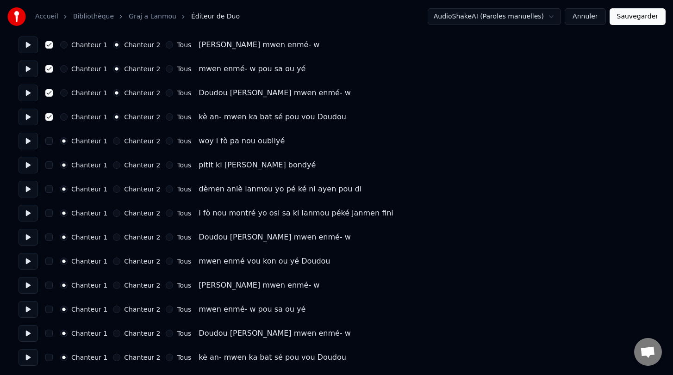
click at [29, 239] on button at bounding box center [28, 237] width 19 height 17
click at [51, 238] on button "button" at bounding box center [48, 237] width 7 height 7
click at [113, 242] on div "Chanteur 1 Chanteur 2 Tous Doudou Chéri mwen enmé- w" at bounding box center [337, 237] width 636 height 17
click at [113, 238] on button "Chanteur 2" at bounding box center [116, 237] width 7 height 7
click at [114, 261] on button "Chanteur 2" at bounding box center [116, 261] width 7 height 7
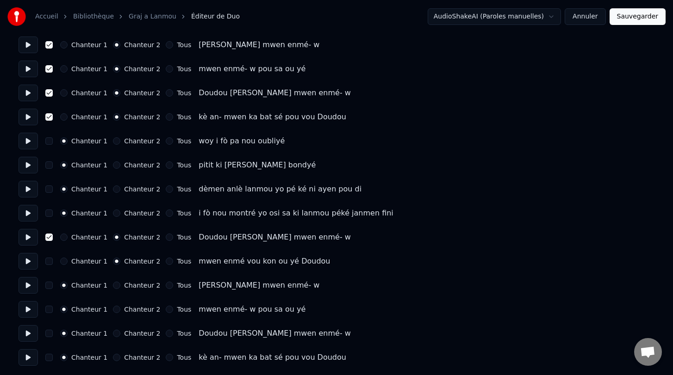
click at [114, 286] on button "Chanteur 2" at bounding box center [116, 285] width 7 height 7
click at [113, 312] on button "Chanteur 2" at bounding box center [116, 309] width 7 height 7
click at [113, 335] on button "Chanteur 2" at bounding box center [116, 333] width 7 height 7
click at [113, 357] on button "Chanteur 2" at bounding box center [116, 357] width 7 height 7
click at [48, 359] on button "button" at bounding box center [48, 357] width 7 height 7
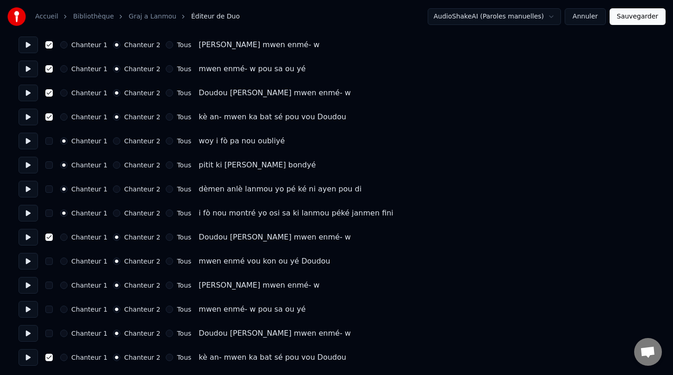
click at [49, 333] on button "button" at bounding box center [48, 333] width 7 height 7
click at [49, 312] on button "button" at bounding box center [48, 309] width 7 height 7
click at [49, 285] on button "button" at bounding box center [48, 285] width 7 height 7
click at [50, 261] on button "button" at bounding box center [48, 261] width 7 height 7
click at [30, 358] on button at bounding box center [28, 357] width 19 height 17
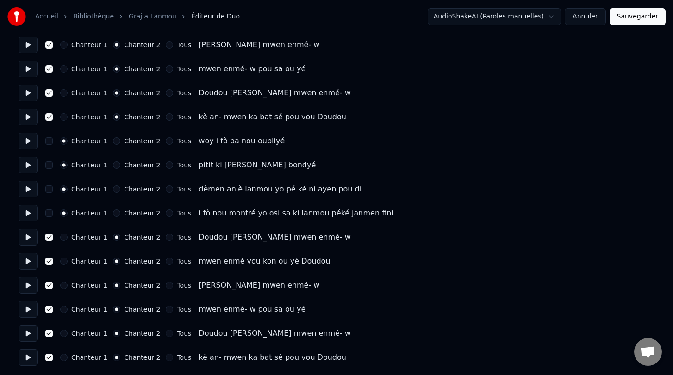
click at [639, 19] on button "Sauvegarder" at bounding box center [638, 16] width 56 height 17
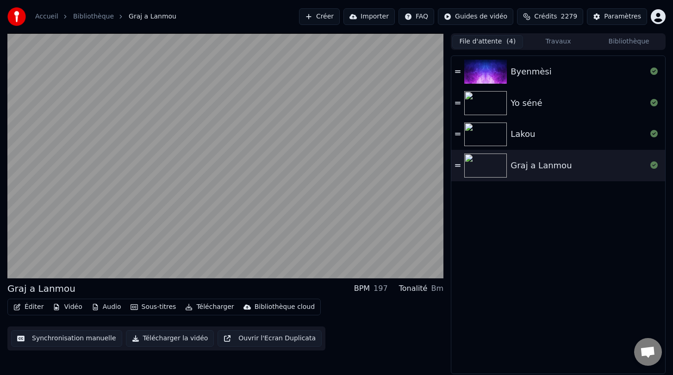
click at [72, 339] on button "Synchronisation manuelle" at bounding box center [66, 338] width 111 height 17
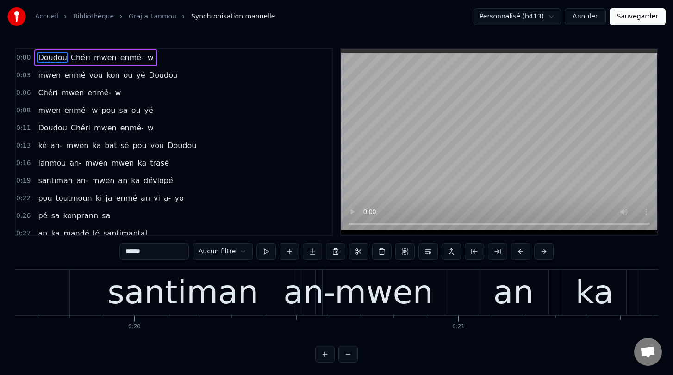
scroll to position [0, 6370]
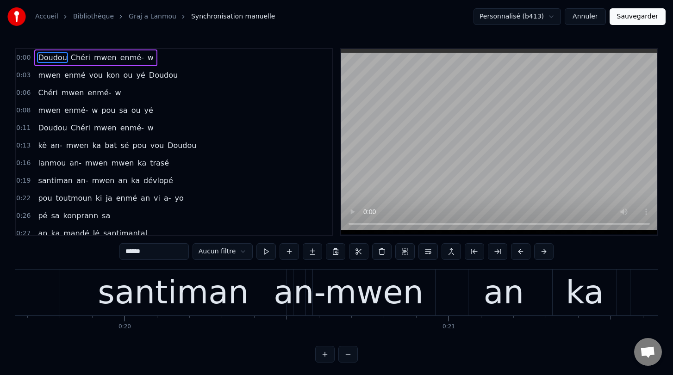
click at [187, 287] on div "santiman" at bounding box center [173, 292] width 151 height 49
type input "********"
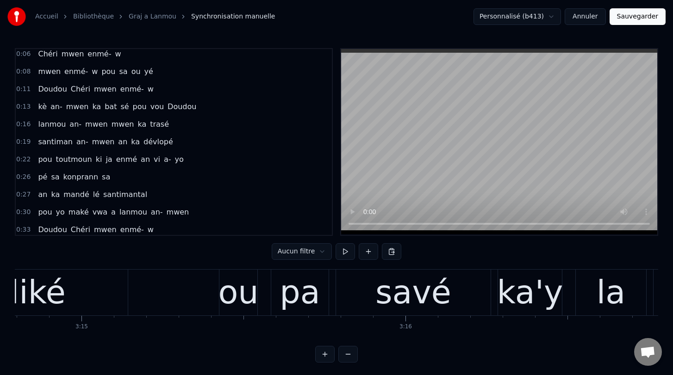
scroll to position [0, 63085]
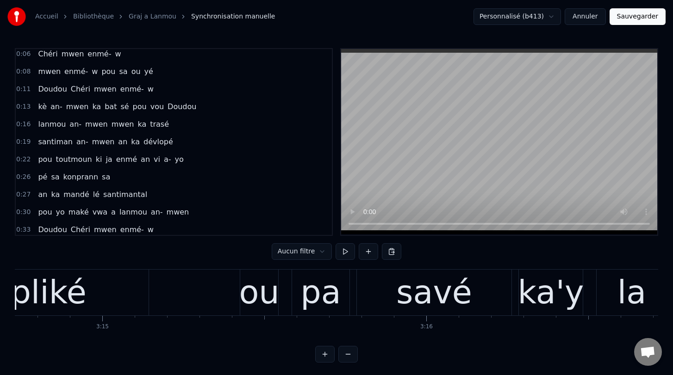
click at [263, 292] on div "ou" at bounding box center [259, 292] width 40 height 49
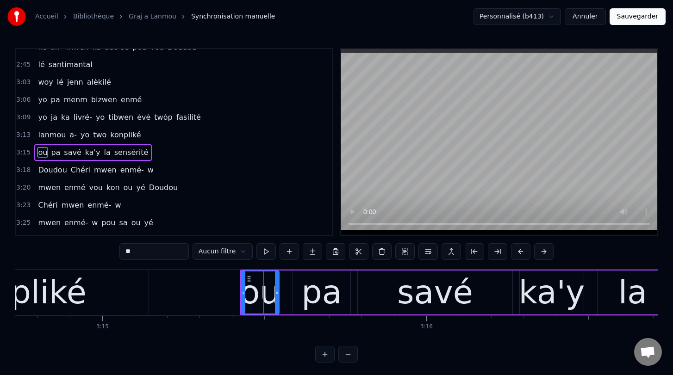
scroll to position [1112, 0]
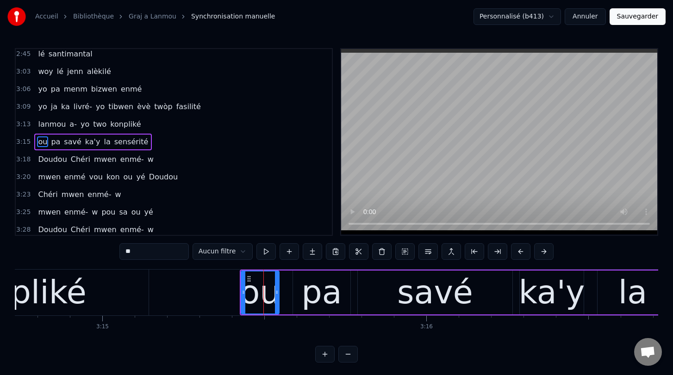
click at [41, 141] on span "ou" at bounding box center [42, 142] width 11 height 11
drag, startPoint x: 142, startPoint y: 252, endPoint x: 112, endPoint y: 252, distance: 30.1
click at [112, 252] on div "0:00 Doudou Chéri mwen enmé- w 0:03 mwen enmé vou kon ou yé Doudou 0:06 Chéri m…" at bounding box center [336, 205] width 643 height 315
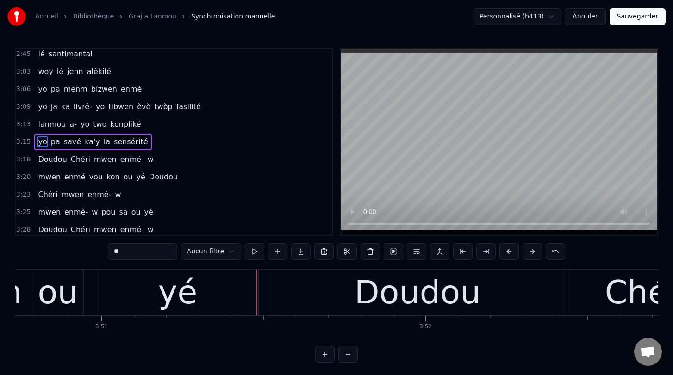
scroll to position [0, 74756]
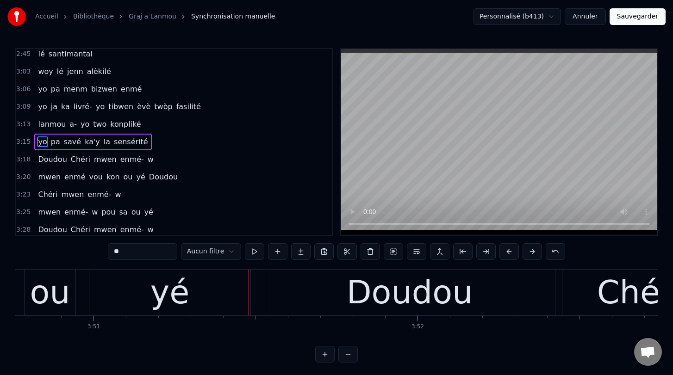
click at [363, 302] on div "Doudou" at bounding box center [410, 292] width 126 height 49
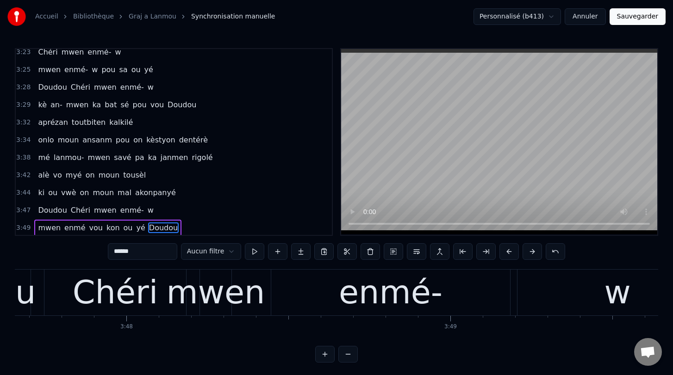
scroll to position [0, 73734]
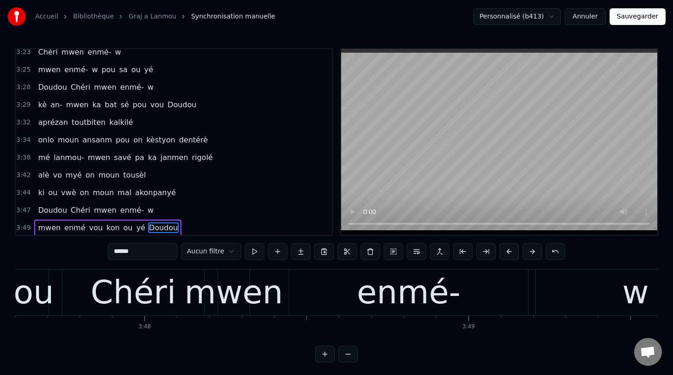
click at [145, 194] on span "akonpanyé" at bounding box center [155, 192] width 43 height 11
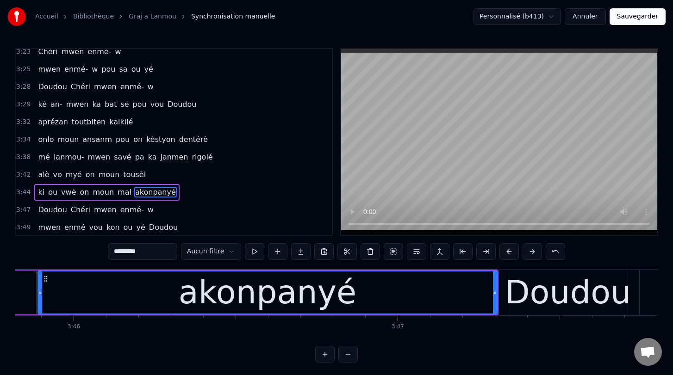
scroll to position [0, 73132]
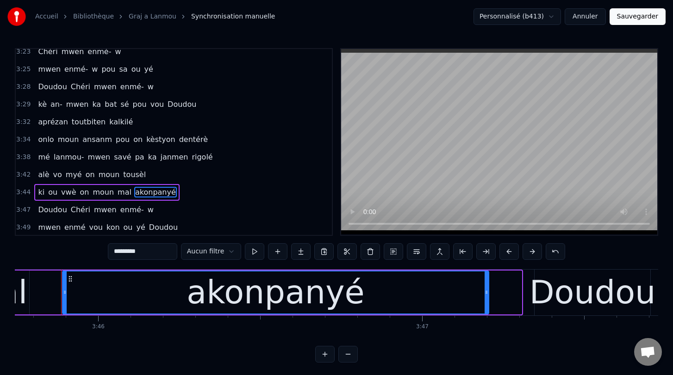
drag, startPoint x: 520, startPoint y: 292, endPoint x: 486, endPoint y: 293, distance: 33.8
click at [486, 293] on icon at bounding box center [487, 292] width 4 height 7
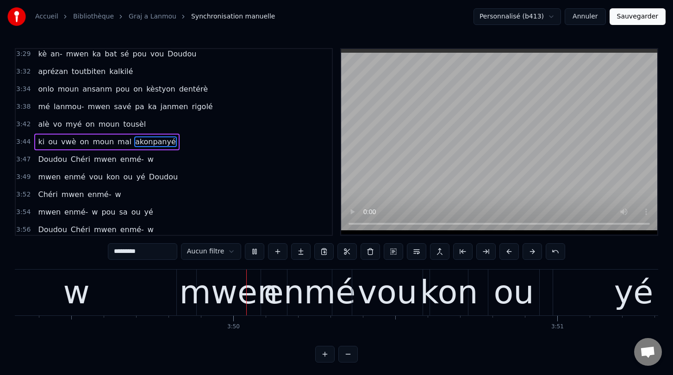
scroll to position [0, 74303]
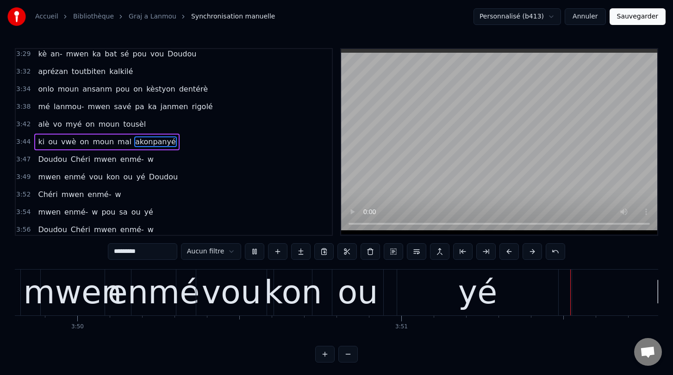
click at [42, 120] on span "alè" at bounding box center [43, 124] width 13 height 11
type input "***"
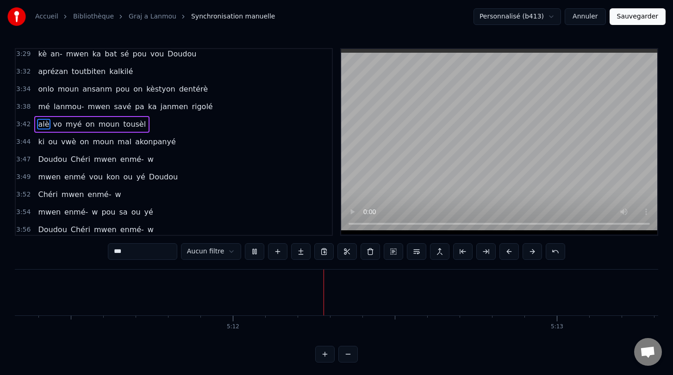
scroll to position [0, 100861]
click at [638, 19] on button "Sauvegarder" at bounding box center [638, 16] width 56 height 17
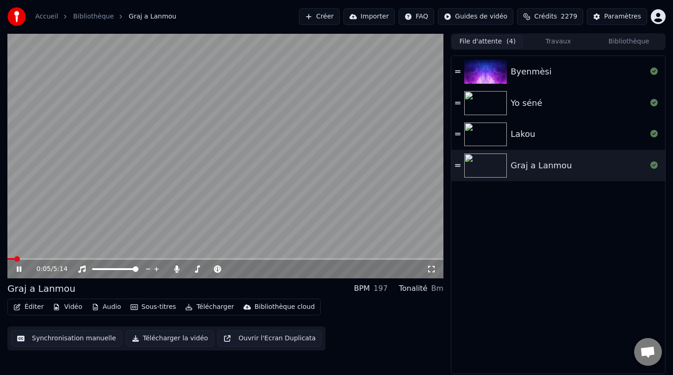
click at [156, 338] on button "Télécharger la vidéo" at bounding box center [170, 338] width 88 height 17
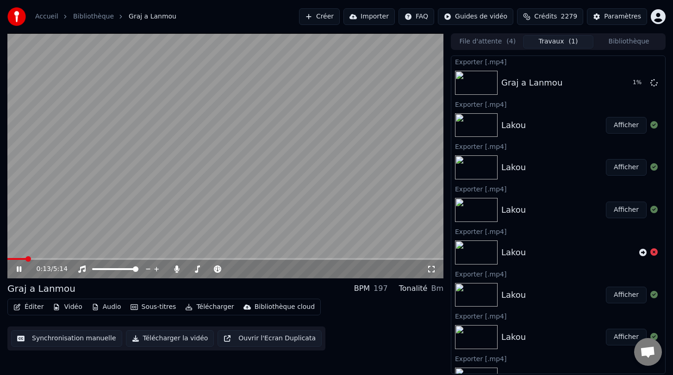
click at [18, 268] on icon at bounding box center [19, 270] width 5 height 6
click at [489, 41] on button "File d'attente ( 4 )" at bounding box center [487, 41] width 71 height 13
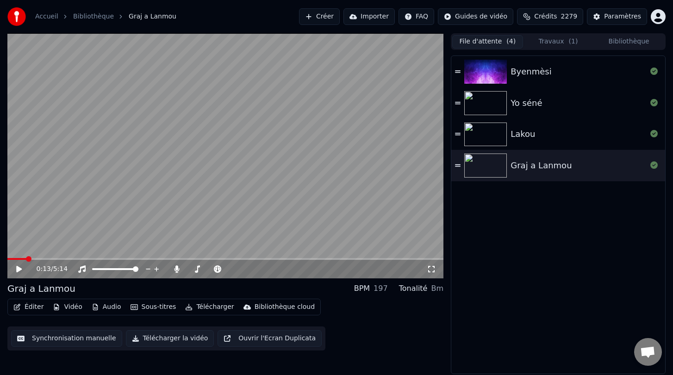
click at [493, 103] on img at bounding box center [485, 103] width 43 height 24
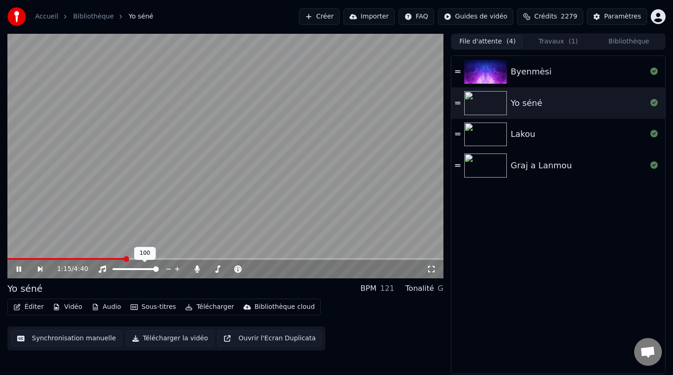
click at [119, 261] on div "1:15 / 4:40" at bounding box center [225, 269] width 436 height 19
click at [122, 258] on span at bounding box center [66, 259] width 119 height 2
click at [118, 259] on span at bounding box center [62, 259] width 110 height 2
click at [166, 341] on button "Télécharger la vidéo" at bounding box center [170, 338] width 88 height 17
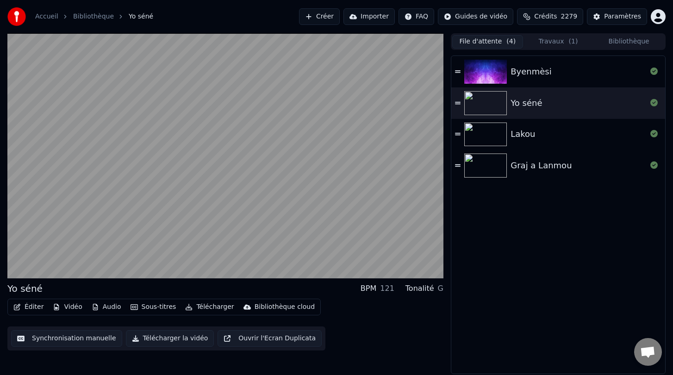
click at [486, 40] on button "File d'attente ( 4 )" at bounding box center [487, 41] width 71 height 13
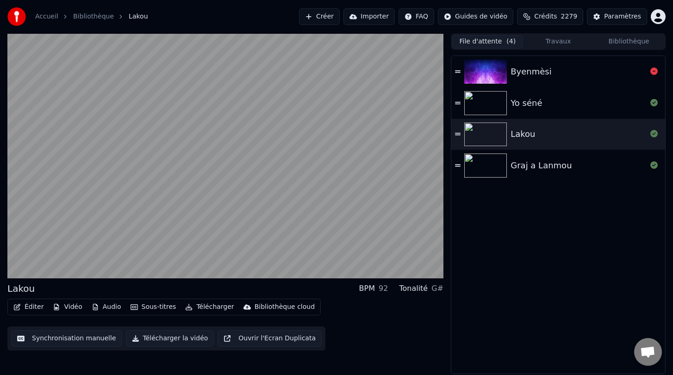
click at [489, 75] on img at bounding box center [485, 72] width 43 height 24
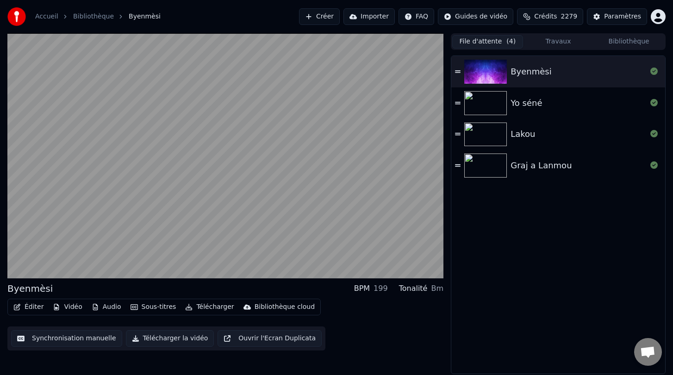
click at [327, 280] on div "Byenmèsi BPM 199 Tonalité Bm Éditer Vidéo Audio Sous-titres Télécharger Biblio…" at bounding box center [225, 203] width 436 height 341
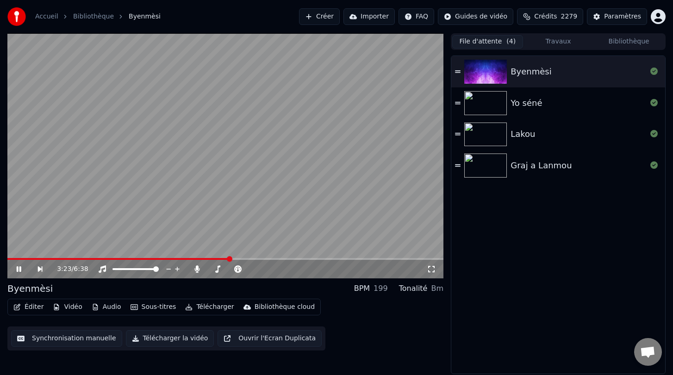
click at [230, 260] on span at bounding box center [118, 259] width 222 height 2
click at [29, 309] on button "Éditer" at bounding box center [28, 307] width 37 height 13
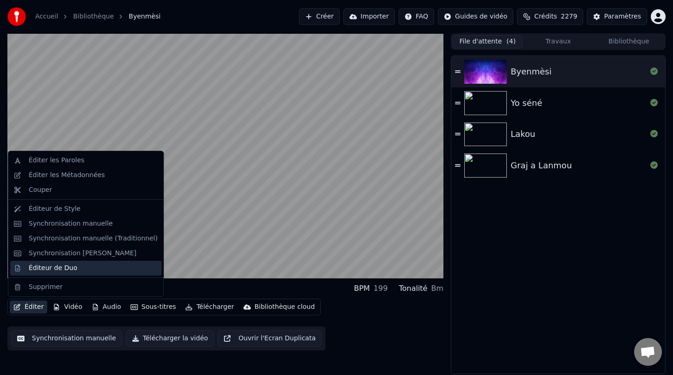
click at [48, 270] on div "Éditeur de Duo" at bounding box center [53, 268] width 49 height 9
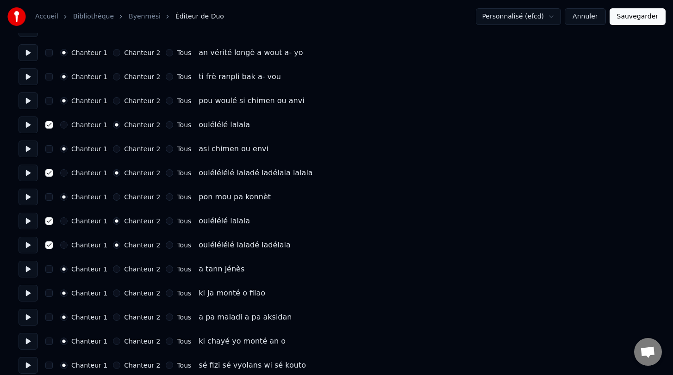
scroll to position [1271, 0]
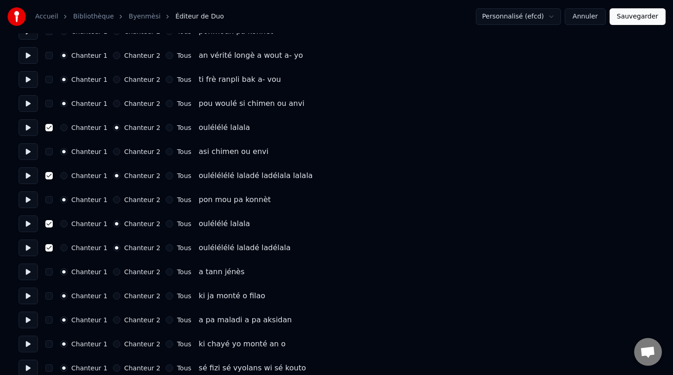
click at [52, 151] on button "button" at bounding box center [48, 151] width 7 height 7
click at [49, 201] on button "button" at bounding box center [48, 199] width 7 height 7
click at [628, 14] on button "Sauvegarder" at bounding box center [638, 16] width 56 height 17
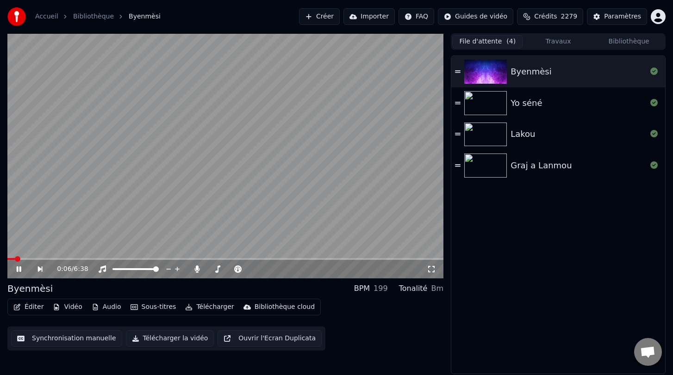
click at [158, 339] on button "Télécharger la vidéo" at bounding box center [170, 338] width 88 height 17
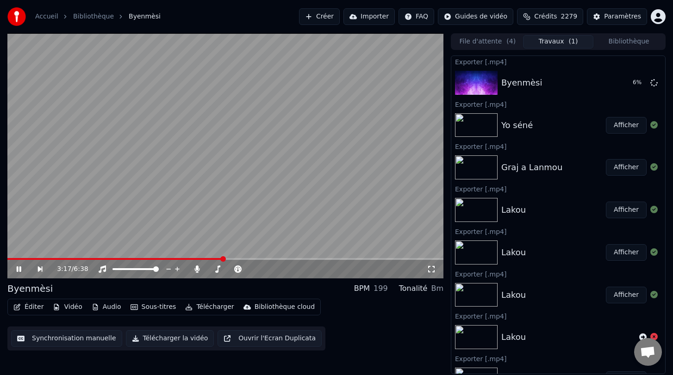
click at [222, 259] on span at bounding box center [225, 259] width 436 height 2
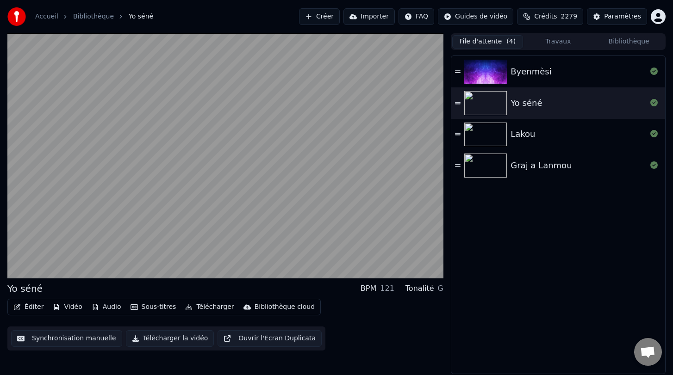
click at [497, 39] on button "File d'attente ( 4 )" at bounding box center [487, 41] width 71 height 13
click at [622, 41] on button "Bibliothèque" at bounding box center [628, 41] width 71 height 13
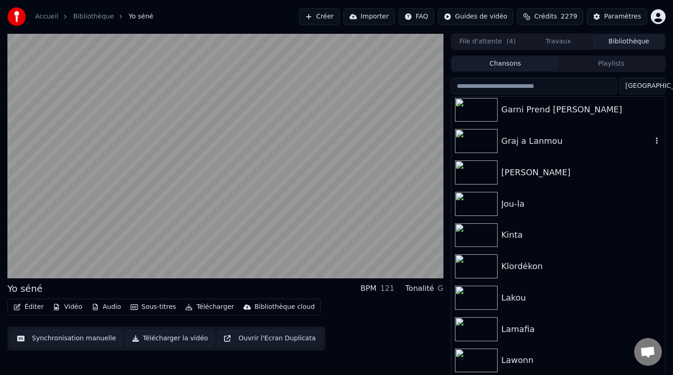
scroll to position [160, 0]
click at [515, 177] on div "[PERSON_NAME]" at bounding box center [576, 172] width 151 height 13
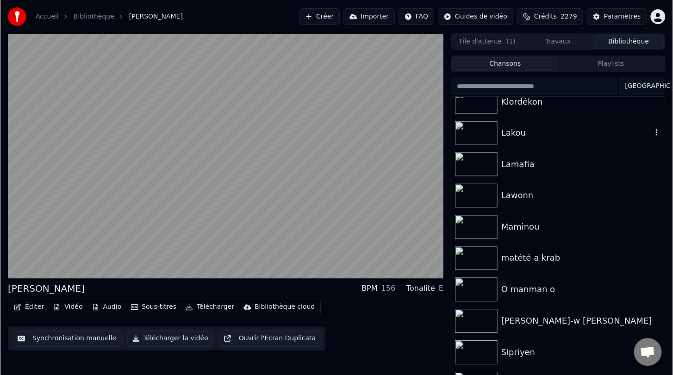
scroll to position [326, 0]
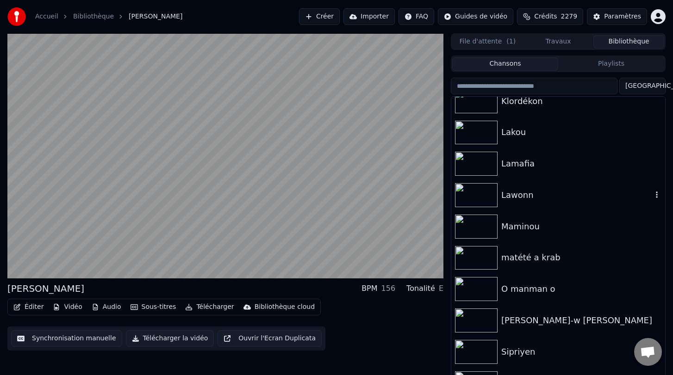
click at [520, 196] on div "Lawonn" at bounding box center [576, 195] width 151 height 13
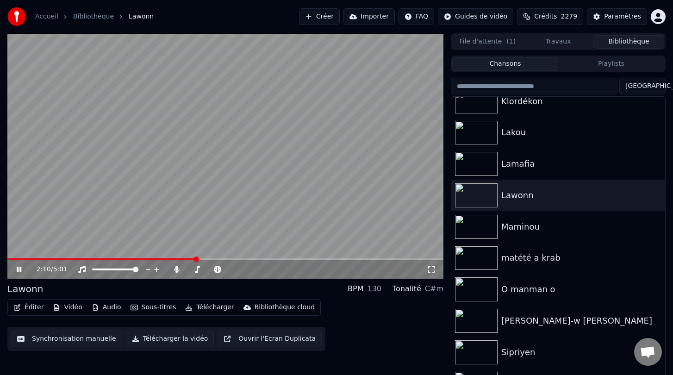
click at [19, 267] on icon at bounding box center [19, 270] width 5 height 6
